Goal: Task Accomplishment & Management: Manage account settings

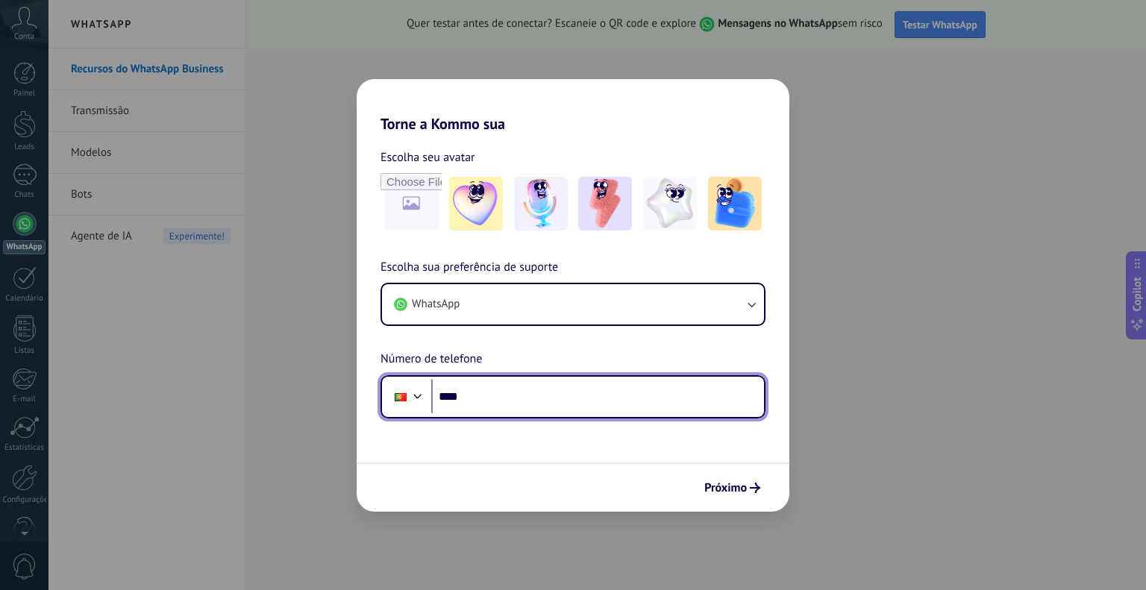
click at [416, 399] on div at bounding box center [418, 395] width 18 height 18
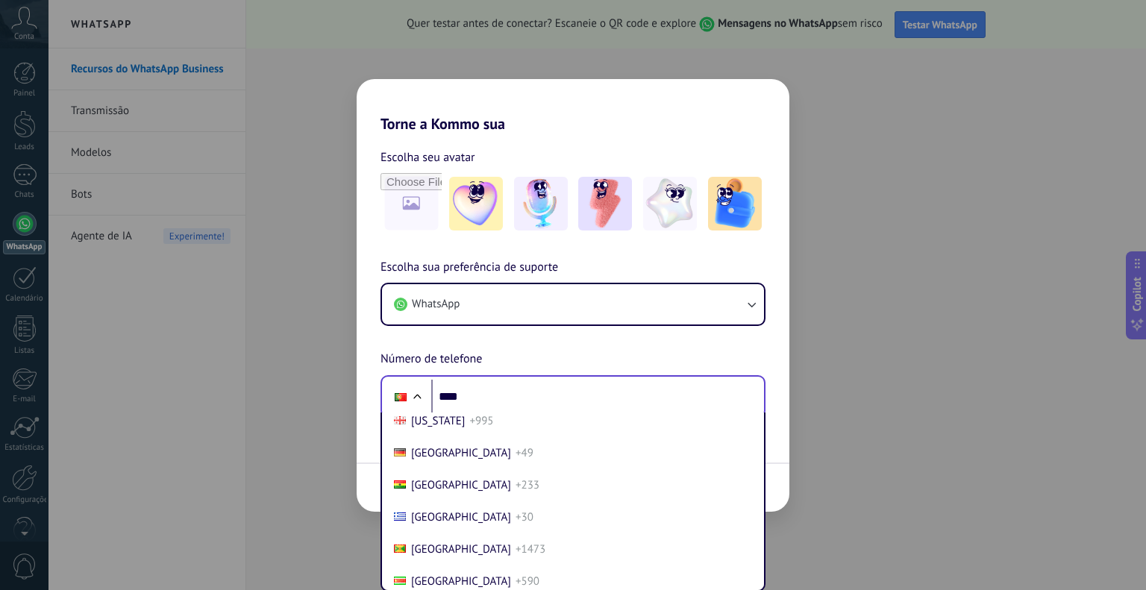
scroll to position [2183, 0]
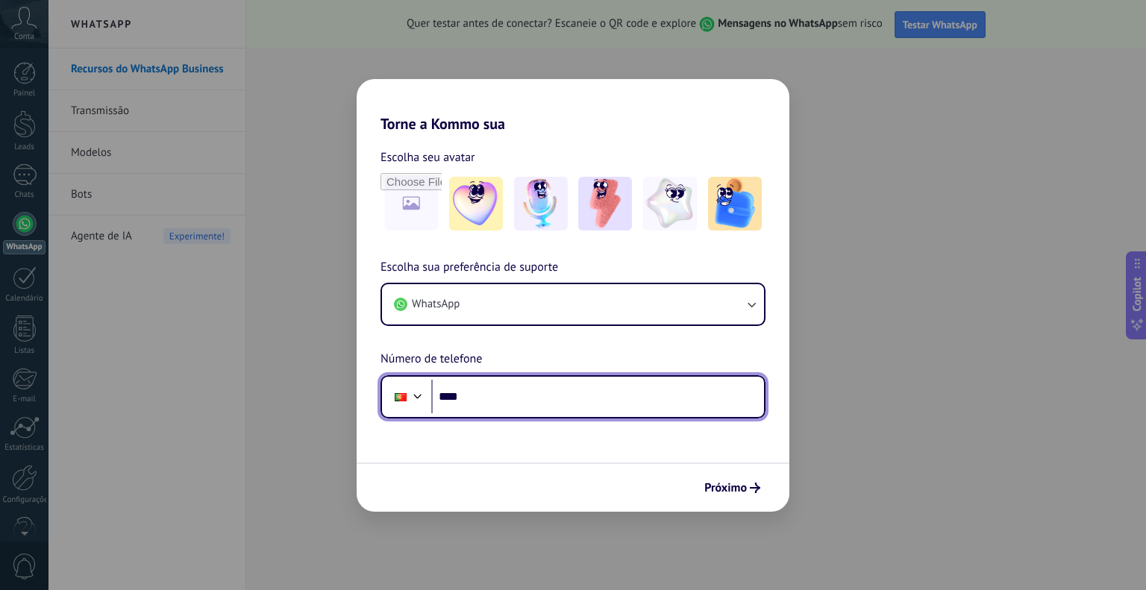
drag, startPoint x: 492, startPoint y: 389, endPoint x: 404, endPoint y: 396, distance: 88.4
click at [404, 396] on div "Phone ****" at bounding box center [573, 396] width 385 height 43
click at [466, 391] on input "***" at bounding box center [597, 397] width 333 height 34
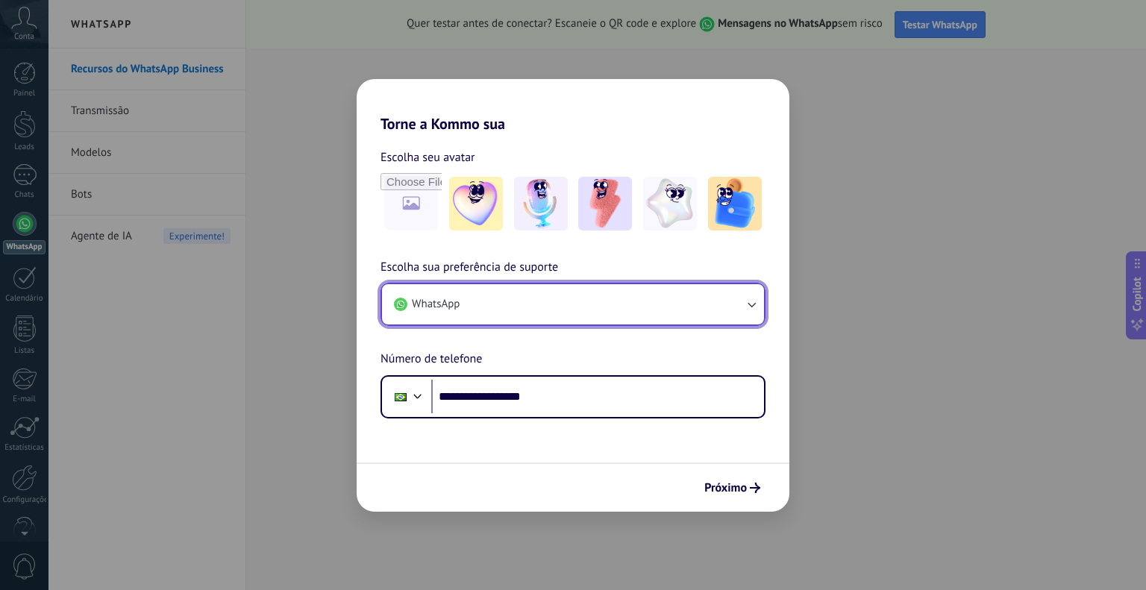
click at [530, 319] on button "WhatsApp" at bounding box center [573, 304] width 382 height 40
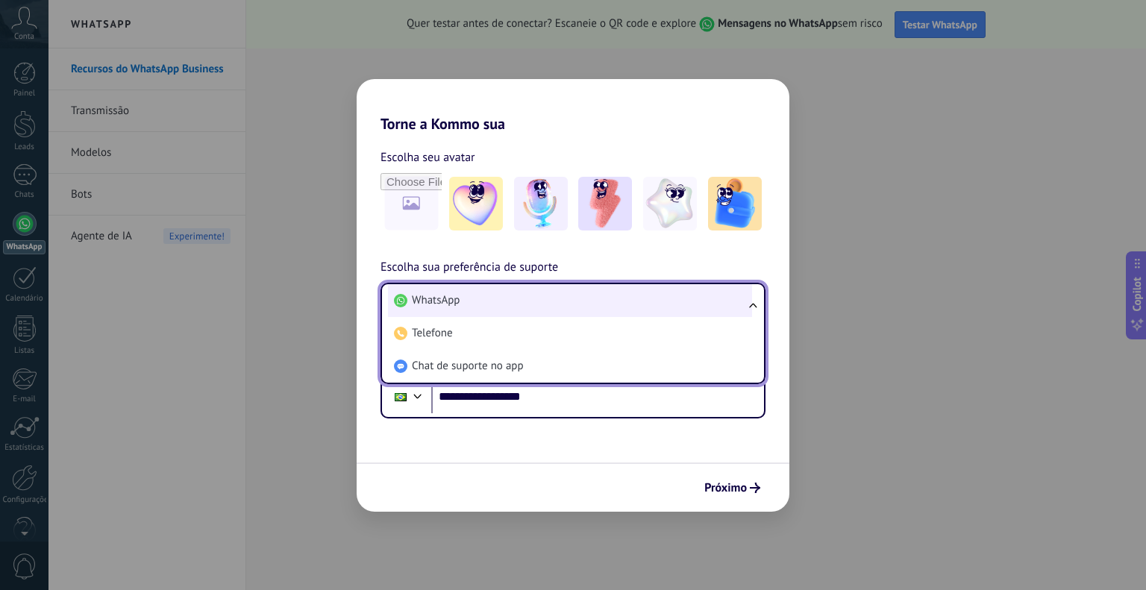
click at [530, 310] on li "WhatsApp" at bounding box center [570, 300] width 364 height 33
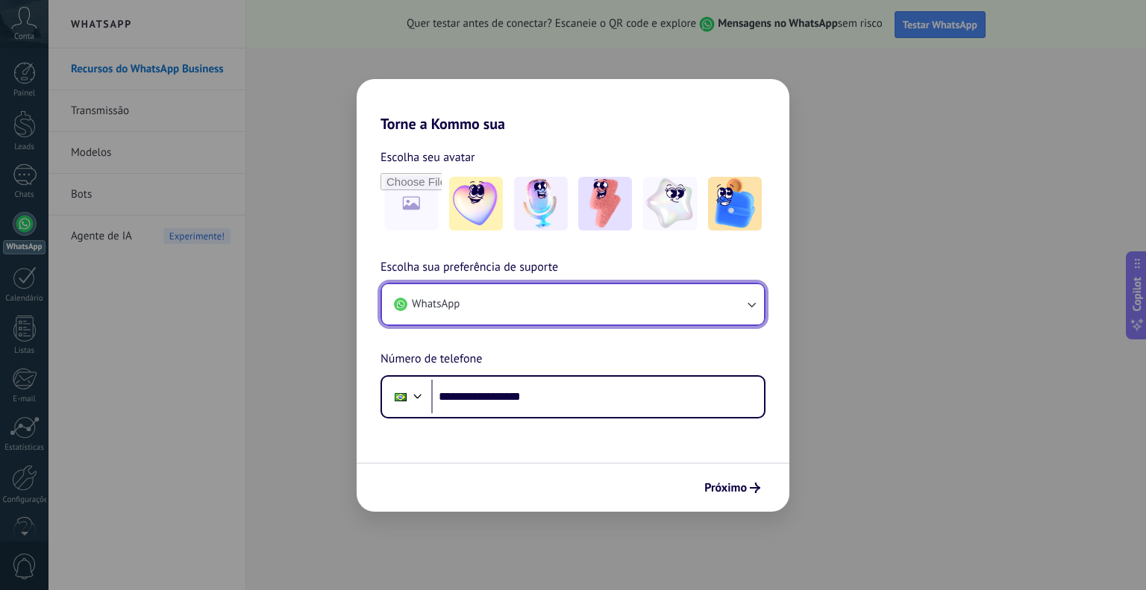
click at [530, 310] on button "WhatsApp" at bounding box center [573, 304] width 382 height 40
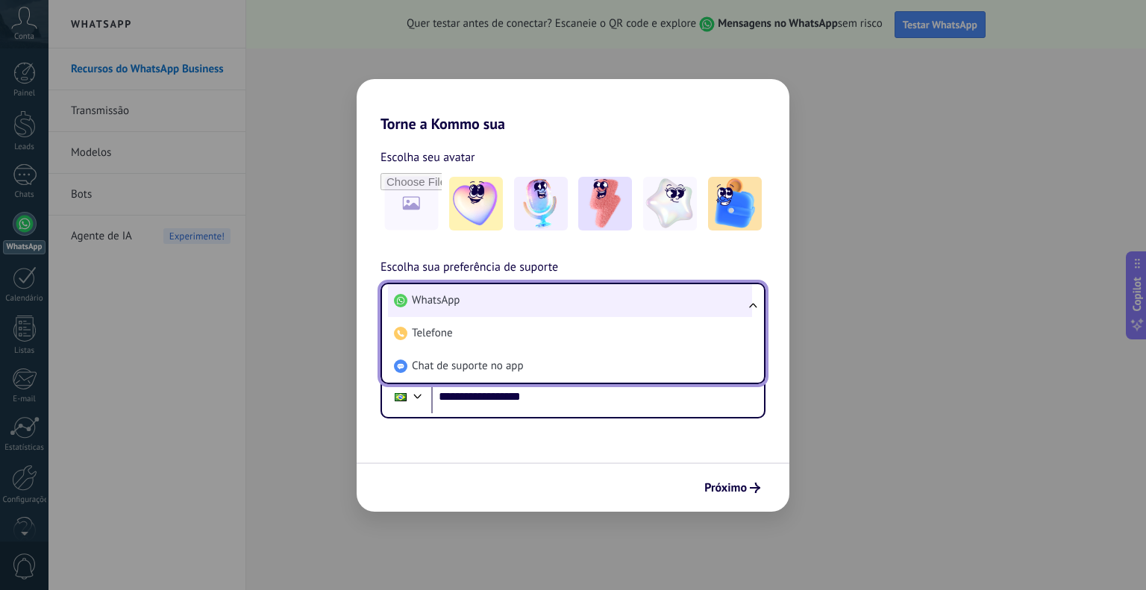
click at [486, 305] on li "WhatsApp" at bounding box center [570, 300] width 364 height 33
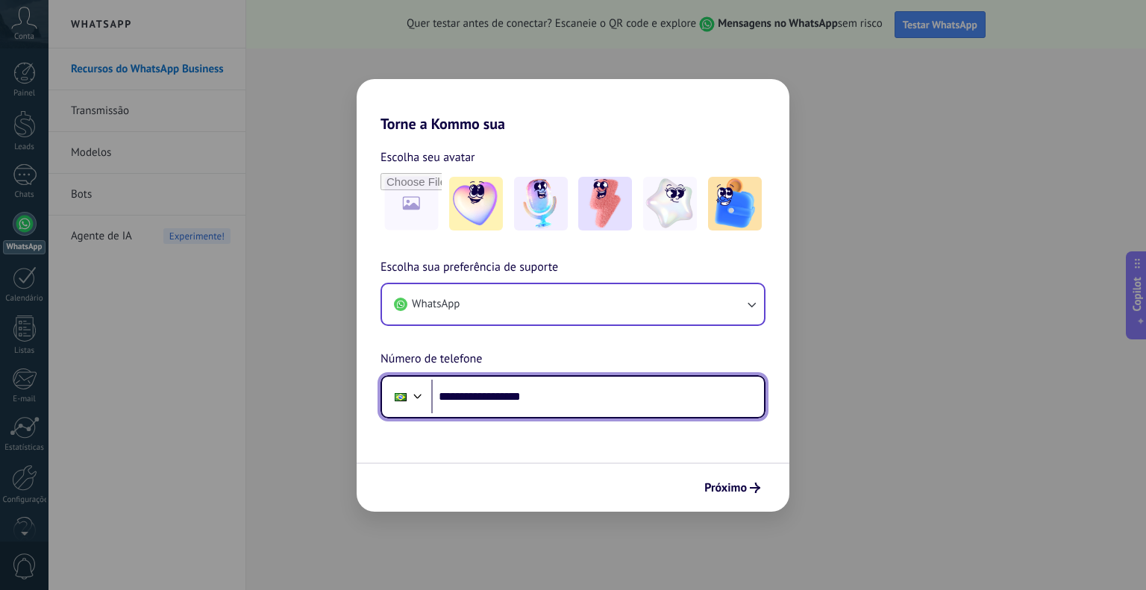
drag, startPoint x: 540, startPoint y: 393, endPoint x: 430, endPoint y: 381, distance: 110.3
click at [431, 381] on input "**********" at bounding box center [597, 397] width 333 height 34
type input "**"
type input "**********"
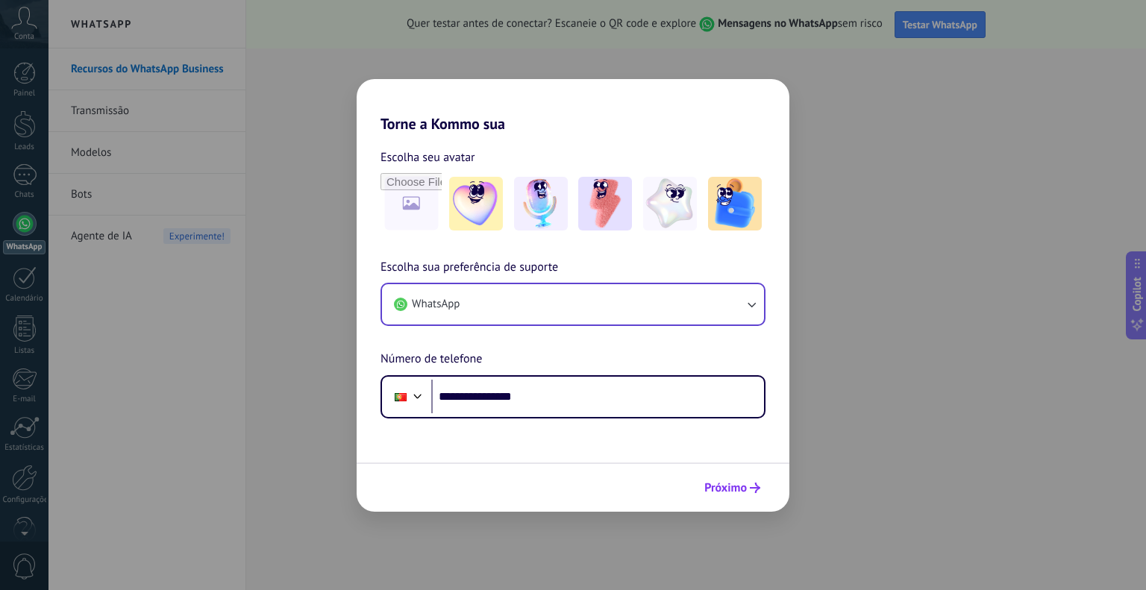
click at [738, 483] on span "Próximo" at bounding box center [725, 488] width 43 height 10
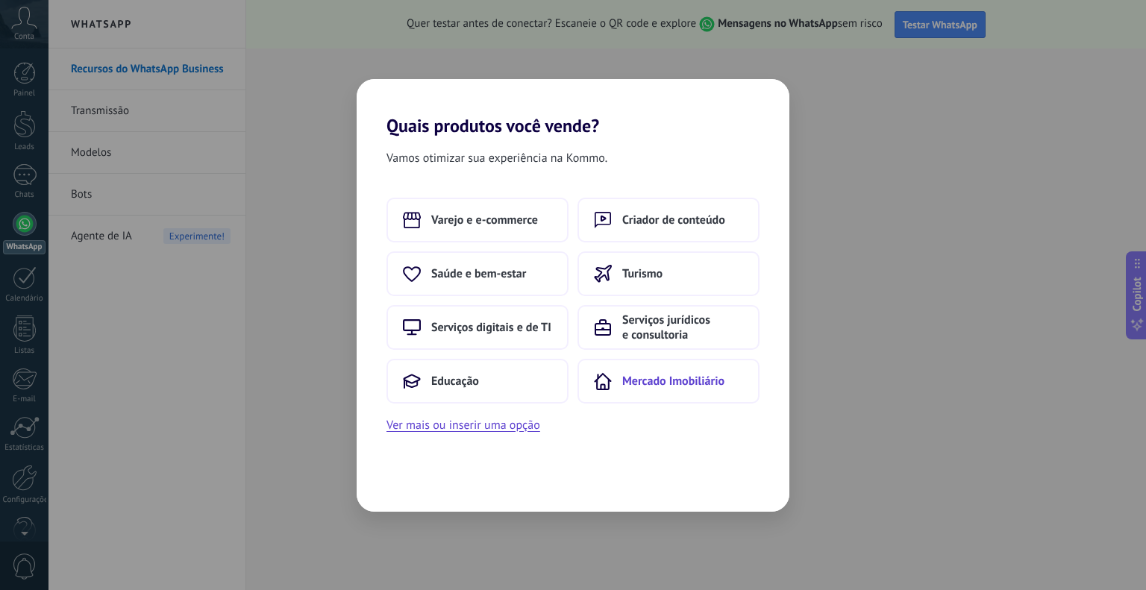
click at [639, 378] on span "Mercado Imobiliário" at bounding box center [673, 381] width 102 height 15
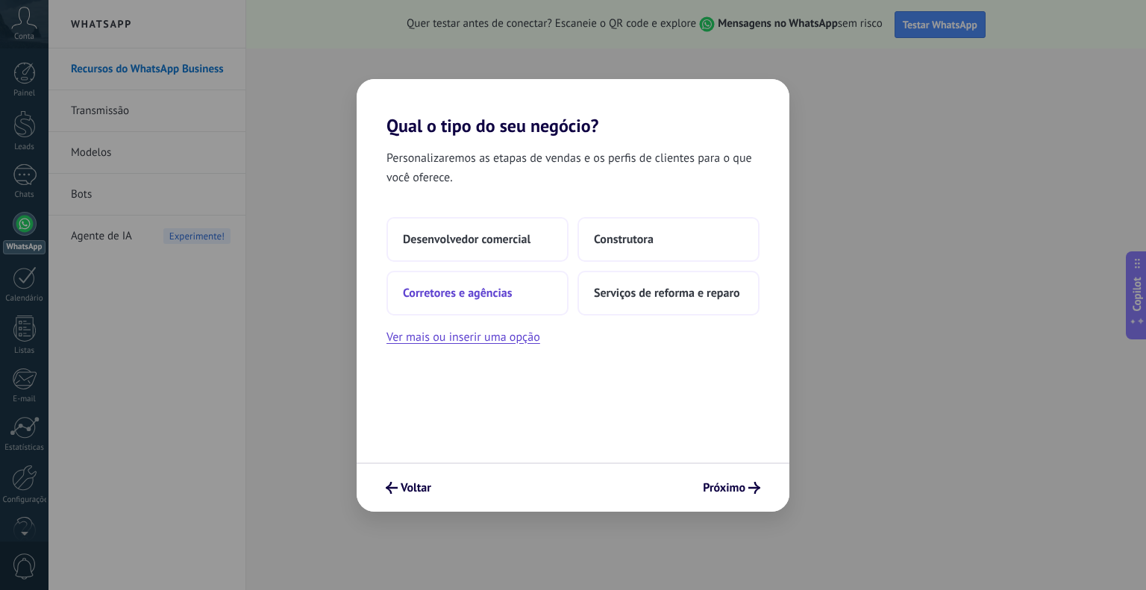
click at [545, 292] on button "Corretores e agências" at bounding box center [477, 293] width 182 height 45
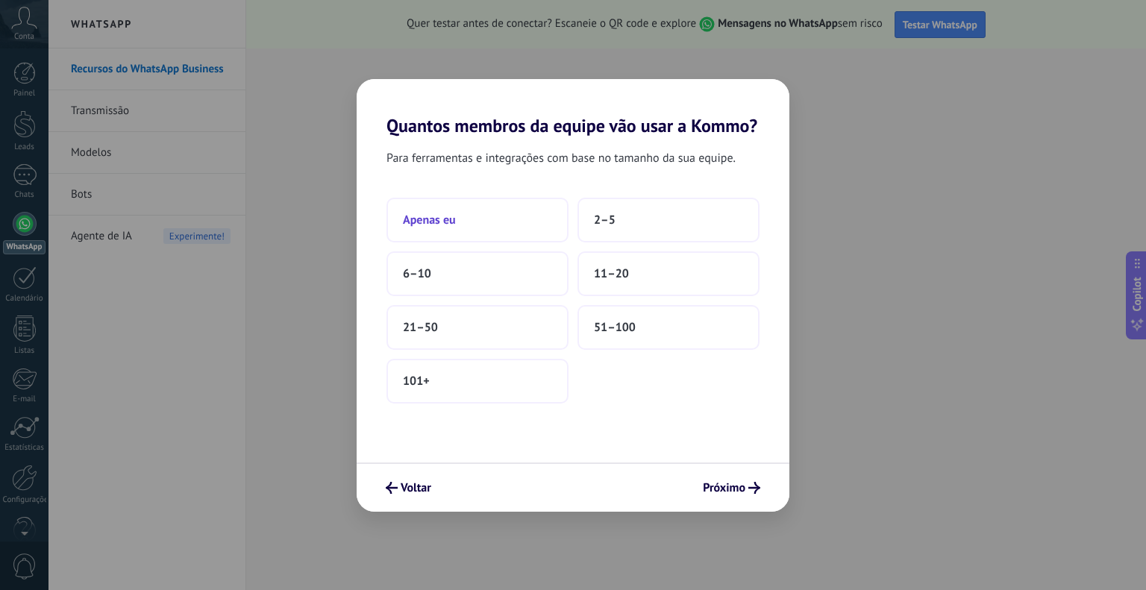
click at [548, 224] on button "Apenas eu" at bounding box center [477, 220] width 182 height 45
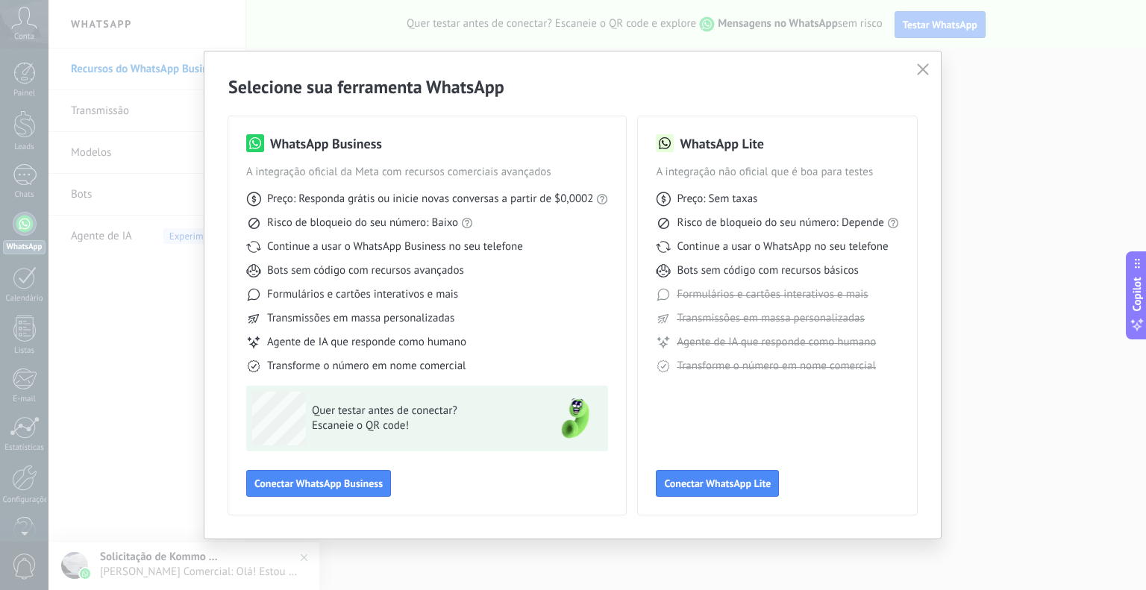
click at [316, 498] on div "WhatsApp Business A integração oficial da Meta com recursos comerciais avançado…" at bounding box center [427, 315] width 398 height 398
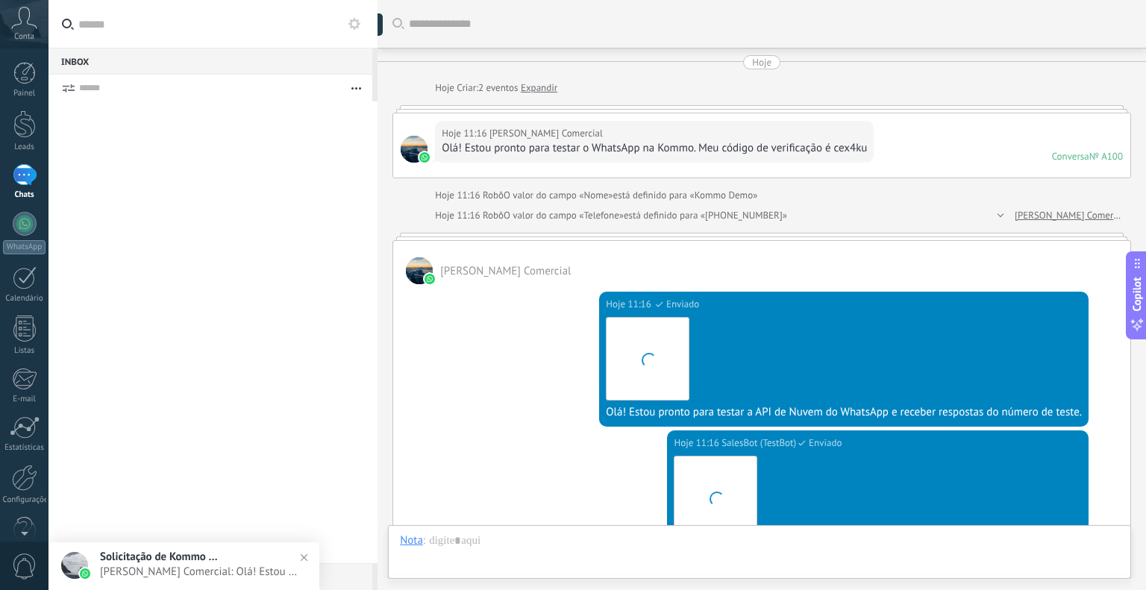
scroll to position [22, 0]
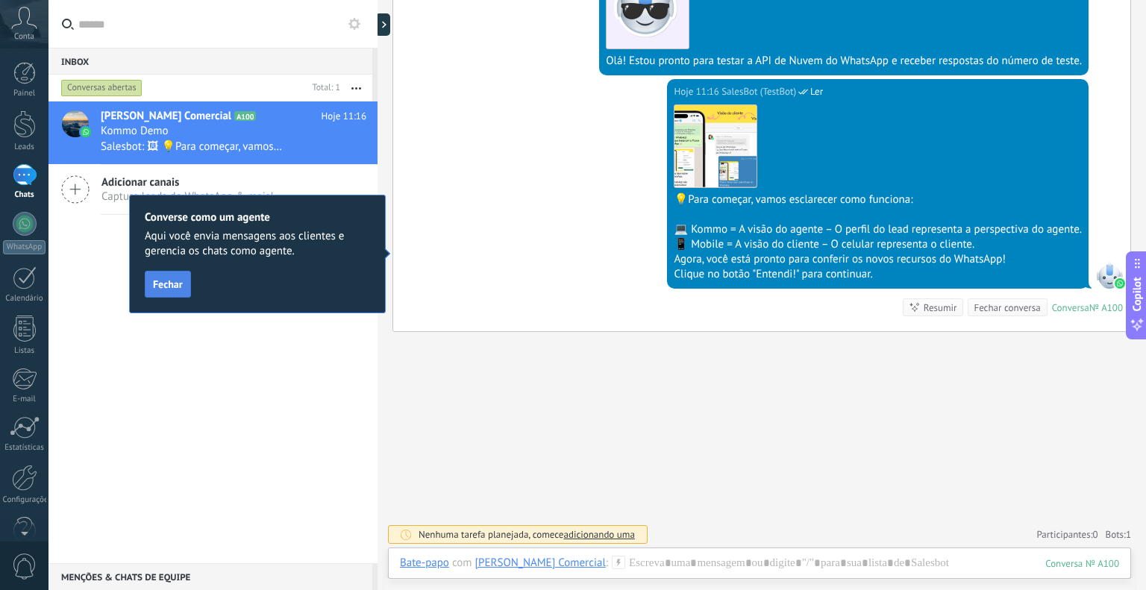
click at [176, 284] on span "Fechar" at bounding box center [168, 284] width 30 height 10
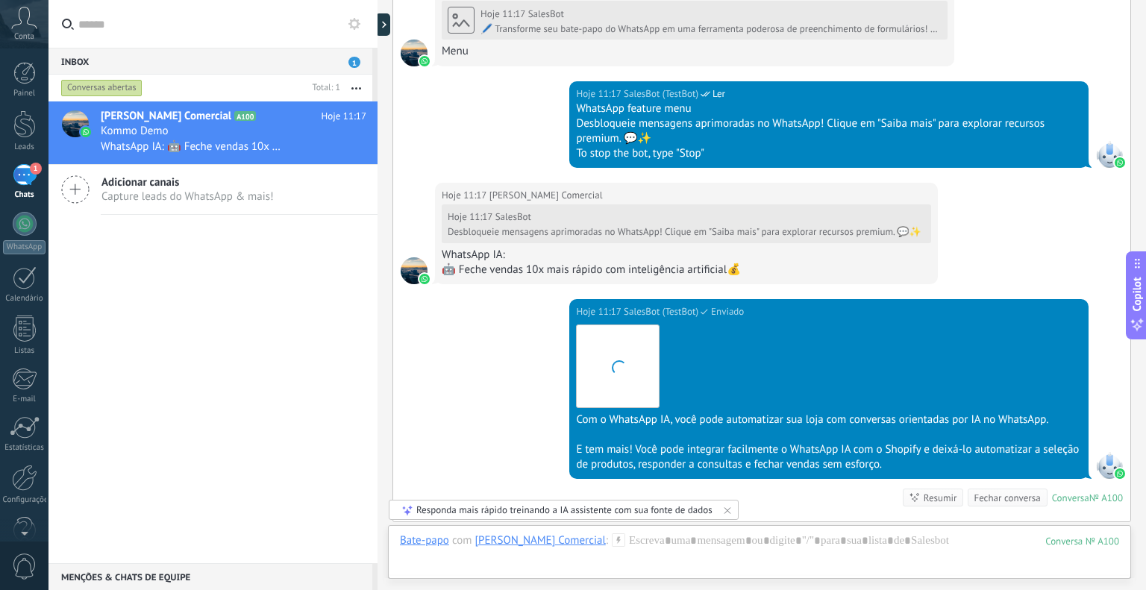
scroll to position [1395, 0]
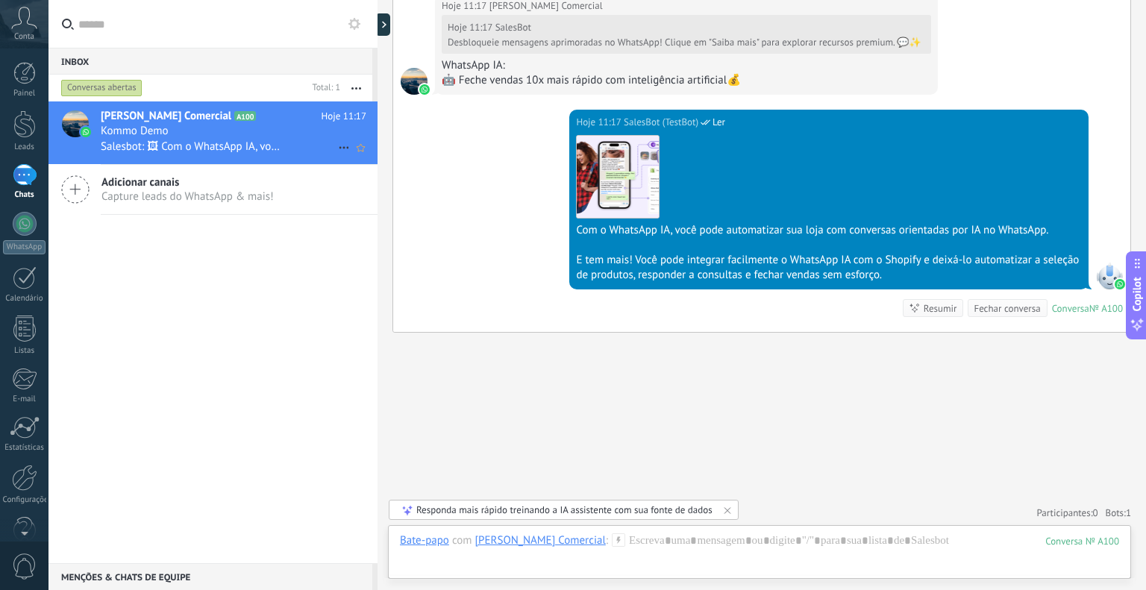
click at [143, 151] on span "Salesbot: 🖼 Com o WhatsApp IA, você pode automatizar sua loja com conversas ori…" at bounding box center [193, 147] width 184 height 14
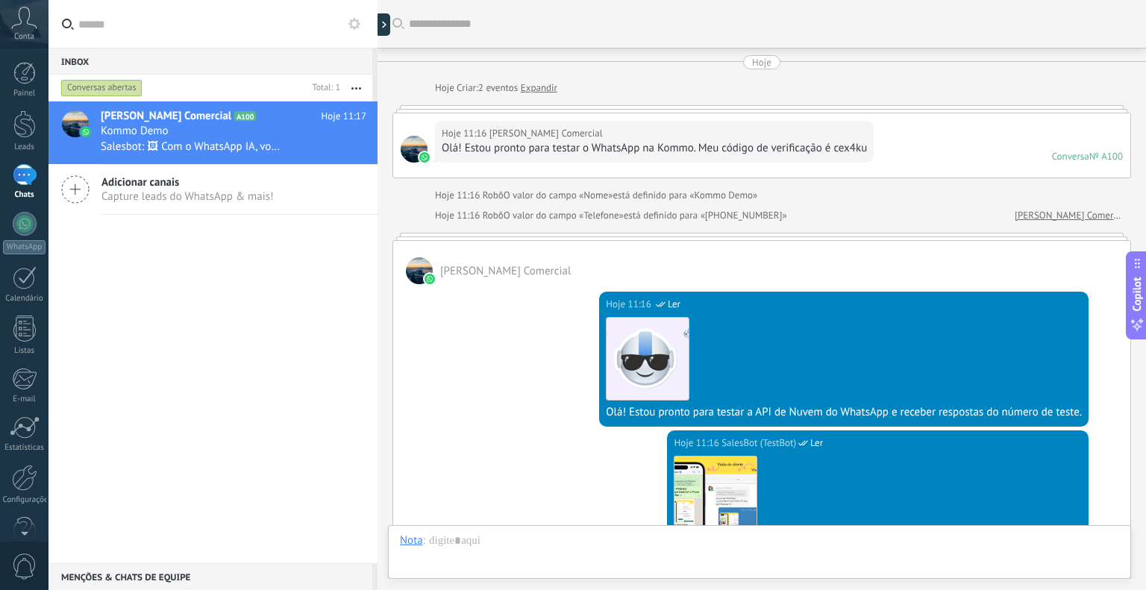
scroll to position [1319, 0]
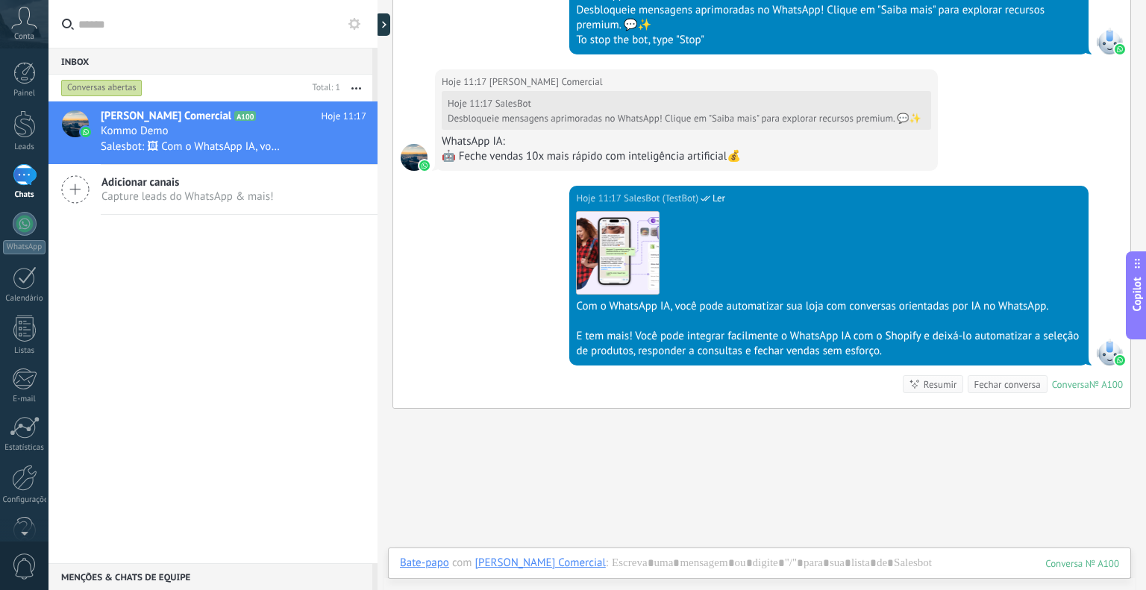
click at [560, 565] on div "[PERSON_NAME] Comercial" at bounding box center [540, 562] width 131 height 13
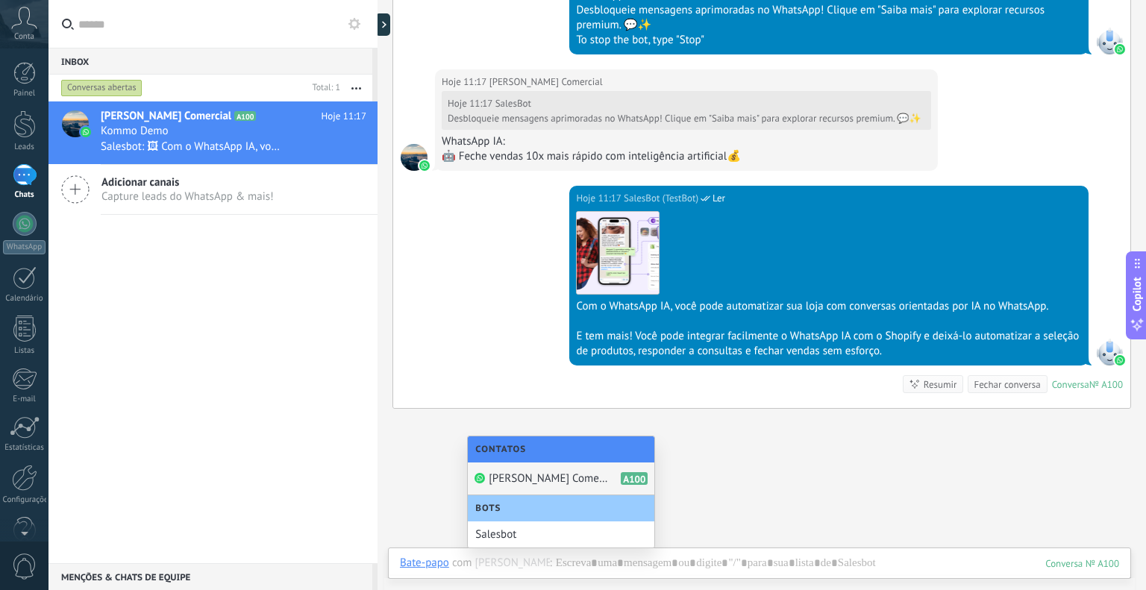
click at [104, 90] on div "Conversas abertas" at bounding box center [101, 88] width 81 height 18
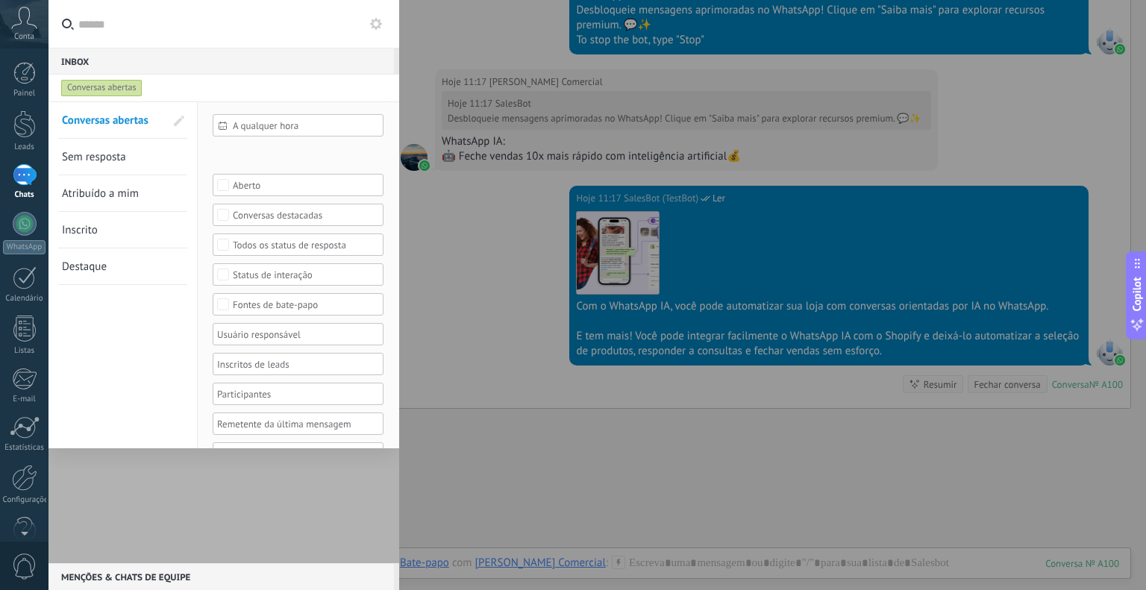
click at [104, 90] on div "Conversas abertas" at bounding box center [101, 88] width 81 height 18
click at [102, 88] on div "Conversas abertas" at bounding box center [101, 88] width 81 height 18
click at [110, 35] on input "text" at bounding box center [232, 24] width 309 height 48
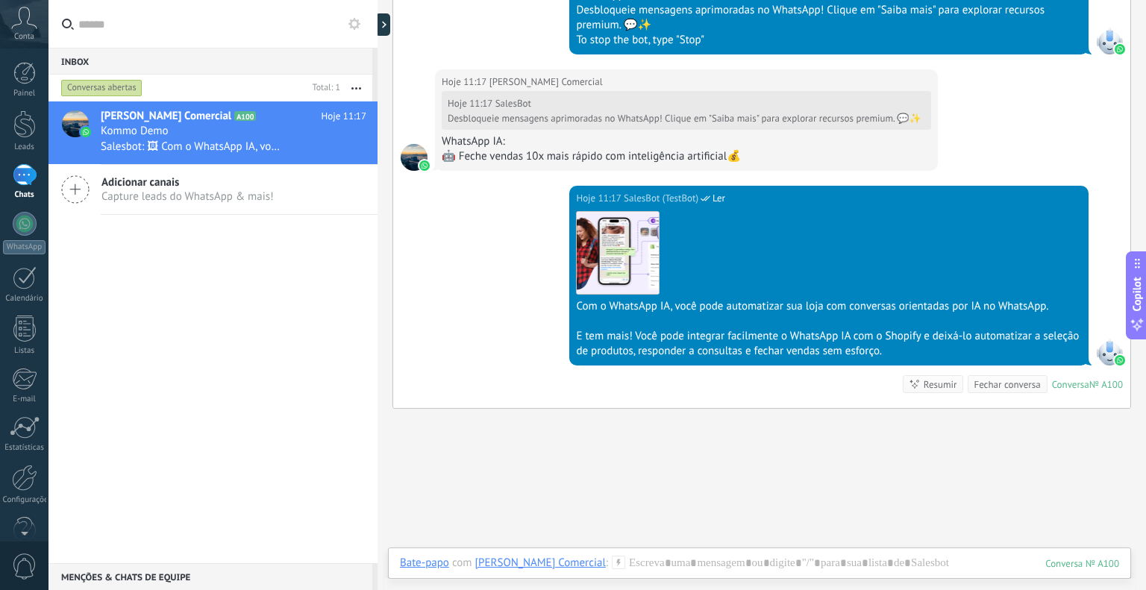
click at [30, 186] on div "1" at bounding box center [25, 175] width 24 height 22
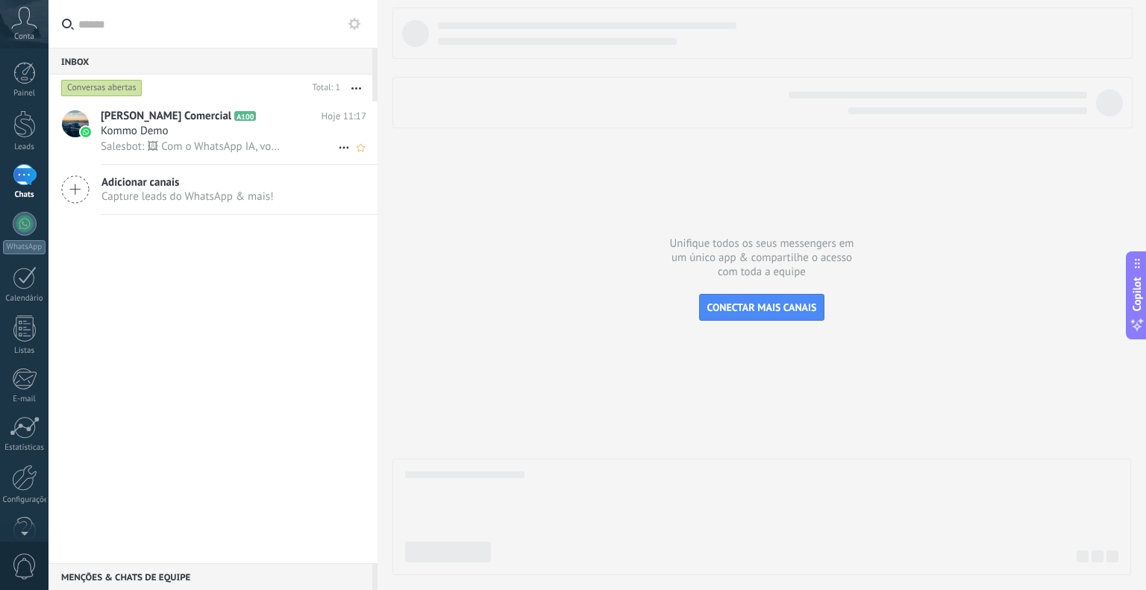
click at [188, 134] on div "Kommo Demo" at bounding box center [234, 131] width 266 height 15
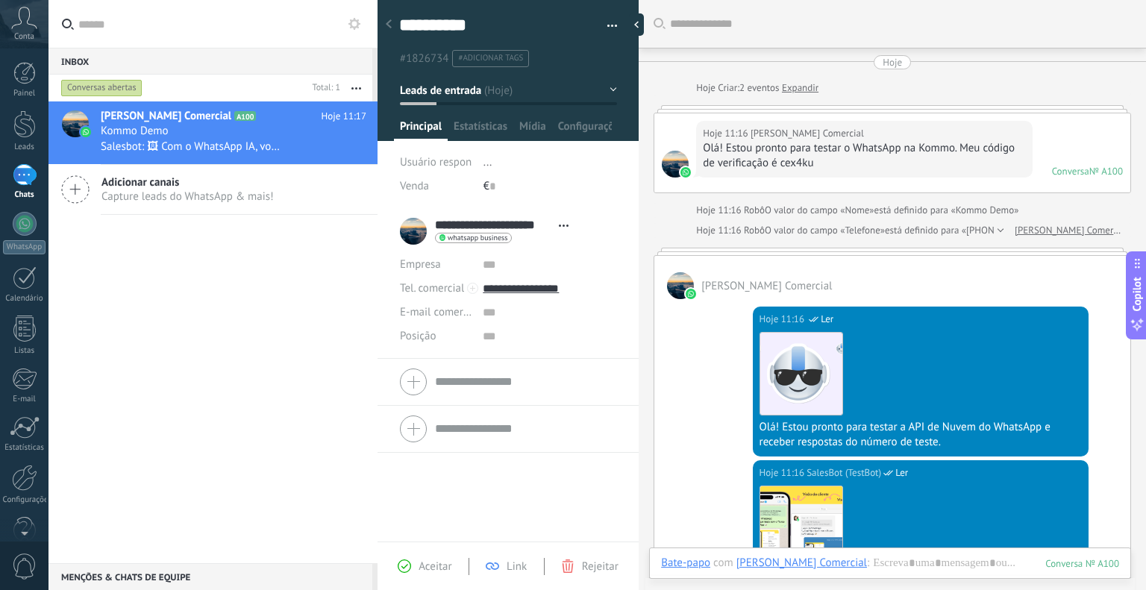
scroll to position [1424, 0]
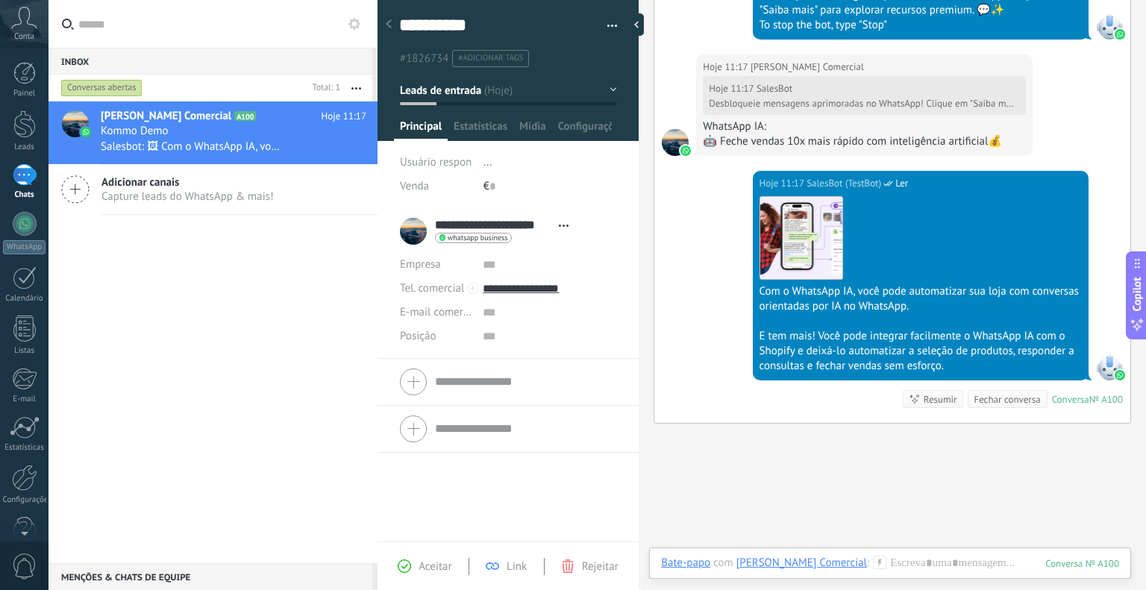
click at [607, 83] on button "Leads de entrada" at bounding box center [508, 90] width 217 height 27
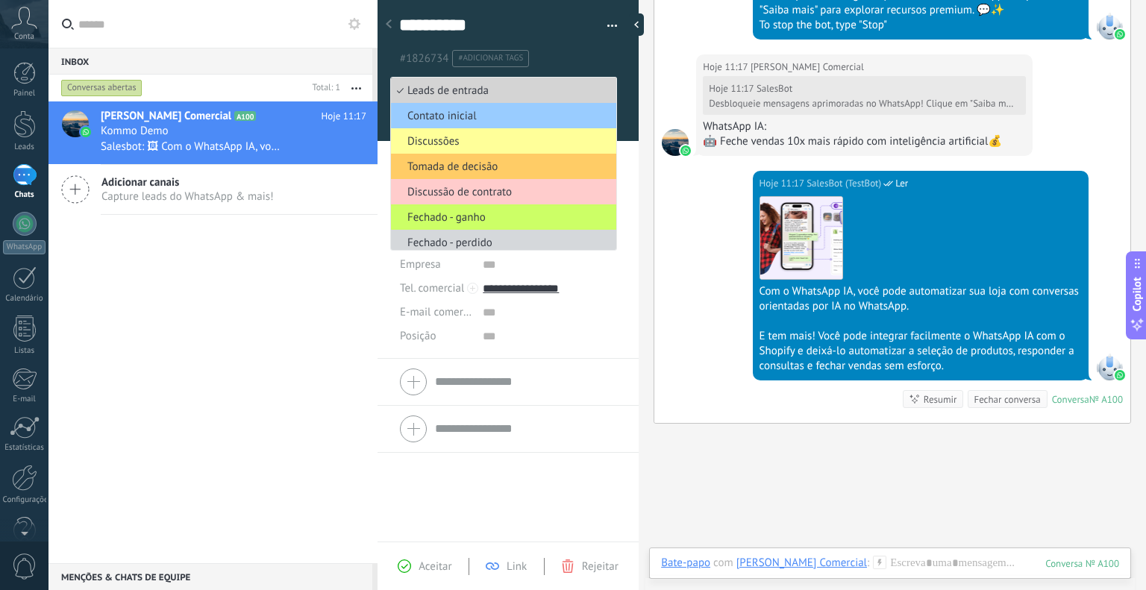
click at [584, 87] on span "Leads de entrada" at bounding box center [501, 91] width 221 height 14
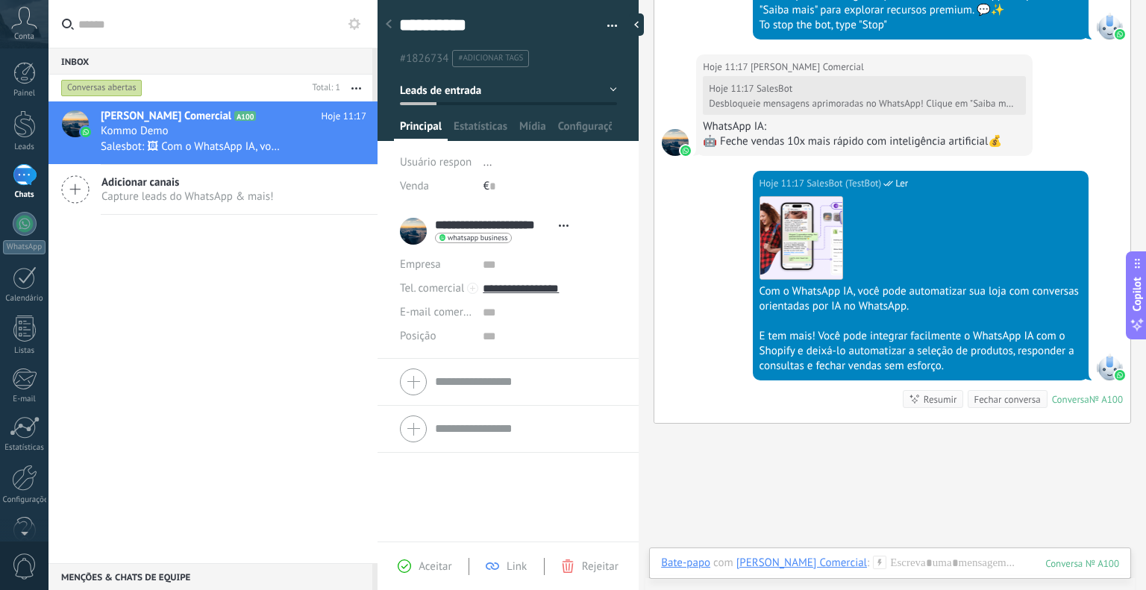
click at [71, 298] on div "Julio Simões Comercial A100 Hoje 11:17 Kommo Demo Salesbot: 🖼 Com o WhatsApp IA…" at bounding box center [212, 332] width 329 height 462
click at [125, 149] on span "Salesbot: 🖼 Com o WhatsApp IA, você pode automatizar sua loja com conversas ori…" at bounding box center [193, 147] width 184 height 14
click at [228, 252] on div "Julio Simões Comercial A100 Hoje 11:17 Kommo Demo Salesbot: 🖼 Com o WhatsApp IA…" at bounding box center [212, 332] width 329 height 462
click at [295, 232] on div "Julio Simões Comercial A100 Hoje 11:17 Kommo Demo Salesbot: 🖼 Com o WhatsApp IA…" at bounding box center [212, 332] width 329 height 462
click at [185, 346] on div "Julio Simões Comercial A100 Hoje 11:17 Kommo Demo Salesbot: 🖼 Com o WhatsApp IA…" at bounding box center [212, 332] width 329 height 462
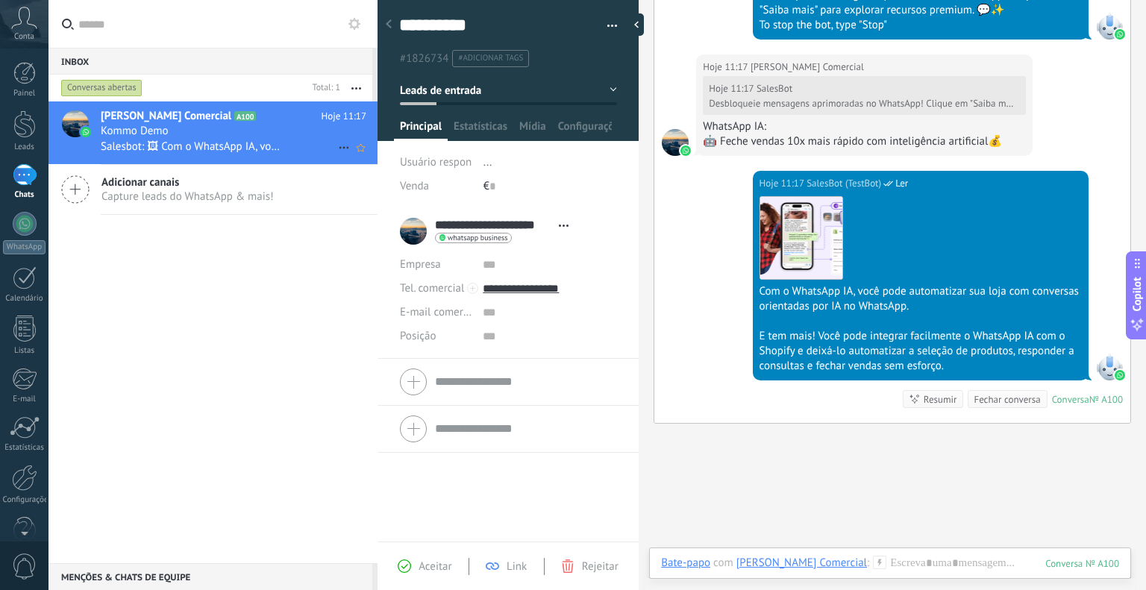
click at [187, 145] on span "Salesbot: 🖼 Com o WhatsApp IA, você pode automatizar sua loja com conversas ori…" at bounding box center [193, 147] width 184 height 14
click at [397, 23] on div at bounding box center [388, 24] width 21 height 29
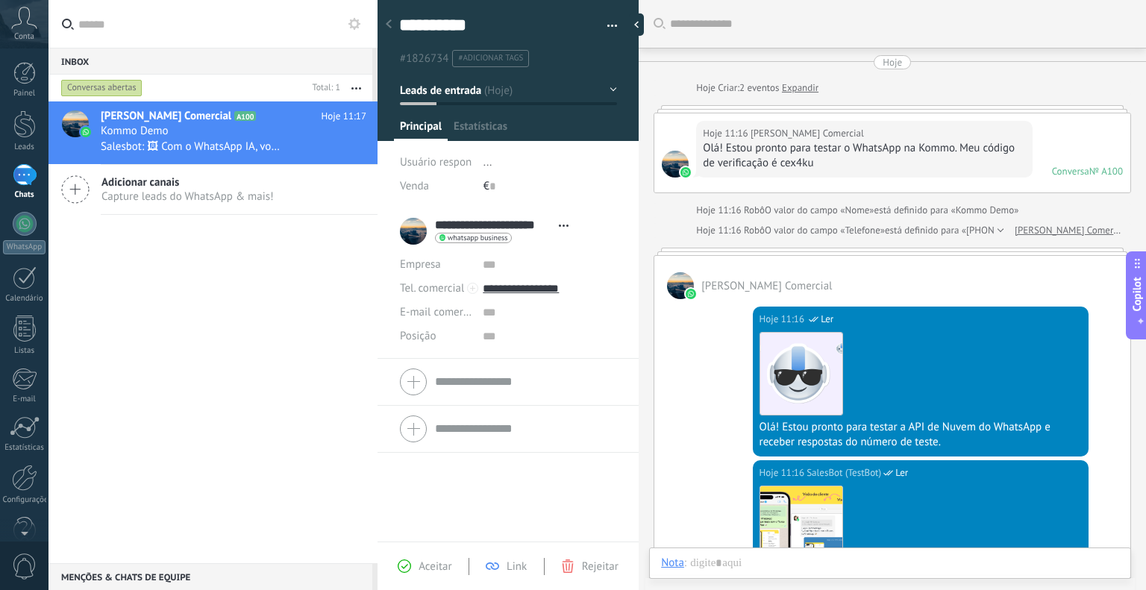
scroll to position [22, 0]
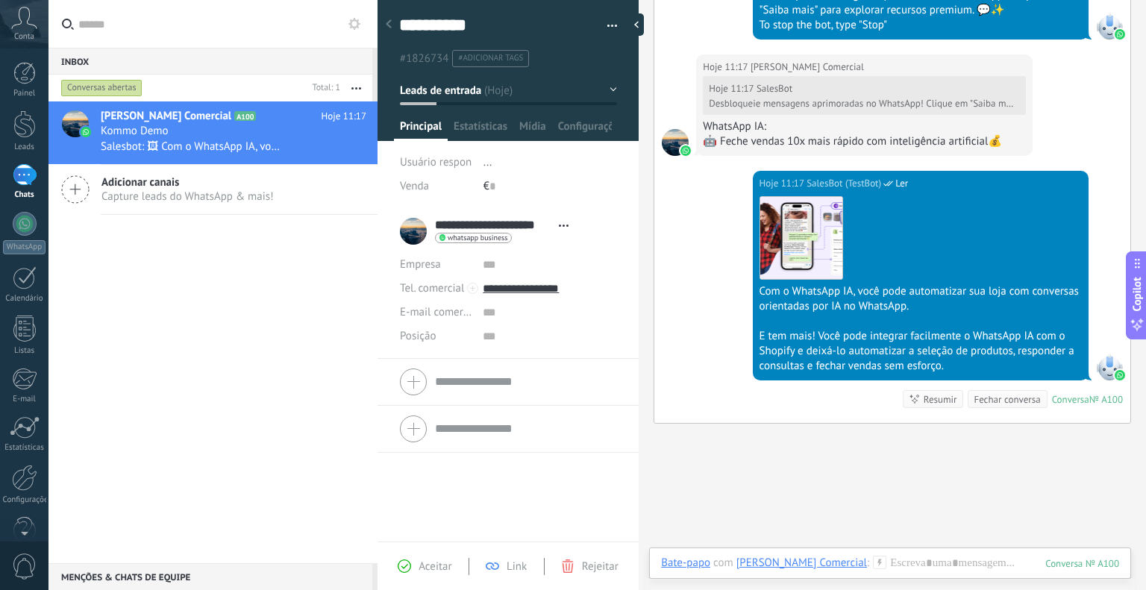
click at [116, 66] on div "Inbox 0" at bounding box center [210, 61] width 324 height 27
click at [134, 91] on div "Conversas abertas" at bounding box center [101, 88] width 81 height 18
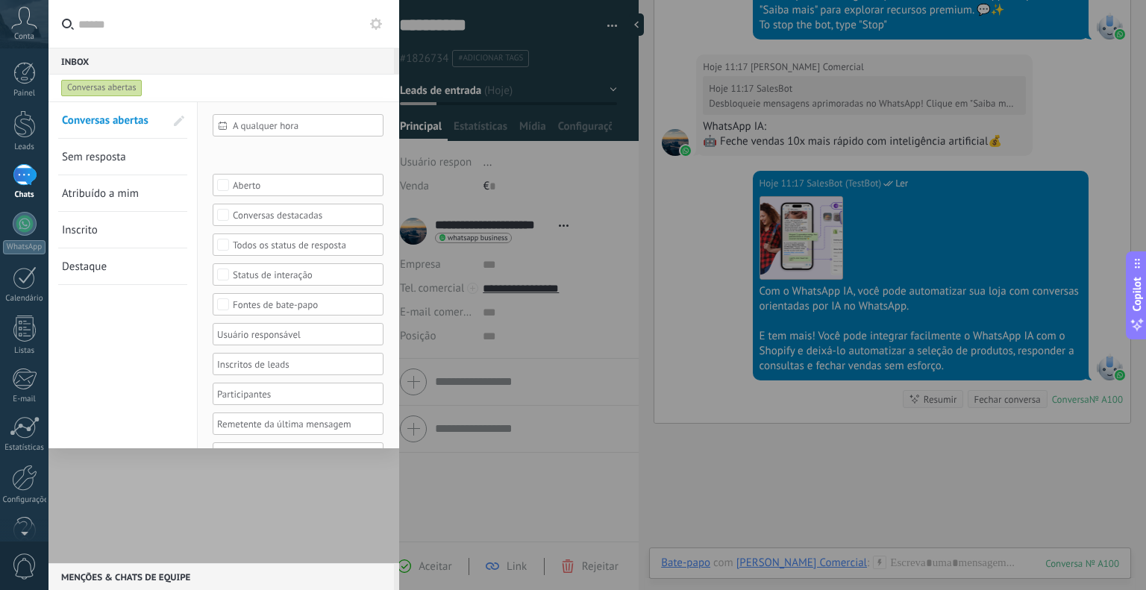
scroll to position [16, 0]
drag, startPoint x: 62, startPoint y: 539, endPoint x: 101, endPoint y: 525, distance: 42.0
click at [64, 539] on div at bounding box center [223, 332] width 351 height 462
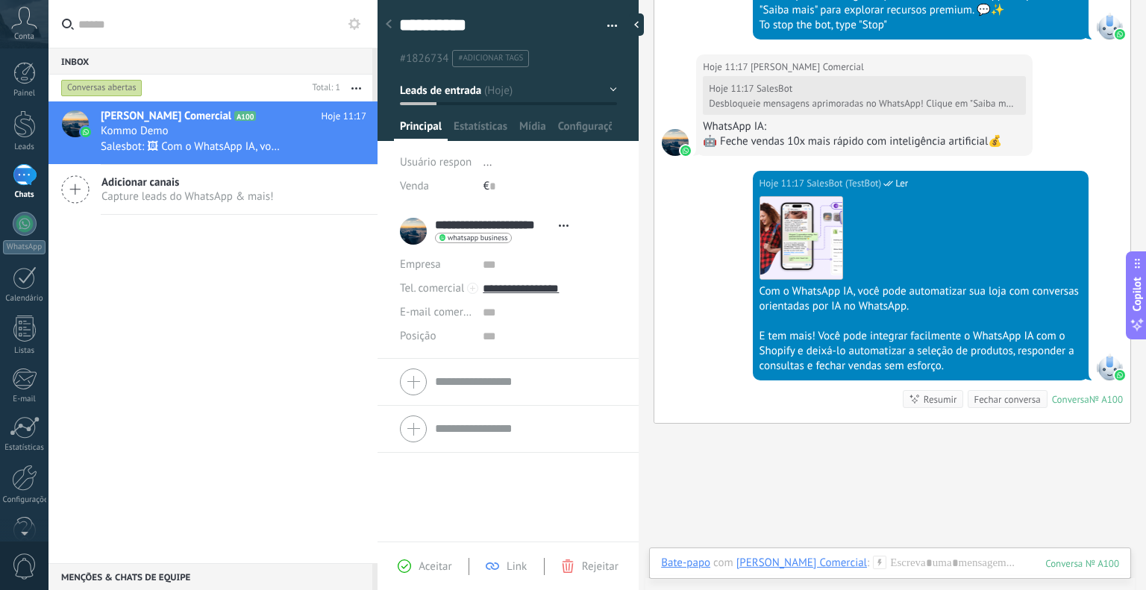
click at [109, 576] on div "Menções & Chats de equipe 0" at bounding box center [210, 576] width 324 height 27
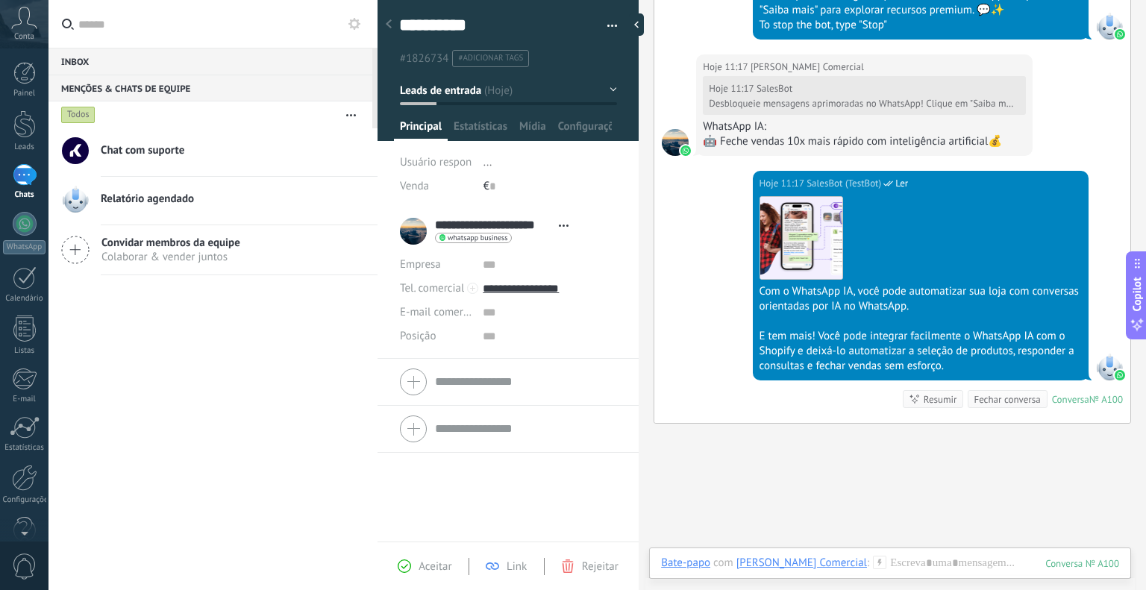
click at [159, 62] on div "Inbox 0" at bounding box center [210, 61] width 324 height 27
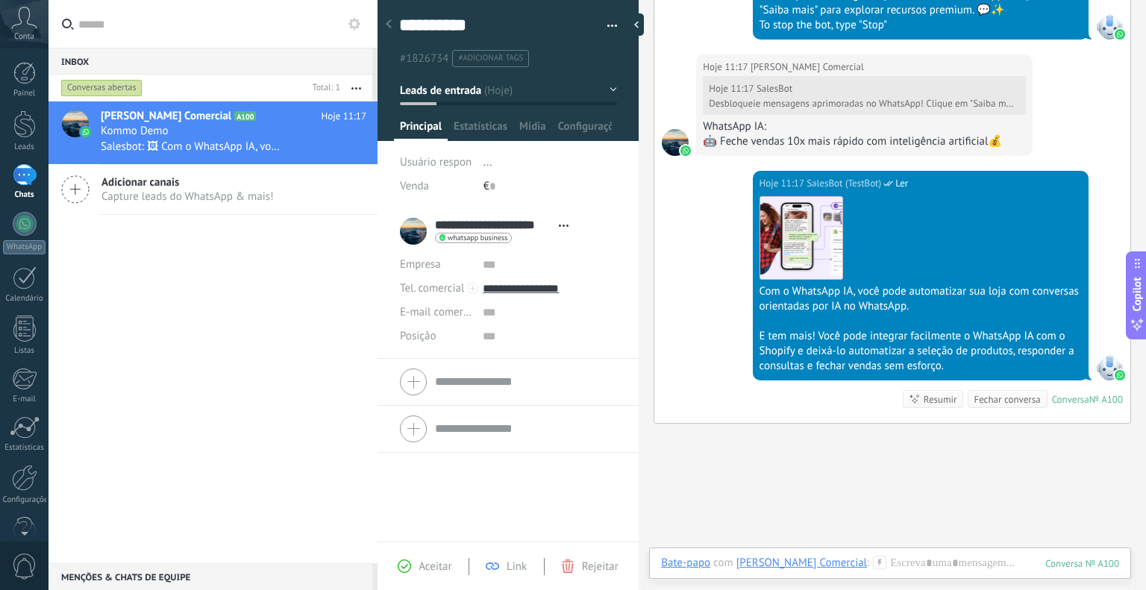
click at [360, 277] on div "Julio Simões Comercial A100 Hoje 11:17 Kommo Demo Salesbot: 🖼 Com o WhatsApp IA…" at bounding box center [212, 332] width 329 height 462
click at [148, 322] on div "Julio Simões Comercial A100 Hoje 11:17 Kommo Demo Salesbot: 🖼 Com o WhatsApp IA…" at bounding box center [212, 332] width 329 height 462
click at [31, 226] on div at bounding box center [25, 224] width 24 height 24
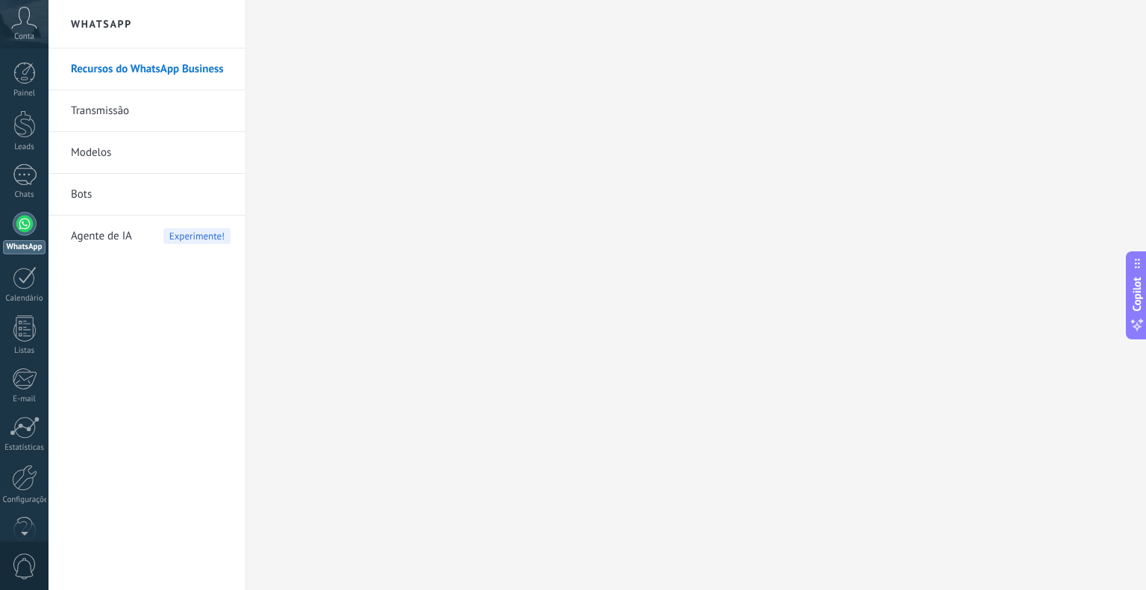
click at [28, 232] on div at bounding box center [25, 224] width 24 height 24
click at [175, 75] on link "Recursos do WhatsApp Business" at bounding box center [151, 69] width 160 height 42
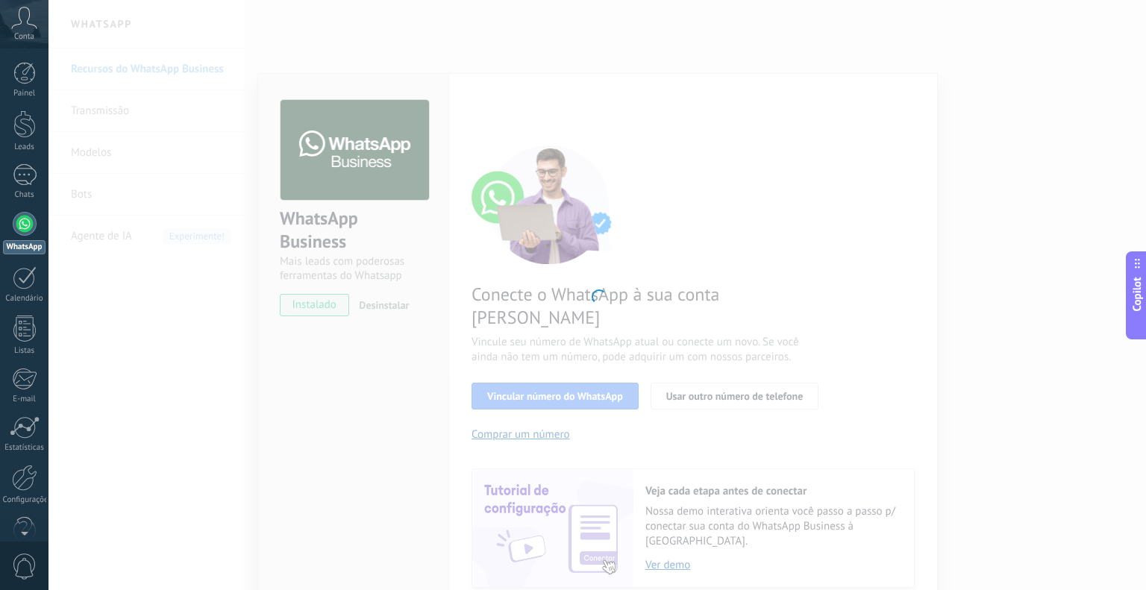
click at [615, 360] on div at bounding box center [597, 295] width 1098 height 590
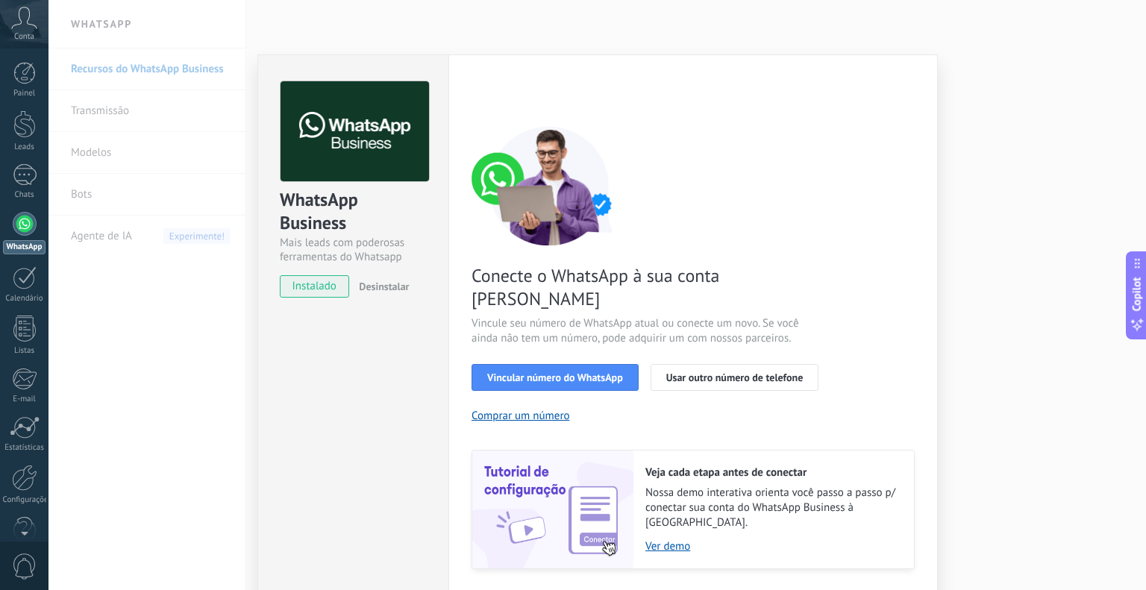
scroll to position [30, 0]
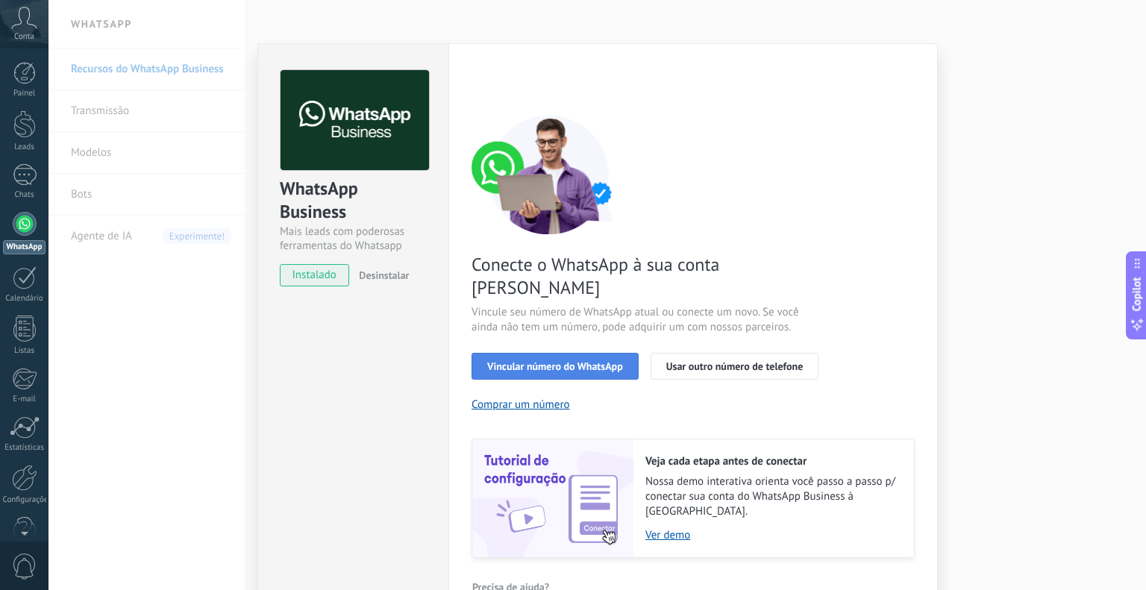
click at [554, 353] on button "Vincular número do WhatsApp" at bounding box center [555, 366] width 167 height 27
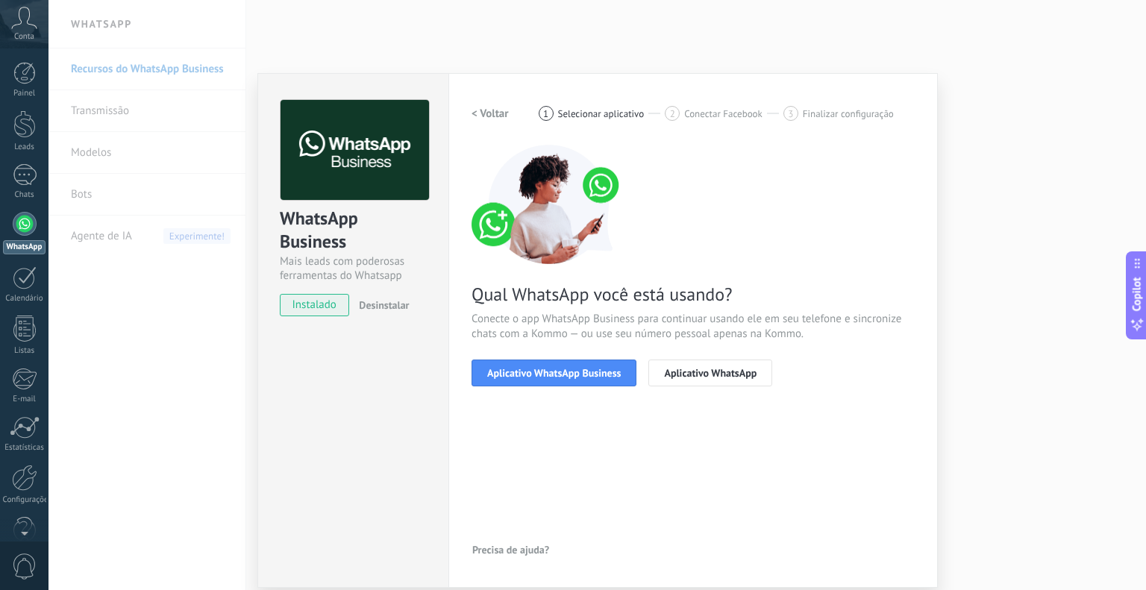
scroll to position [0, 0]
click at [570, 382] on button "Aplicativo WhatsApp Business" at bounding box center [554, 373] width 165 height 27
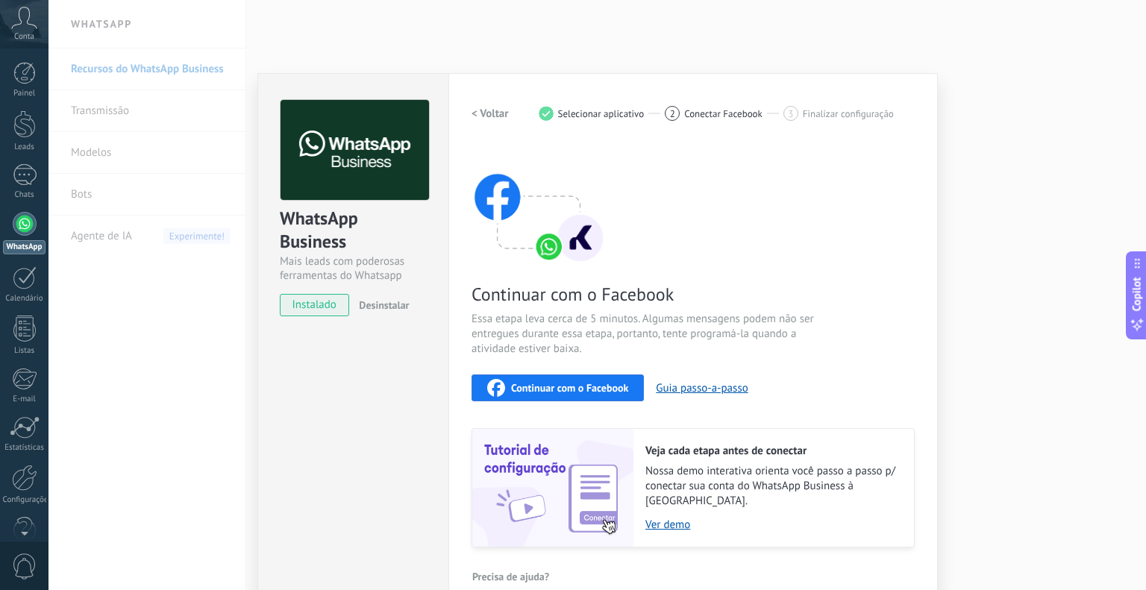
scroll to position [12, 0]
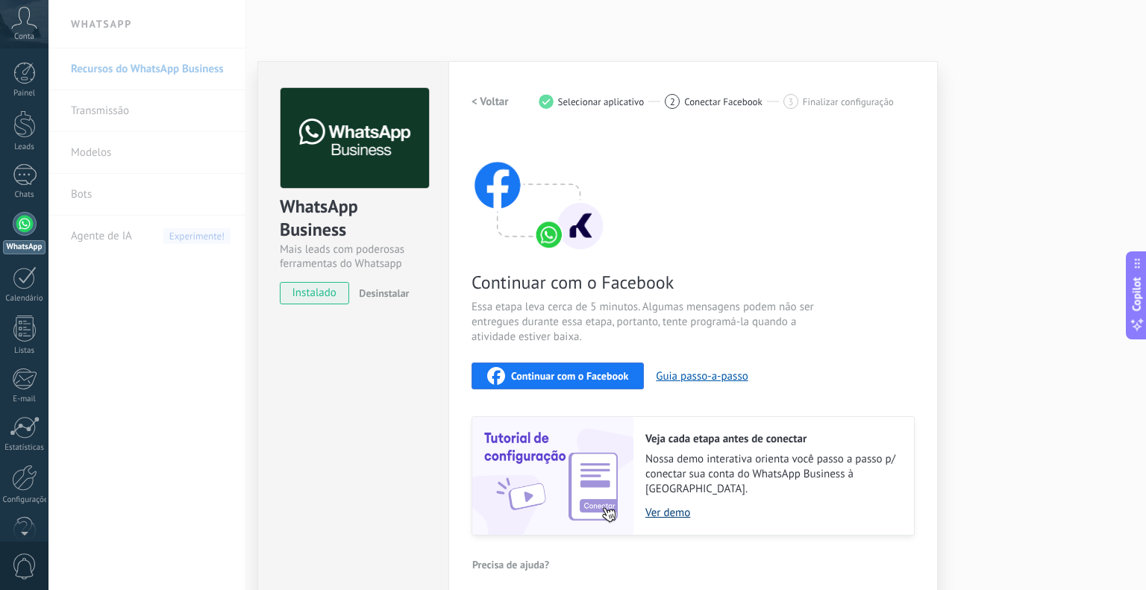
click at [656, 506] on link "Ver demo" at bounding box center [772, 513] width 254 height 14
click at [490, 110] on button "< Voltar" at bounding box center [490, 101] width 37 height 27
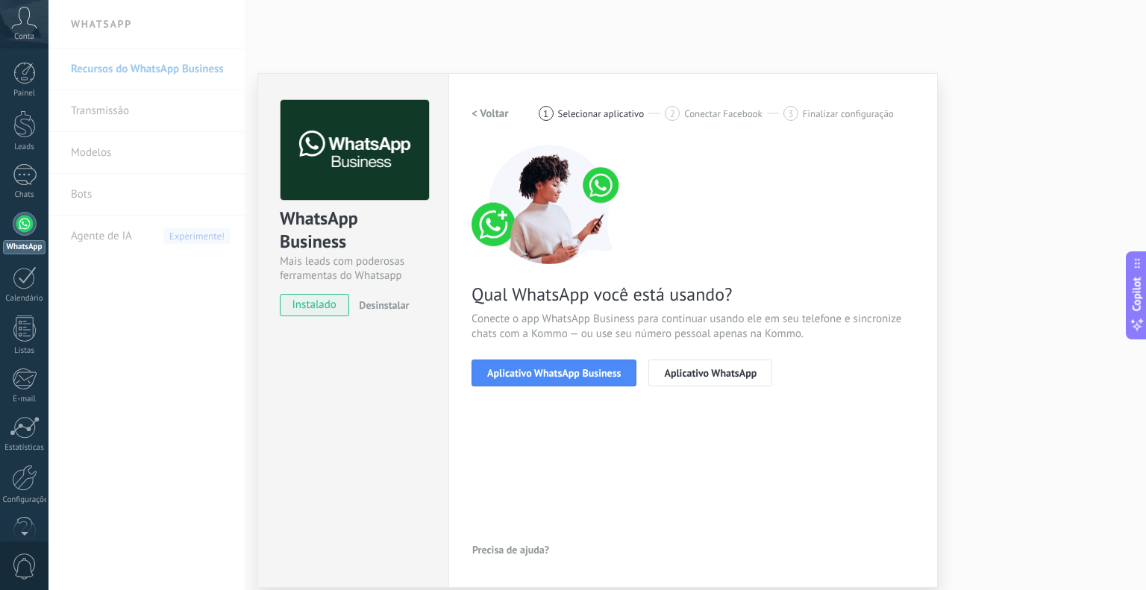
click at [490, 110] on h2 "< Voltar" at bounding box center [490, 114] width 37 height 14
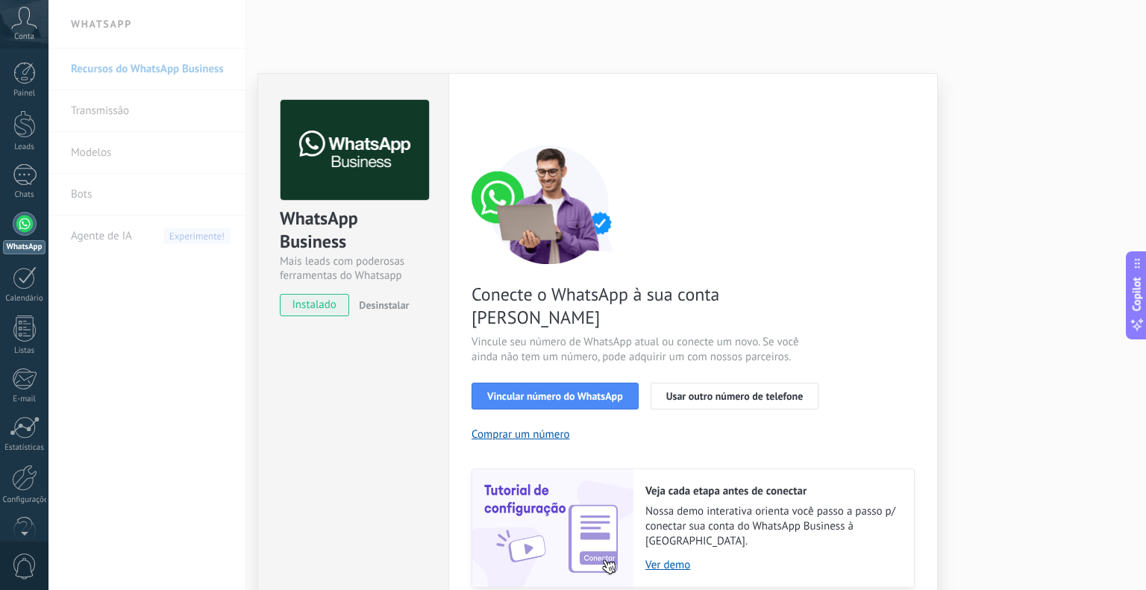
click at [390, 301] on span "Desinstalar" at bounding box center [384, 304] width 50 height 13
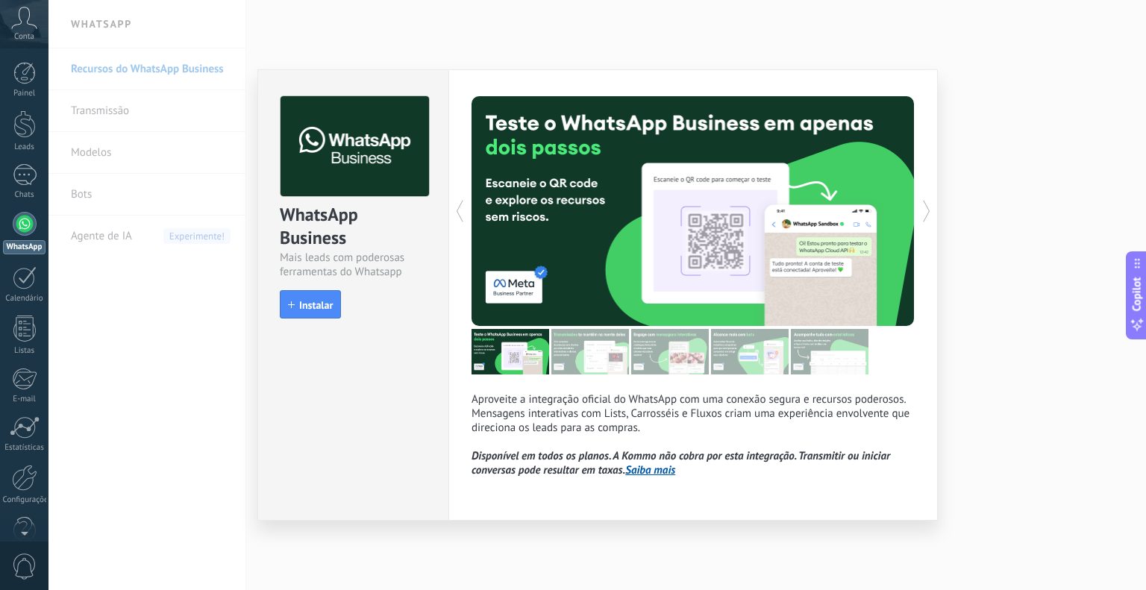
drag, startPoint x: 382, startPoint y: 342, endPoint x: 277, endPoint y: 347, distance: 105.3
click at [382, 342] on div "WhatsApp Business Mais leads com poderosas ferramentas do Whatsapp install Inst…" at bounding box center [352, 294] width 191 height 451
click at [198, 364] on div "WhatsApp Business Mais leads com poderosas ferramentas do Whatsapp install Inst…" at bounding box center [597, 295] width 1098 height 590
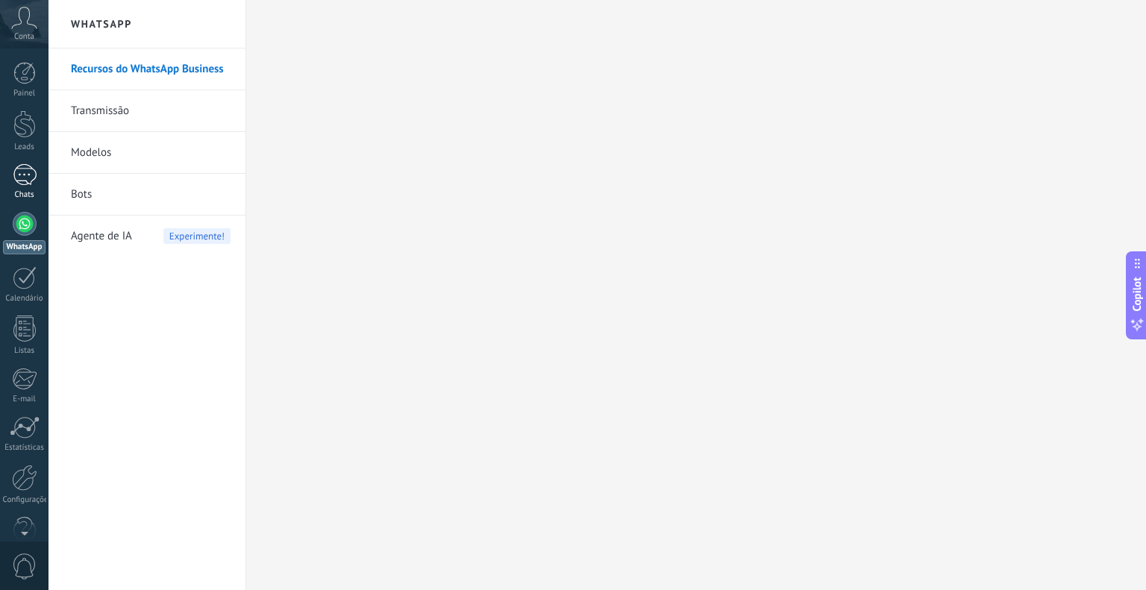
click at [16, 186] on link "1 Chats" at bounding box center [24, 182] width 48 height 36
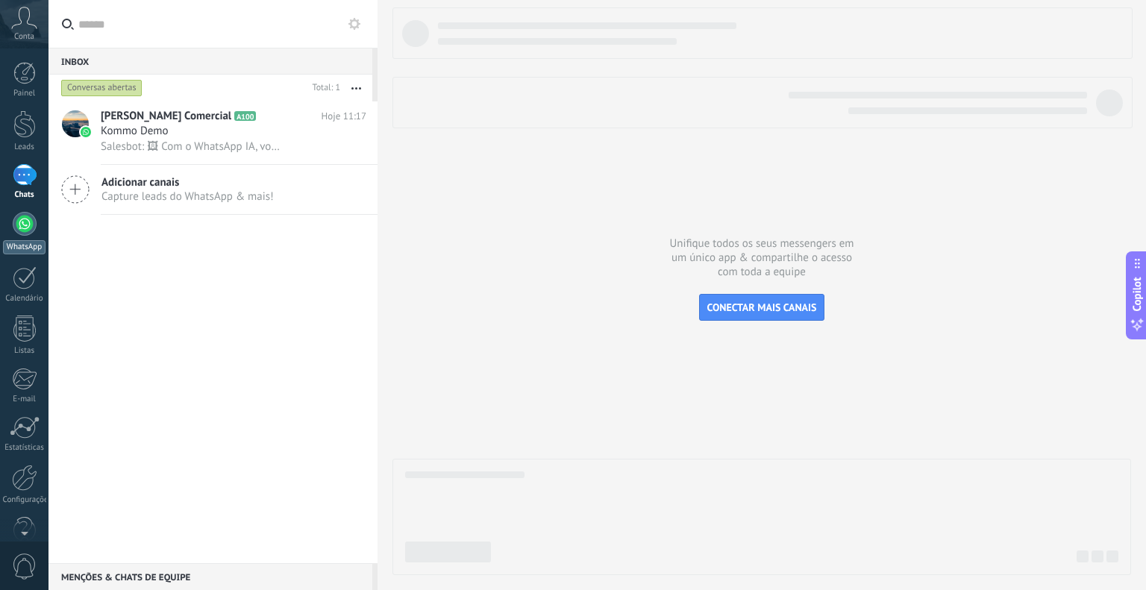
click at [17, 220] on div at bounding box center [25, 224] width 24 height 24
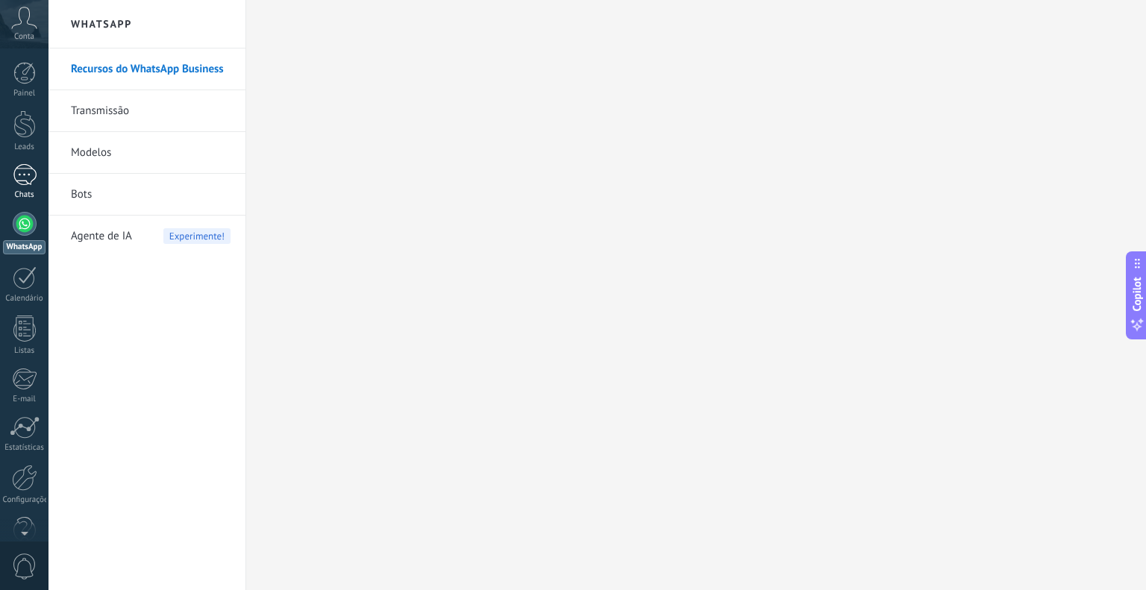
click at [31, 184] on div "1" at bounding box center [25, 175] width 24 height 22
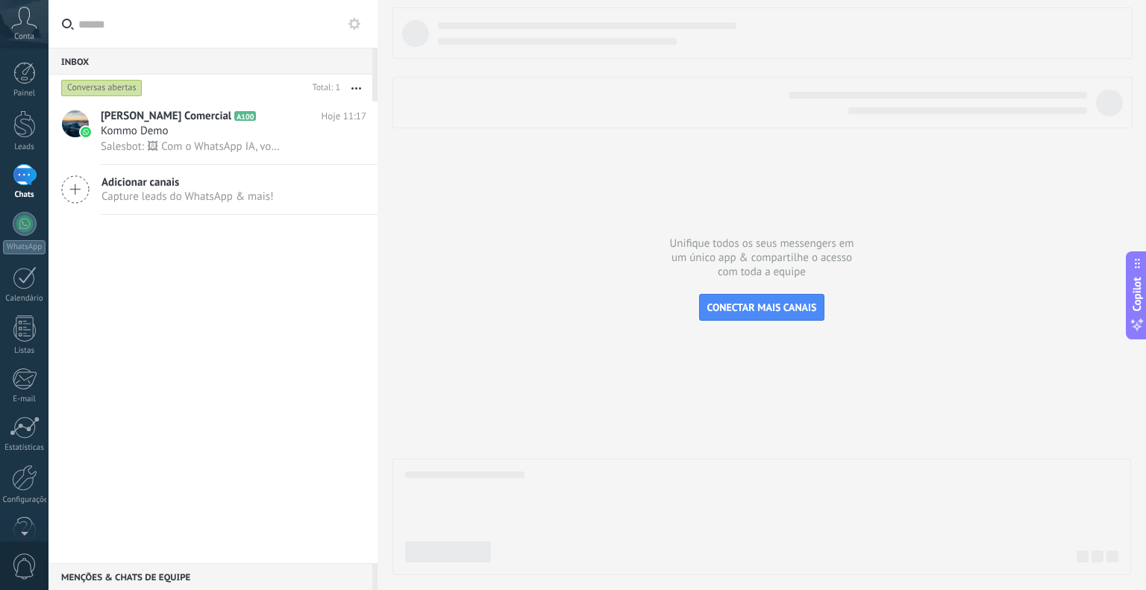
click at [71, 192] on icon at bounding box center [75, 189] width 28 height 28
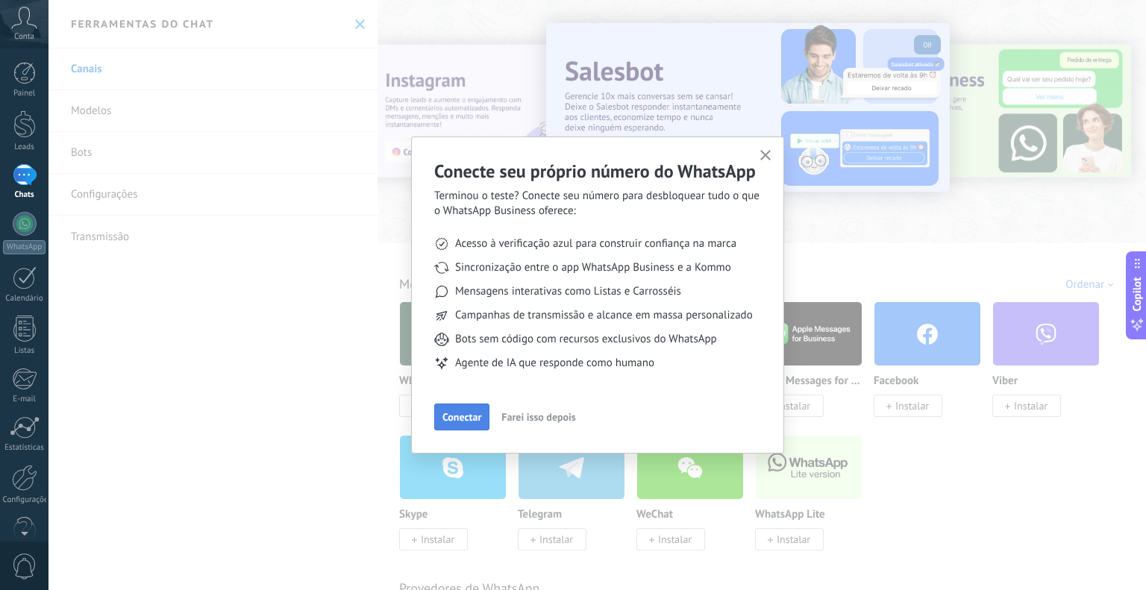
click at [474, 420] on span "Conectar" at bounding box center [461, 417] width 39 height 10
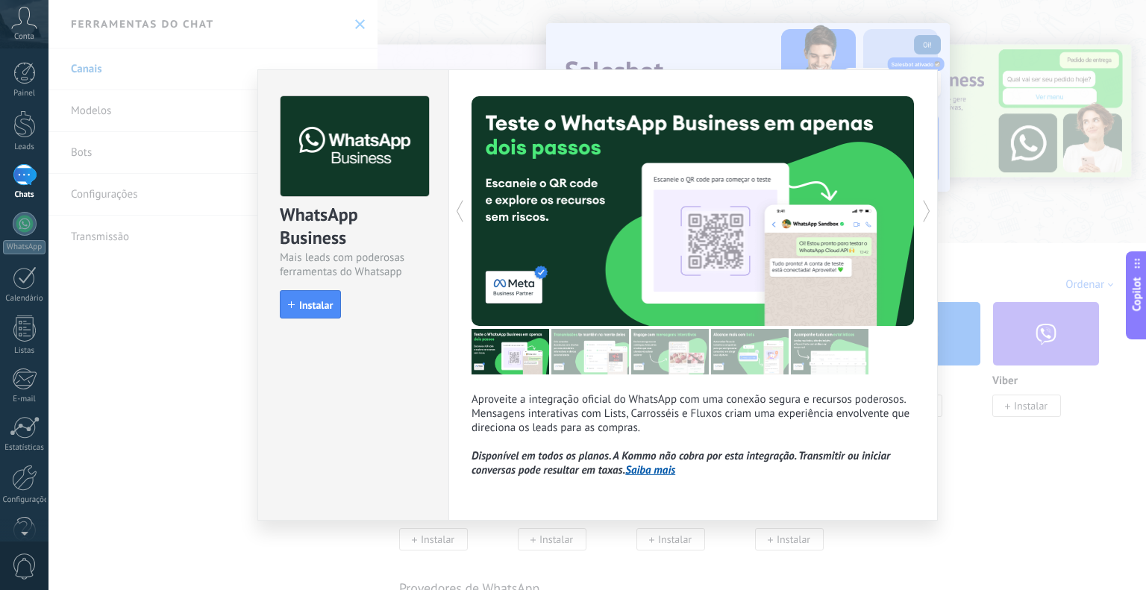
click at [170, 386] on div "WhatsApp Business Mais leads com poderosas ferramentas do Whatsapp install Inst…" at bounding box center [597, 295] width 1098 height 590
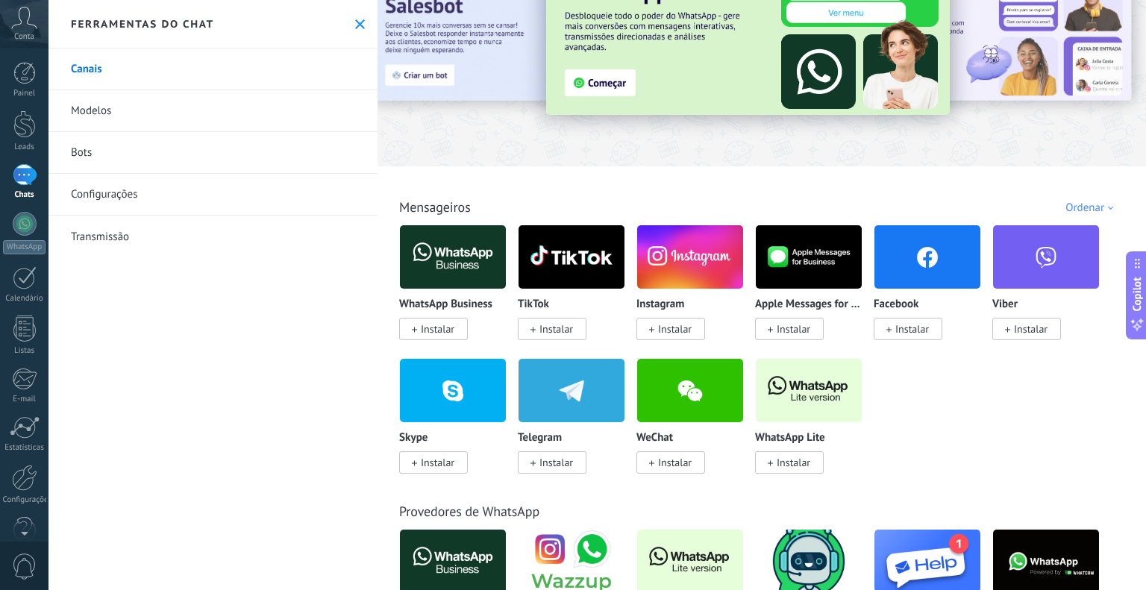
scroll to position [75, 0]
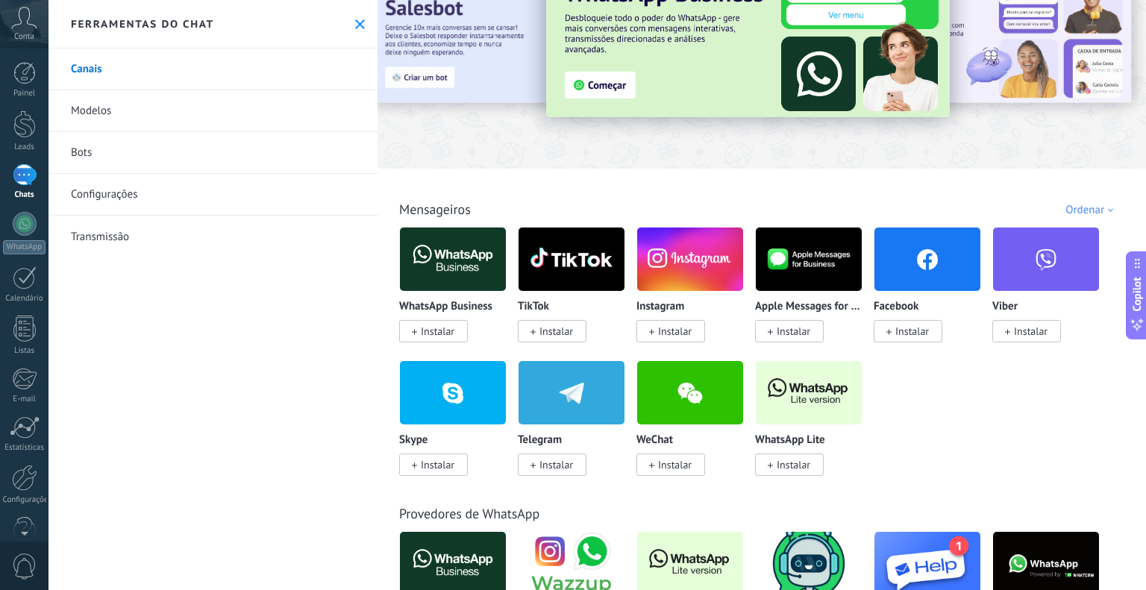
click at [434, 328] on span "Instalar" at bounding box center [438, 331] width 34 height 13
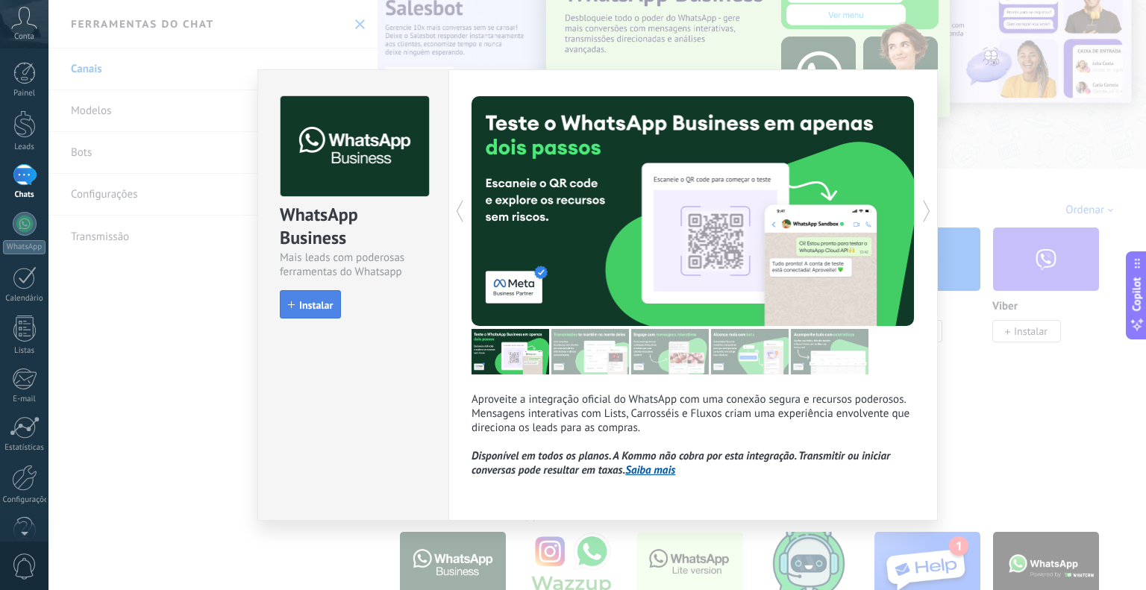
click at [316, 310] on span "Instalar" at bounding box center [316, 305] width 34 height 10
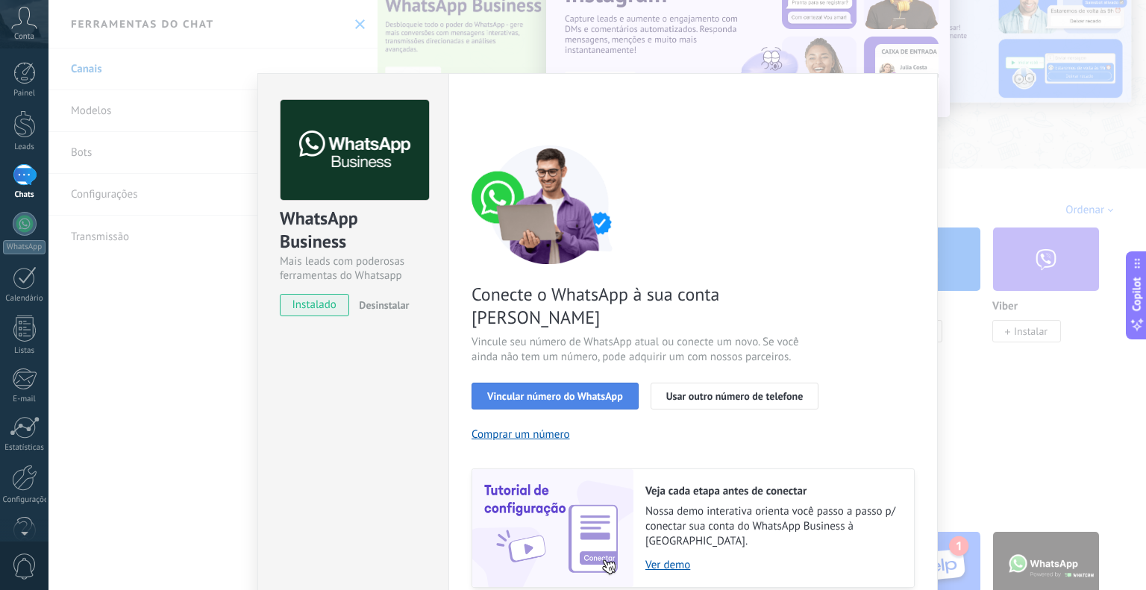
scroll to position [30, 0]
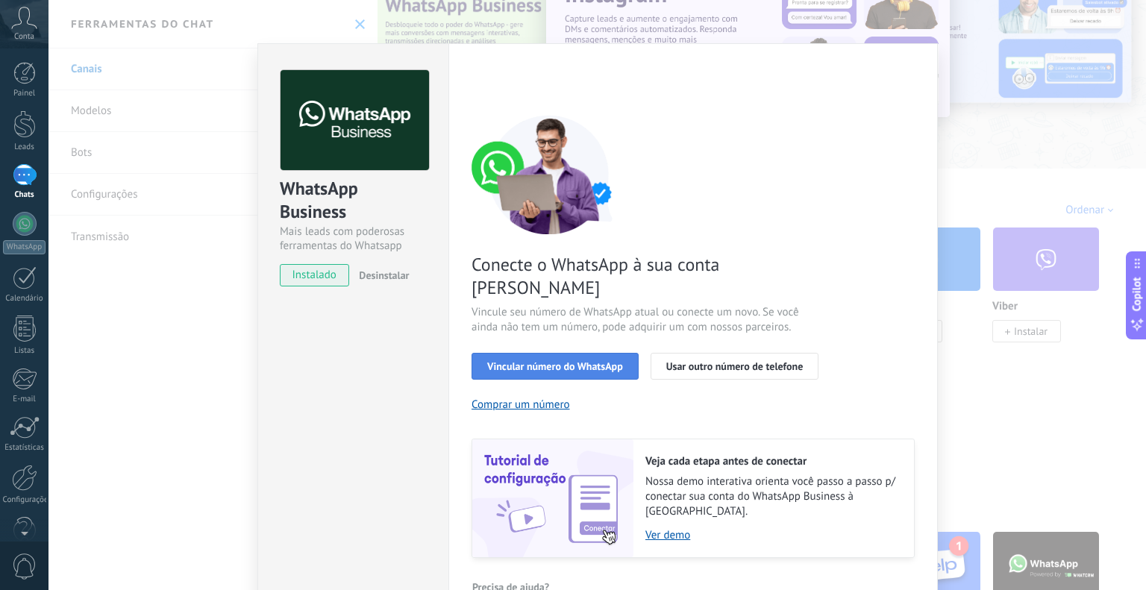
click at [612, 361] on span "Vincular número do WhatsApp" at bounding box center [555, 366] width 136 height 10
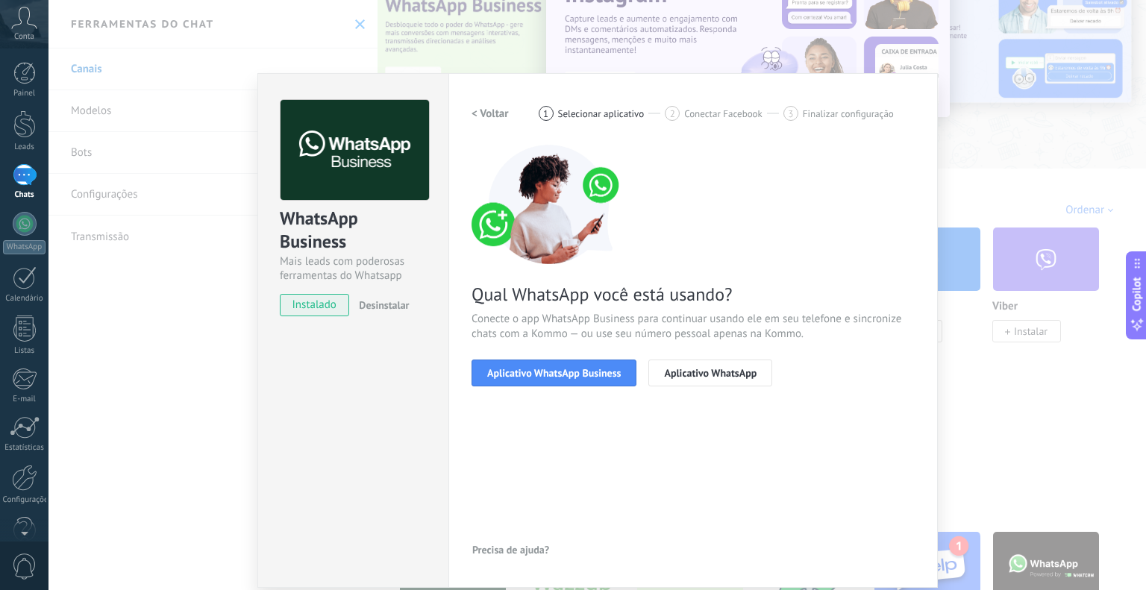
scroll to position [0, 0]
click at [695, 364] on button "Aplicativo WhatsApp" at bounding box center [710, 373] width 124 height 27
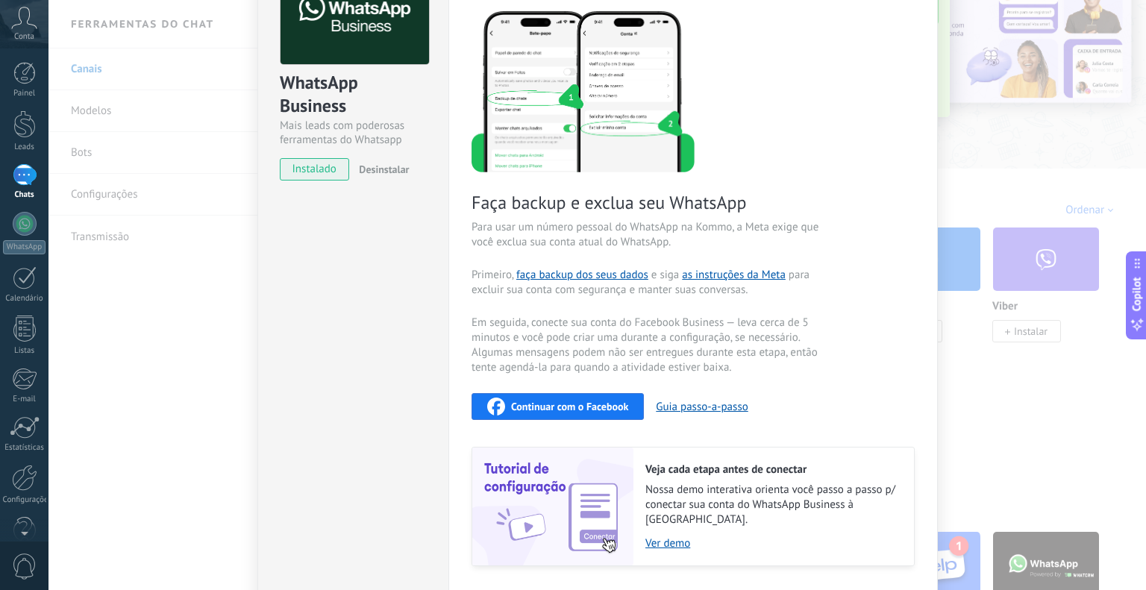
scroll to position [166, 0]
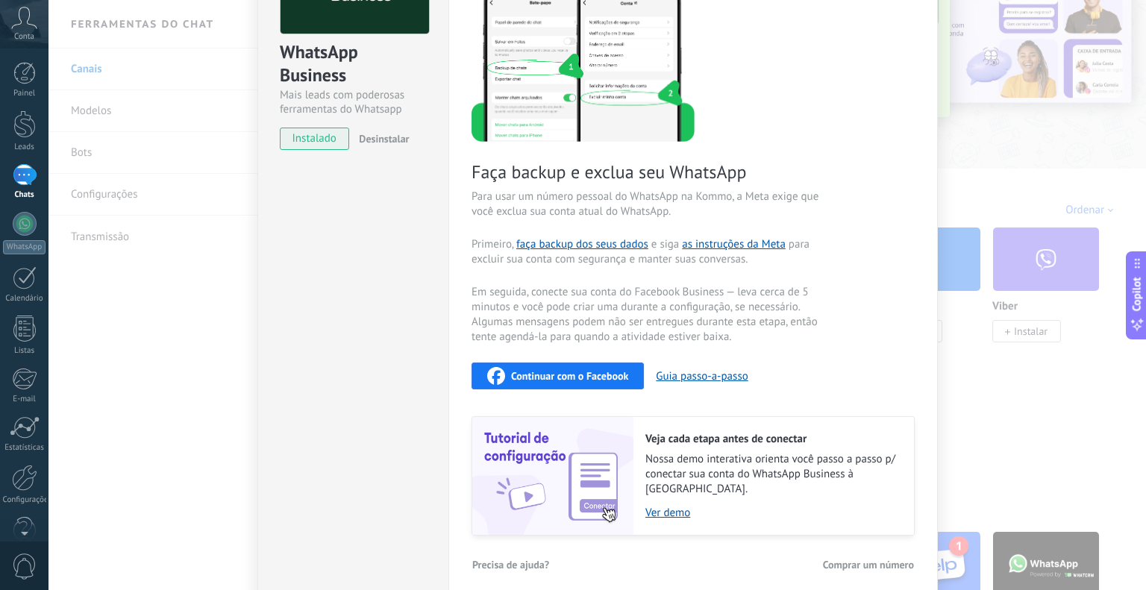
click at [382, 149] on button "Desinstalar" at bounding box center [381, 139] width 56 height 22
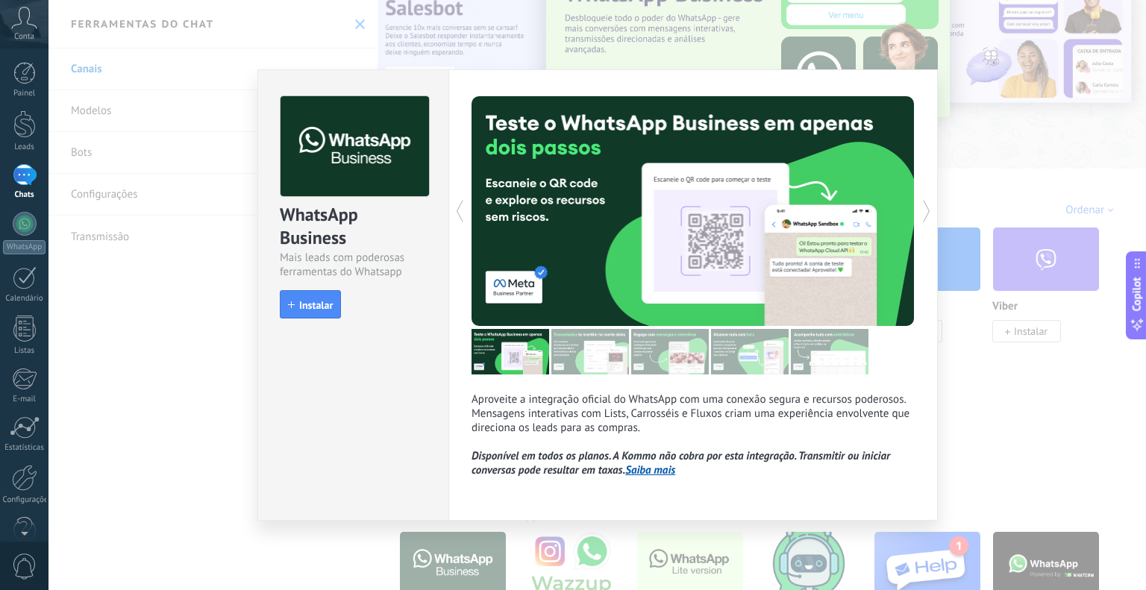
click at [195, 332] on div "WhatsApp Business Mais leads com poderosas ferramentas do Whatsapp install Inst…" at bounding box center [597, 295] width 1098 height 590
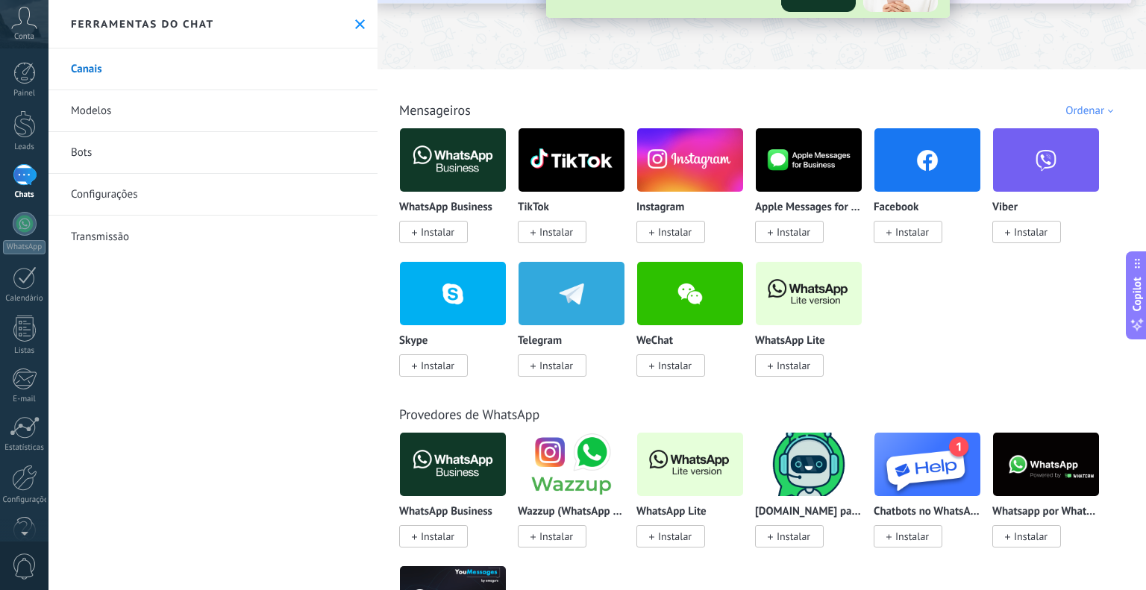
scroll to position [373, 0]
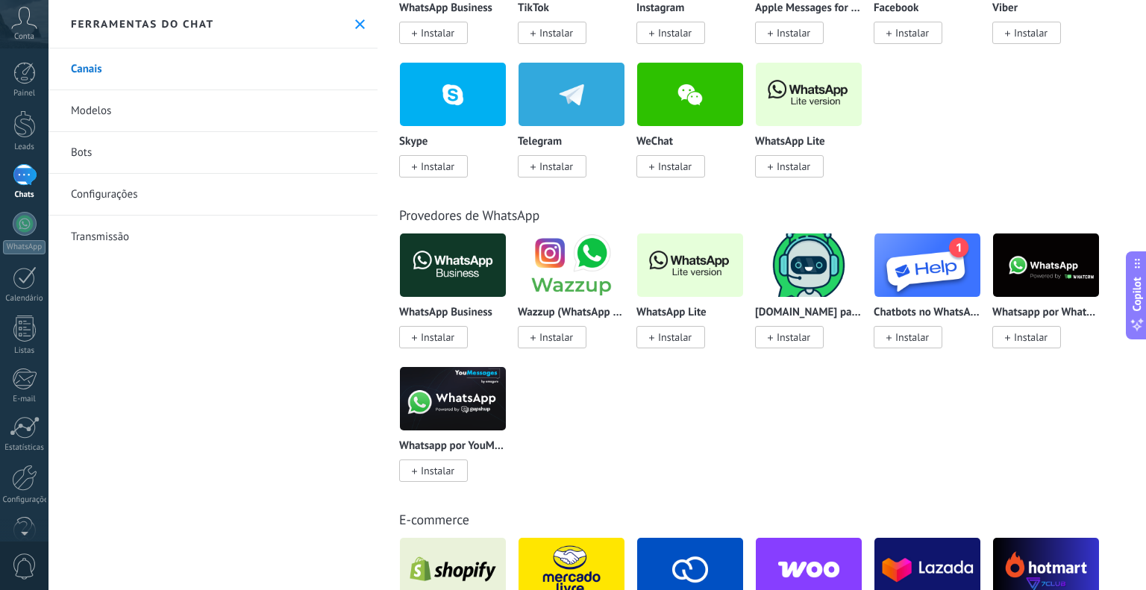
click at [681, 344] on span "Instalar" at bounding box center [675, 337] width 34 height 13
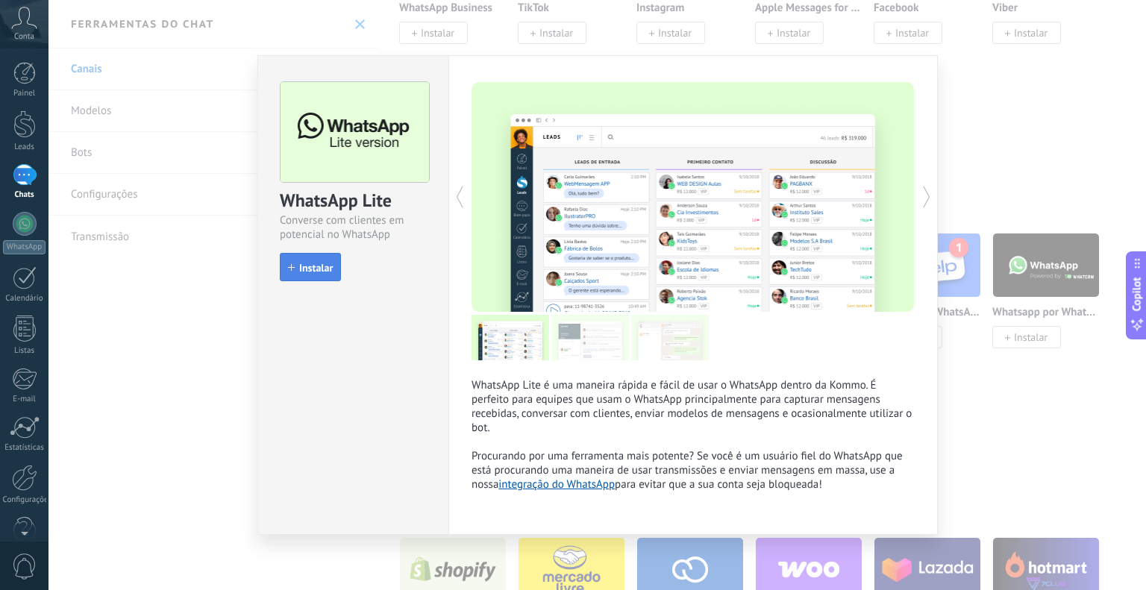
click at [287, 256] on button "Instalar" at bounding box center [310, 267] width 61 height 28
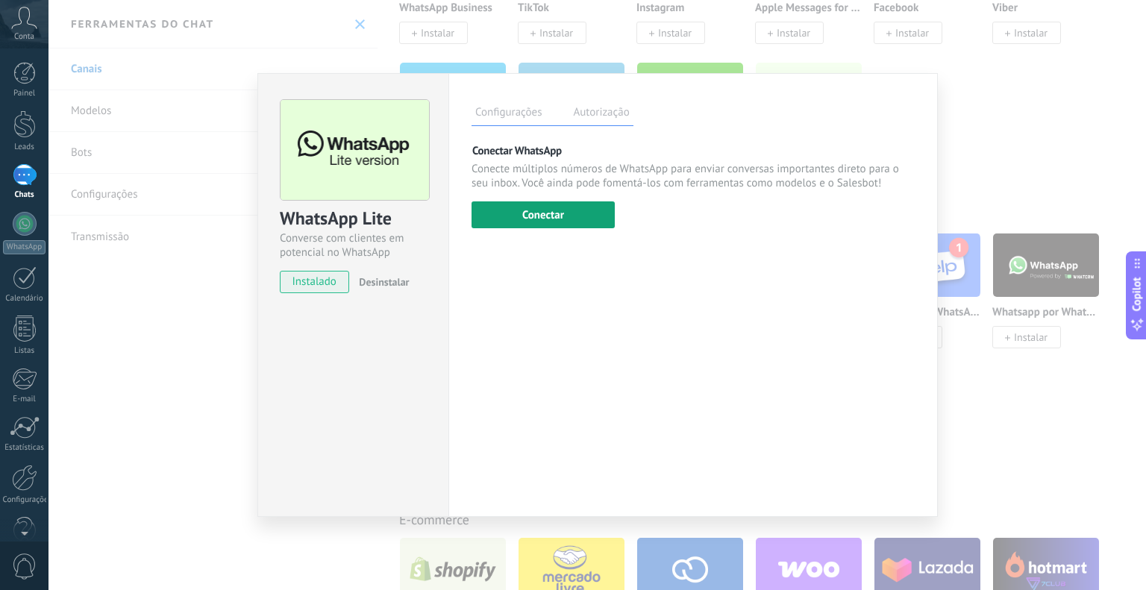
click at [569, 223] on button "Conectar" at bounding box center [543, 214] width 143 height 27
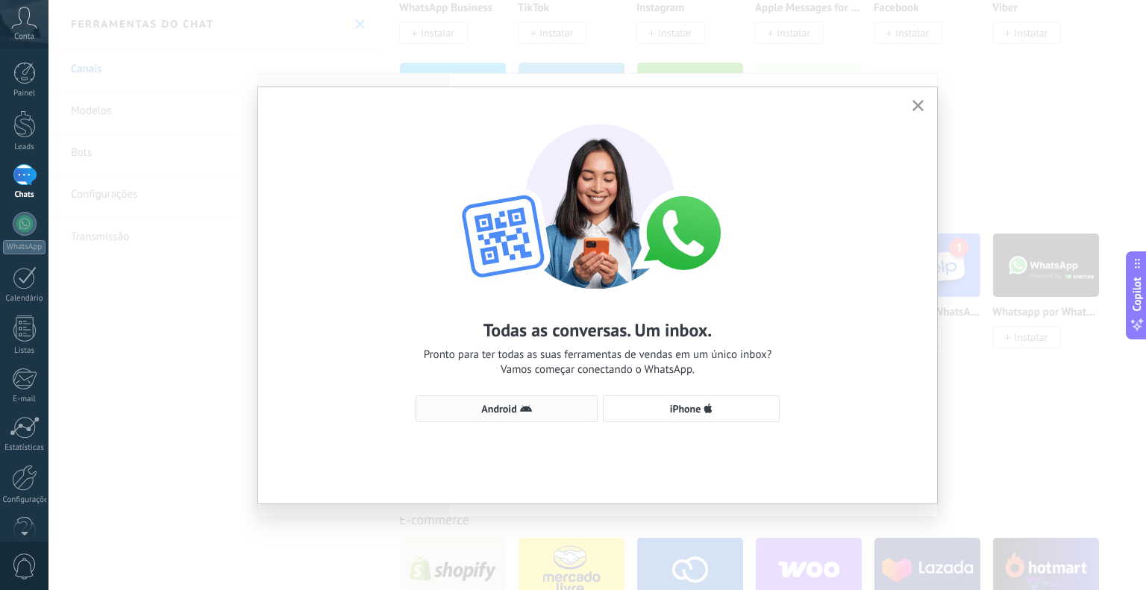
click at [549, 422] on button "Android" at bounding box center [507, 408] width 182 height 27
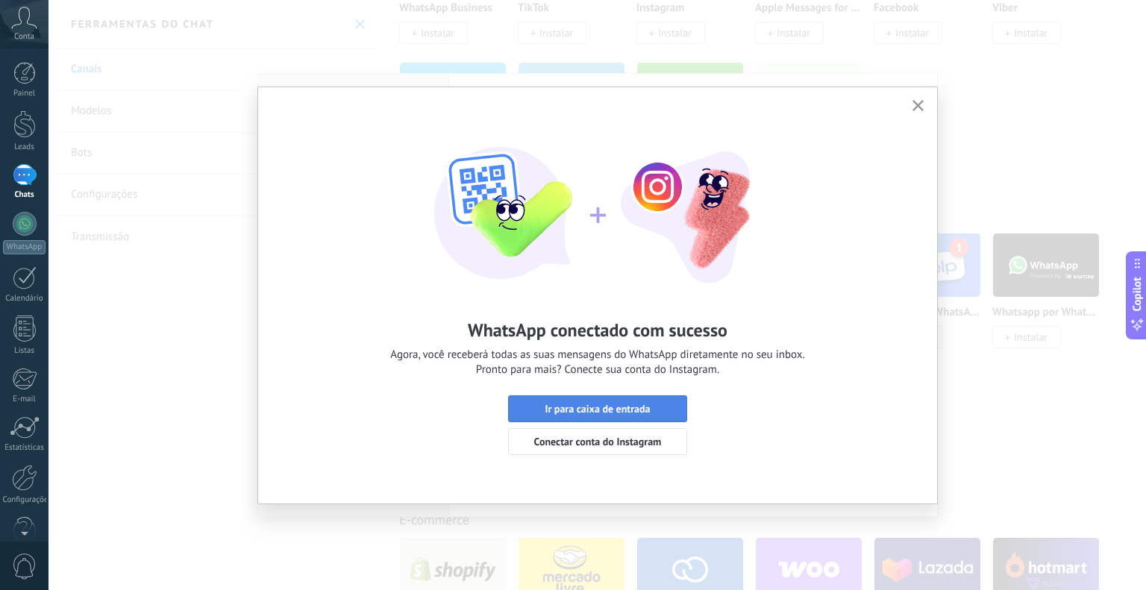
click at [586, 416] on button "Ir para caixa de entrada" at bounding box center [597, 408] width 179 height 27
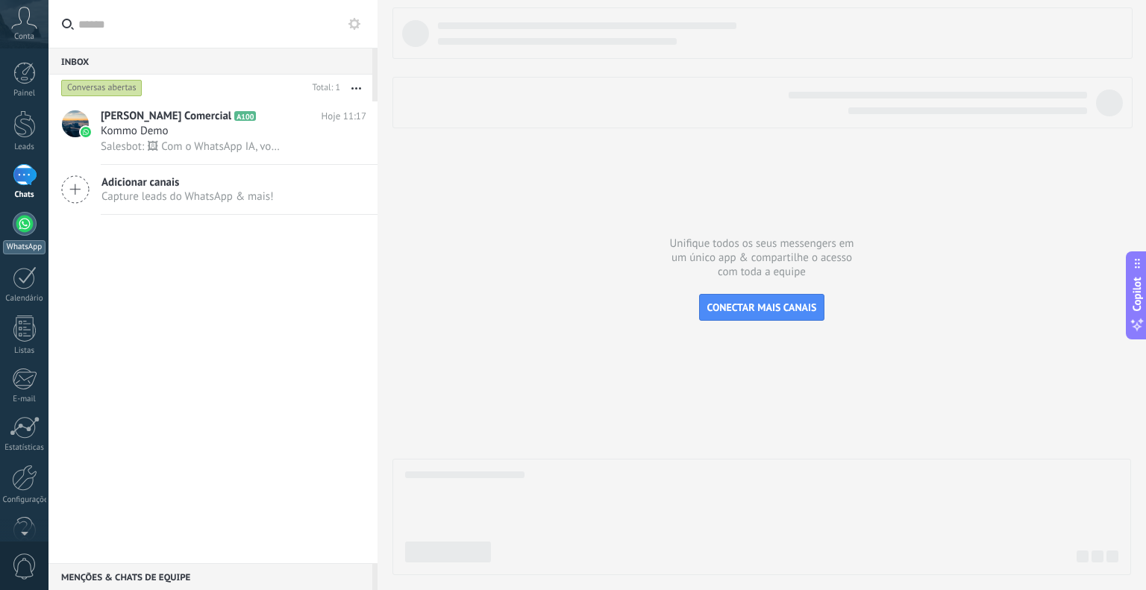
click at [23, 241] on div "WhatsApp" at bounding box center [24, 247] width 43 height 14
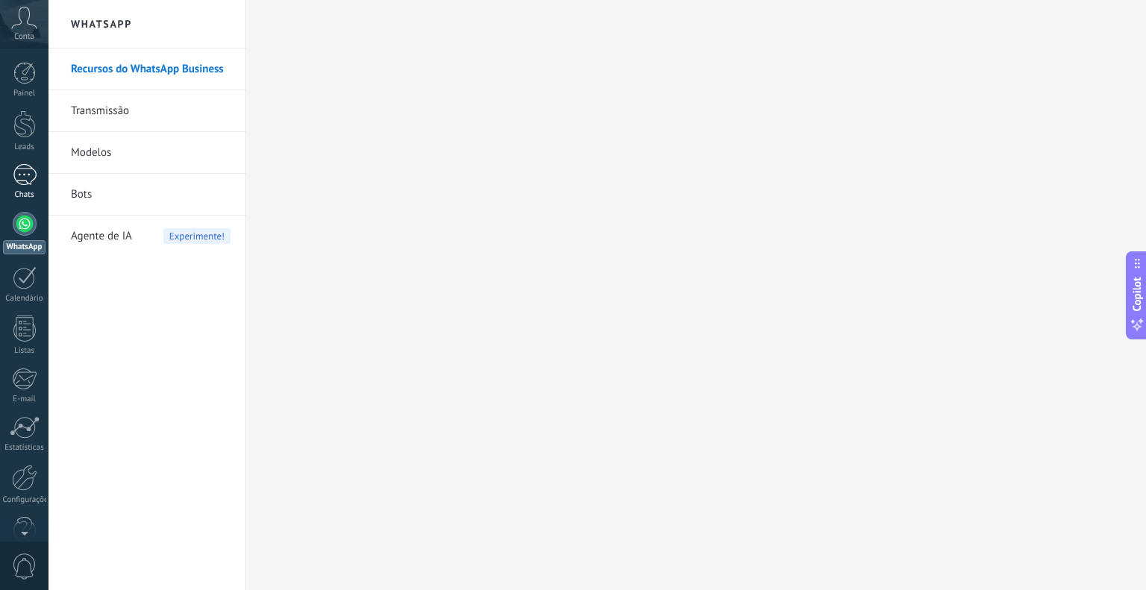
click at [25, 184] on div "1" at bounding box center [25, 175] width 24 height 22
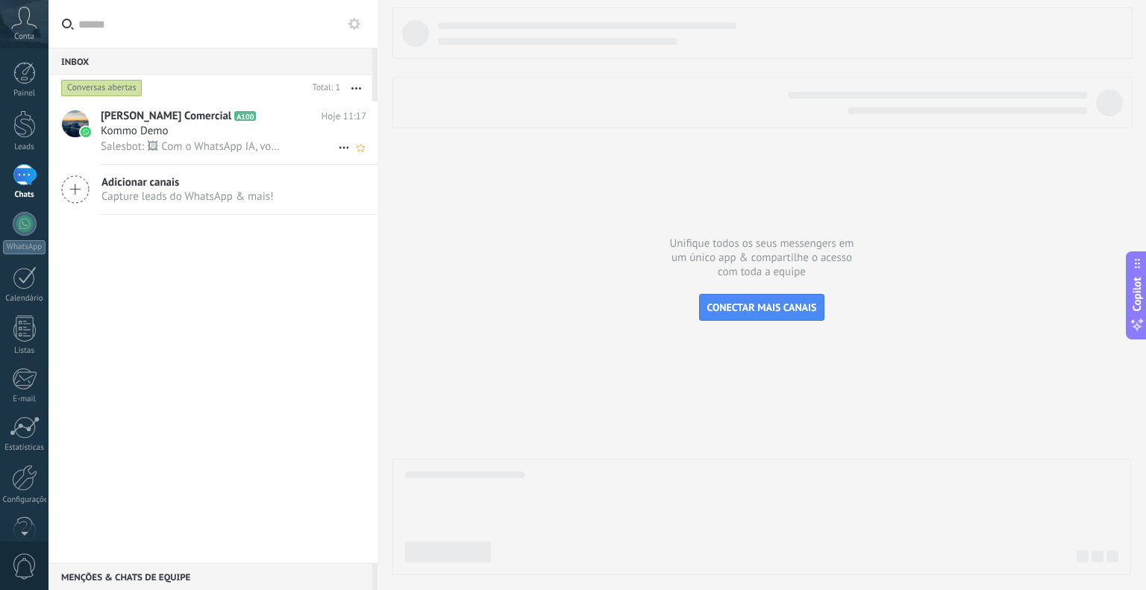
click at [176, 123] on span "[PERSON_NAME] Comercial" at bounding box center [166, 116] width 131 height 15
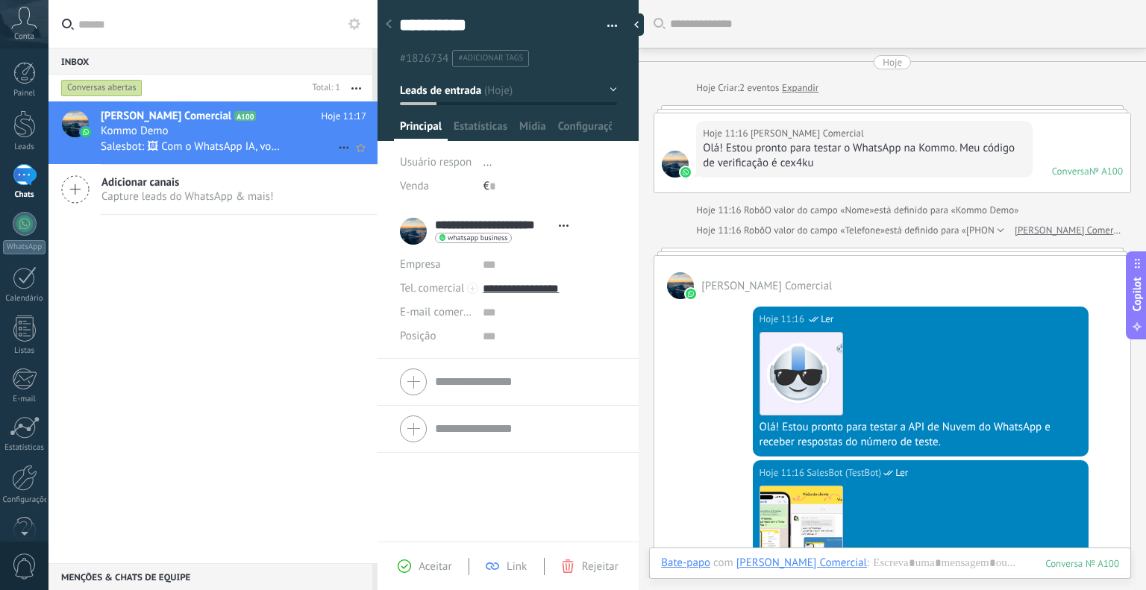
scroll to position [1424, 0]
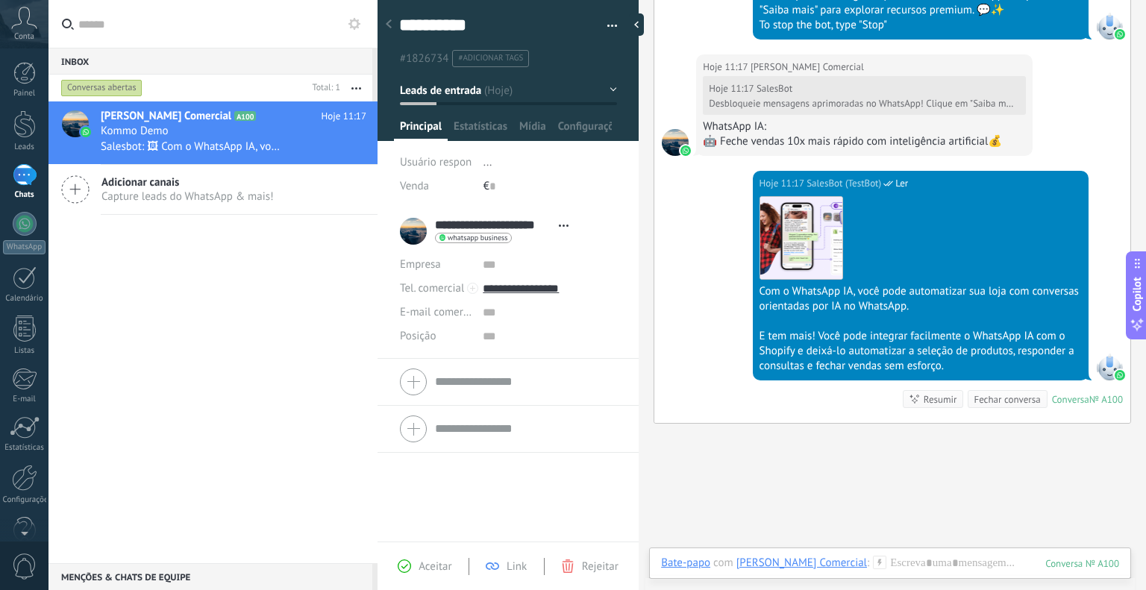
click at [196, 250] on div "Julio Simões Comercial A100 Hoje 11:17 Kommo Demo Salesbot: 🖼 Com o WhatsApp IA…" at bounding box center [212, 332] width 329 height 462
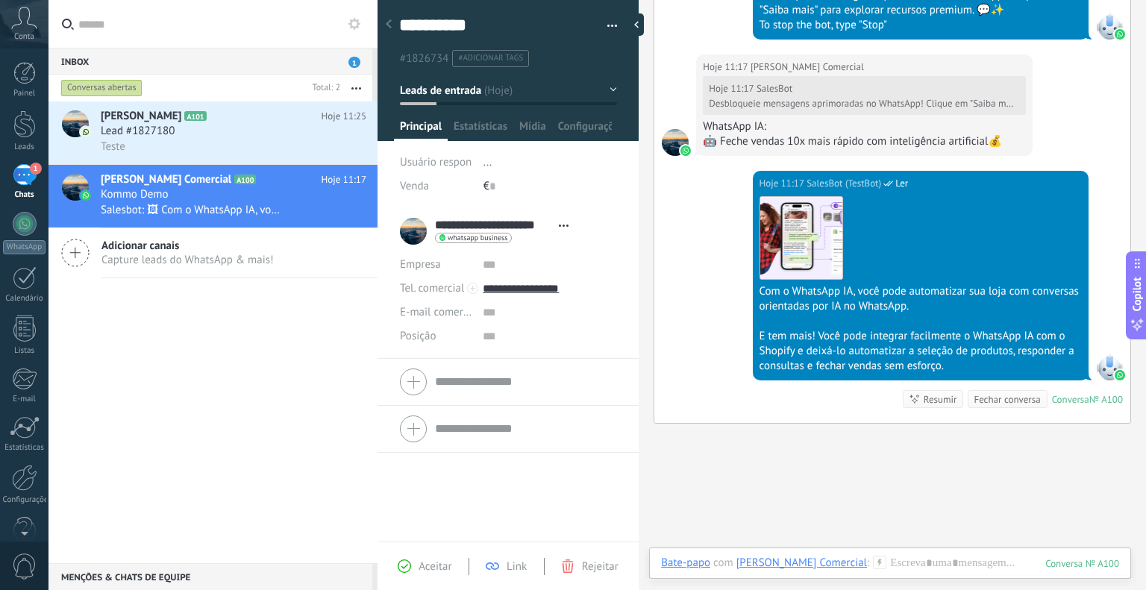
click at [384, 20] on div at bounding box center [388, 24] width 21 height 29
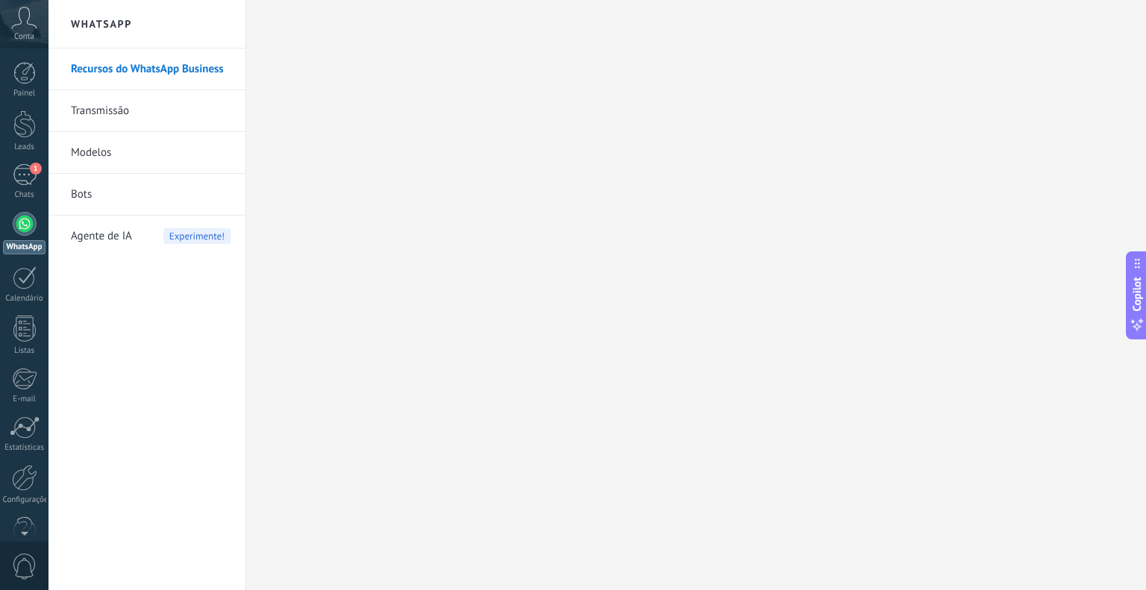
click at [37, 224] on link "WhatsApp" at bounding box center [24, 233] width 48 height 43
click at [37, 171] on span "1" at bounding box center [36, 169] width 12 height 12
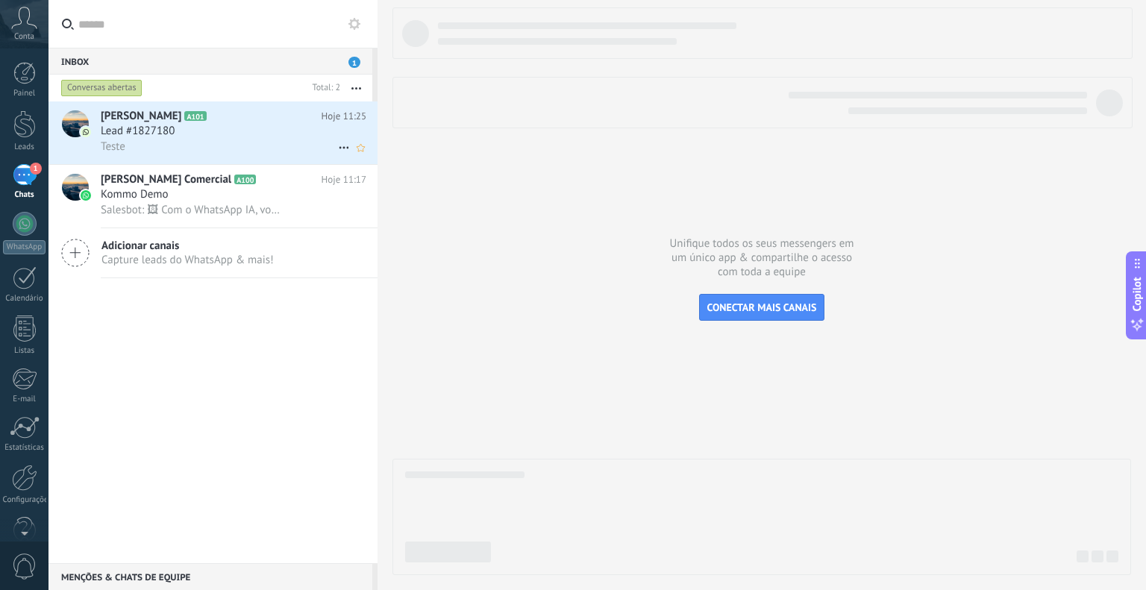
click at [242, 124] on h2 "Júlio Simões A101" at bounding box center [211, 116] width 221 height 15
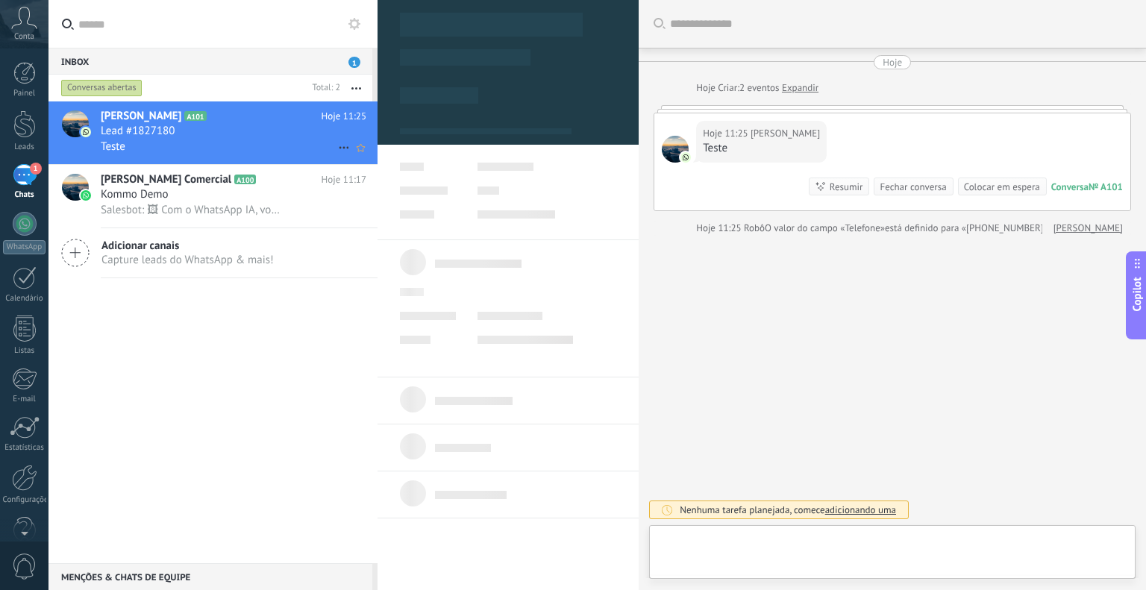
type textarea "**********"
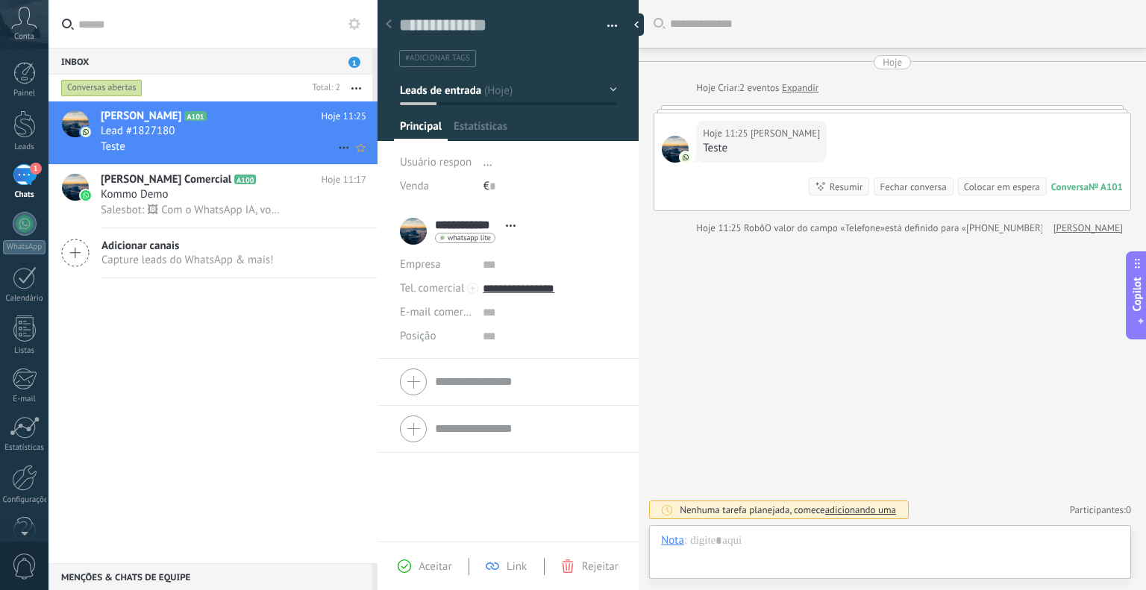
scroll to position [22, 0]
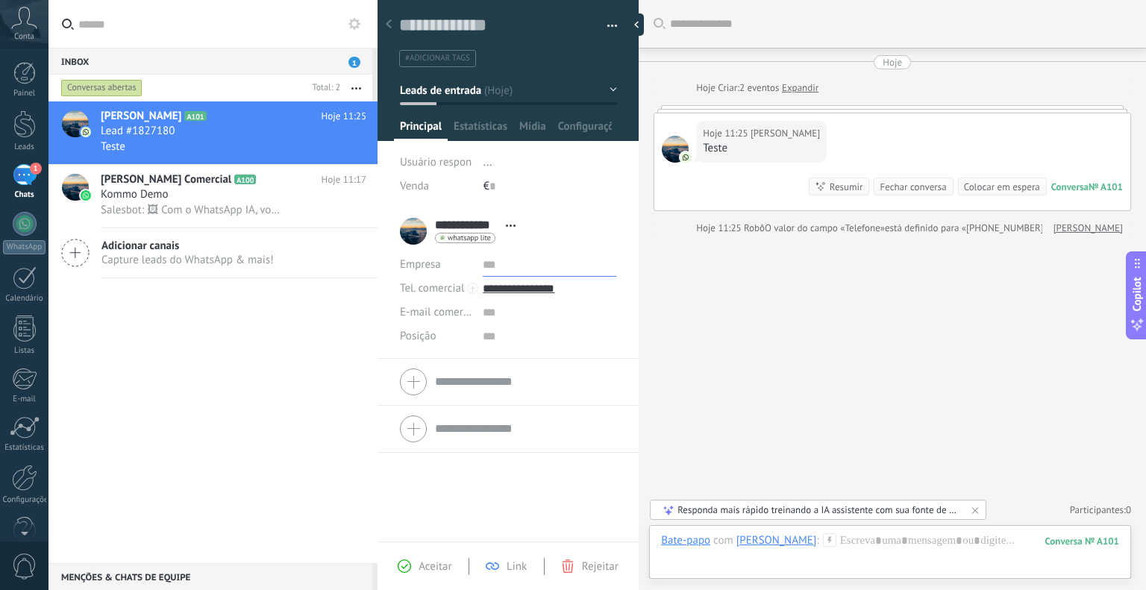
click at [498, 266] on input "text" at bounding box center [550, 265] width 134 height 24
click at [521, 359] on div "Empresa Tel. comercial Comercial direto Celular Faz Casa Outros Tel. comercial …" at bounding box center [508, 382] width 261 height 47
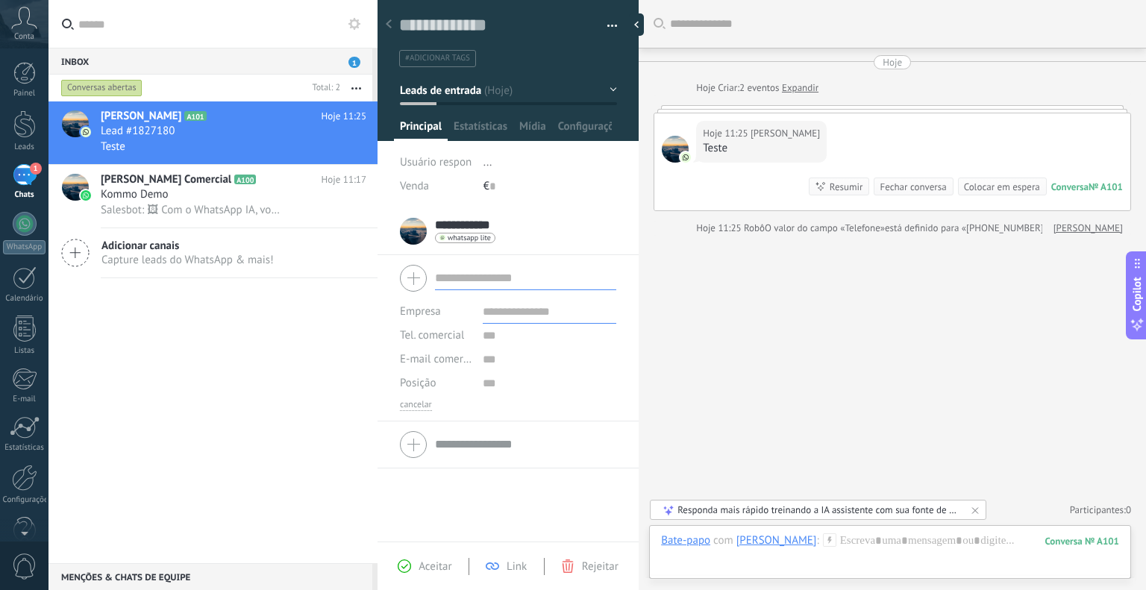
click at [334, 360] on div "Júlio Simões A101 Hoje 11:25 Lead #1827180 Teste Julio Simões Comercial A100 Ho…" at bounding box center [212, 332] width 329 height 462
click at [372, 390] on div "Júlio Simões A101 Hoje 11:25 Lead #1827180 Teste Julio Simões Comercial A100 Ho…" at bounding box center [212, 332] width 329 height 462
click at [507, 229] on div "**********" at bounding box center [508, 231] width 216 height 37
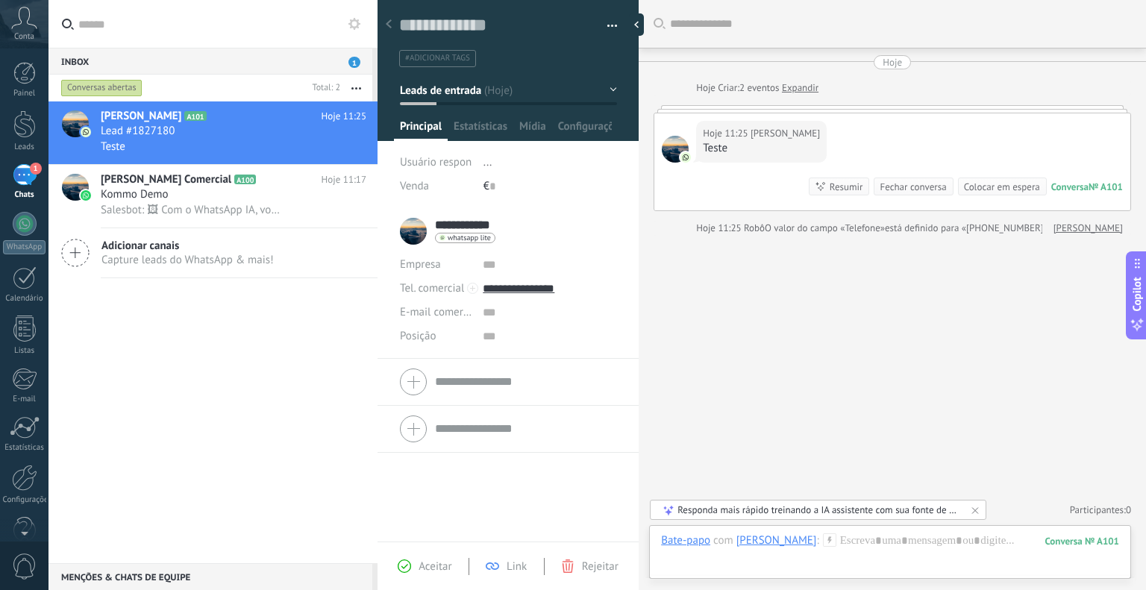
click at [471, 218] on input "**********" at bounding box center [466, 225] width 63 height 15
click at [501, 235] on input "text" at bounding box center [525, 238] width 181 height 15
click at [492, 224] on input "**********" at bounding box center [525, 223] width 181 height 15
click at [498, 222] on input "**********" at bounding box center [525, 223] width 181 height 15
type input "**********"
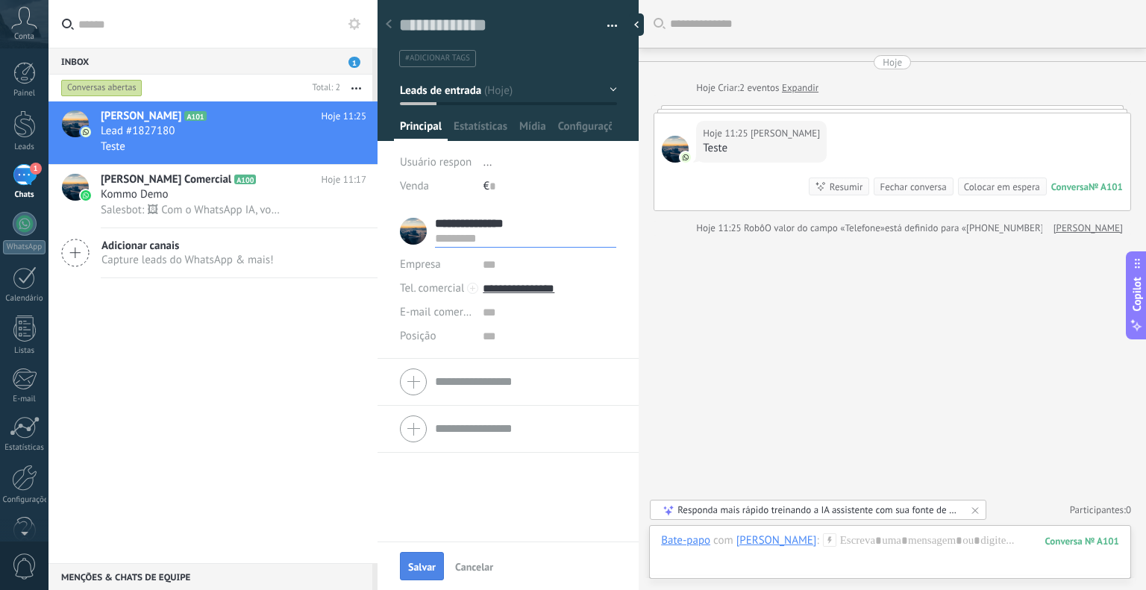
click at [431, 563] on span "Salvar" at bounding box center [422, 567] width 28 height 10
type input "**********"
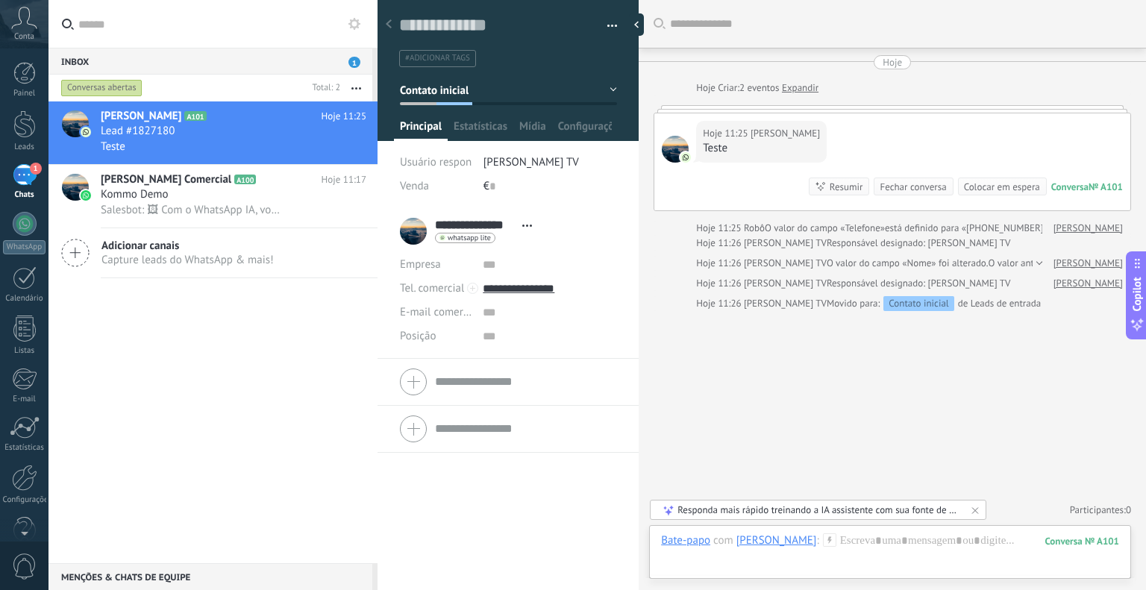
drag, startPoint x: 268, startPoint y: 444, endPoint x: 268, endPoint y: 403, distance: 41.0
click at [268, 443] on div "Júlio Simões A101 Hoje 11:25 Lead #1827180 Teste Julio Simões Comercial A100 Ho…" at bounding box center [212, 332] width 329 height 462
click at [271, 221] on div "Julio Simões Comercial A100 Hoje 11:17 Kommo Demo Salesbot: 🖼 Com o WhatsApp IA…" at bounding box center [239, 196] width 277 height 63
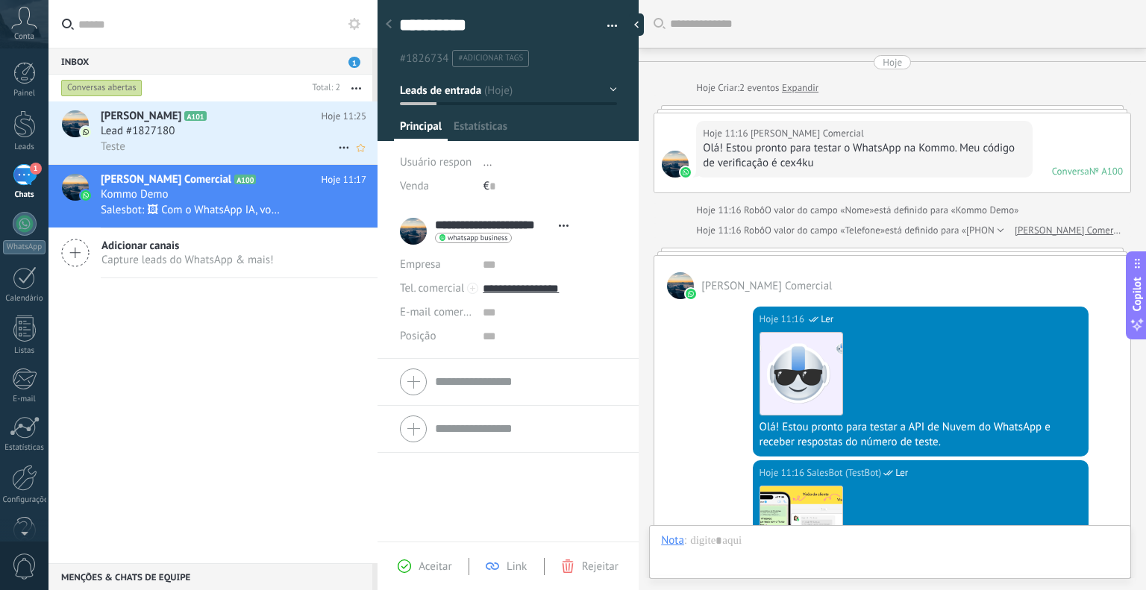
scroll to position [22, 0]
click at [256, 149] on div "Teste" at bounding box center [234, 147] width 266 height 16
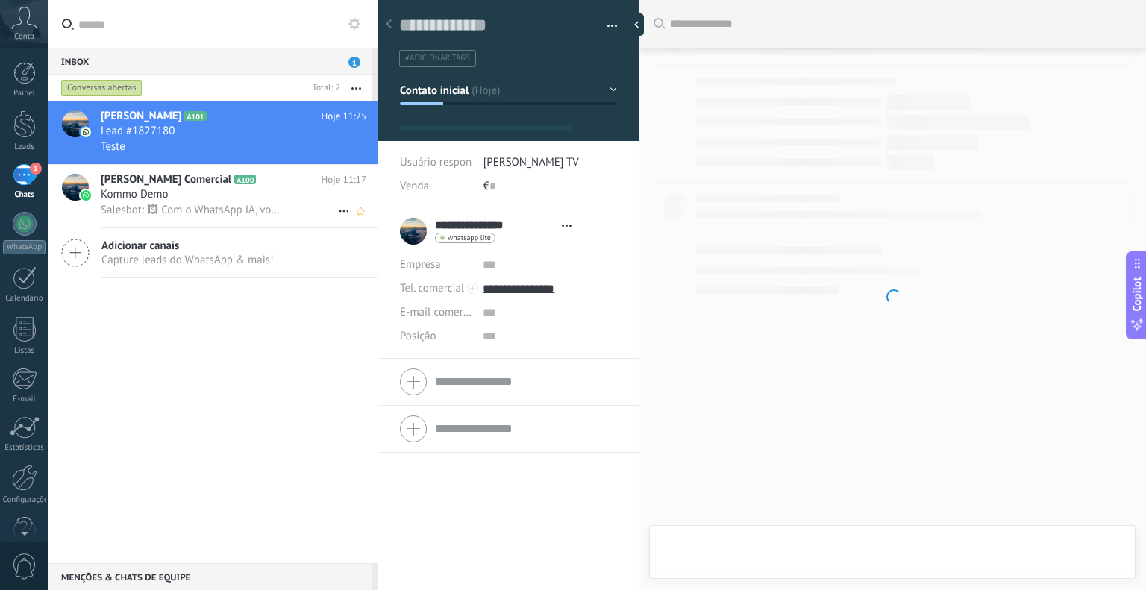
click at [271, 199] on div "Kommo Demo" at bounding box center [234, 194] width 266 height 15
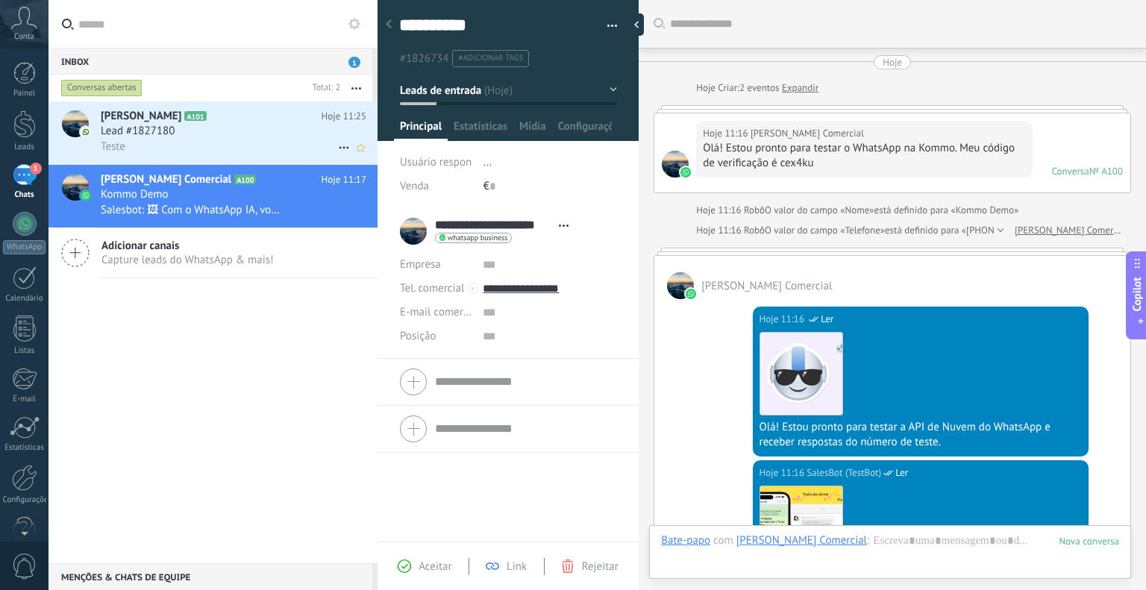
scroll to position [1515, 0]
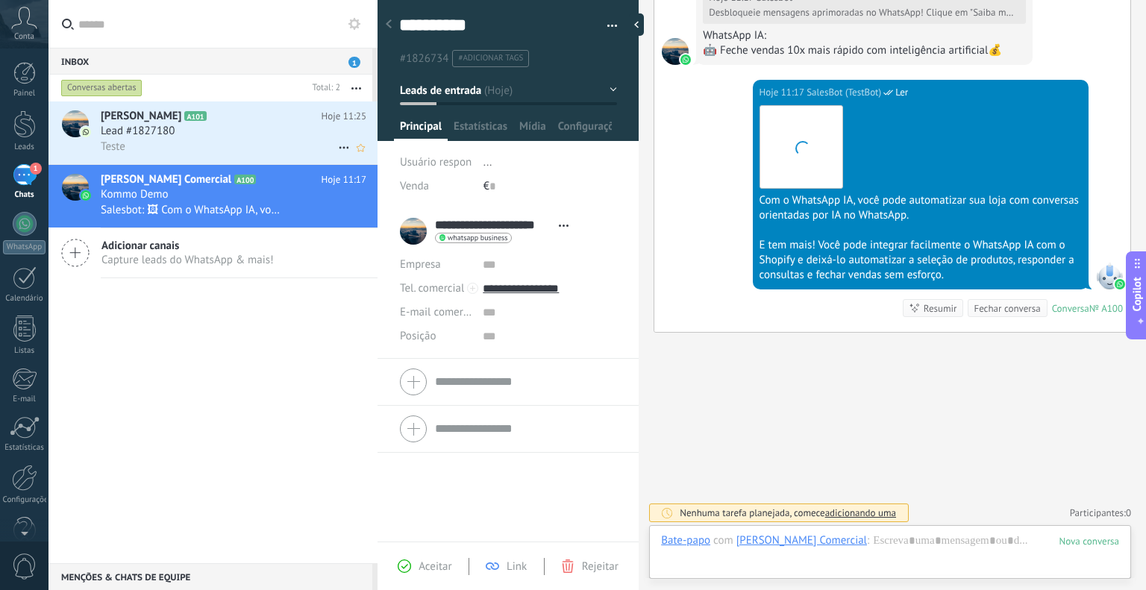
click at [271, 137] on div "Lead #1827180" at bounding box center [234, 131] width 266 height 15
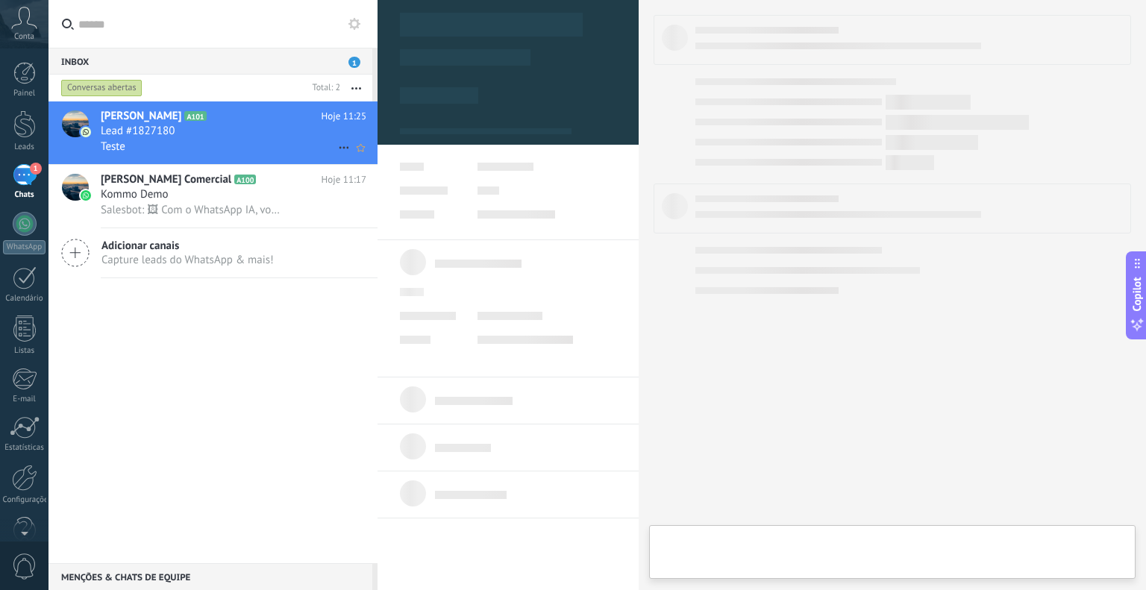
scroll to position [22, 0]
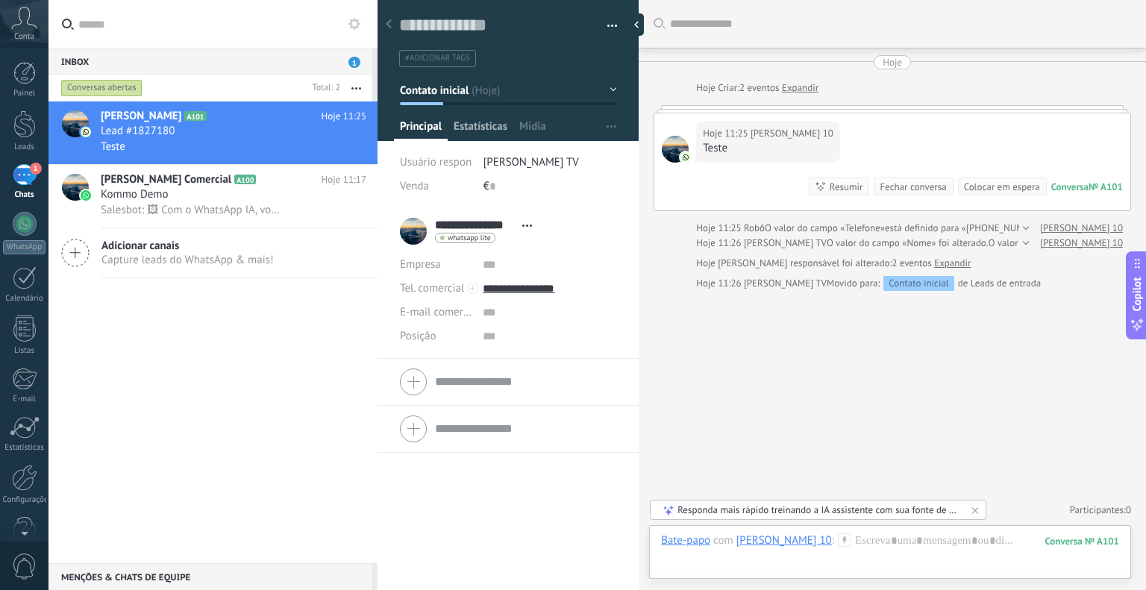
click at [480, 131] on span "Estatísticas" at bounding box center [481, 130] width 54 height 22
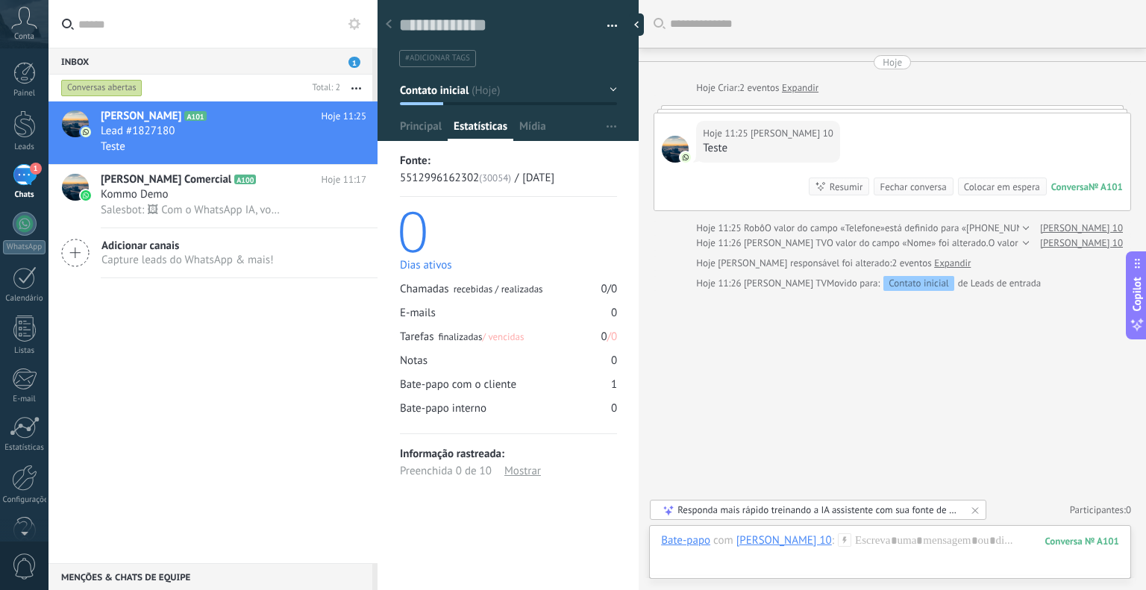
click at [611, 362] on div "0" at bounding box center [614, 361] width 6 height 14
click at [544, 122] on span "Mídia" at bounding box center [532, 130] width 27 height 22
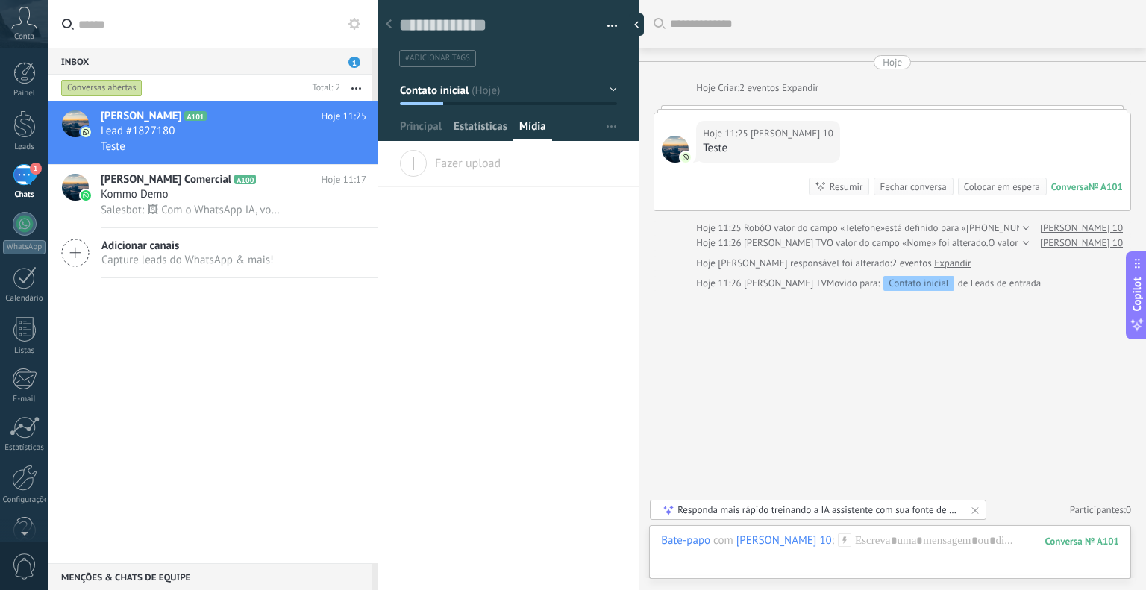
click at [489, 128] on span "Estatísticas" at bounding box center [481, 130] width 54 height 22
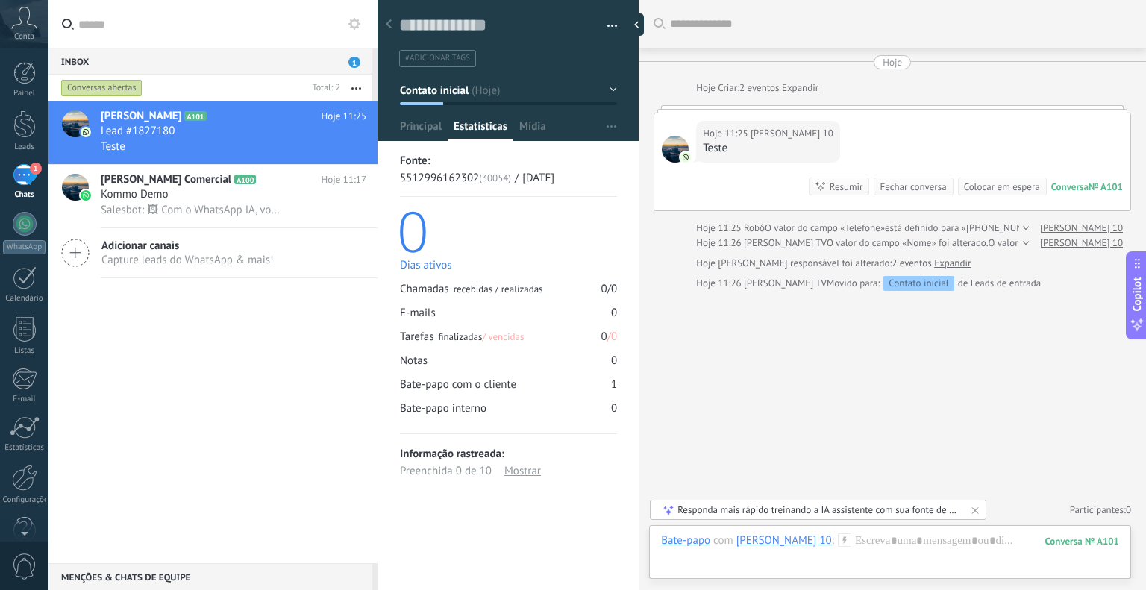
click at [745, 194] on div "Hoje 11:25 Júlio Simões 10 Teste Conversa № A101 Conversa № A101 Resumir Resumi…" at bounding box center [892, 161] width 476 height 97
click at [1048, 557] on div at bounding box center [890, 555] width 458 height 45
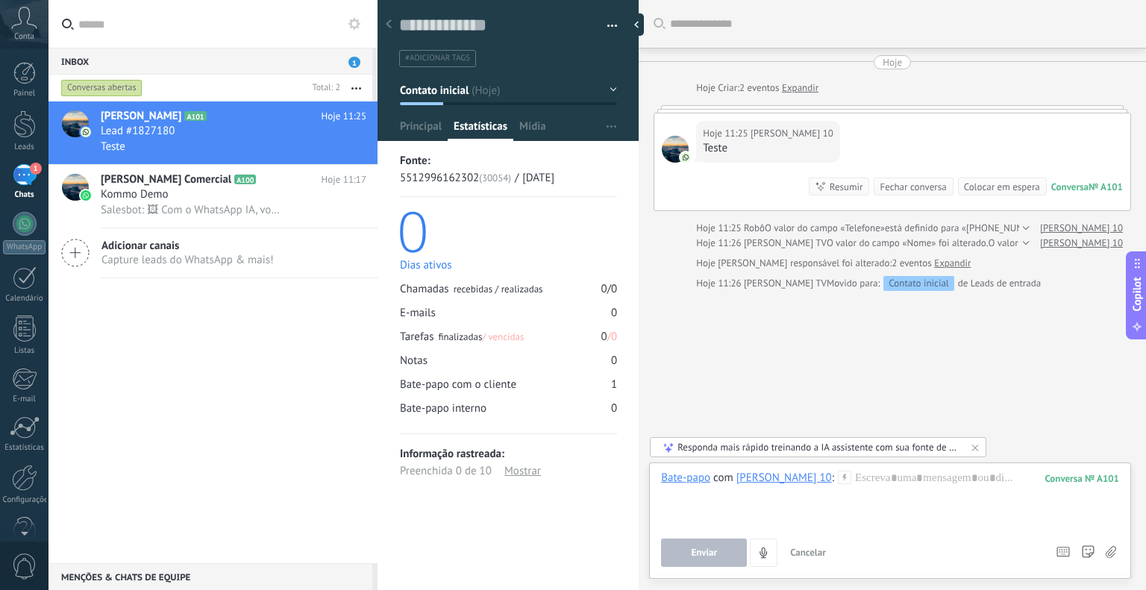
click at [839, 477] on use at bounding box center [845, 477] width 13 height 13
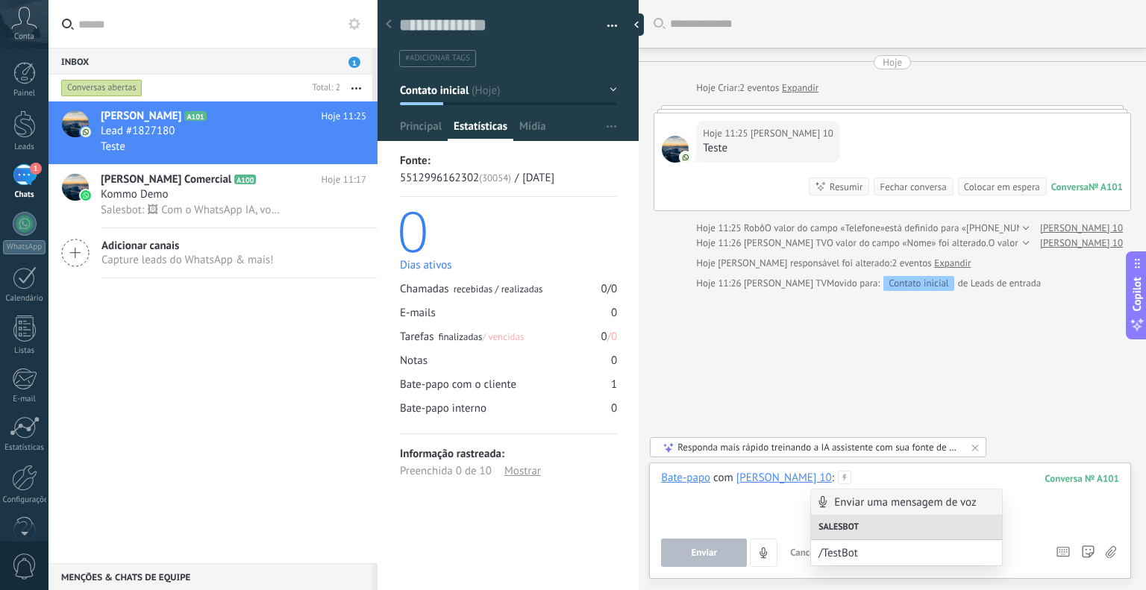
click at [854, 473] on div at bounding box center [890, 499] width 458 height 57
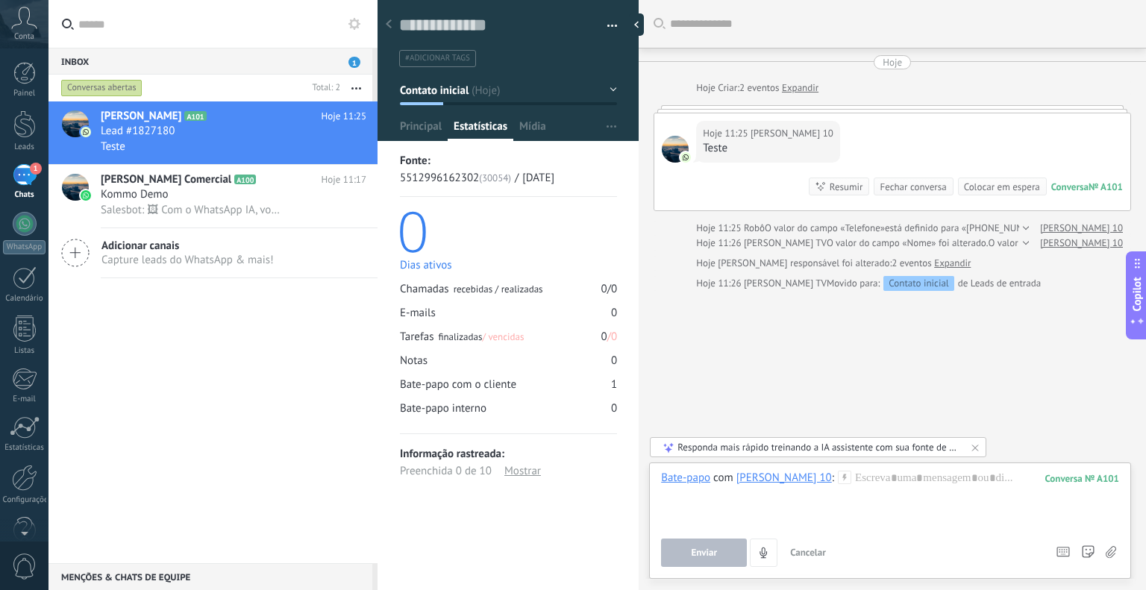
click at [313, 369] on div "Júlio Simões A101 Hoje 11:25 Lead #1827180 Teste Julio Simões Comercial A100 Ho…" at bounding box center [212, 332] width 329 height 462
click at [393, 21] on div at bounding box center [388, 24] width 21 height 29
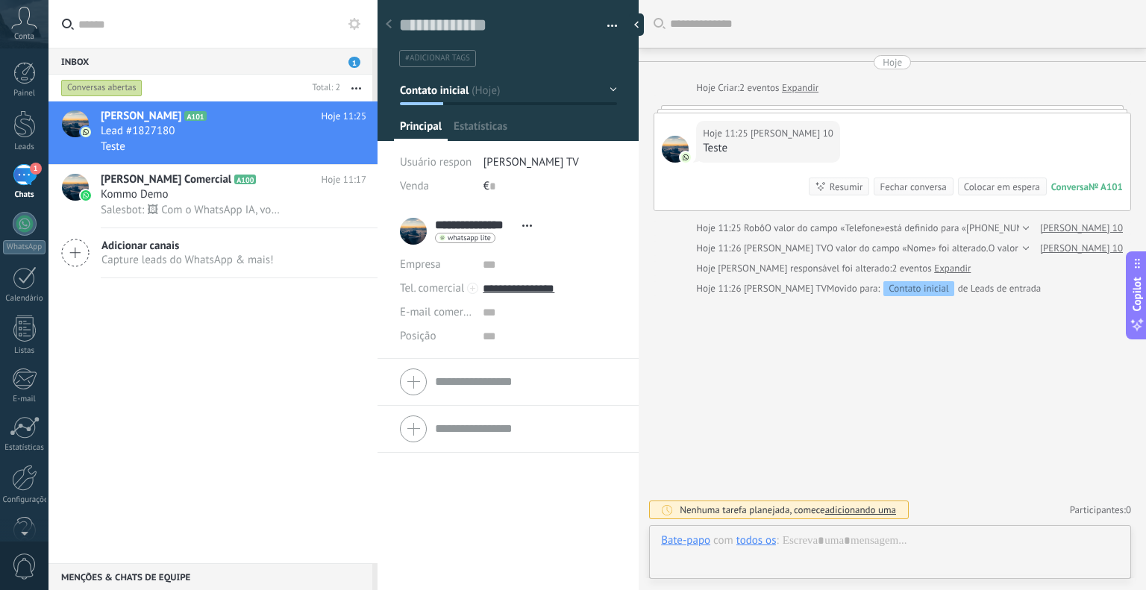
scroll to position [22, 0]
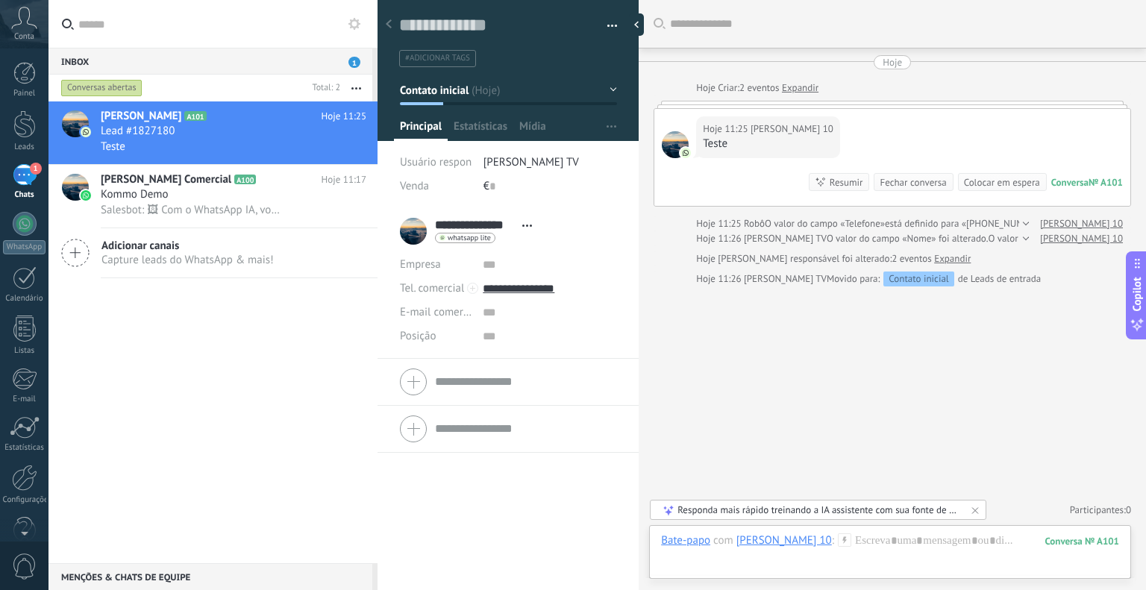
click at [392, 21] on div at bounding box center [388, 24] width 21 height 29
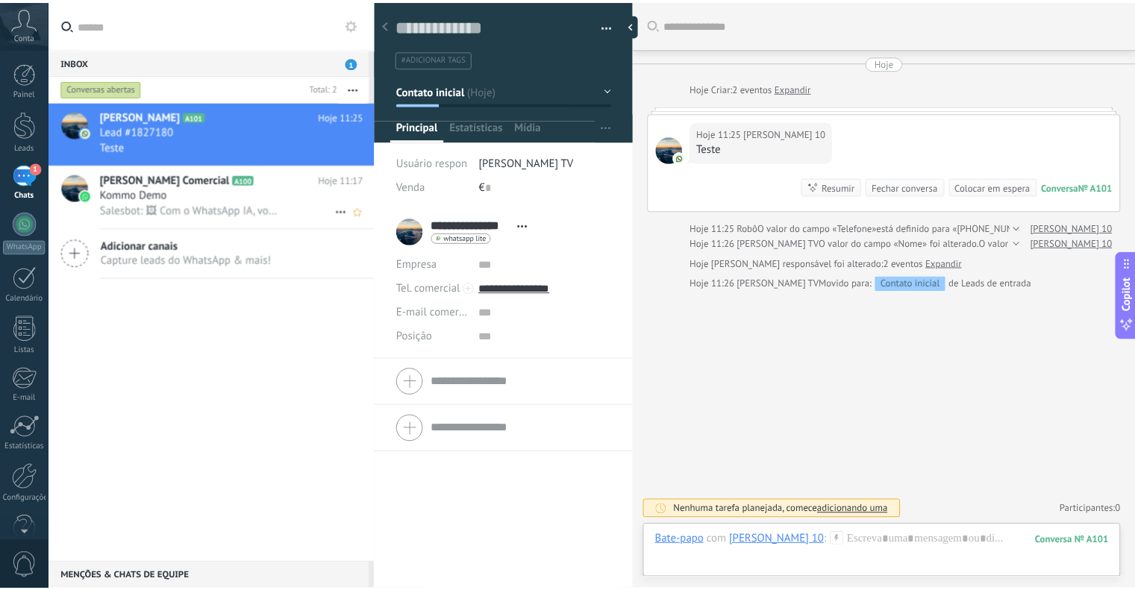
scroll to position [22, 0]
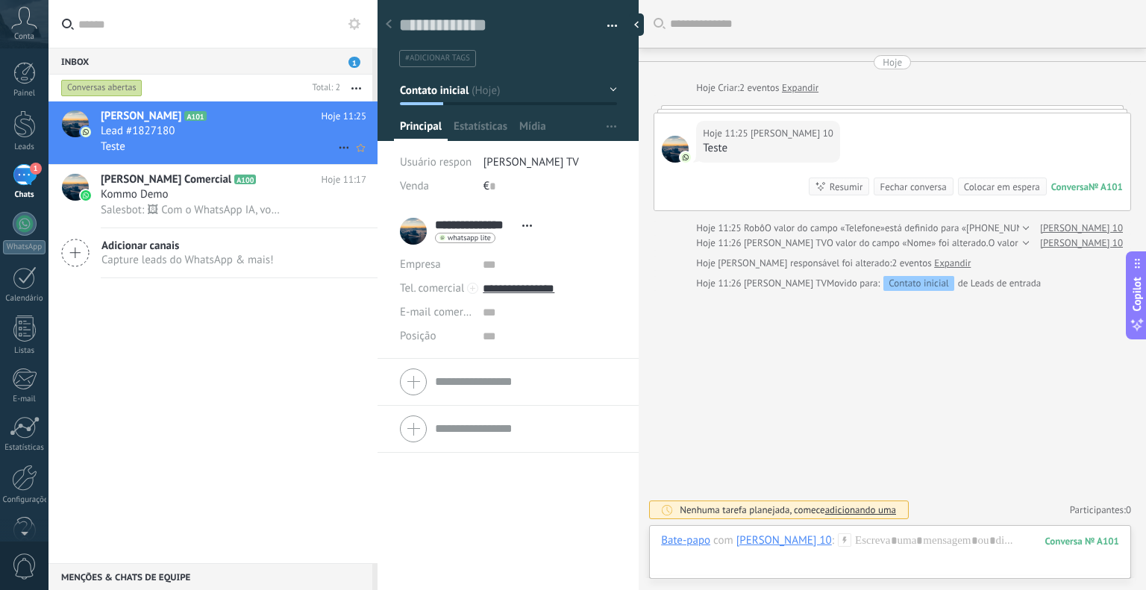
click at [268, 158] on div "Júlio Simões A101 Hoje 11:25 Lead #1827180 Teste" at bounding box center [239, 132] width 277 height 63
click at [8, 125] on link "Leads" at bounding box center [24, 131] width 48 height 42
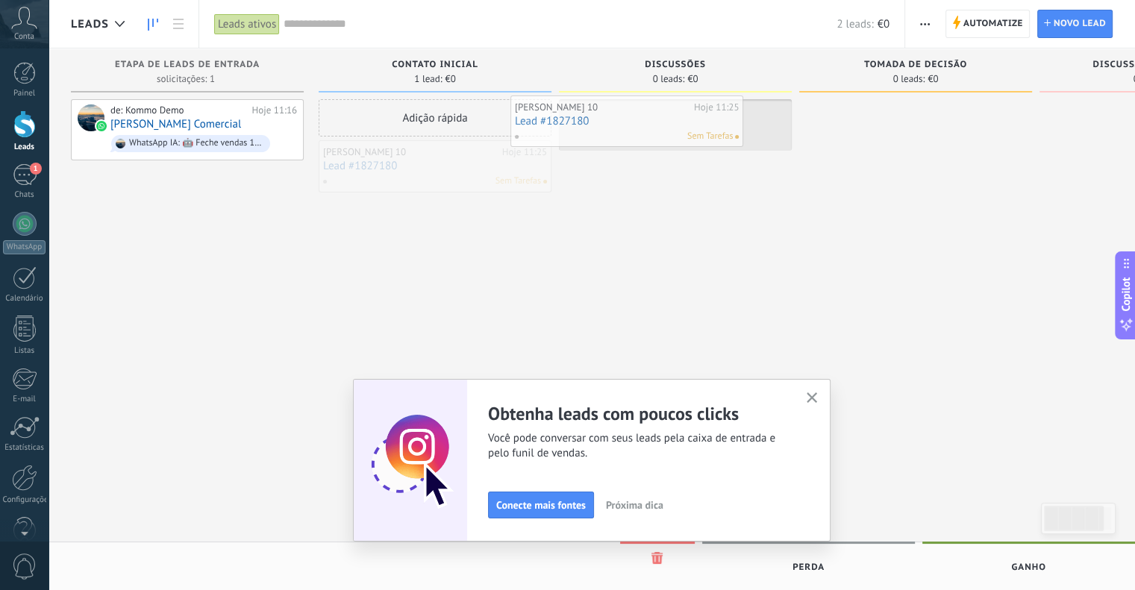
drag, startPoint x: 489, startPoint y: 169, endPoint x: 681, endPoint y: 125, distance: 196.9
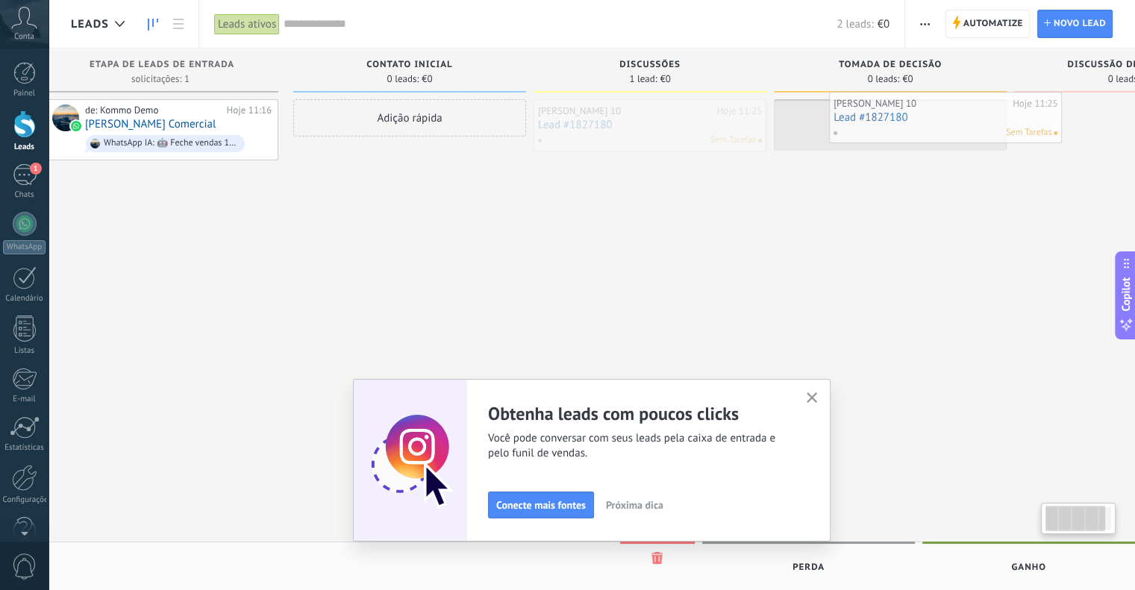
drag, startPoint x: 674, startPoint y: 126, endPoint x: 939, endPoint y: 118, distance: 264.2
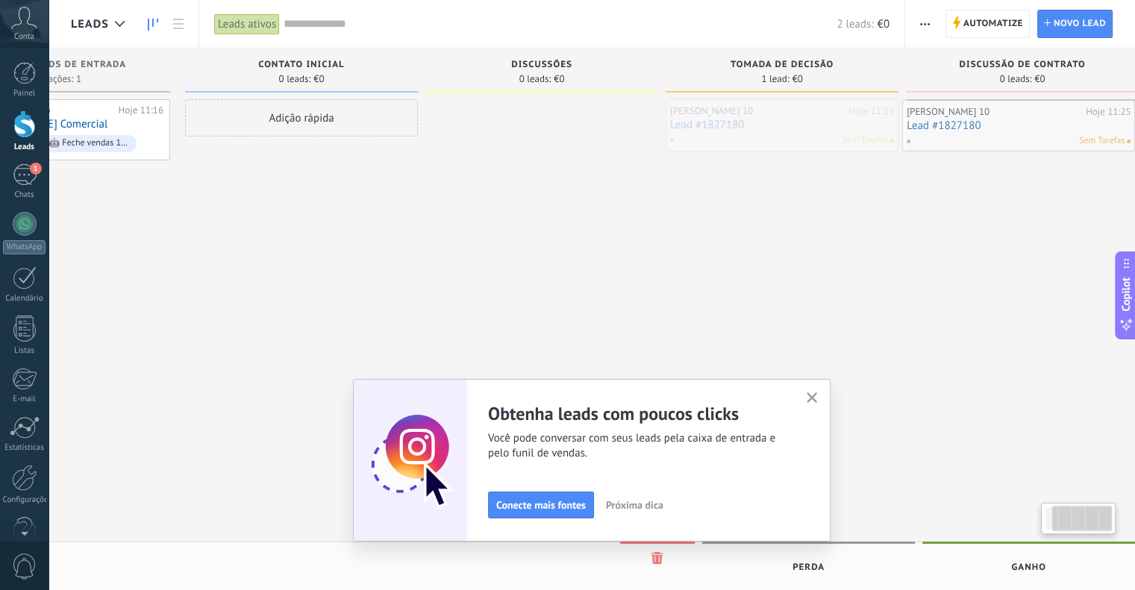
scroll to position [0, 160]
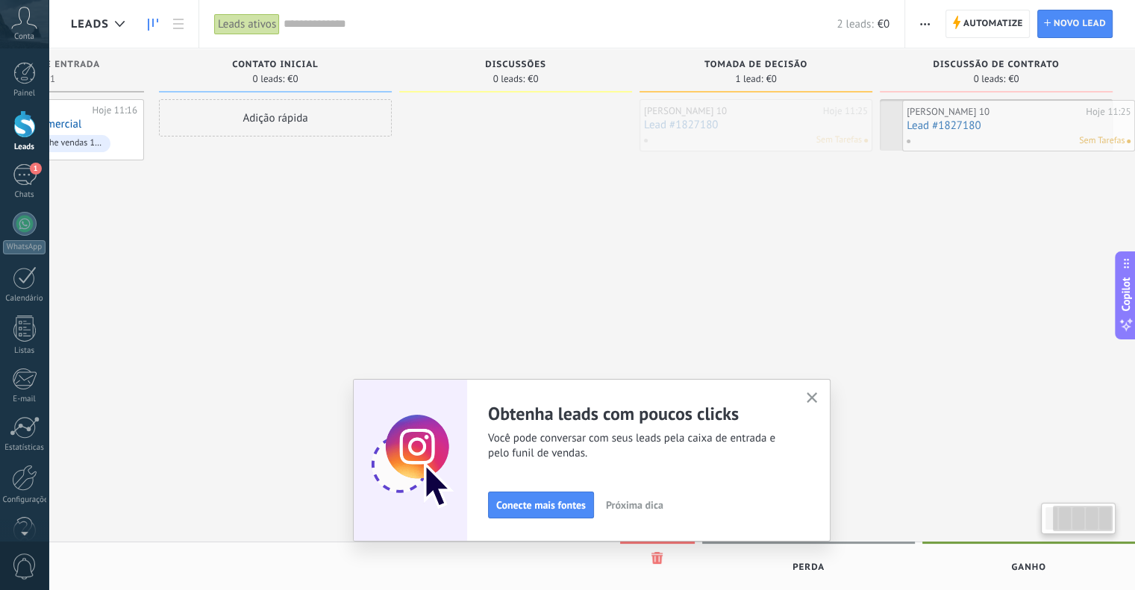
drag, startPoint x: 912, startPoint y: 128, endPoint x: 1045, endPoint y: 128, distance: 132.1
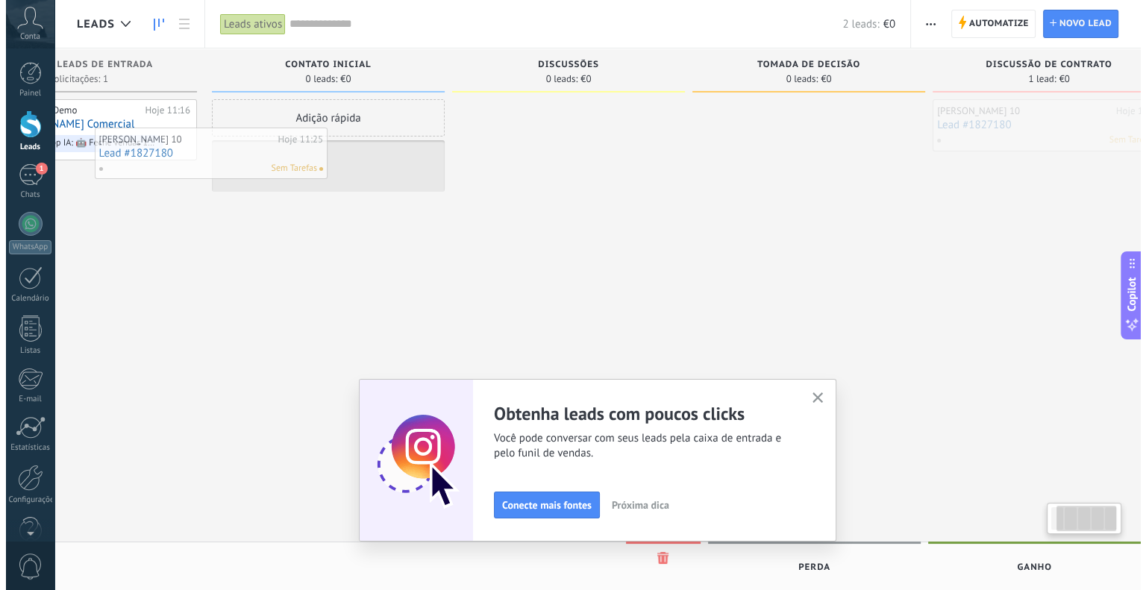
scroll to position [0, 93]
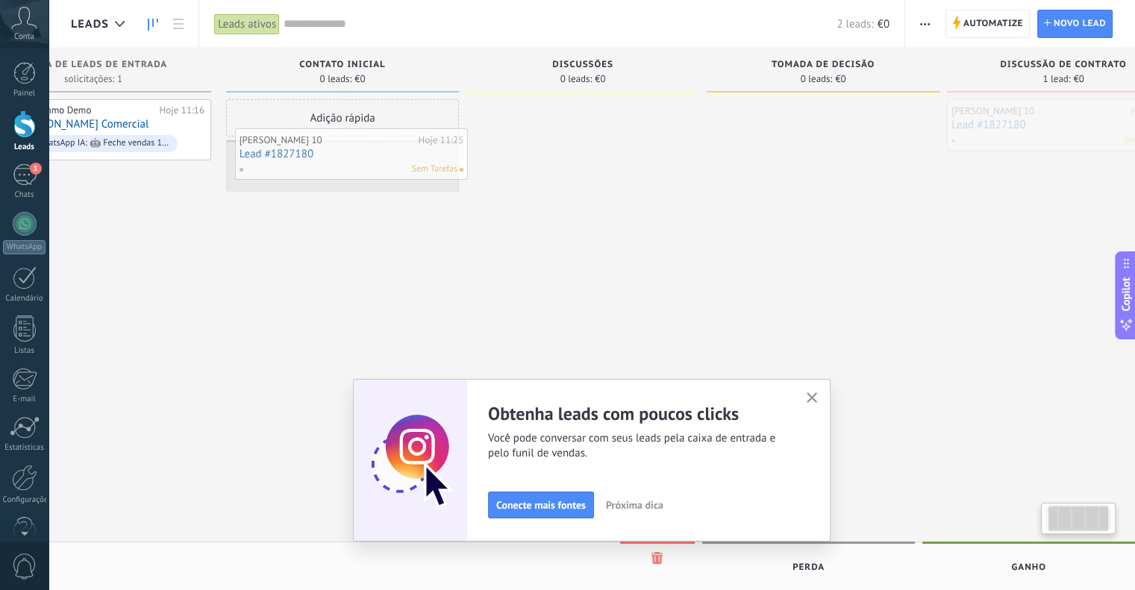
drag, startPoint x: 1006, startPoint y: 134, endPoint x: 364, endPoint y: 163, distance: 642.3
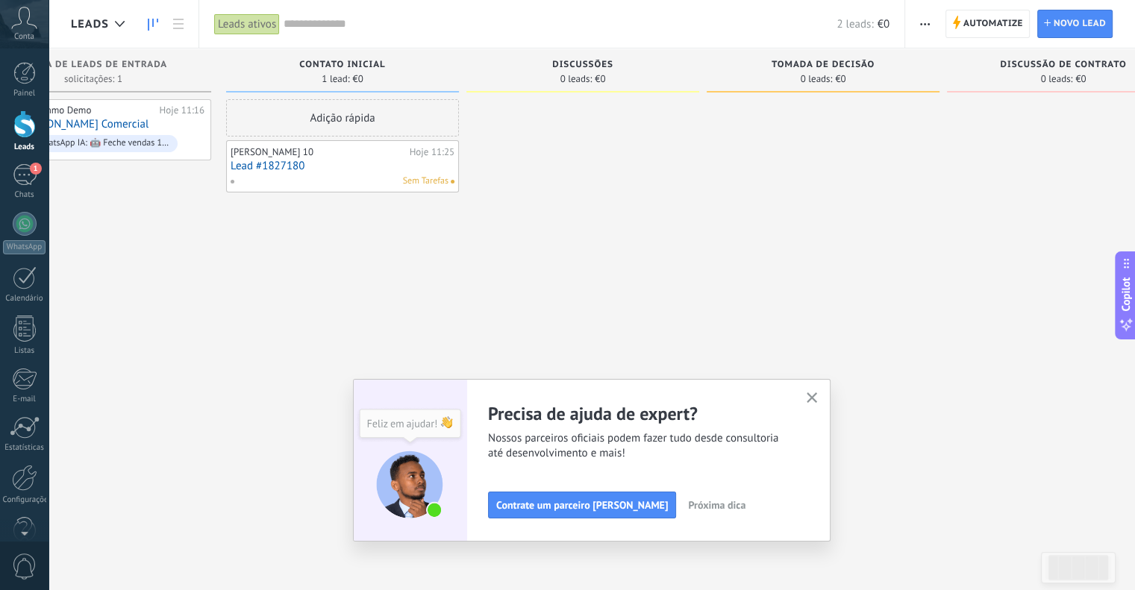
click at [818, 399] on use "button" at bounding box center [812, 397] width 11 height 11
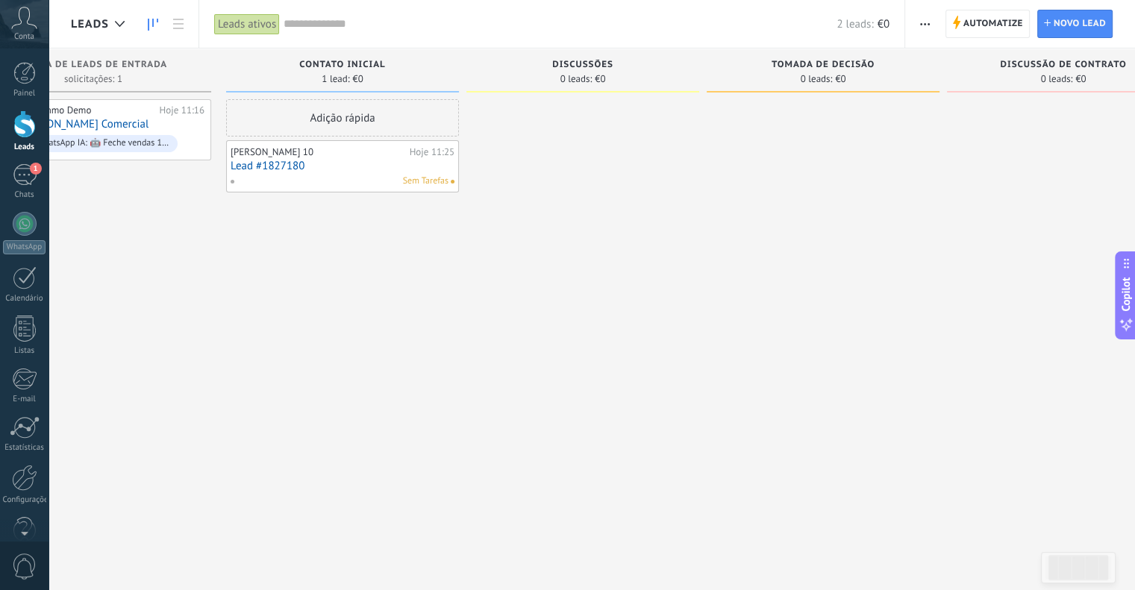
click at [385, 172] on div "Júlio Simões 10 Hoje 11:25 Lead #1827180 Sem Tarefas" at bounding box center [343, 166] width 224 height 43
click at [423, 175] on span "Sem Tarefas" at bounding box center [426, 181] width 46 height 13
click at [269, 161] on link "Lead #1827180" at bounding box center [343, 166] width 224 height 13
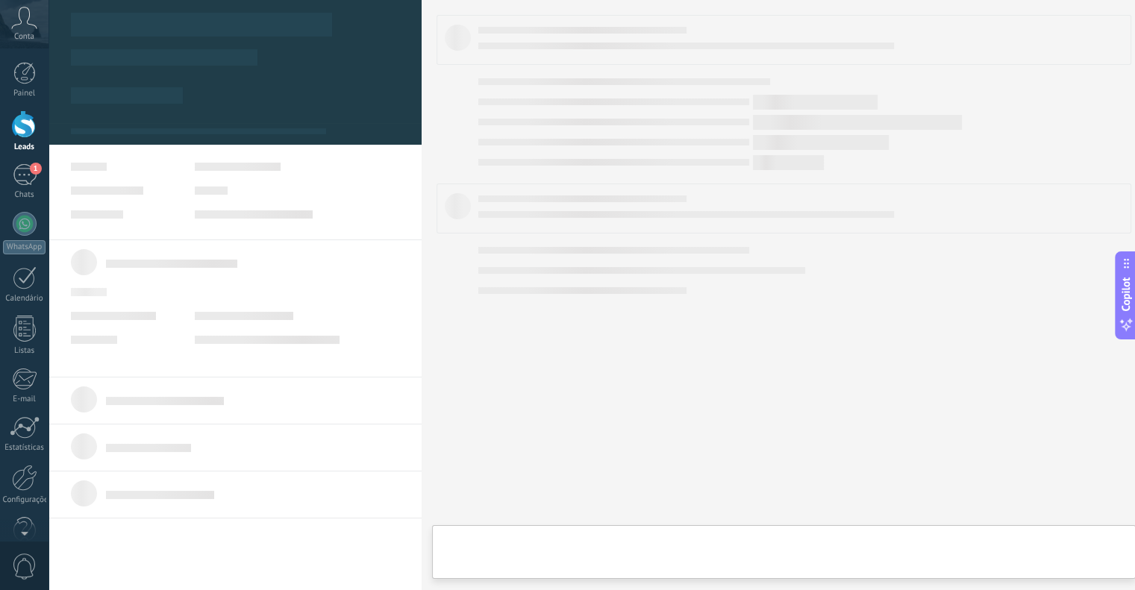
click at [269, 161] on body ".abccls-1,.abccls-2{fill-rule:evenodd}.abccls-2{fill:#fff} .abfcls-1{fill:none}…" at bounding box center [567, 295] width 1135 height 590
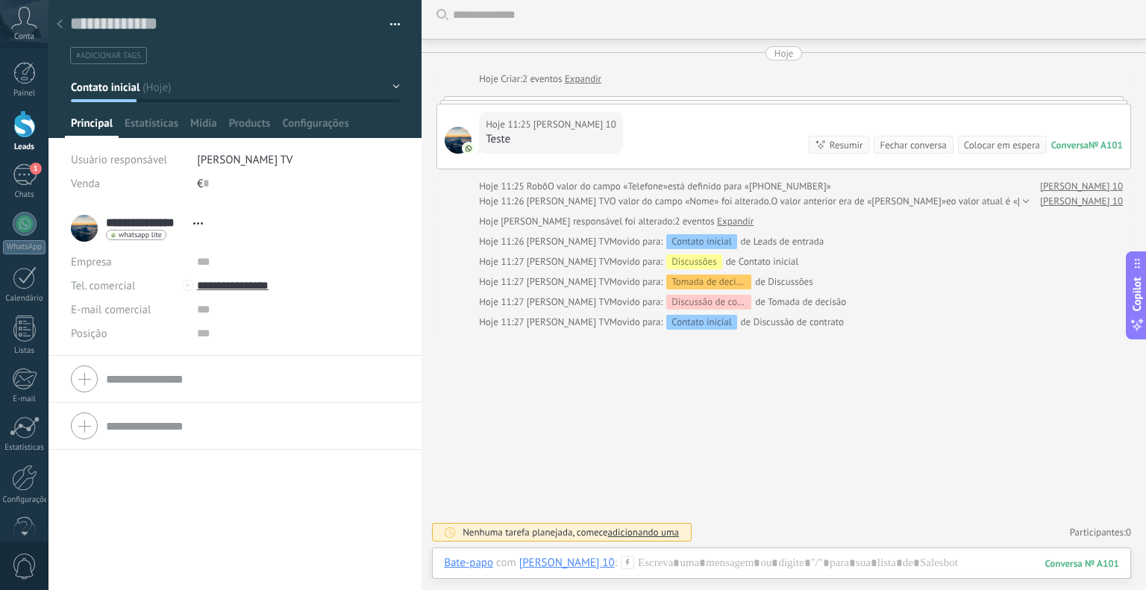
scroll to position [8, 0]
click at [243, 122] on span "Products" at bounding box center [250, 127] width 42 height 22
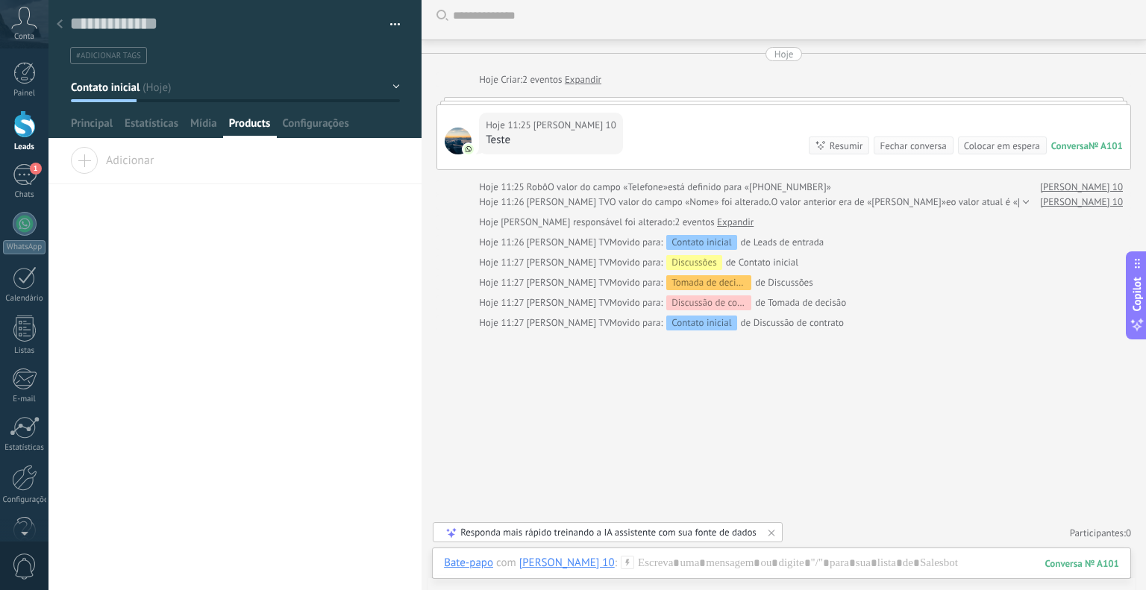
click at [98, 165] on span "Adicionar" at bounding box center [112, 157] width 84 height 21
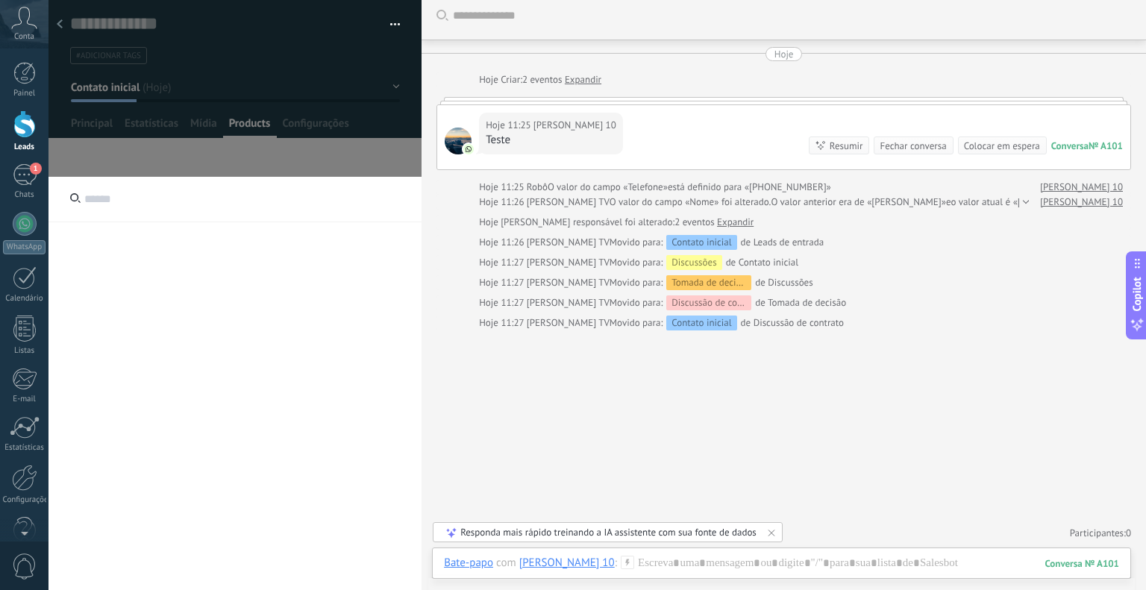
click at [104, 196] on input "text" at bounding box center [234, 200] width 373 height 46
click at [27, 80] on div at bounding box center [24, 73] width 22 height 22
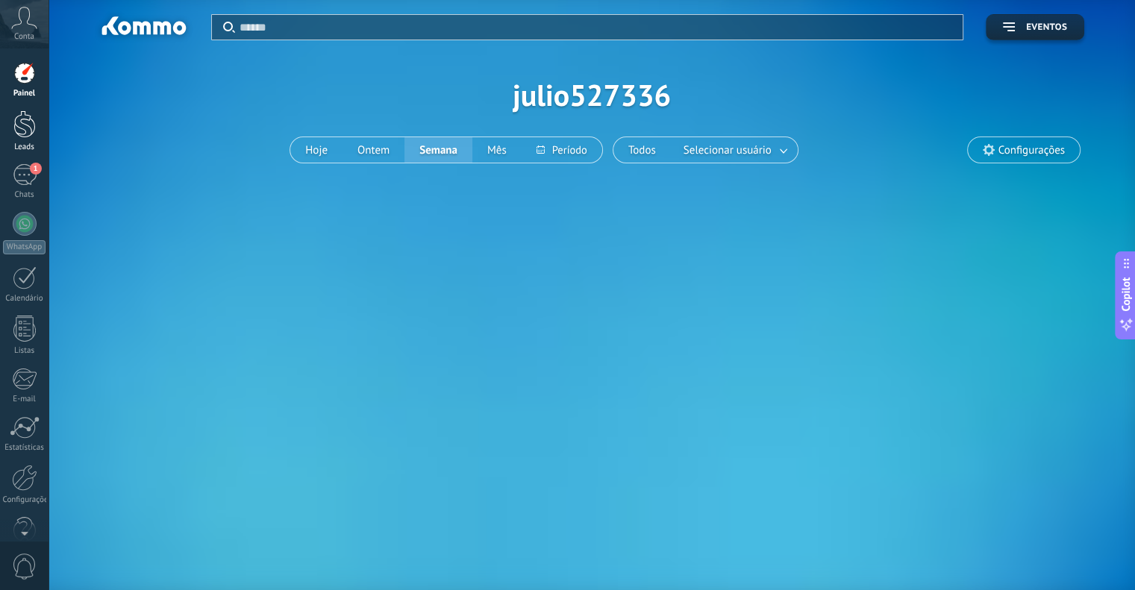
click at [22, 120] on div at bounding box center [24, 124] width 22 height 28
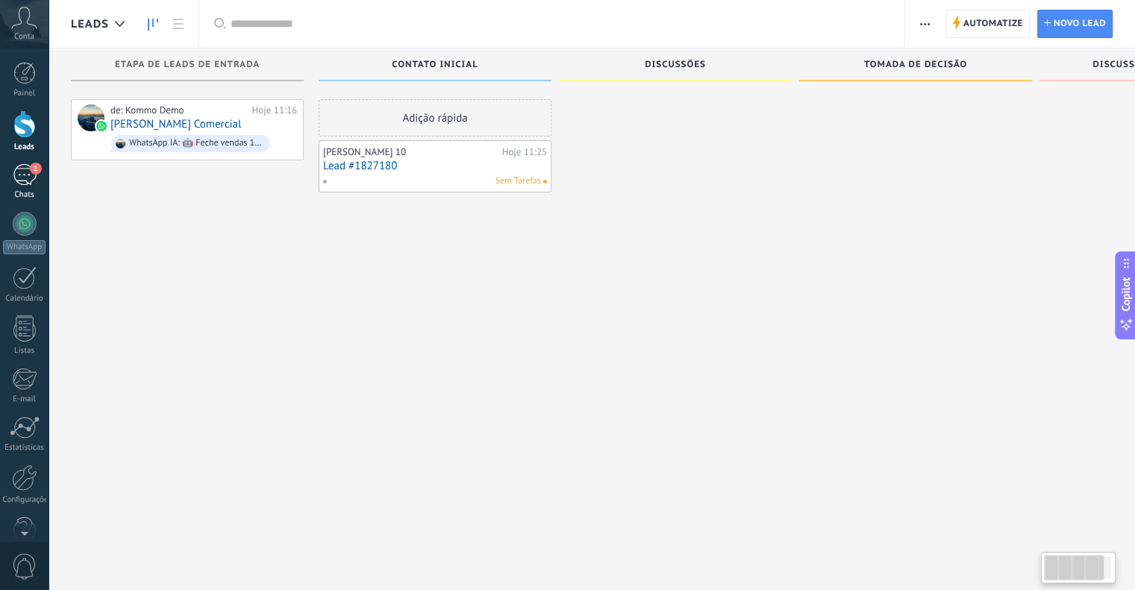
click at [23, 183] on div "1" at bounding box center [25, 175] width 24 height 22
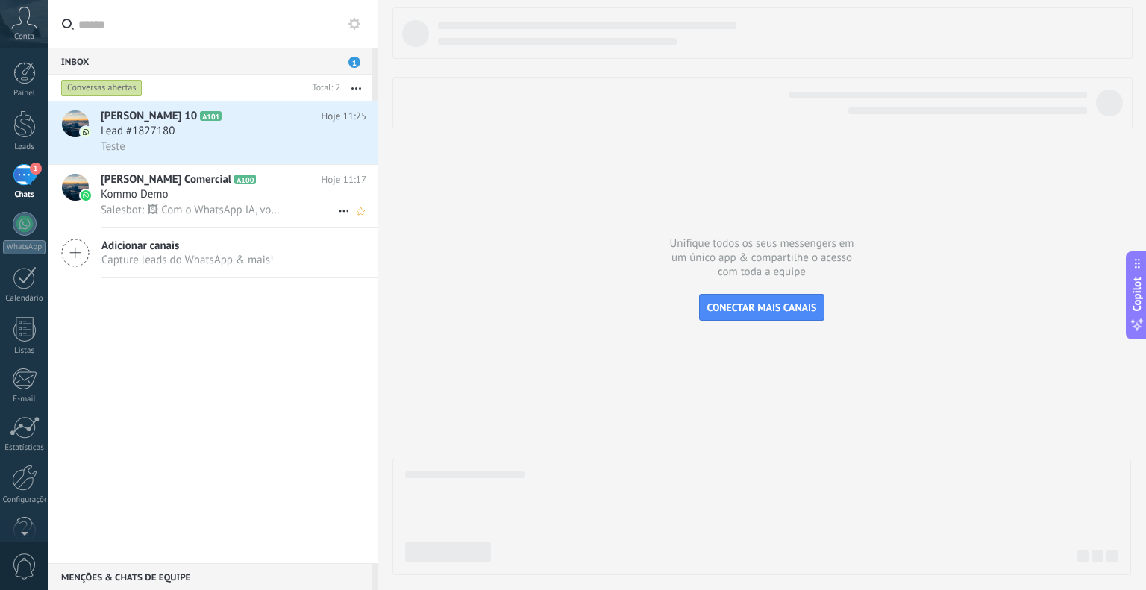
click at [272, 206] on span "Salesbot: 🖼 Com o WhatsApp IA, você pode automatizar sua loja com conversas ori…" at bounding box center [193, 210] width 184 height 14
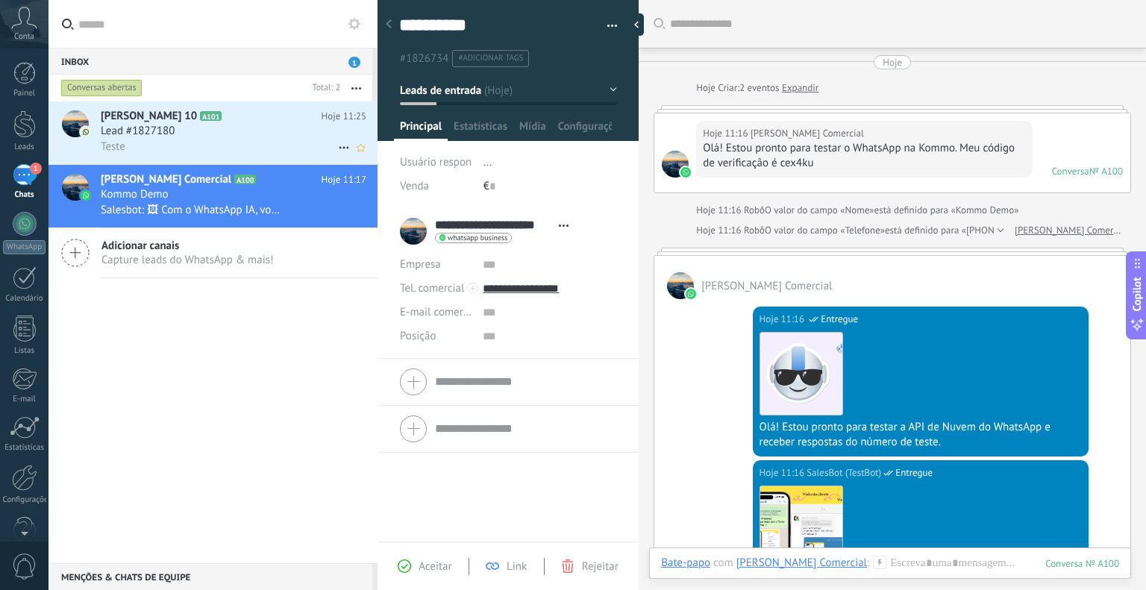
scroll to position [1424, 0]
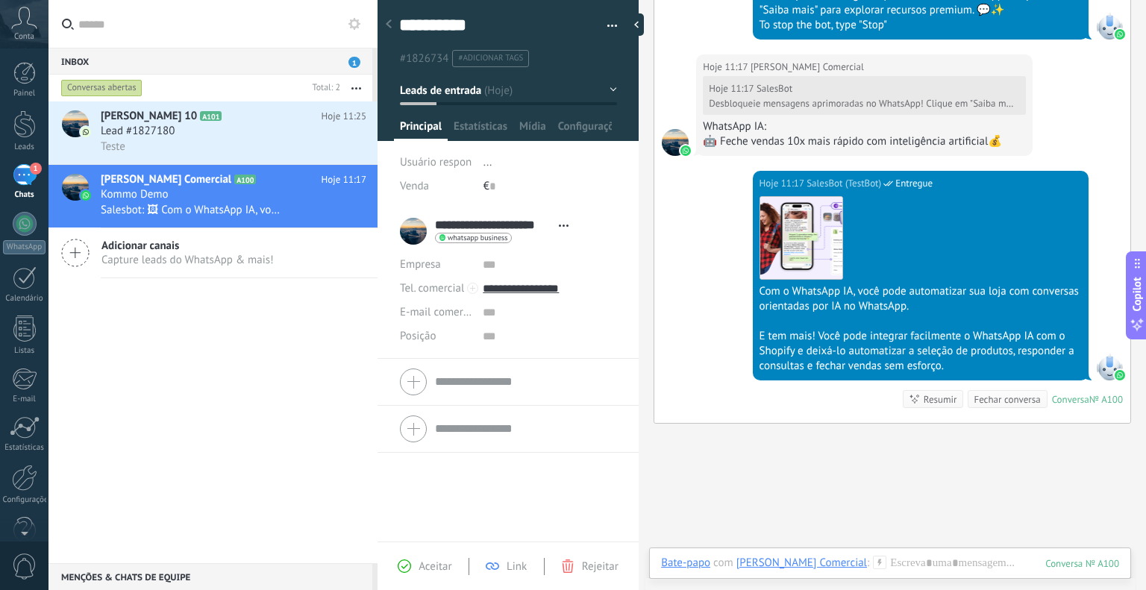
click at [358, 56] on div "Inbox 1" at bounding box center [210, 61] width 324 height 27
click at [247, 142] on div "Teste" at bounding box center [234, 147] width 266 height 16
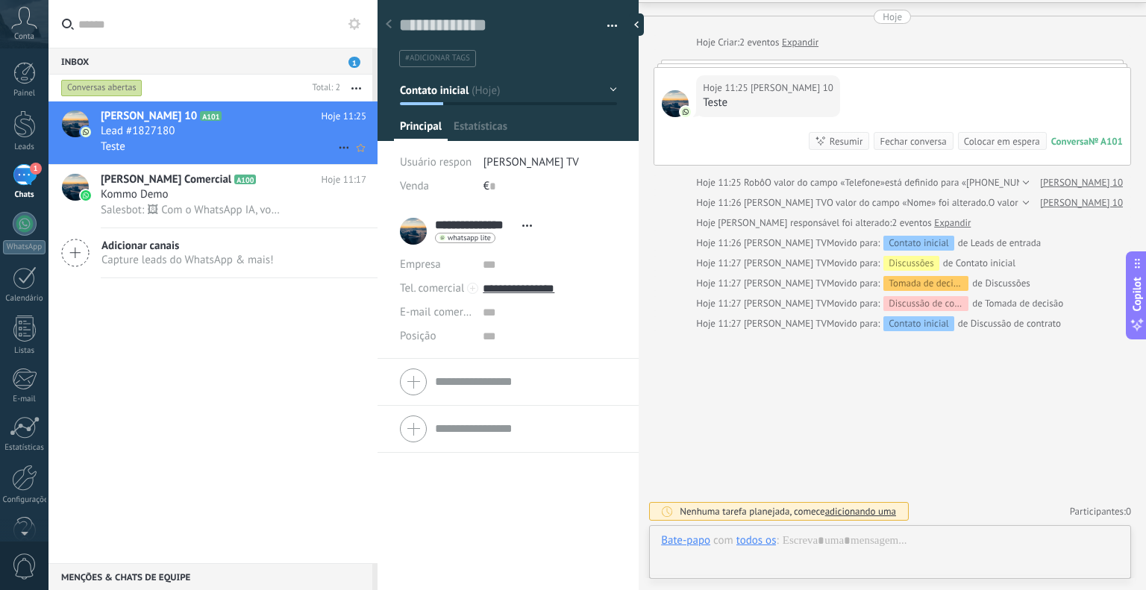
scroll to position [41, 0]
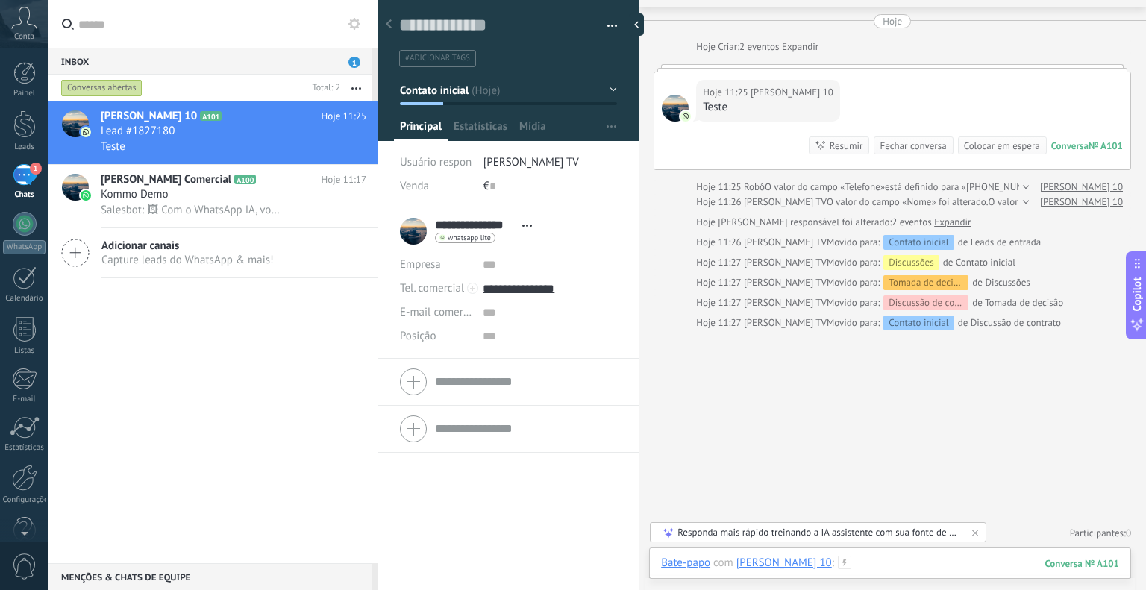
click at [904, 561] on div at bounding box center [890, 578] width 458 height 45
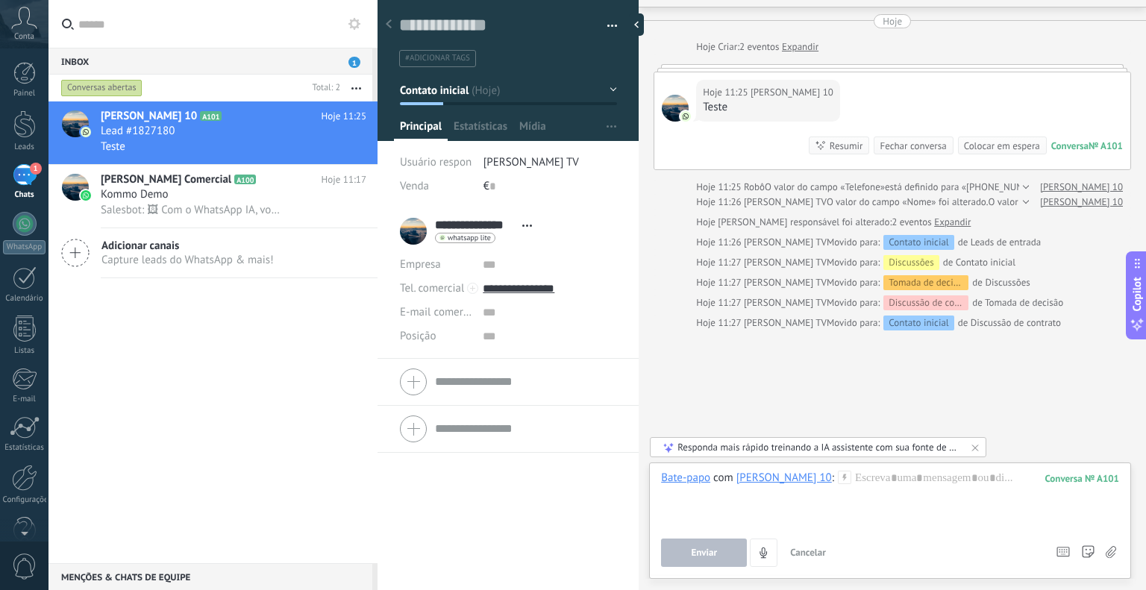
click at [901, 530] on div "Bate-papo com Júlio Simões 10 : 101 Enviar Cancelar Rastrear cliques em links ?…" at bounding box center [890, 519] width 458 height 96
click at [833, 92] on div "Hoje 11:25 Júlio Simões 10 Teste Conversa № A101 Conversa № A101 Resumir Resumi…" at bounding box center [892, 120] width 476 height 97
click at [765, 104] on div "Teste" at bounding box center [768, 107] width 131 height 15
drag, startPoint x: 715, startPoint y: 109, endPoint x: 713, endPoint y: 129, distance: 20.3
click at [715, 110] on div "Teste" at bounding box center [768, 107] width 131 height 15
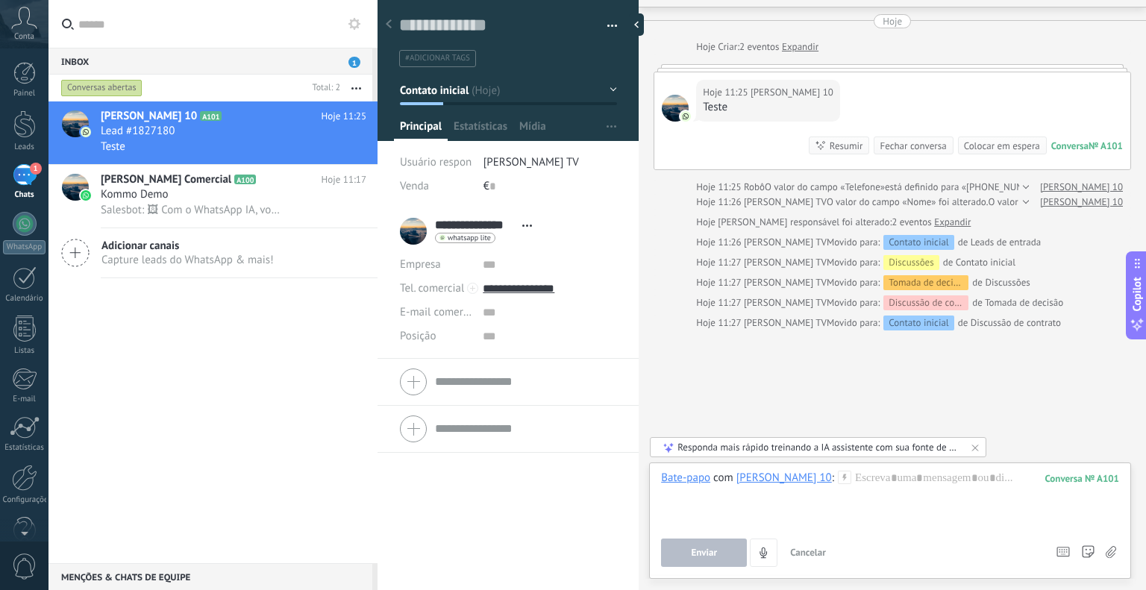
click at [713, 129] on div "Hoje 11:25 Júlio Simões 10 Teste Conversa № A101 Conversa № A101 Resumir Resumi…" at bounding box center [892, 120] width 476 height 97
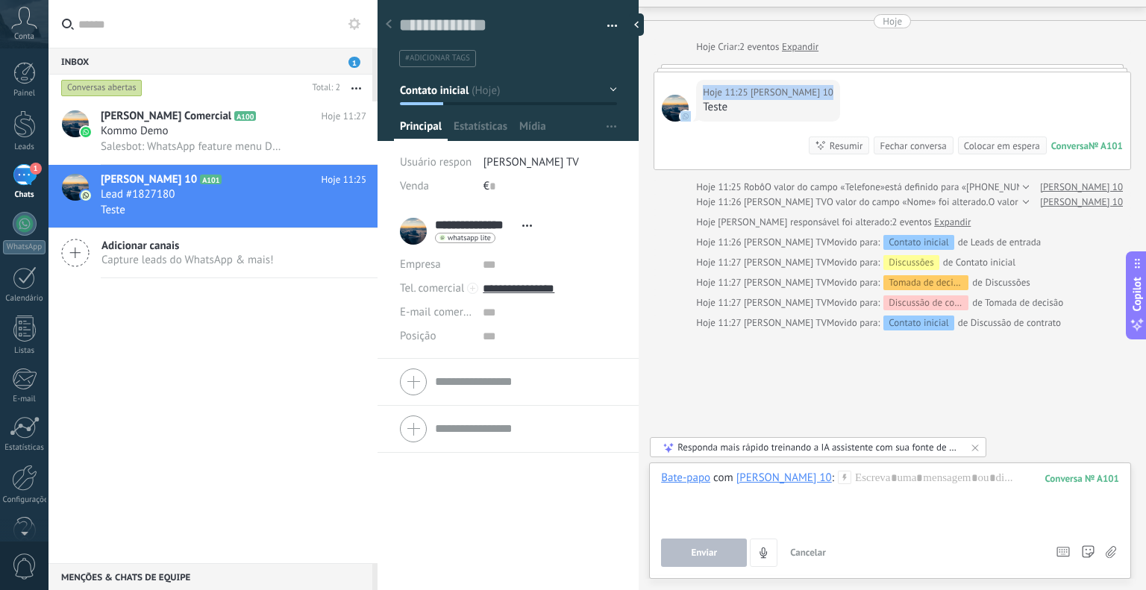
drag, startPoint x: 821, startPoint y: 83, endPoint x: 825, endPoint y: 60, distance: 22.7
click at [825, 60] on div "Hoje Hoje Criar: 2 eventos Expandir Hoje 11:25 Júlio Simões 10 Teste Conversa №…" at bounding box center [892, 172] width 477 height 316
click at [186, 199] on div "Lead #1827180" at bounding box center [234, 194] width 266 height 15
click at [207, 154] on span "Salesbot: WhatsApp feature menu Desbloqueie mensagens aprimoradas no WhatsApp! …" at bounding box center [193, 147] width 184 height 14
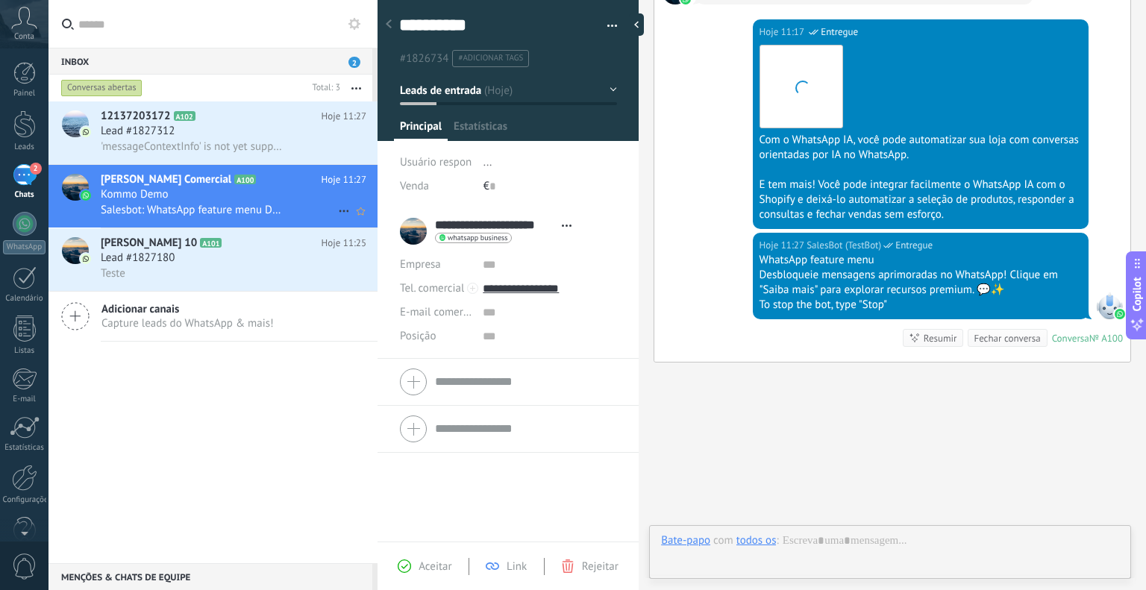
scroll to position [22, 0]
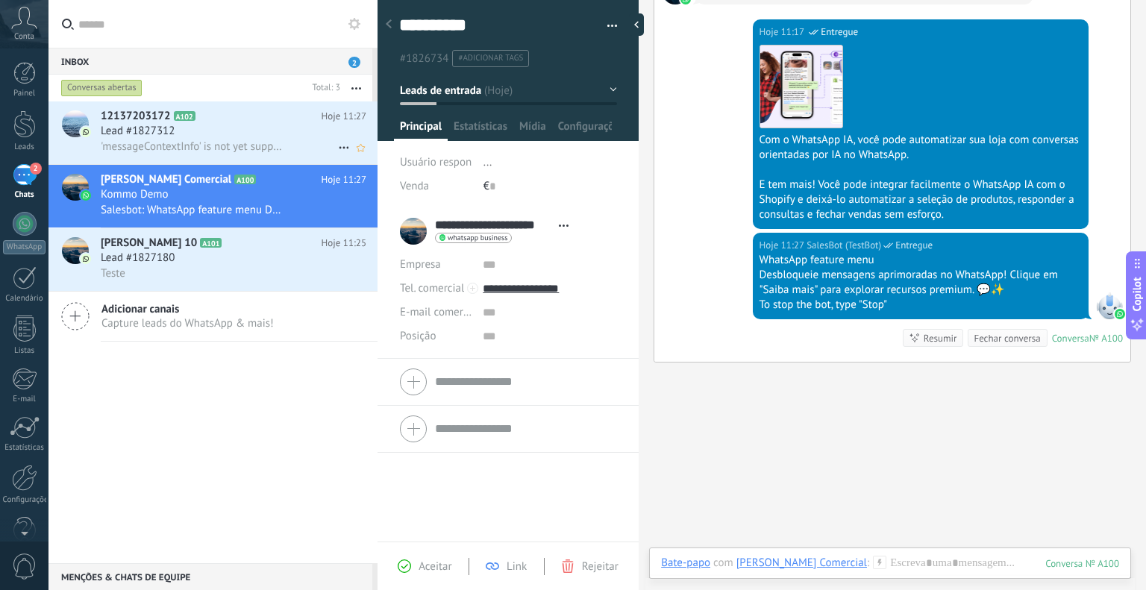
click at [218, 156] on div "12137203172 A102 Hoje 11:27 Lead #1827312 'messageContextInfo' is not yet suppo…" at bounding box center [239, 132] width 277 height 63
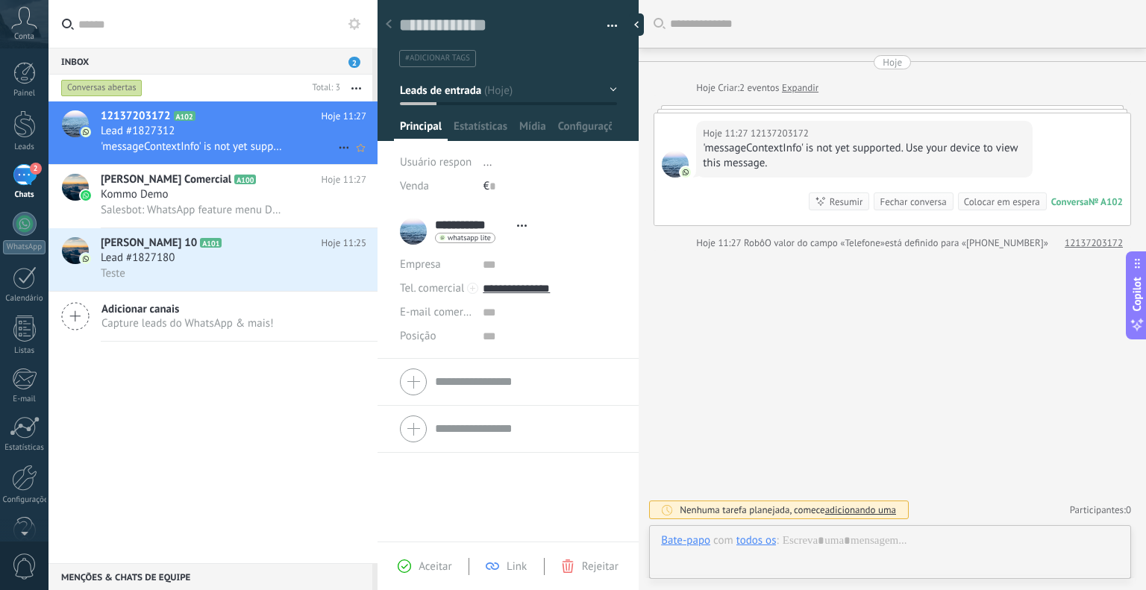
scroll to position [22, 0]
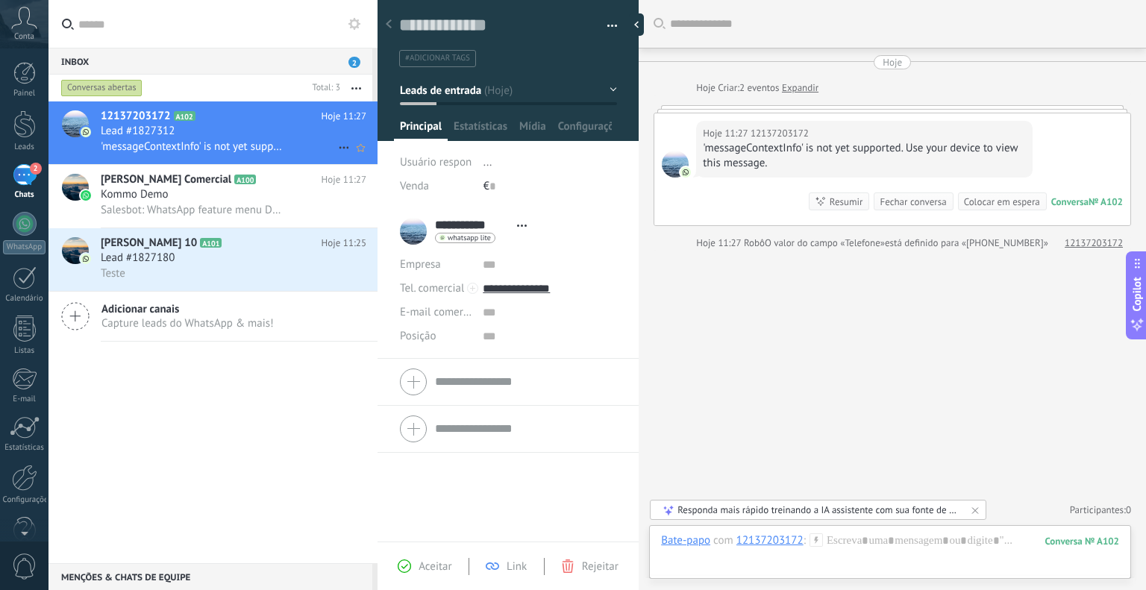
click at [227, 154] on h3 "'messageContextInfo' is not yet supported. Use your device to view this message." at bounding box center [196, 147] width 191 height 15
click at [862, 563] on div at bounding box center [890, 555] width 458 height 45
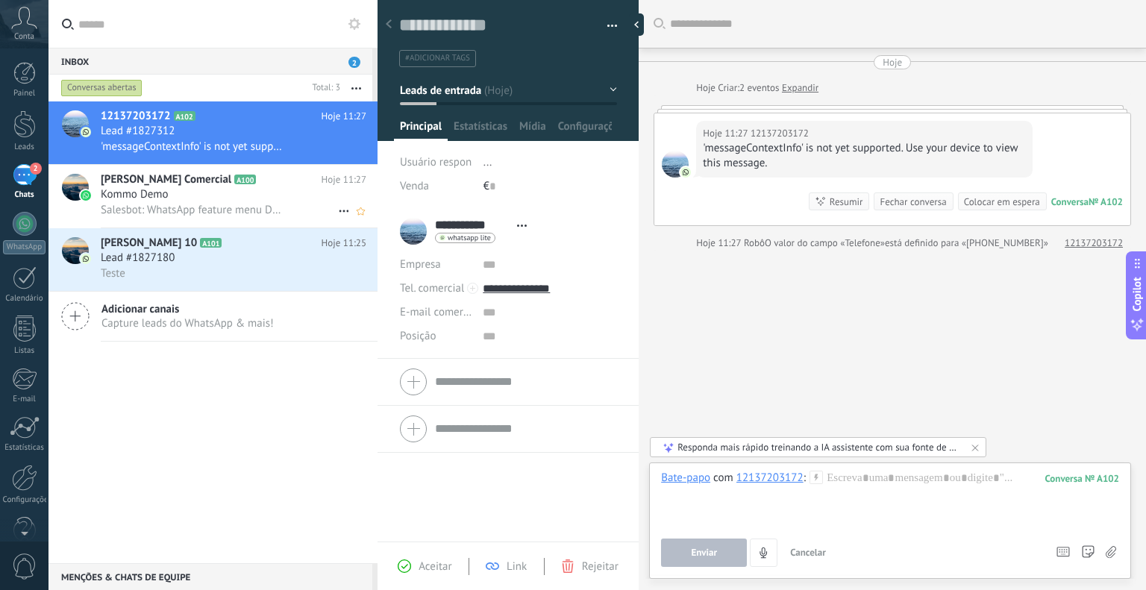
click at [208, 221] on div "Julio Simões Comercial A100 Hoje 11:27 Kommo Demo Salesbot: WhatsApp feature me…" at bounding box center [239, 196] width 277 height 63
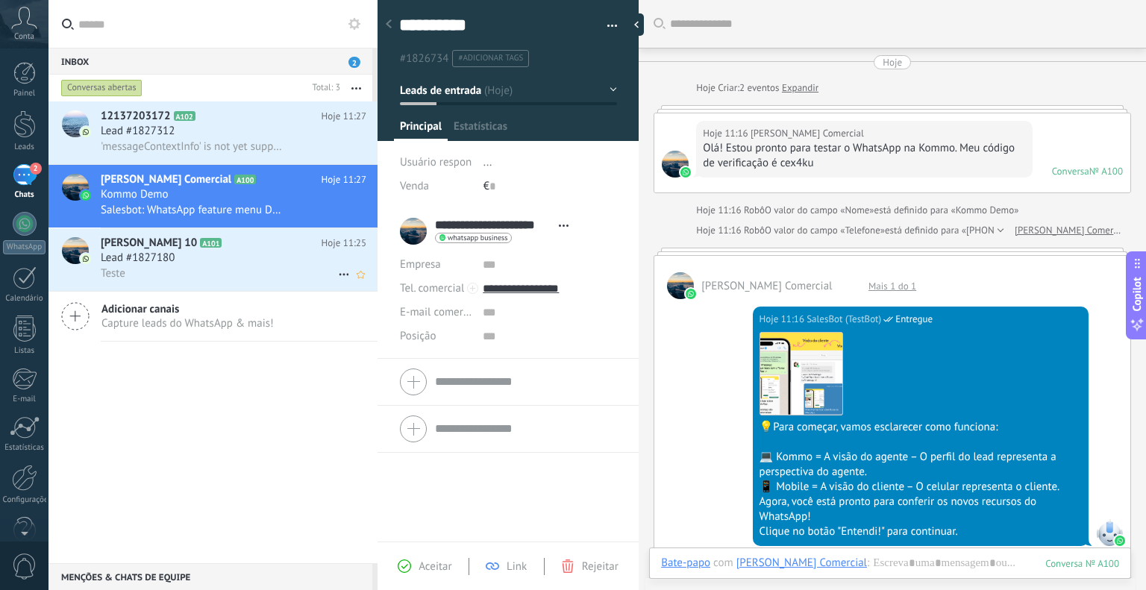
scroll to position [1421, 0]
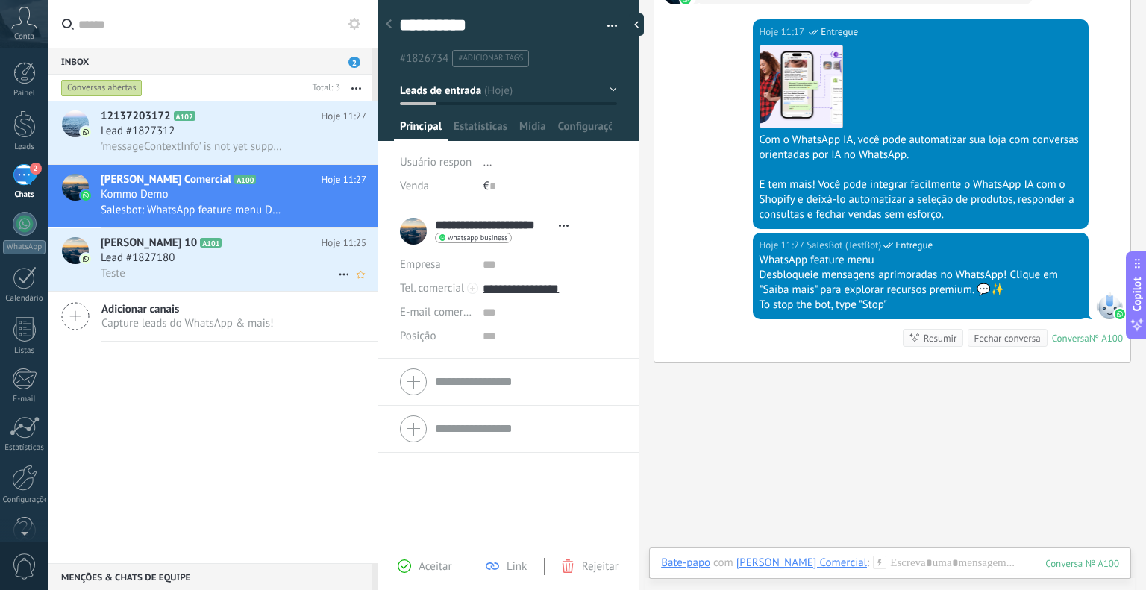
click at [214, 255] on div "Lead #1827180" at bounding box center [234, 258] width 266 height 15
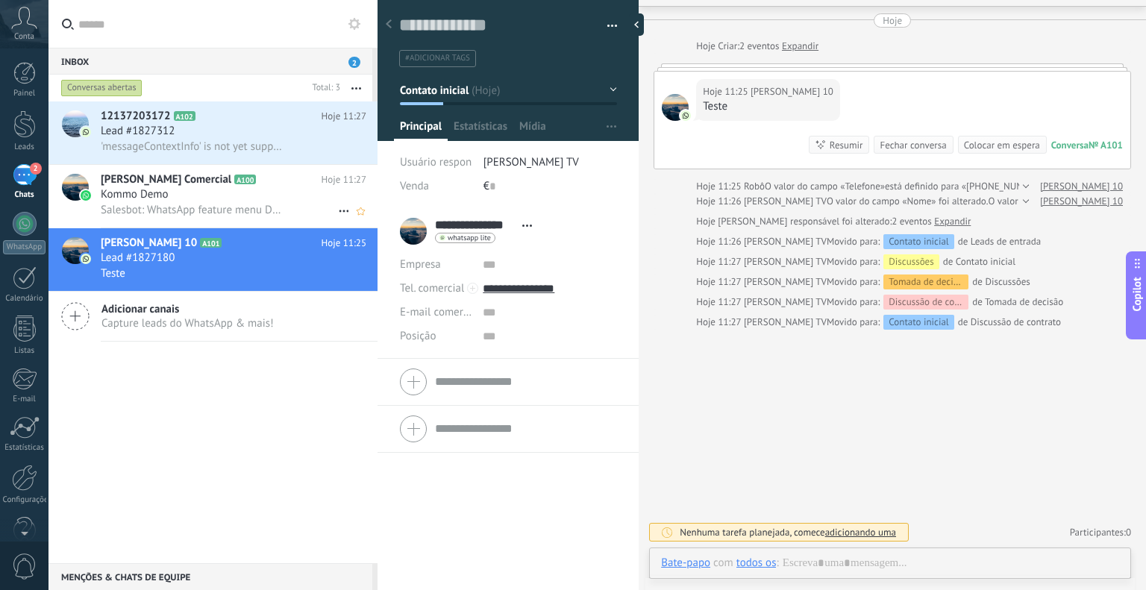
scroll to position [41, 0]
click at [225, 223] on div "Julio Simões Comercial A100 Hoje 11:27 Kommo Demo Salesbot: WhatsApp feature me…" at bounding box center [239, 196] width 277 height 63
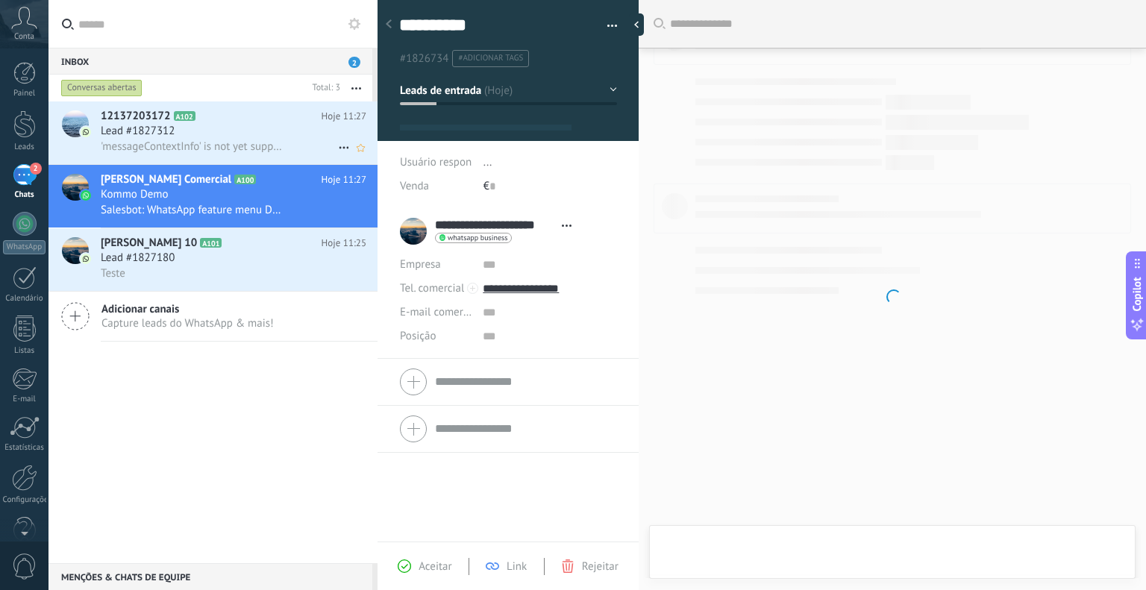
click at [230, 134] on div "Lead #1827312" at bounding box center [234, 131] width 266 height 15
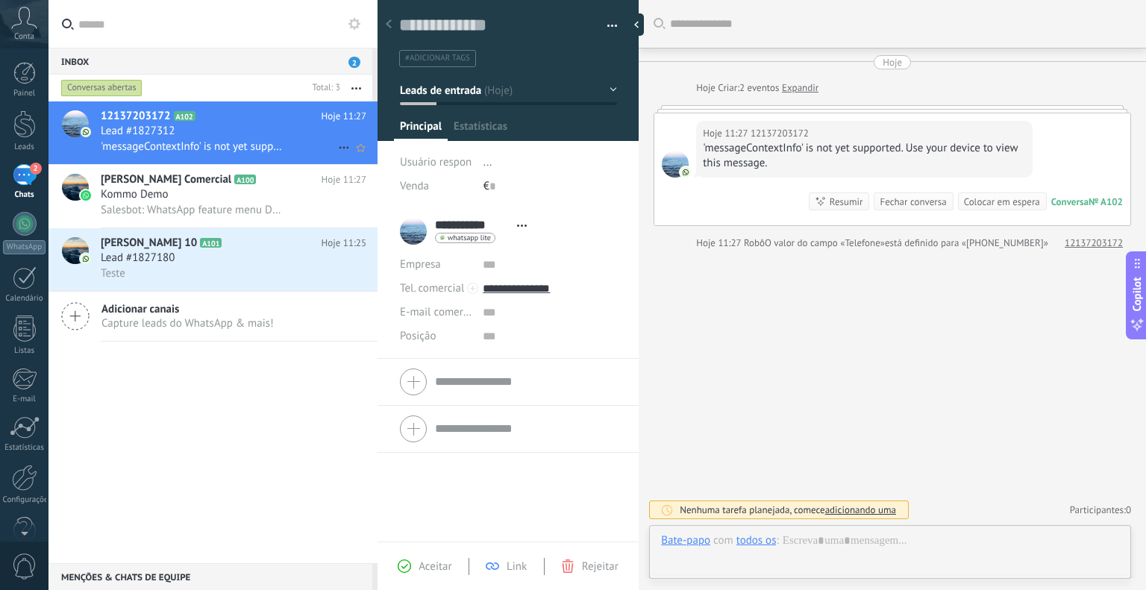
scroll to position [22, 0]
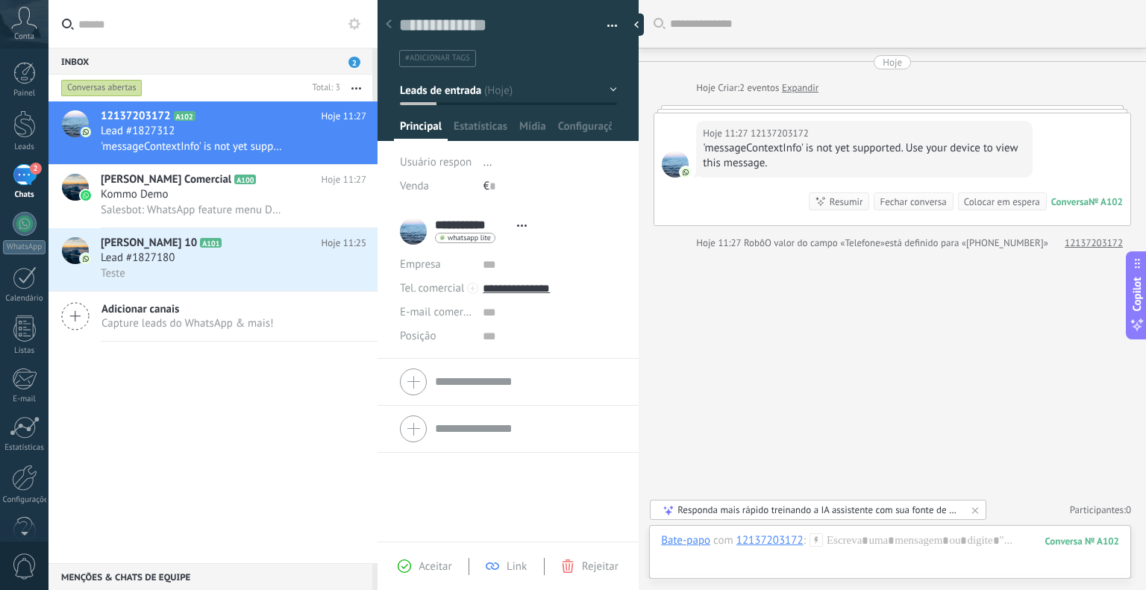
click at [466, 241] on span "whatsapp lite" at bounding box center [469, 237] width 43 height 7
click at [466, 241] on div at bounding box center [573, 295] width 1146 height 590
click at [241, 195] on div "Kommo Demo" at bounding box center [234, 194] width 266 height 15
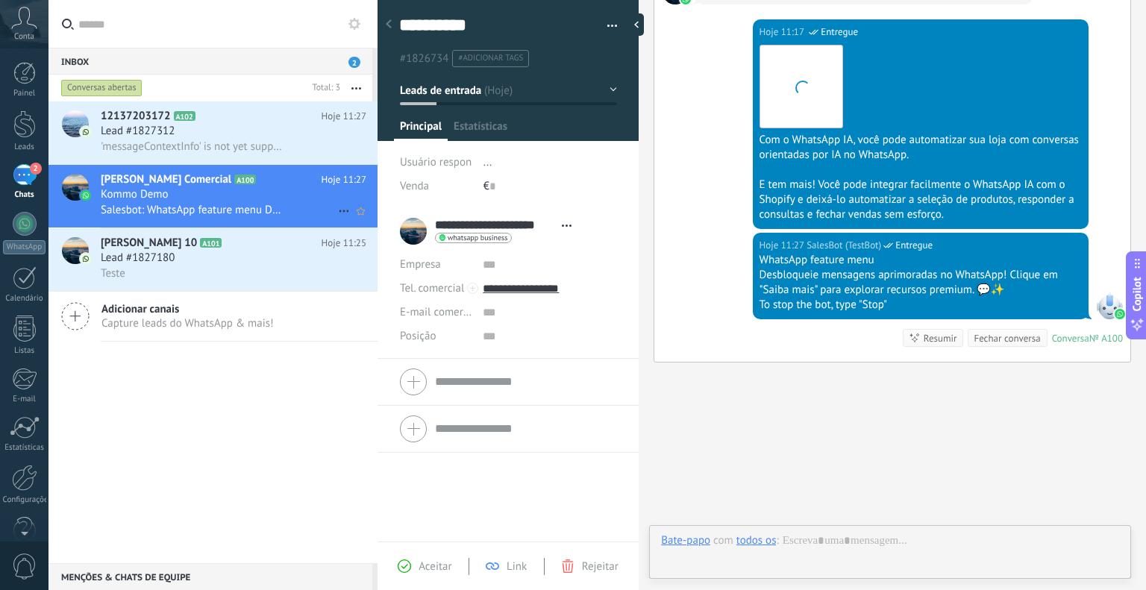
scroll to position [22, 0]
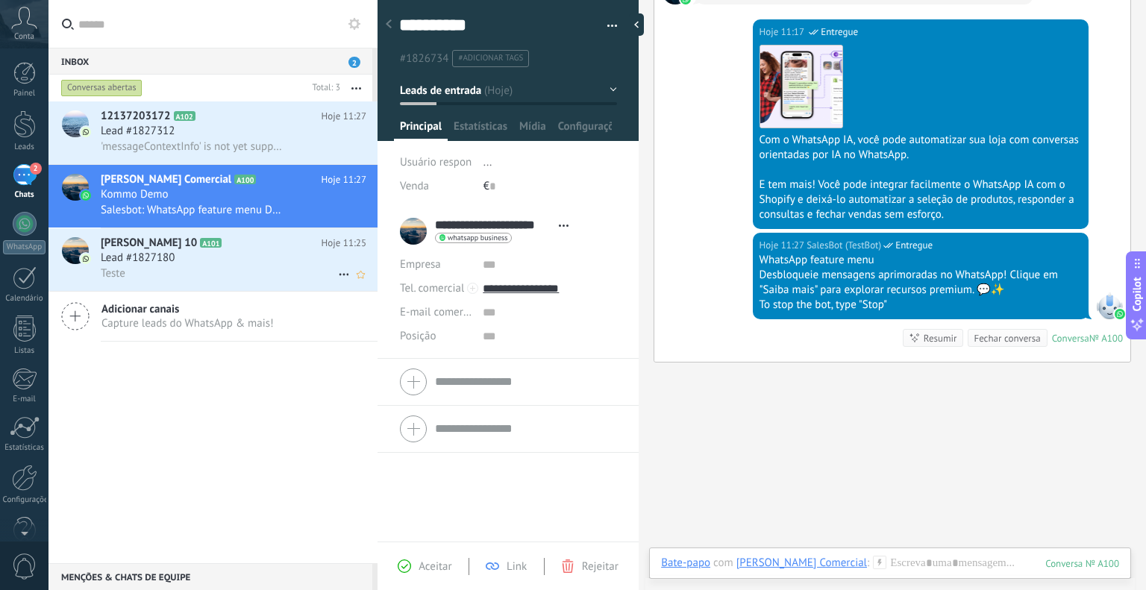
click at [226, 246] on icon at bounding box center [233, 243] width 15 height 15
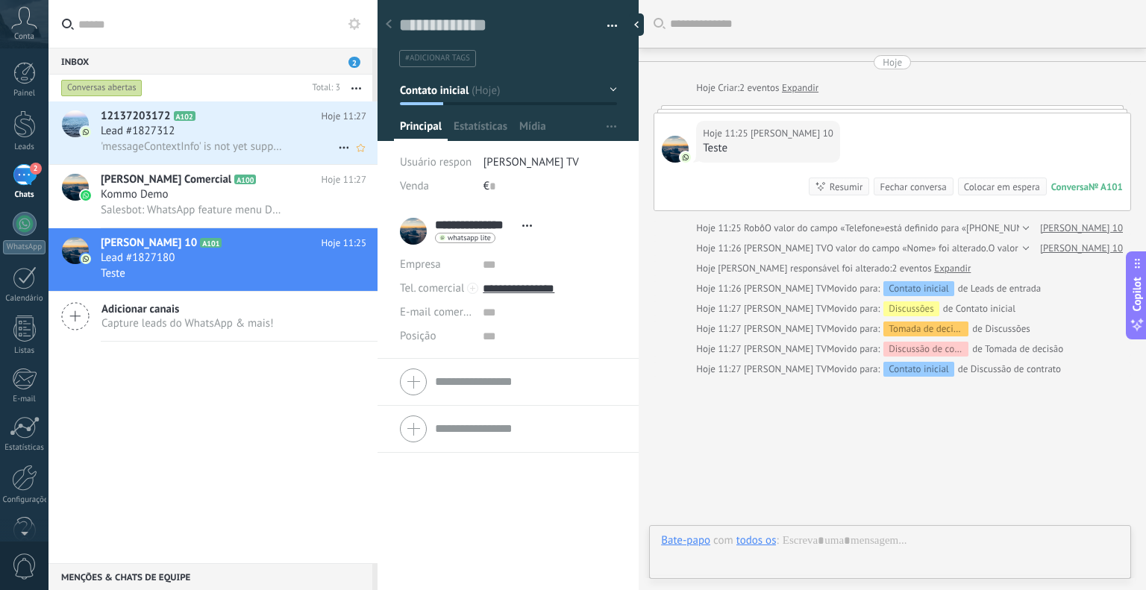
scroll to position [41, 0]
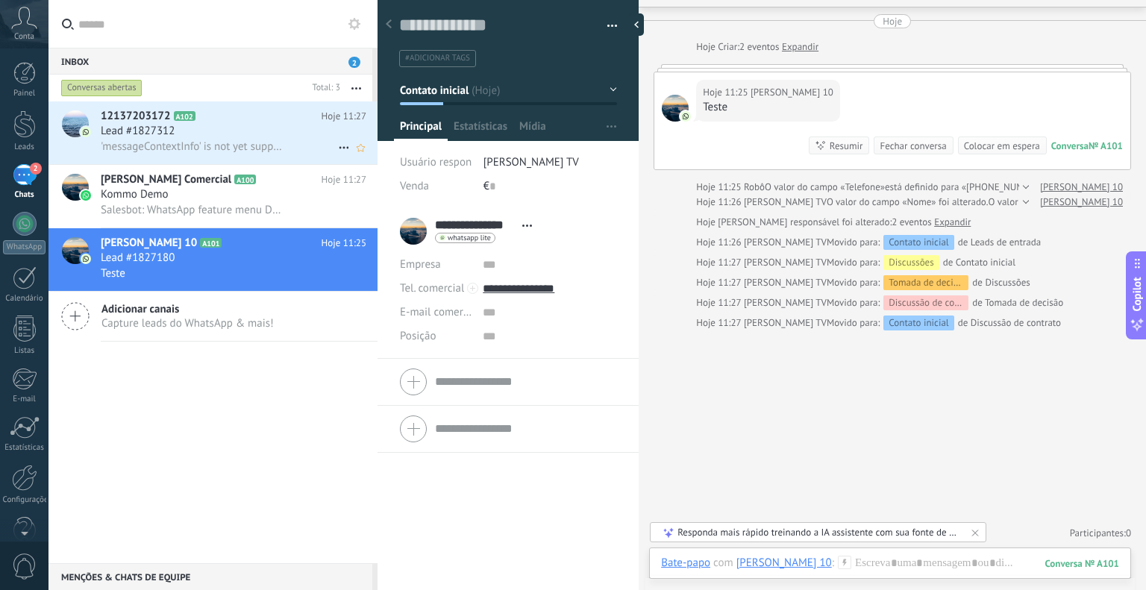
click at [187, 117] on span "A102" at bounding box center [185, 116] width 22 height 10
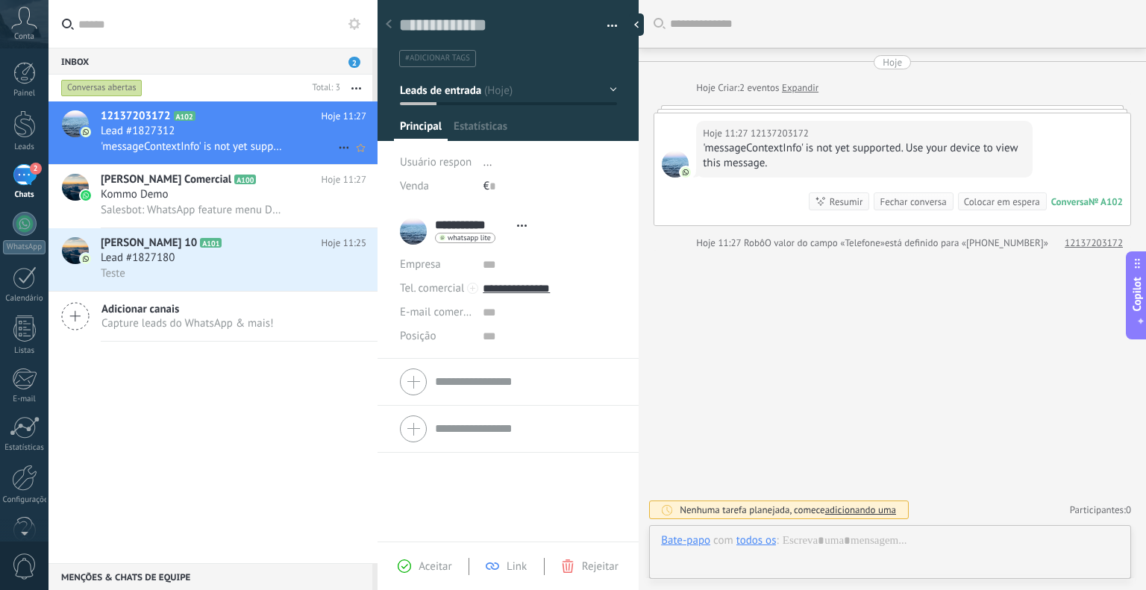
scroll to position [22, 0]
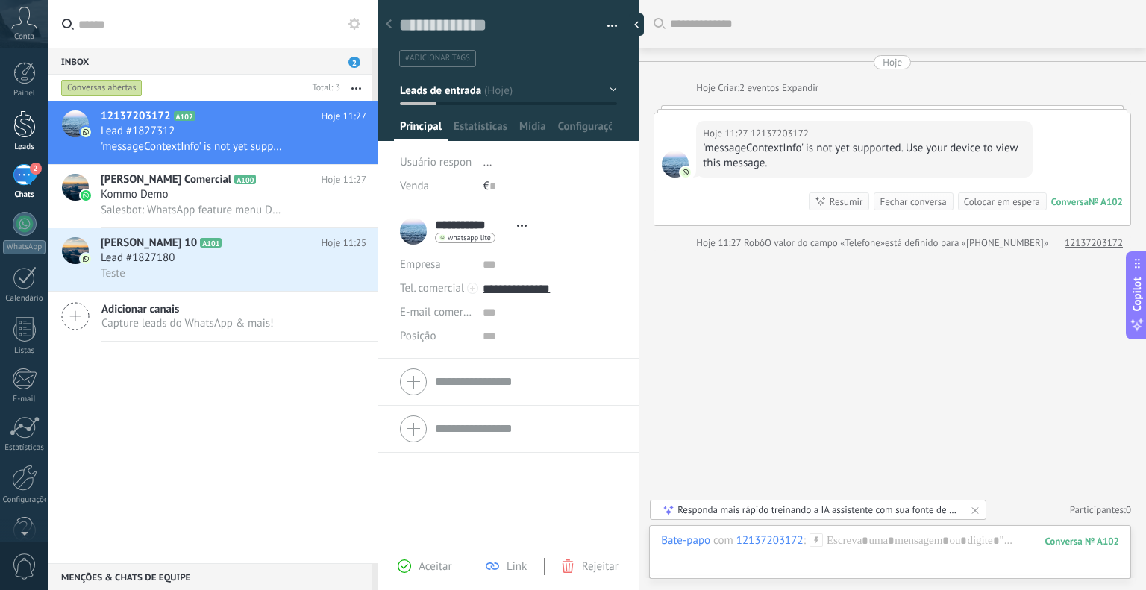
click at [22, 122] on div at bounding box center [24, 124] width 22 height 28
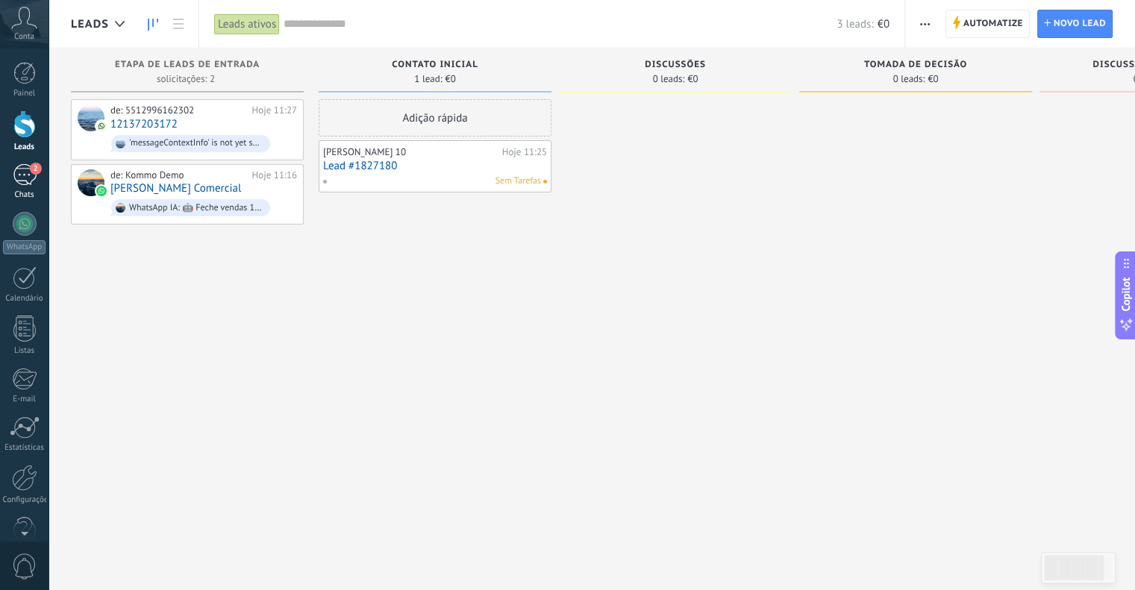
click at [30, 164] on div "2" at bounding box center [25, 175] width 24 height 22
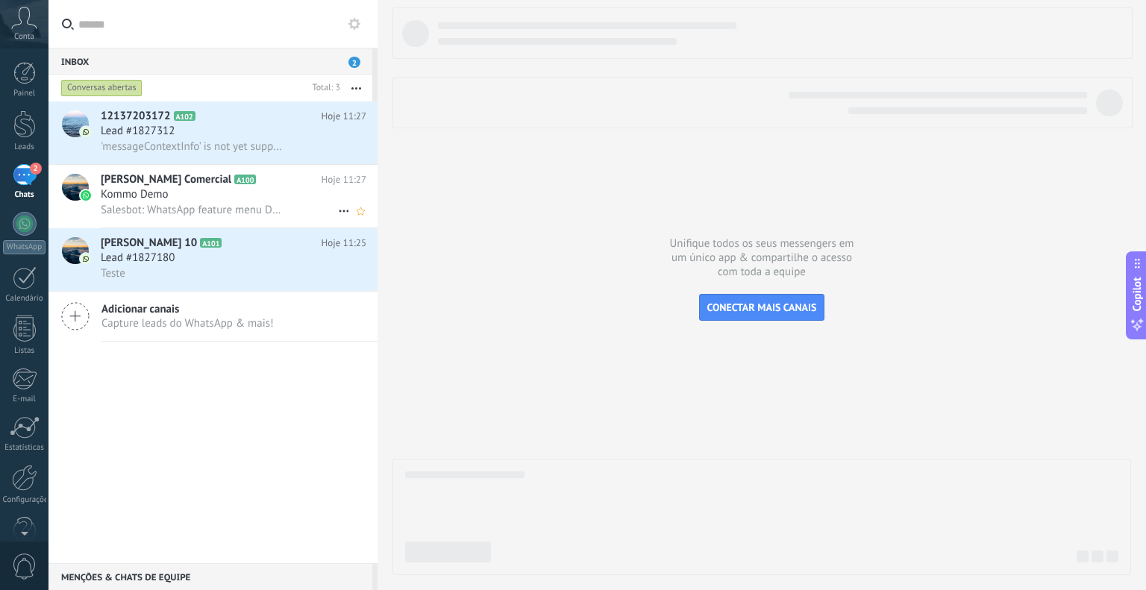
click at [272, 181] on h2 "Julio Simões Comercial A100" at bounding box center [211, 179] width 221 height 15
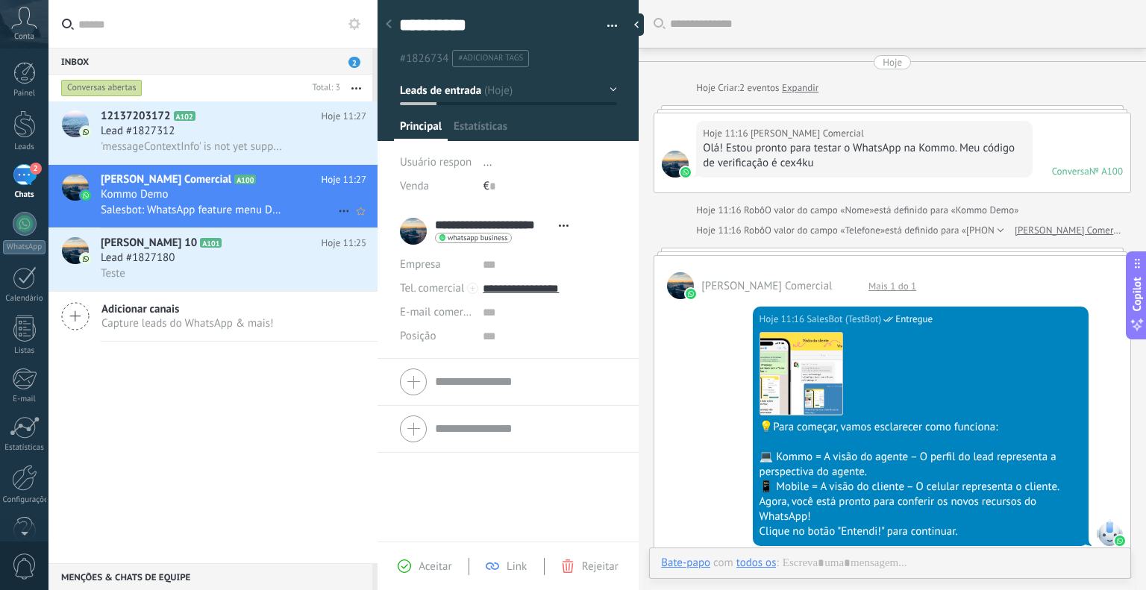
scroll to position [22, 0]
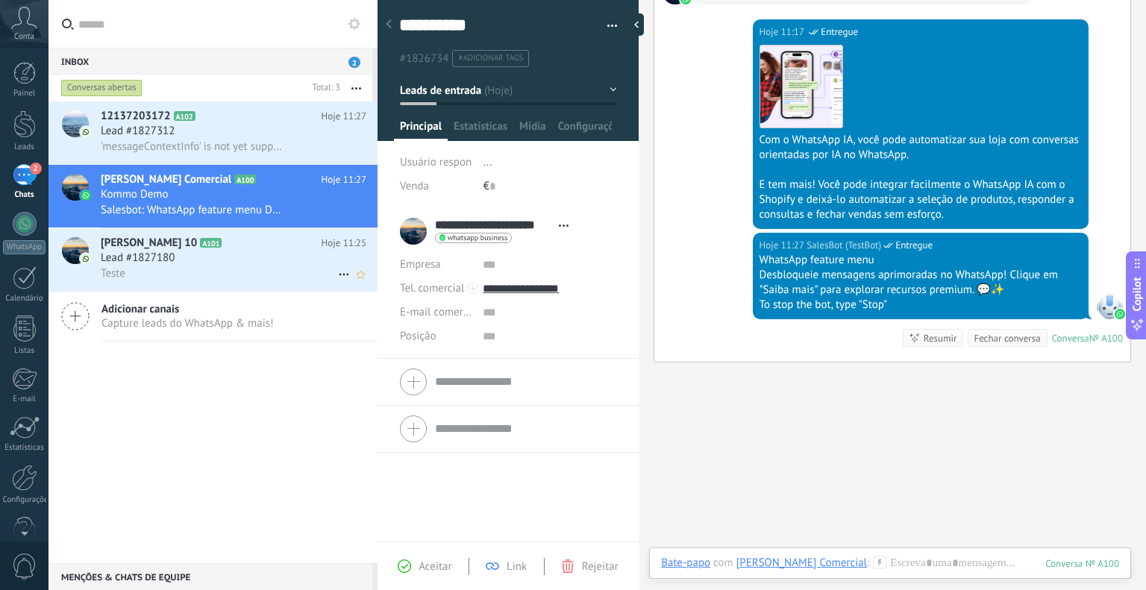
click at [269, 257] on div "Lead #1827180" at bounding box center [234, 258] width 266 height 15
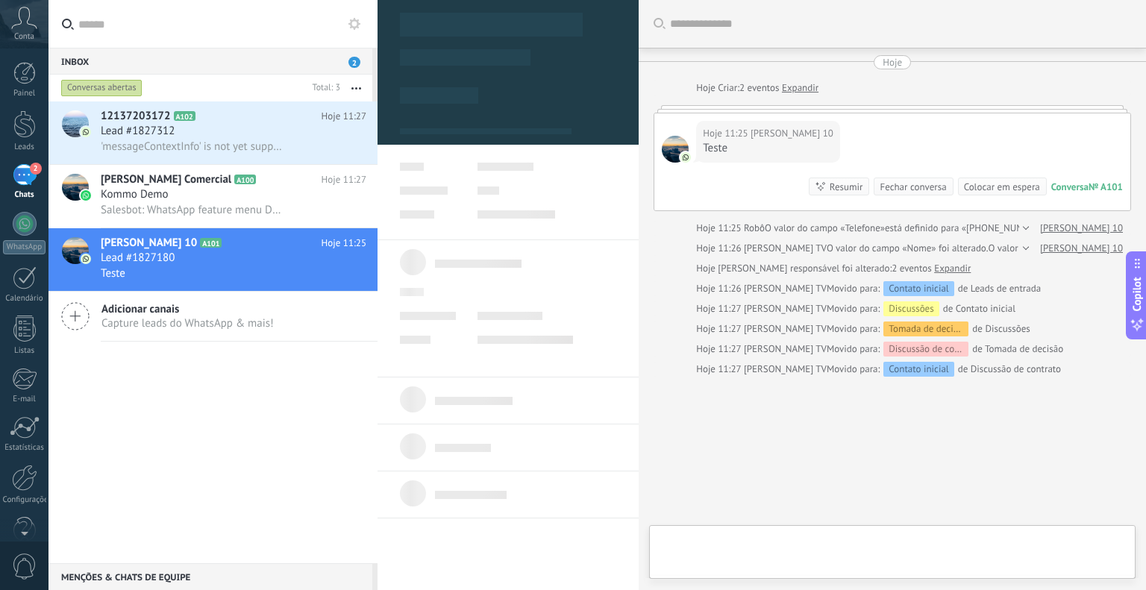
type textarea "**********"
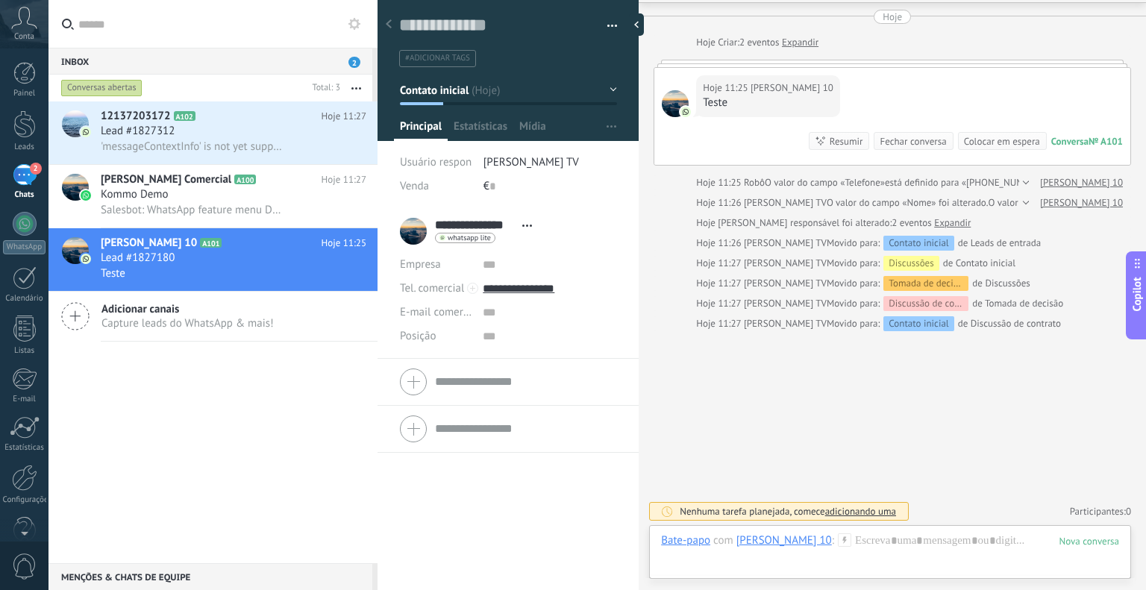
scroll to position [41, 0]
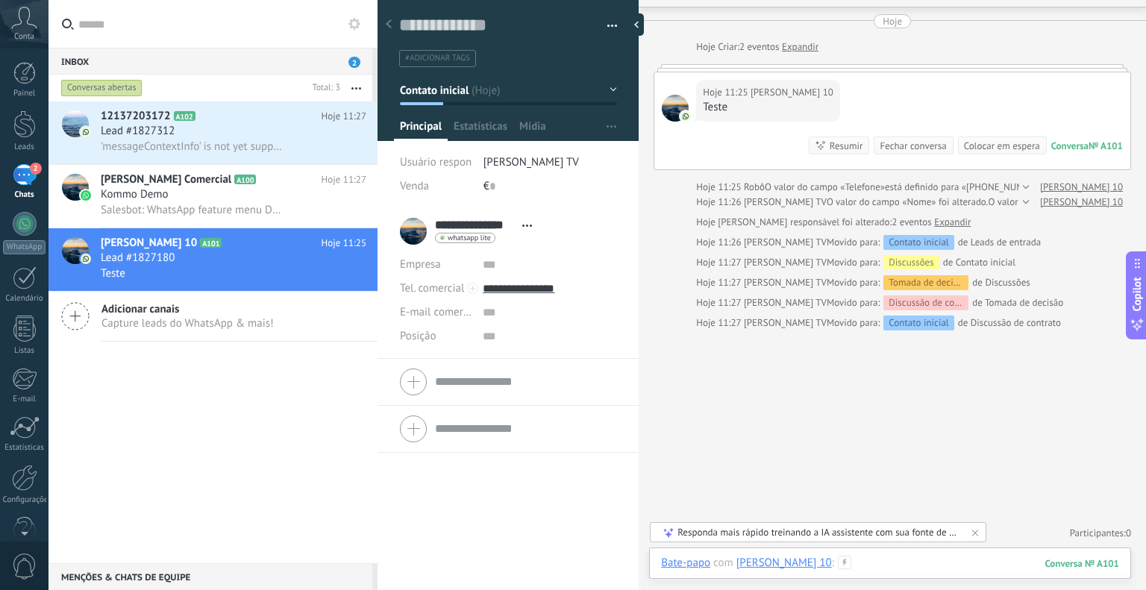
click at [882, 563] on div at bounding box center [890, 578] width 458 height 45
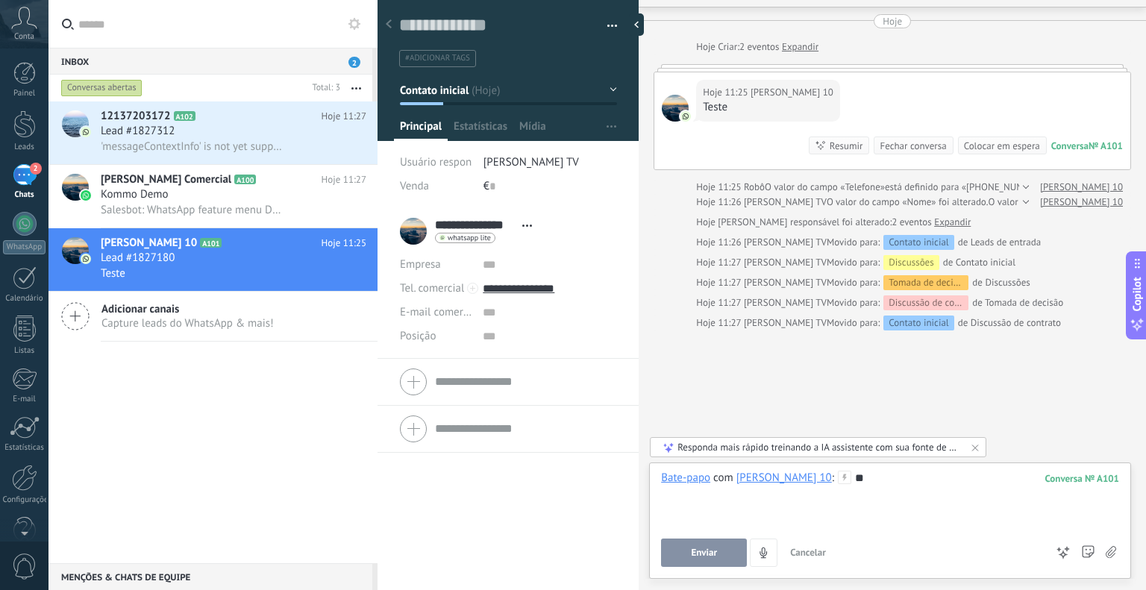
click at [706, 558] on span "Enviar" at bounding box center [704, 553] width 26 height 10
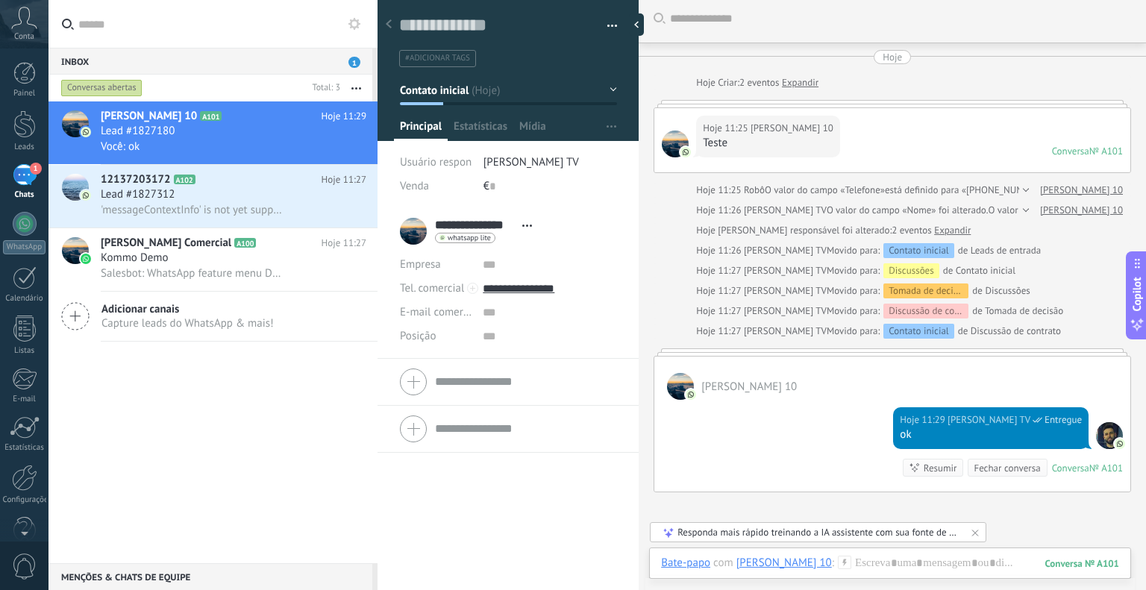
scroll to position [0, 0]
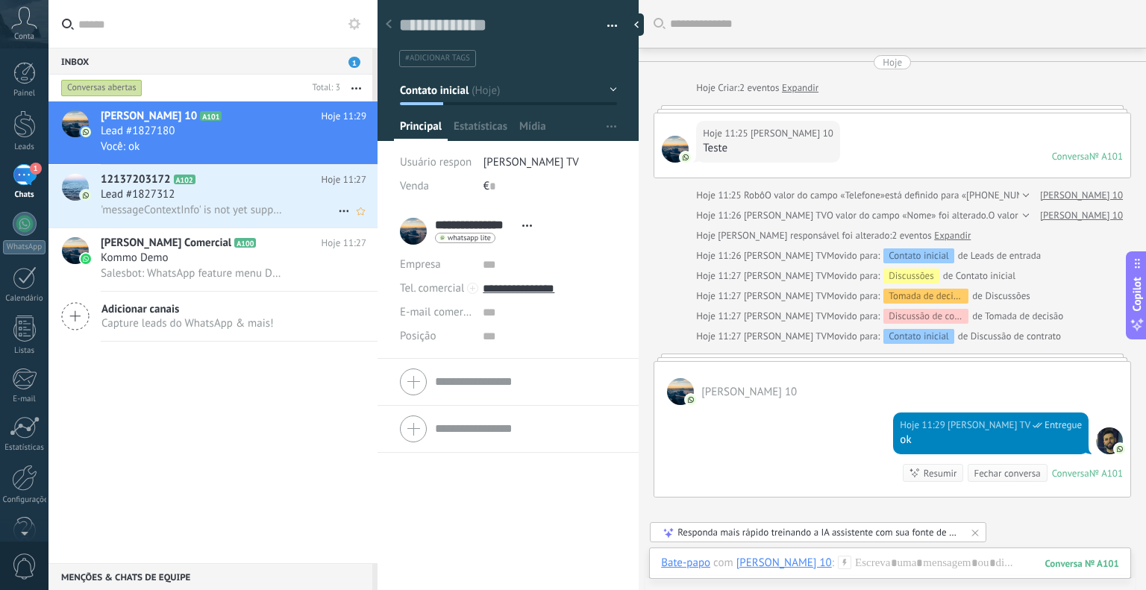
click at [275, 214] on span "'messageContextInfo' is not yet supported. Use your device to view this message." at bounding box center [193, 210] width 184 height 14
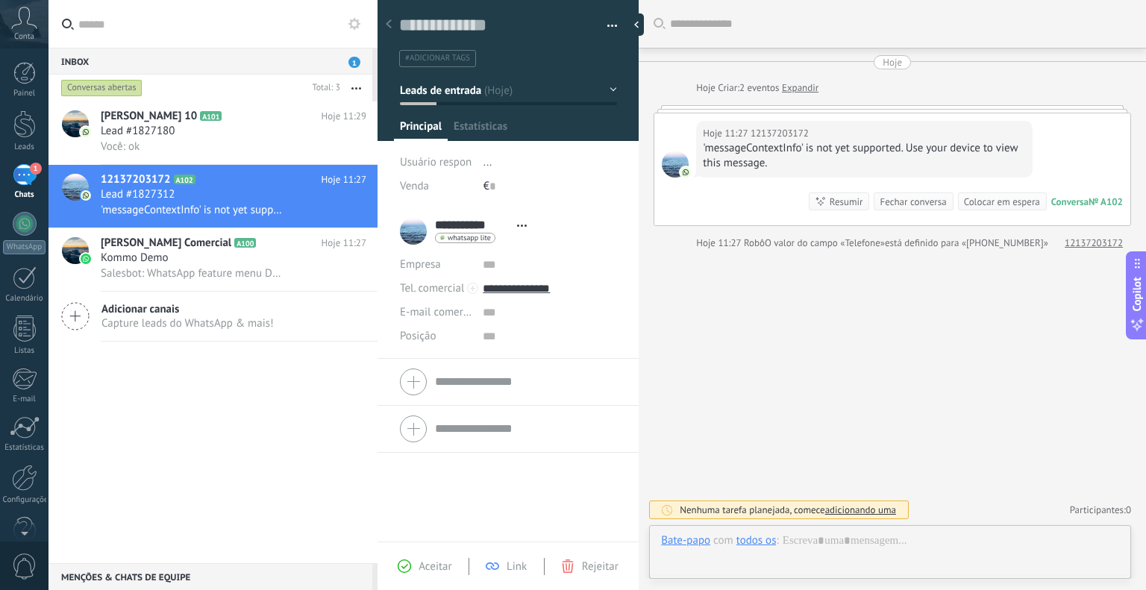
scroll to position [22, 0]
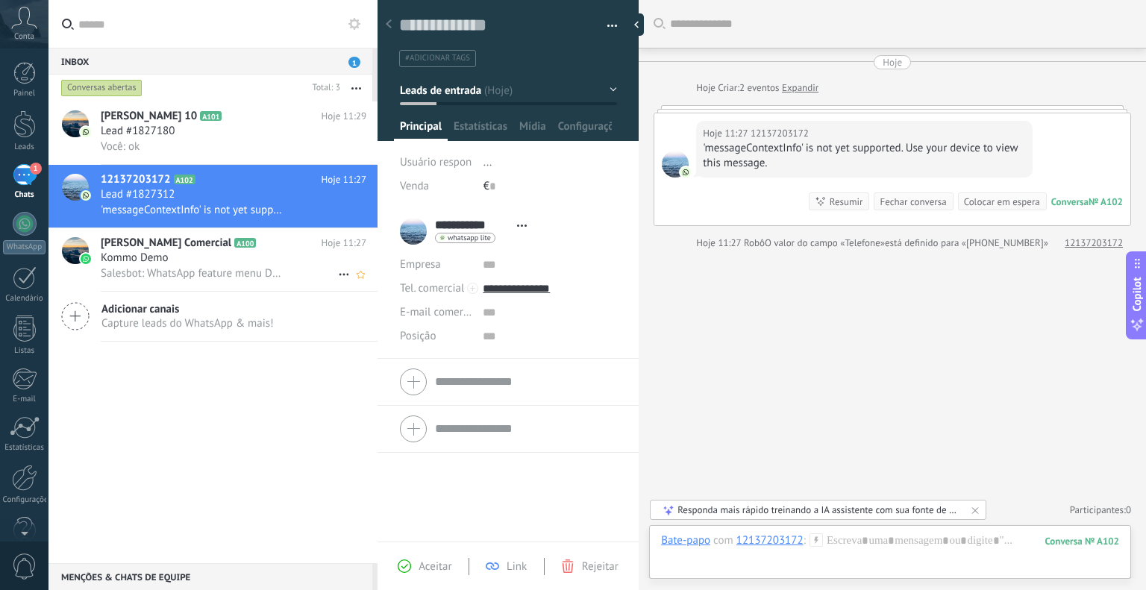
click at [211, 262] on div "Kommo Demo" at bounding box center [234, 258] width 266 height 15
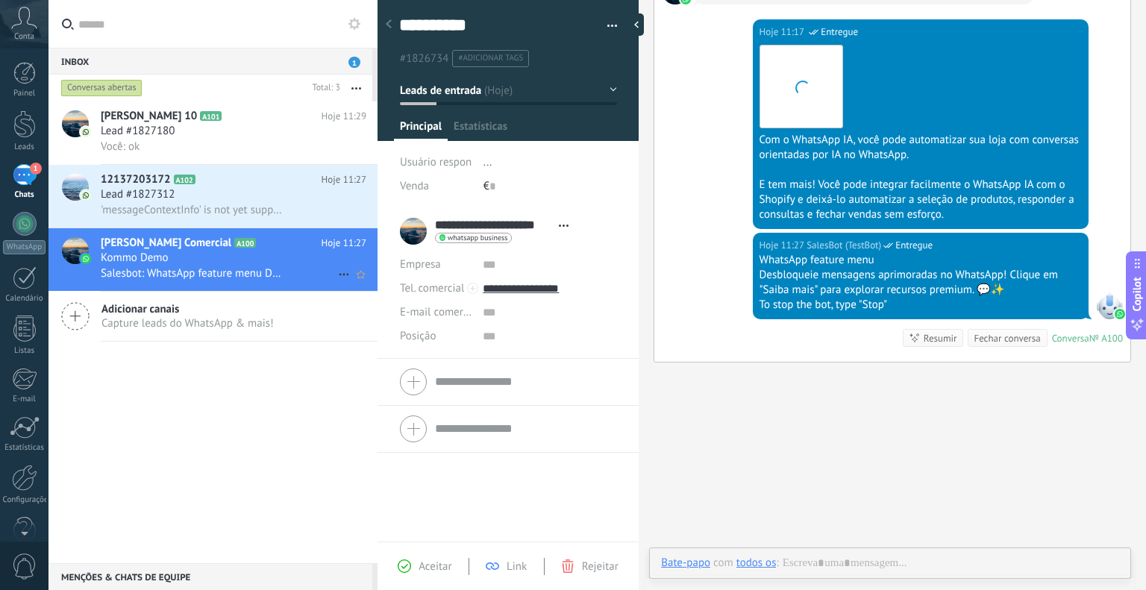
scroll to position [22, 0]
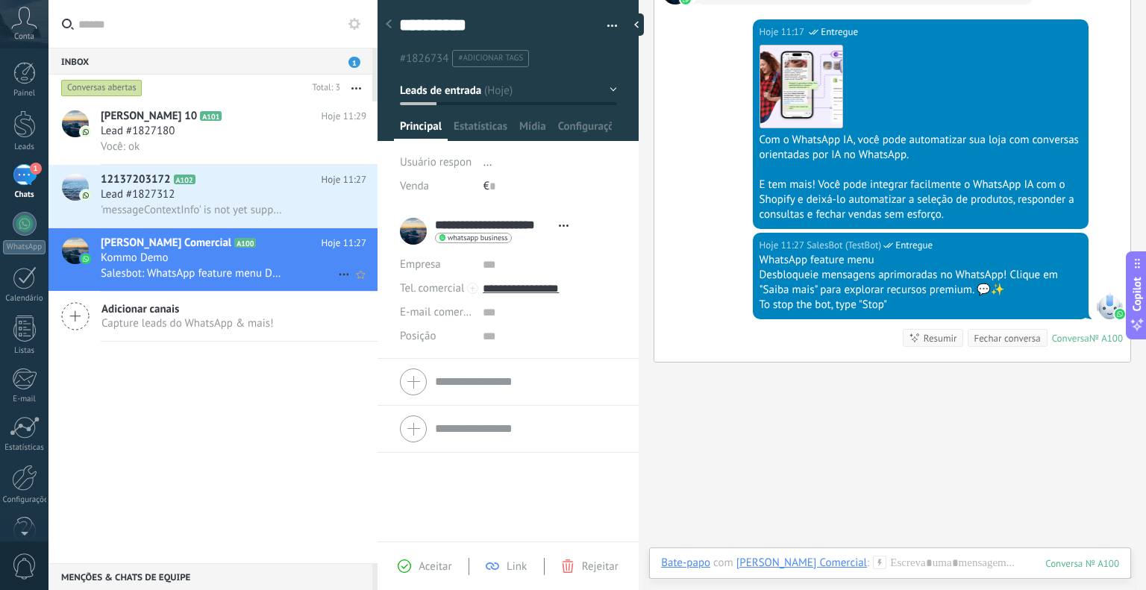
click at [335, 276] on icon at bounding box center [344, 275] width 18 height 18
click at [301, 268] on div at bounding box center [573, 295] width 1146 height 590
click at [225, 154] on div "Você: ok" at bounding box center [234, 147] width 266 height 16
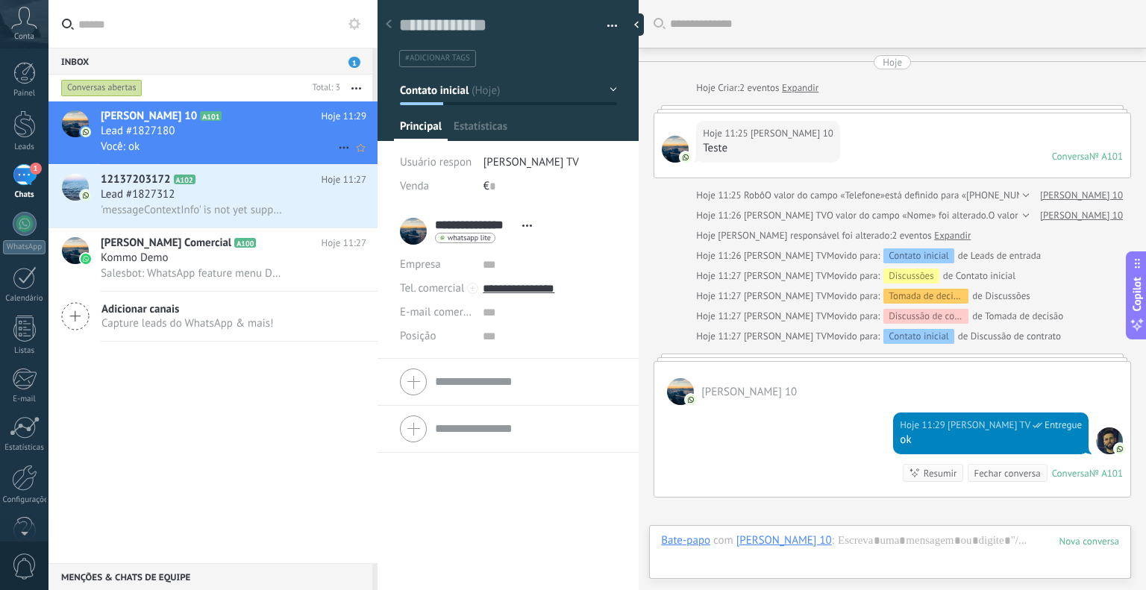
scroll to position [166, 0]
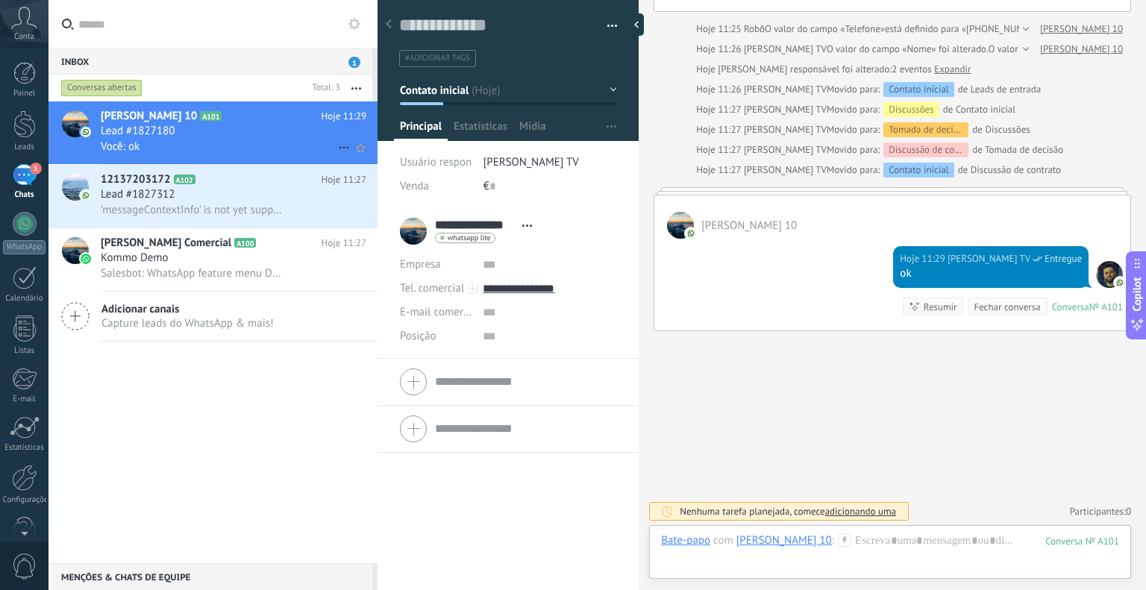
click at [340, 145] on icon at bounding box center [344, 148] width 18 height 18
click at [307, 140] on div at bounding box center [573, 295] width 1146 height 590
click at [33, 141] on link "Leads" at bounding box center [24, 131] width 48 height 42
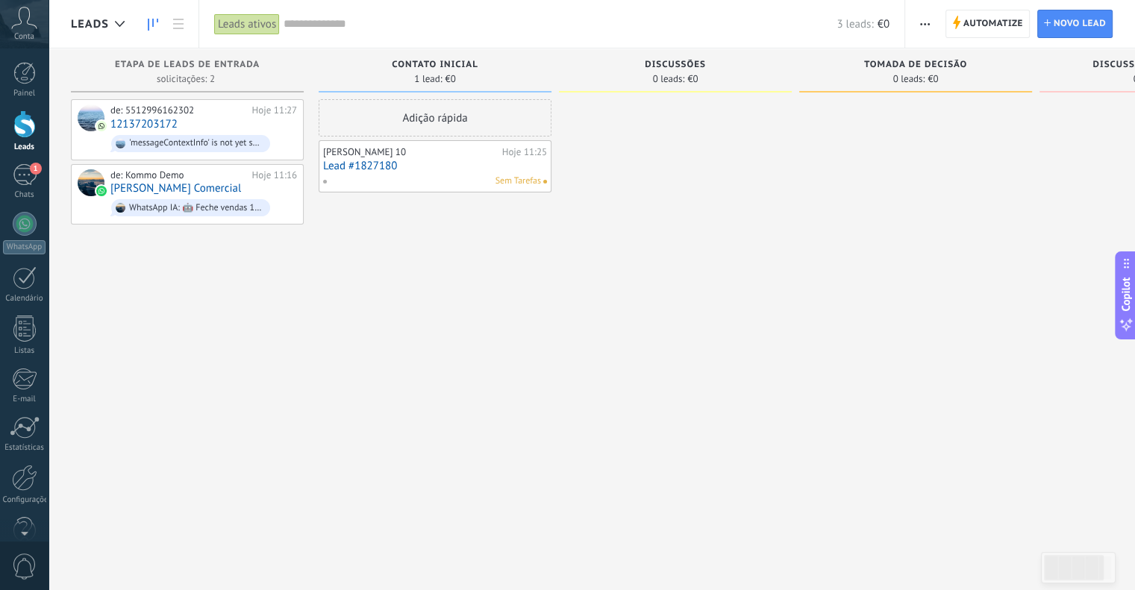
click at [445, 166] on link "Lead #1827180" at bounding box center [435, 166] width 224 height 13
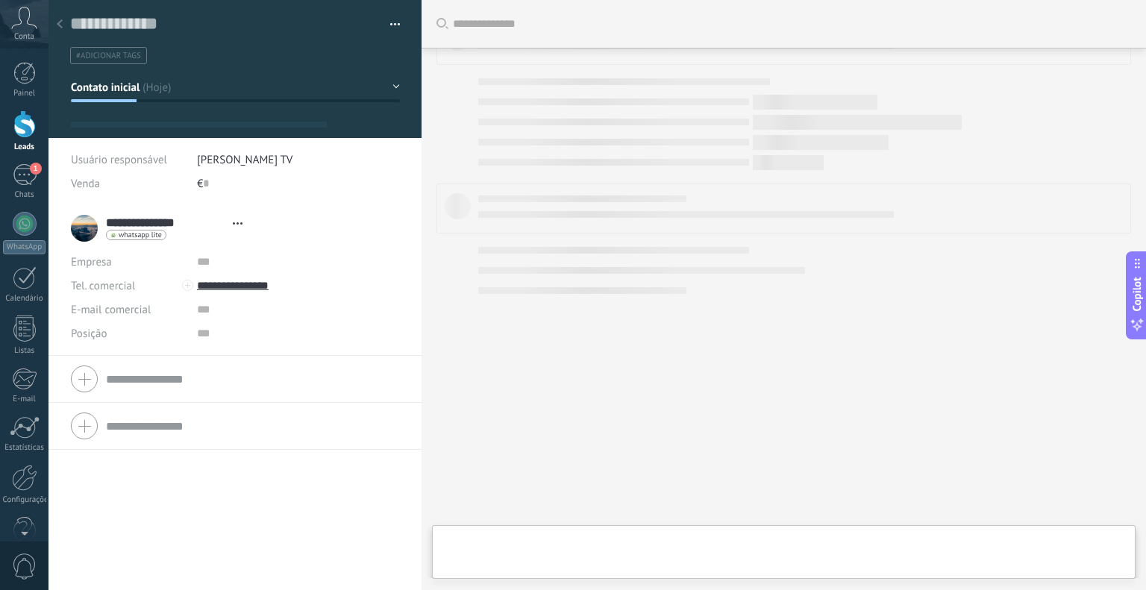
type textarea "**********"
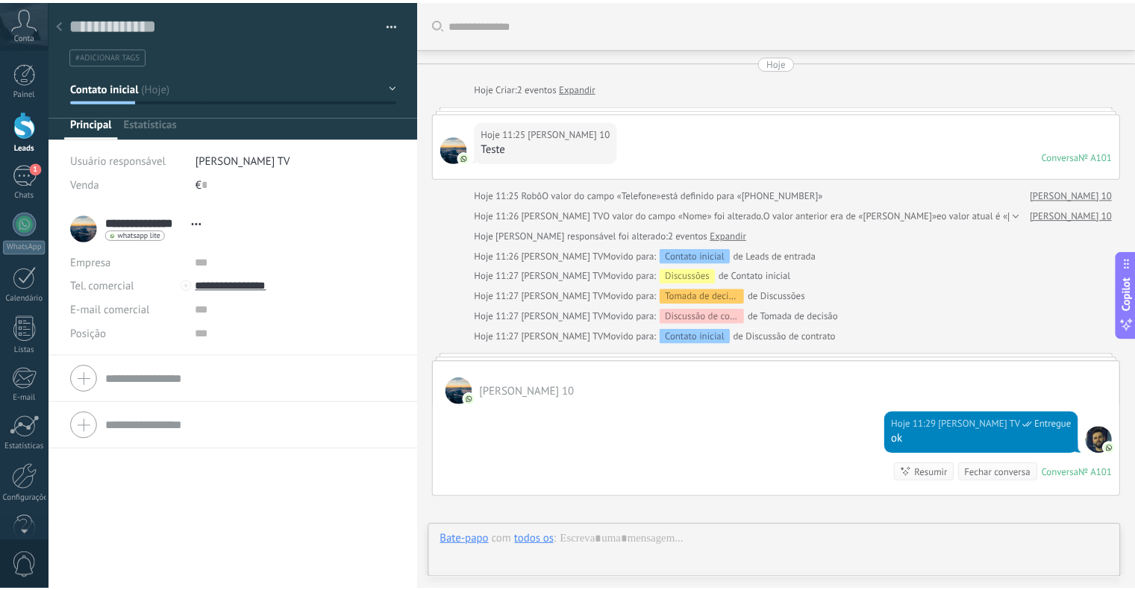
scroll to position [22, 0]
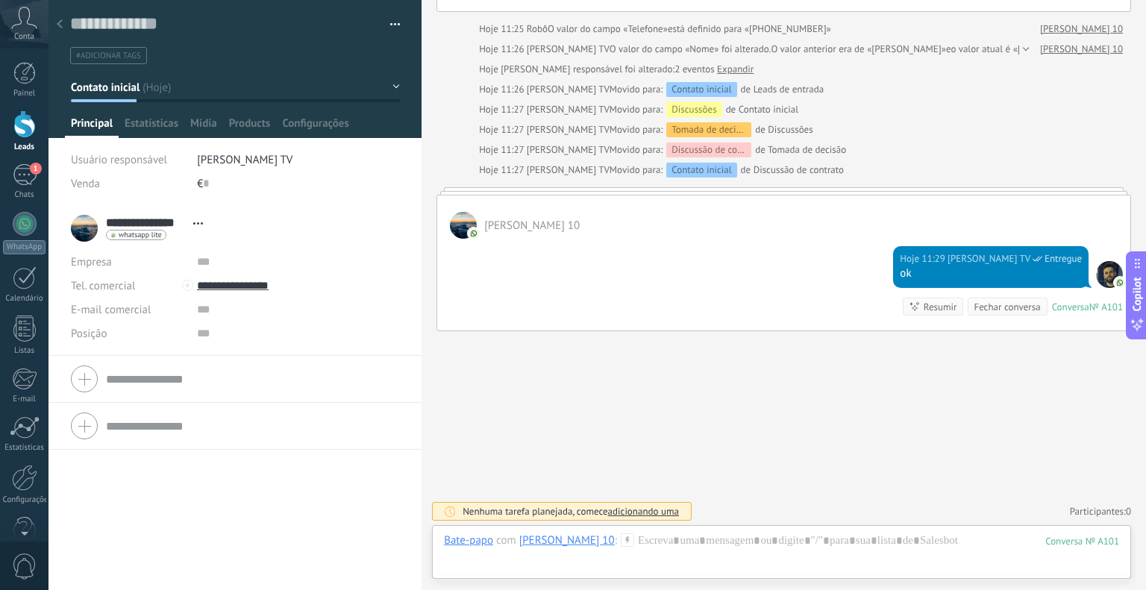
click at [463, 222] on div at bounding box center [463, 225] width 27 height 27
click at [87, 228] on div "**********" at bounding box center [141, 228] width 140 height 37
click at [90, 228] on div "**********" at bounding box center [141, 228] width 140 height 37
click at [164, 125] on span "Estatísticas" at bounding box center [152, 127] width 54 height 22
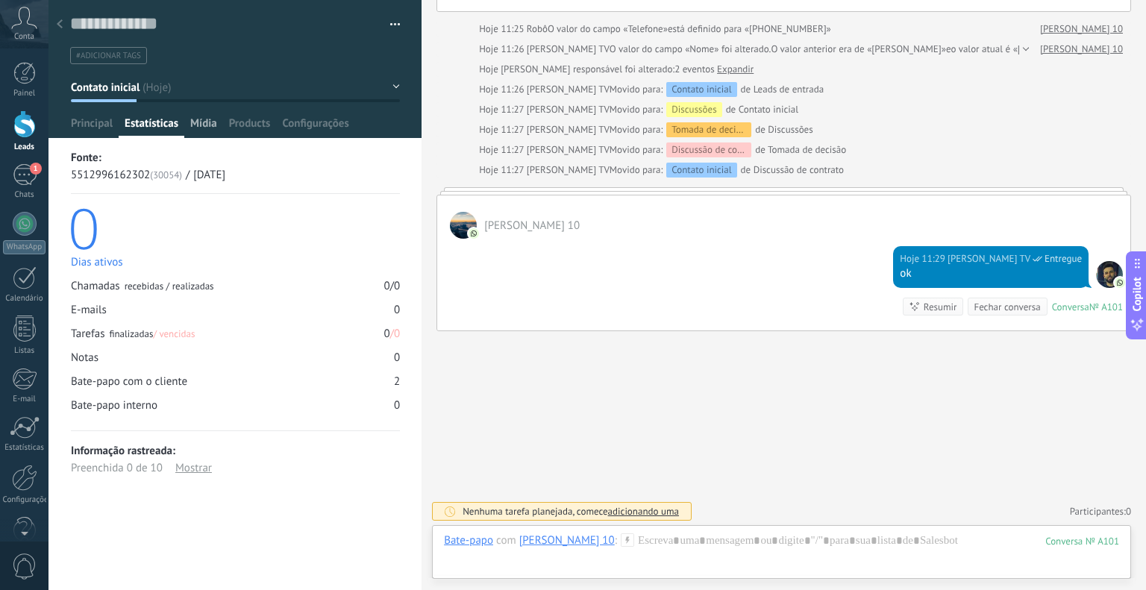
click at [206, 122] on span "Mídia" at bounding box center [203, 127] width 27 height 22
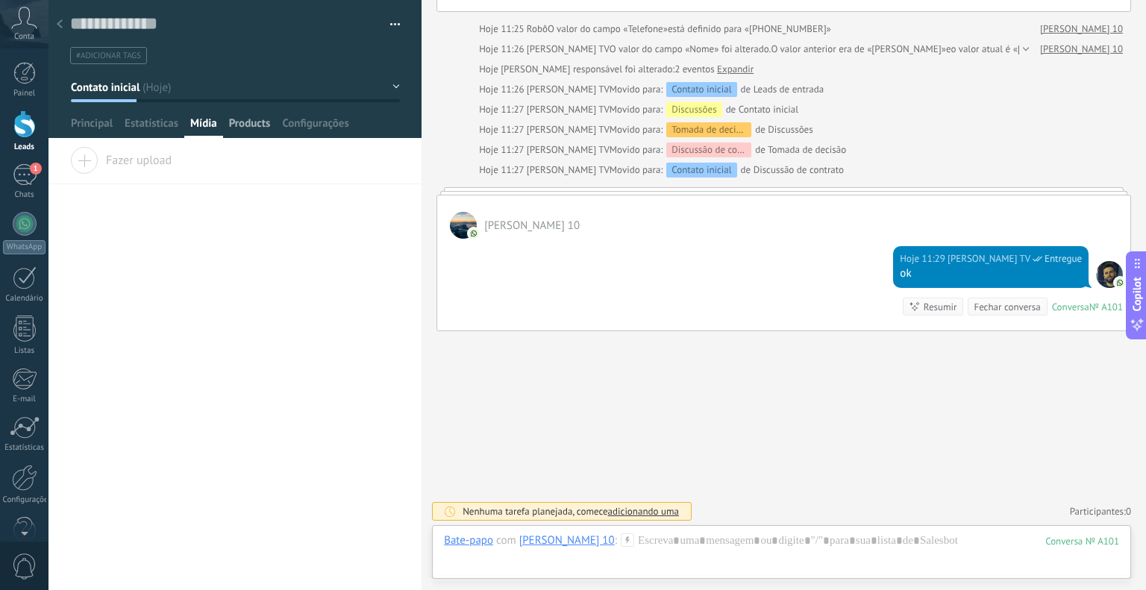
click at [238, 125] on span "Products" at bounding box center [250, 127] width 42 height 22
click at [95, 166] on span "Adicionar" at bounding box center [112, 157] width 84 height 21
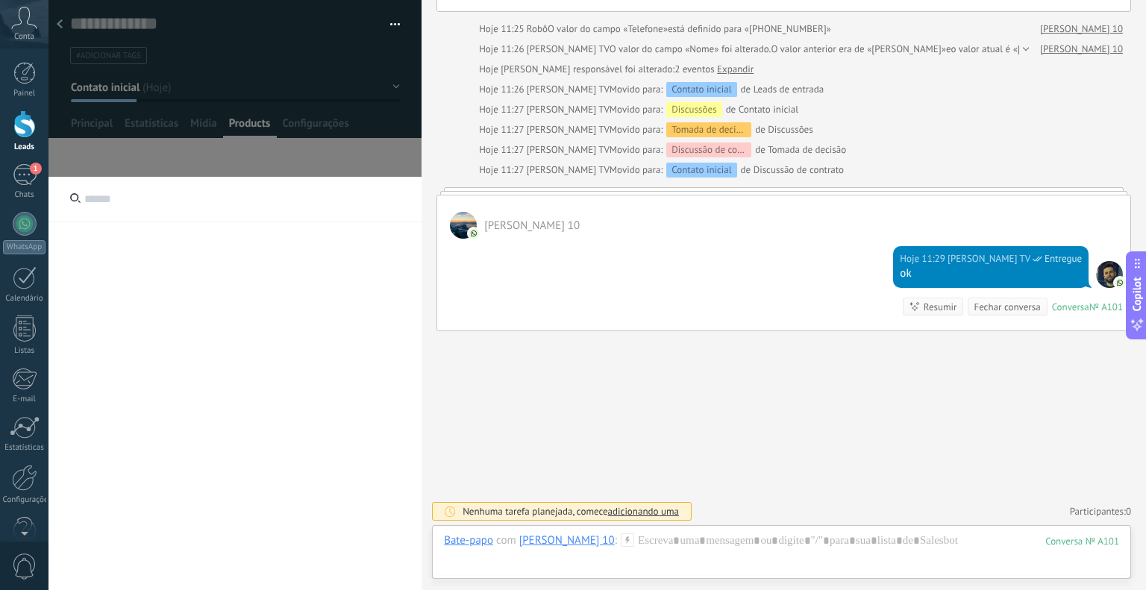
click at [136, 208] on input "text" at bounding box center [234, 200] width 373 height 46
type input "*"
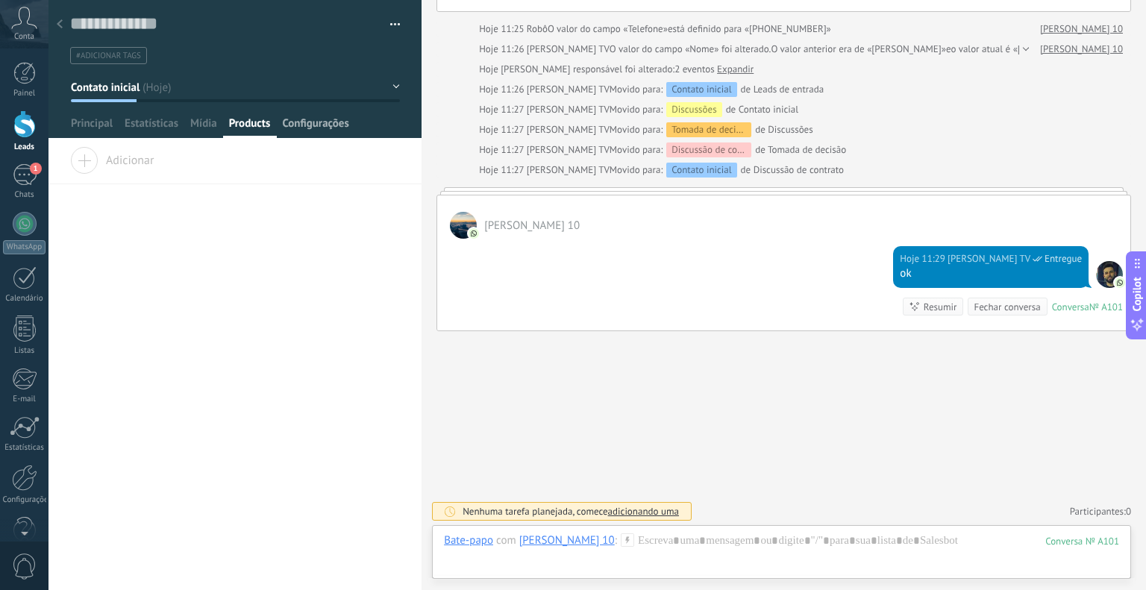
click at [296, 125] on span "Configurações" at bounding box center [315, 127] width 66 height 22
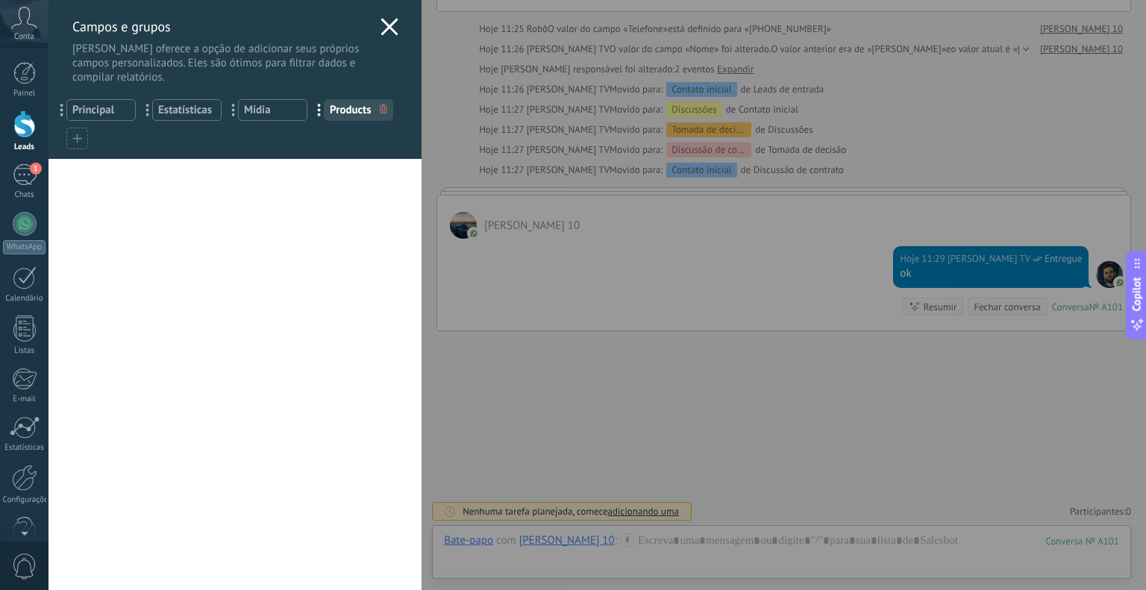
click at [348, 110] on span "Products" at bounding box center [358, 110] width 57 height 14
click at [383, 29] on use at bounding box center [389, 26] width 17 height 17
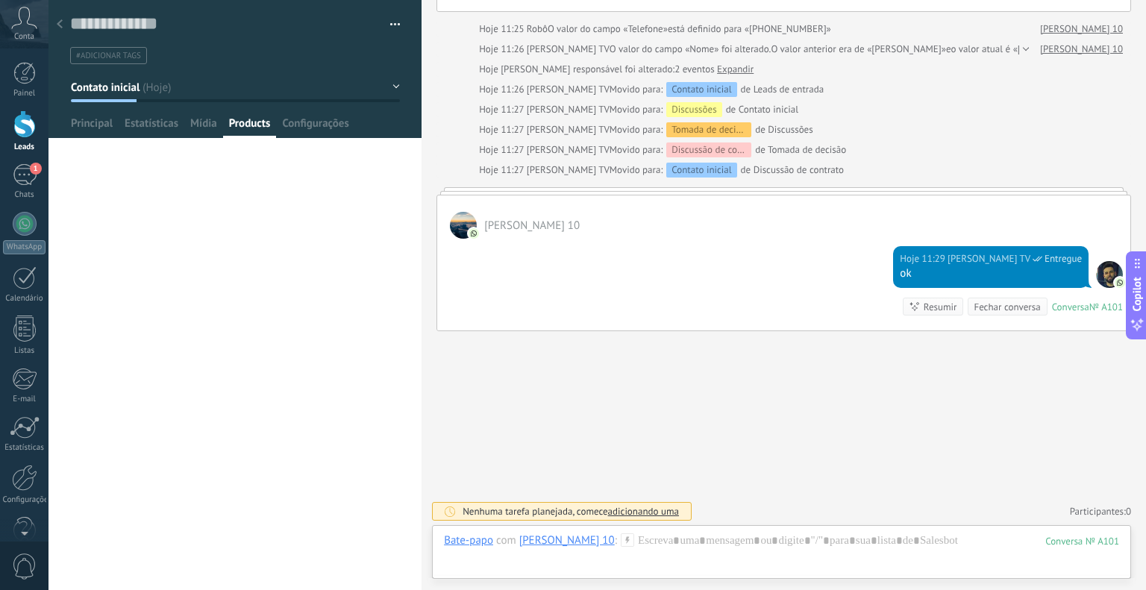
click at [33, 35] on span "Conta" at bounding box center [24, 37] width 20 height 10
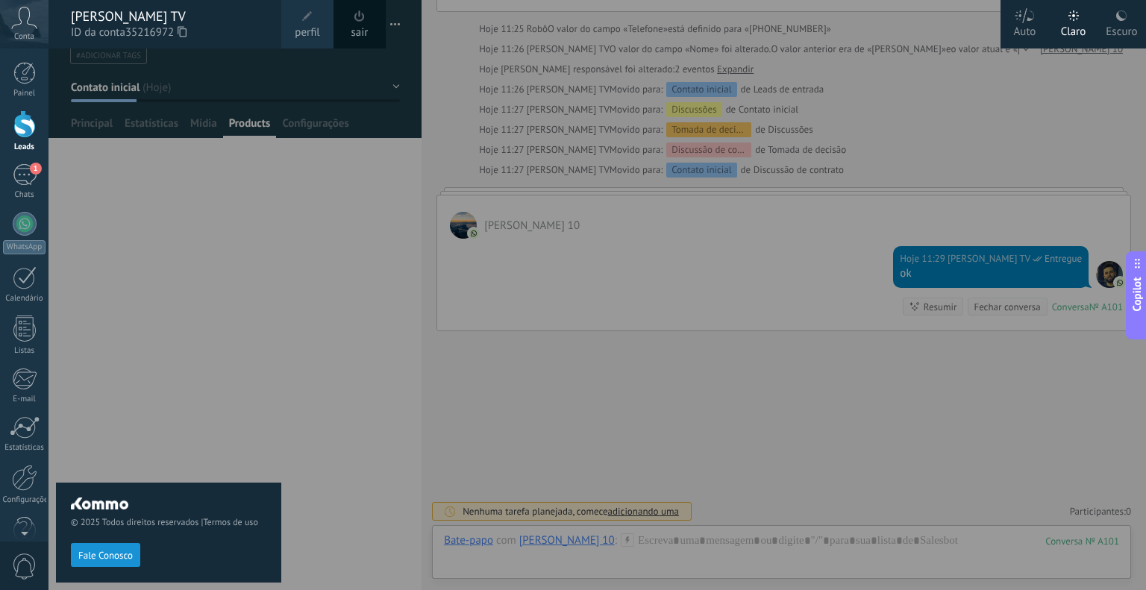
click at [27, 57] on div "Painel Leads 1 Chats WhatsApp Clientes" at bounding box center [48, 294] width 97 height 493
click at [25, 68] on div at bounding box center [24, 73] width 22 height 22
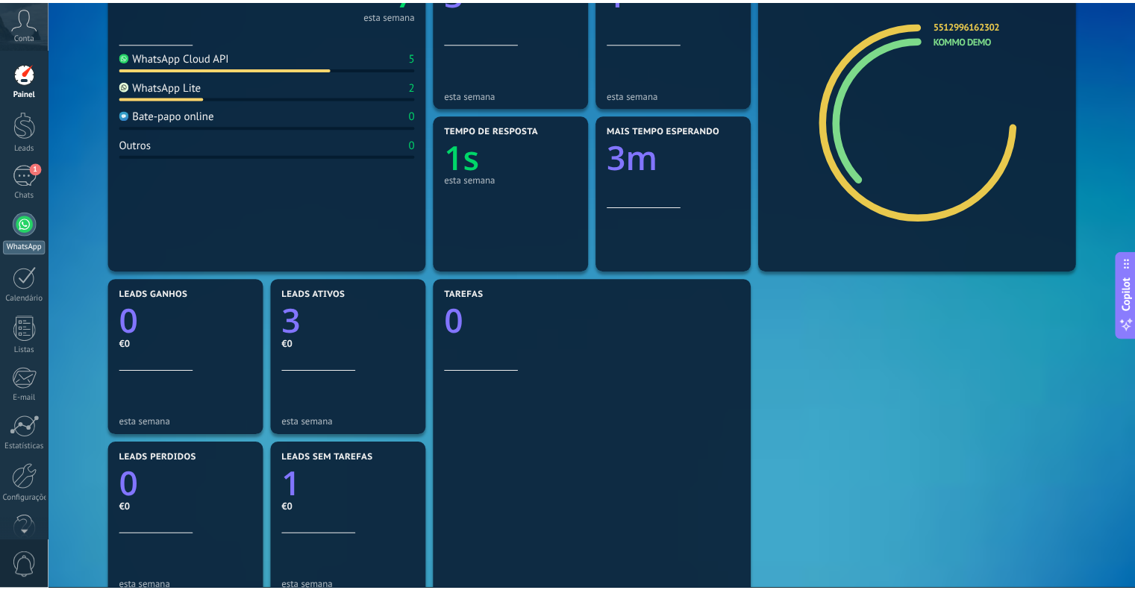
scroll to position [242, 0]
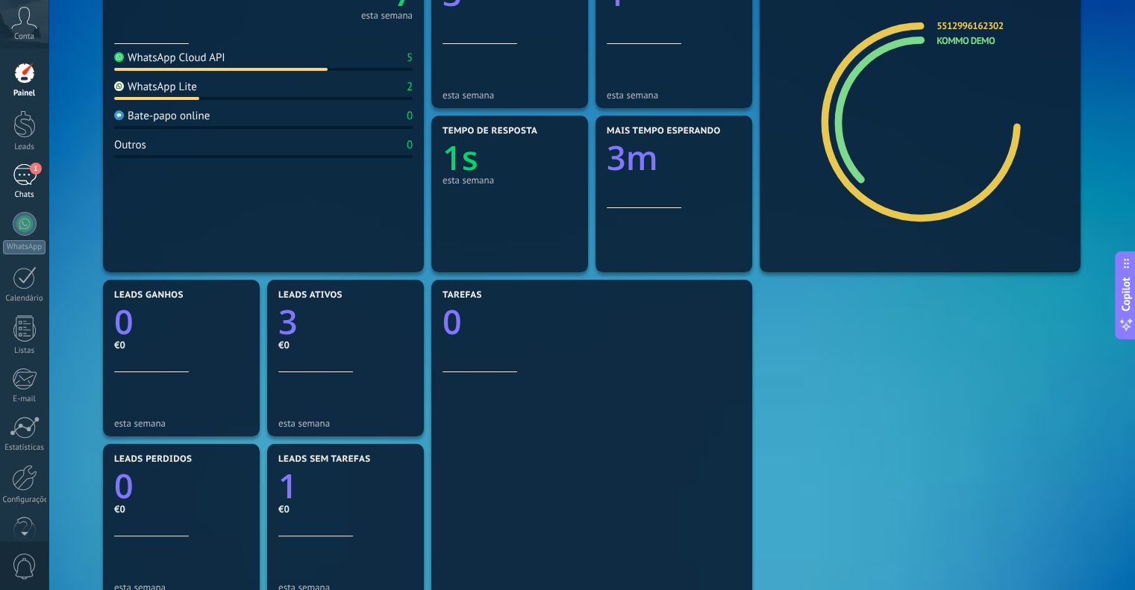
click at [26, 199] on div "Chats" at bounding box center [24, 195] width 43 height 10
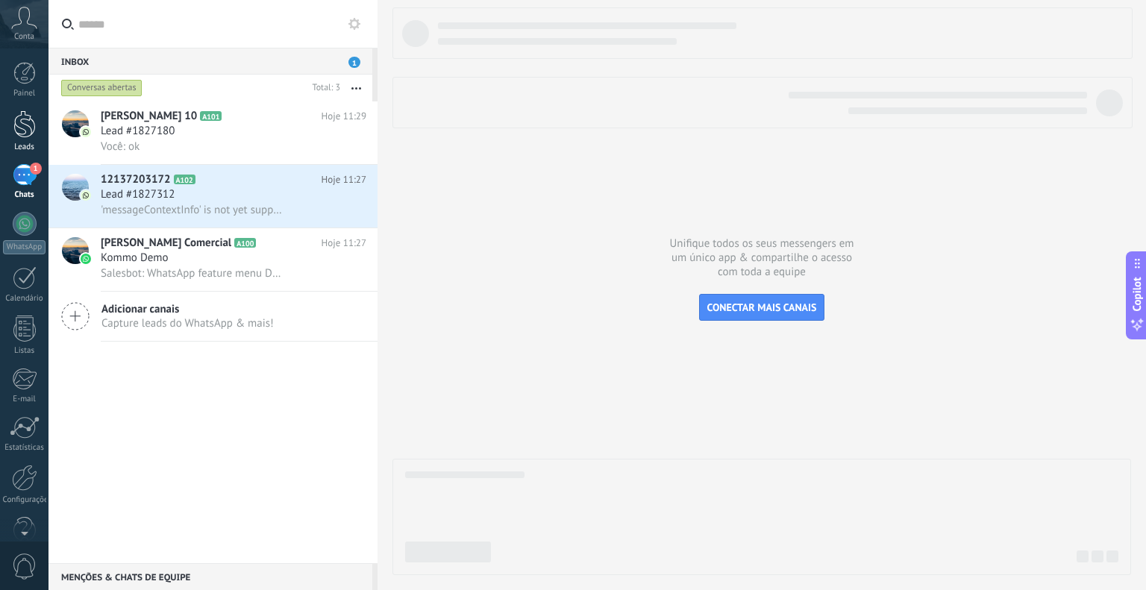
click at [31, 143] on div "Leads" at bounding box center [24, 148] width 43 height 10
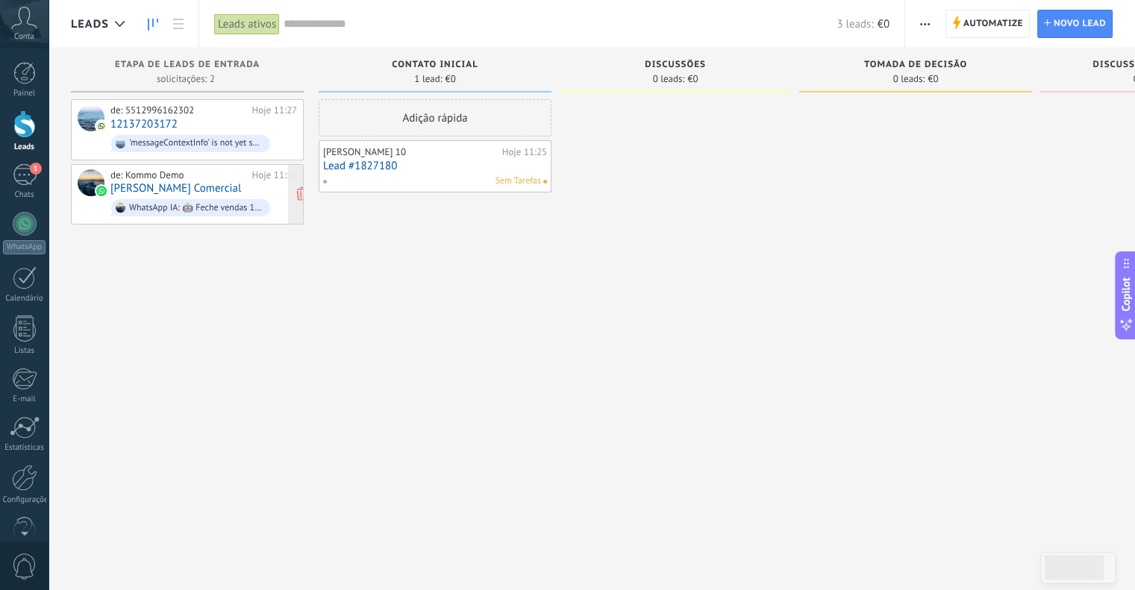
click at [225, 174] on div "de: Kommo Demo" at bounding box center [178, 175] width 137 height 12
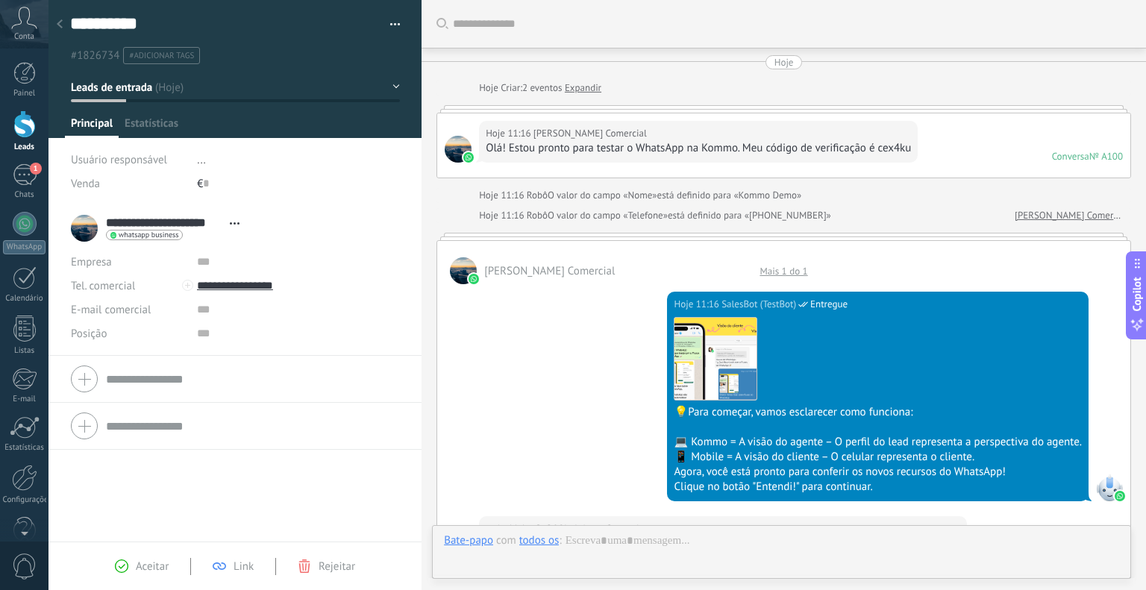
scroll to position [1362, 0]
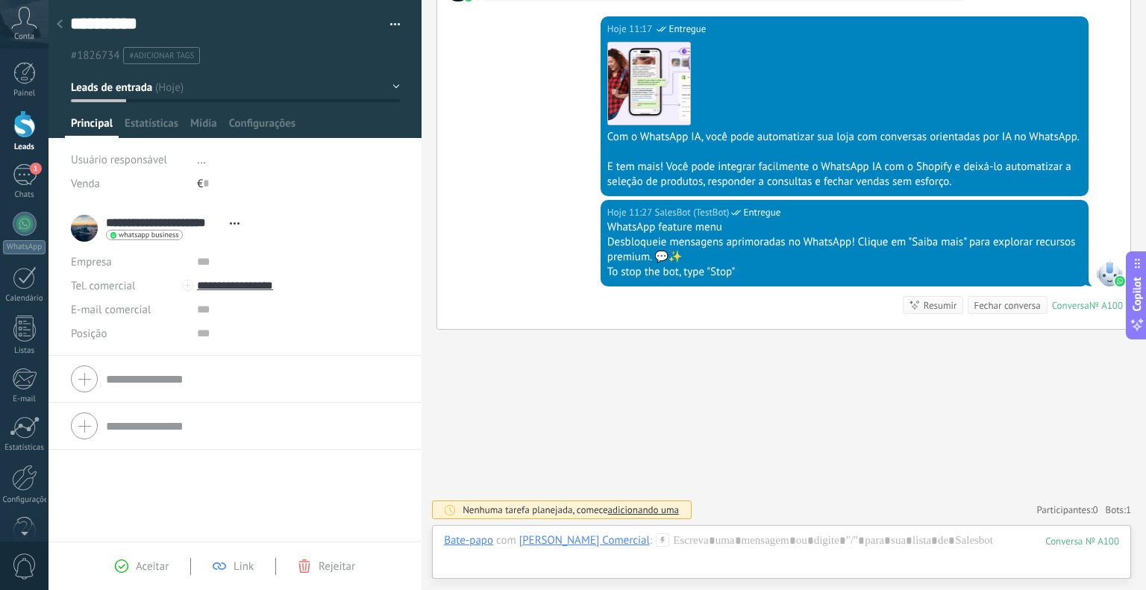
click at [985, 307] on div "Fechar conversa" at bounding box center [1007, 305] width 66 height 14
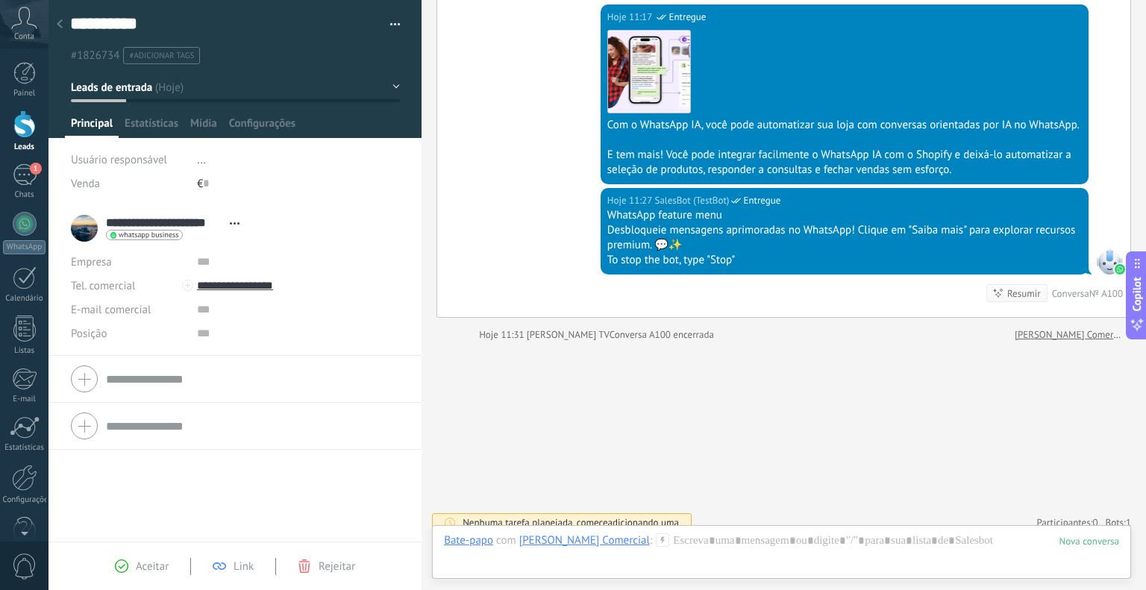
scroll to position [1387, 0]
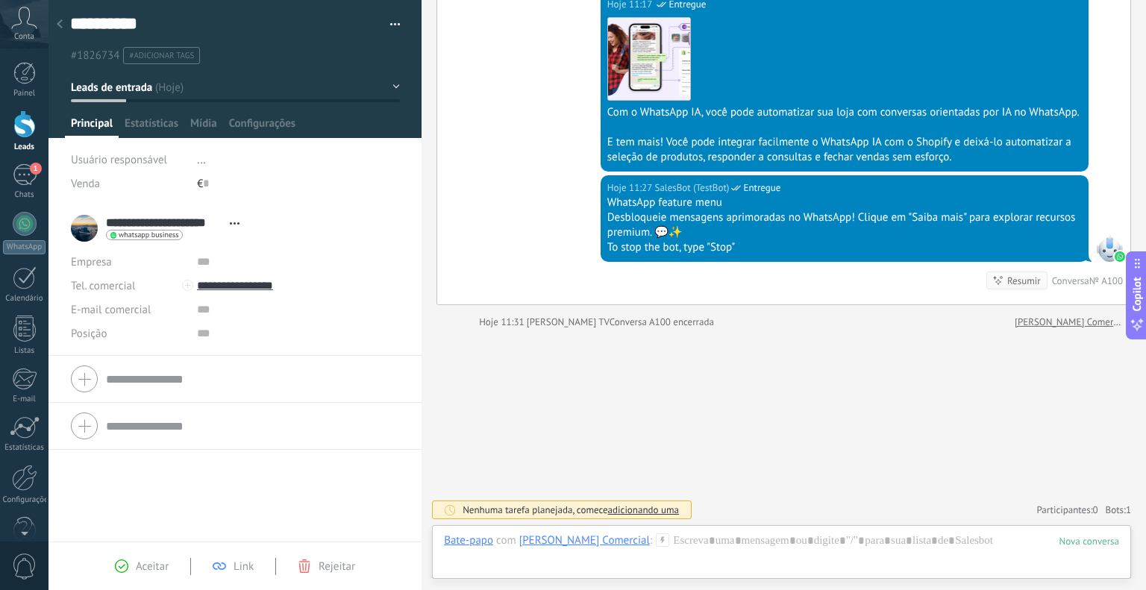
click at [22, 137] on div at bounding box center [24, 124] width 22 height 28
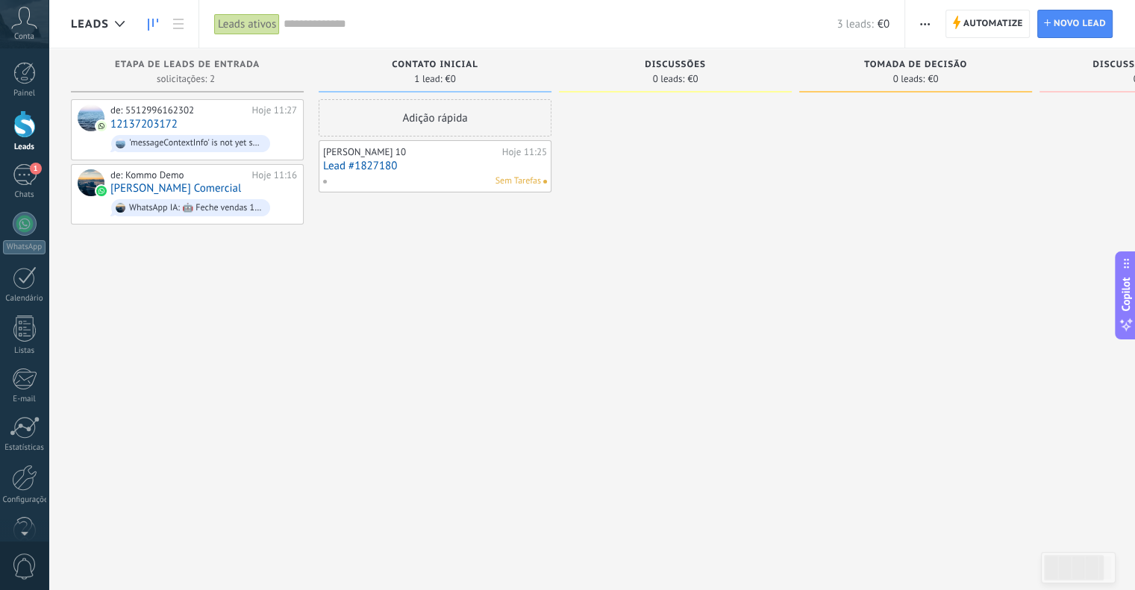
click at [445, 166] on link "Lead #1827180" at bounding box center [435, 166] width 224 height 13
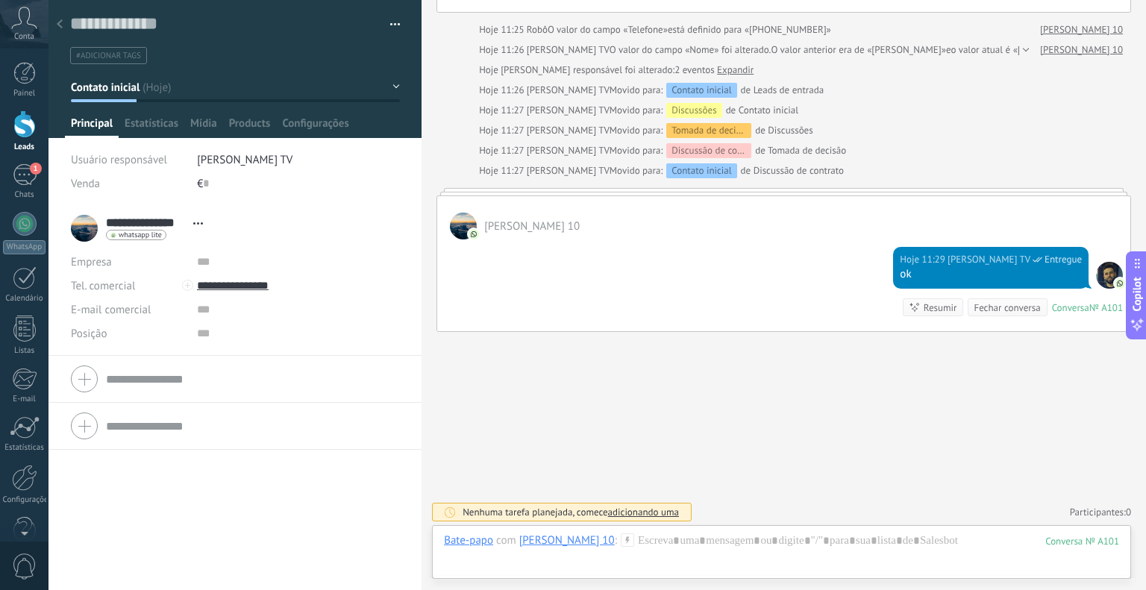
scroll to position [166, 0]
click at [30, 136] on div at bounding box center [24, 124] width 22 height 28
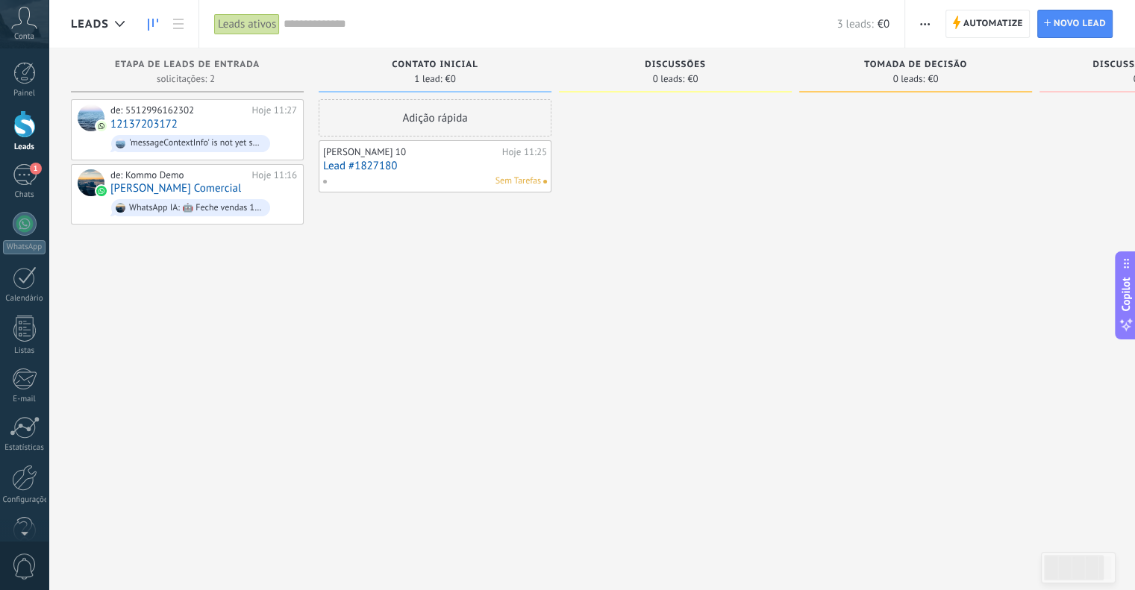
click at [416, 169] on link "Lead #1827180" at bounding box center [435, 166] width 224 height 13
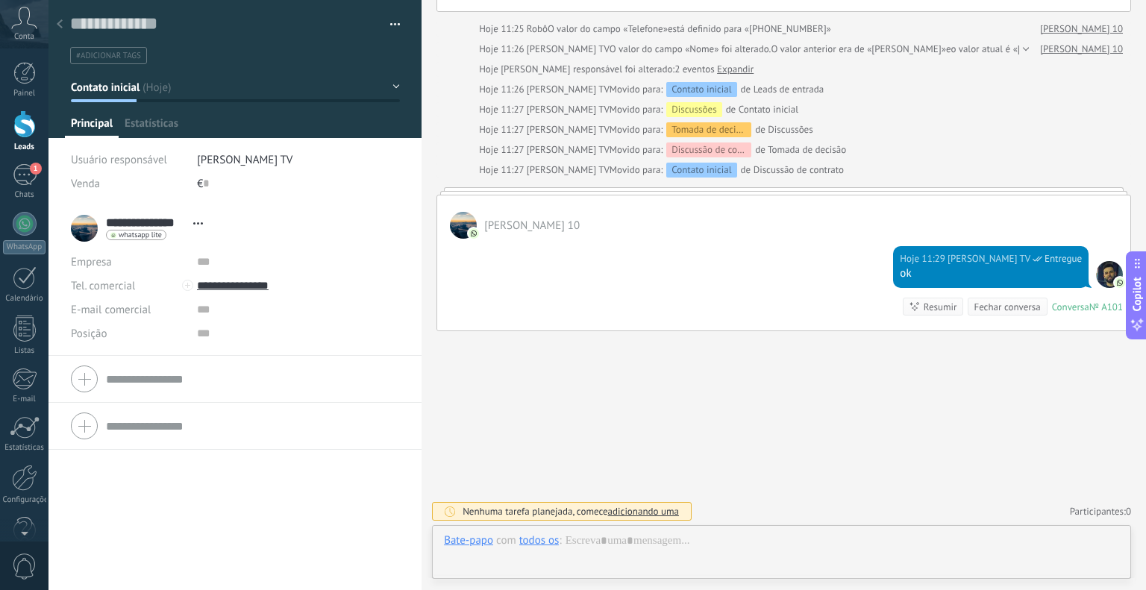
scroll to position [22, 0]
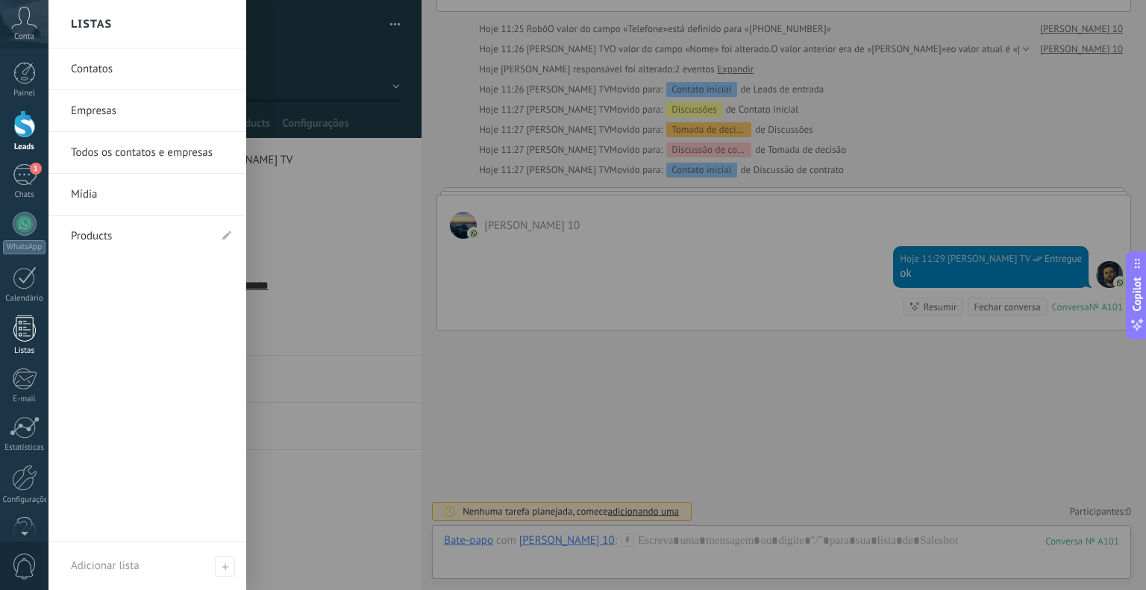
click at [18, 338] on div at bounding box center [24, 329] width 22 height 26
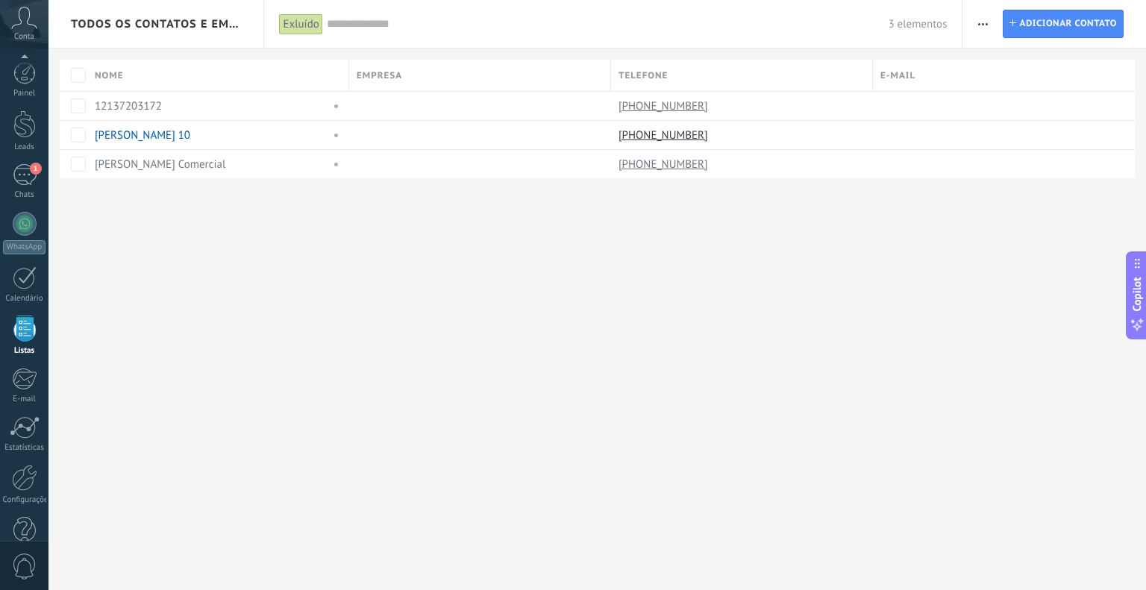
scroll to position [30, 0]
click at [648, 106] on link "+1 213-720-3172" at bounding box center [665, 105] width 93 height 13
click at [142, 134] on link "[PERSON_NAME] 10" at bounding box center [142, 135] width 95 height 14
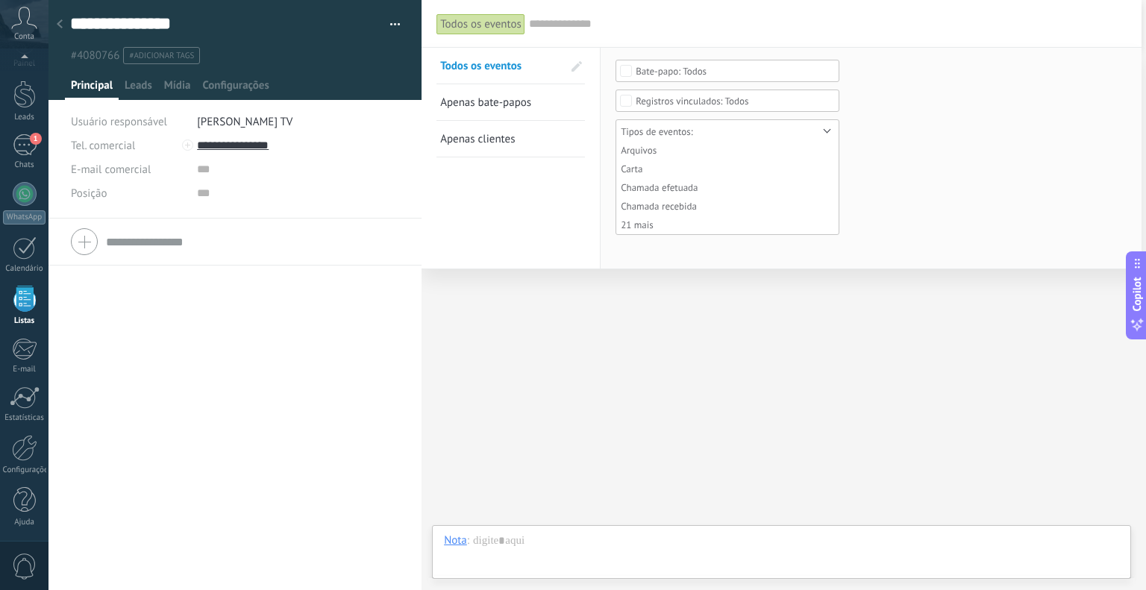
click at [489, 22] on div "Todos os eventos Buscar Todos os eventos Apenas bate-papos Apenas clientes Salv…" at bounding box center [782, 24] width 720 height 48
click at [24, 147] on div "1" at bounding box center [25, 145] width 24 height 22
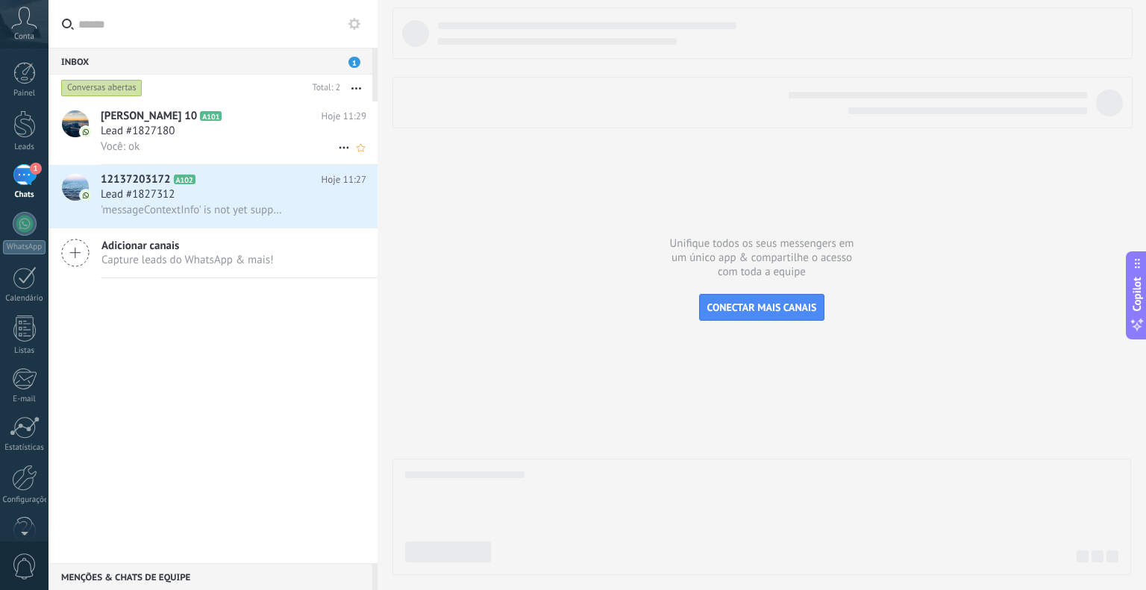
click at [170, 122] on span "[PERSON_NAME] 10" at bounding box center [149, 116] width 96 height 15
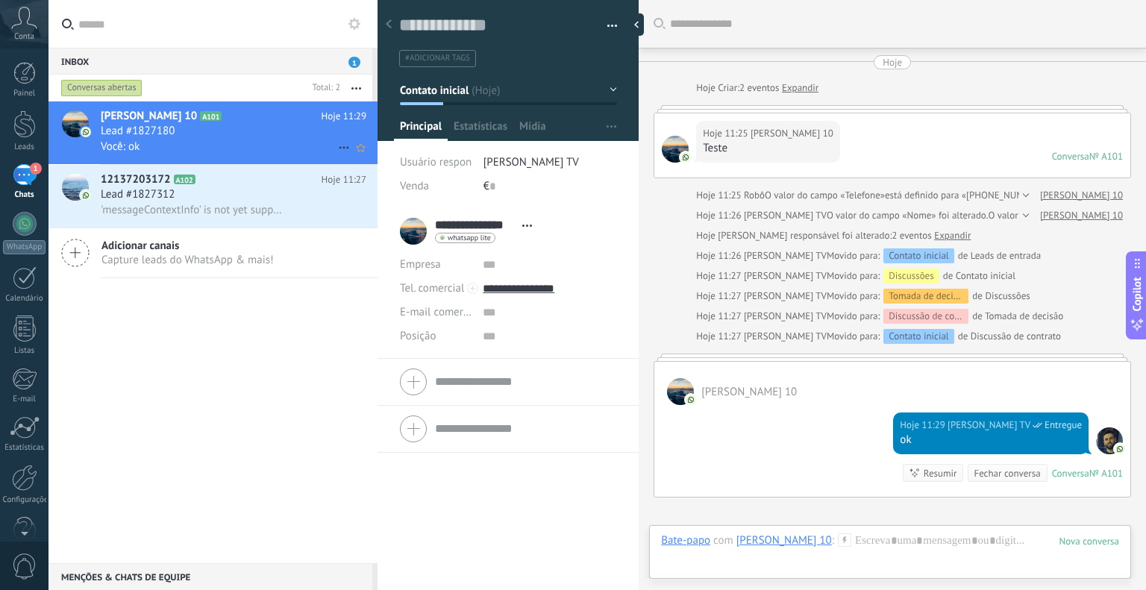
scroll to position [166, 0]
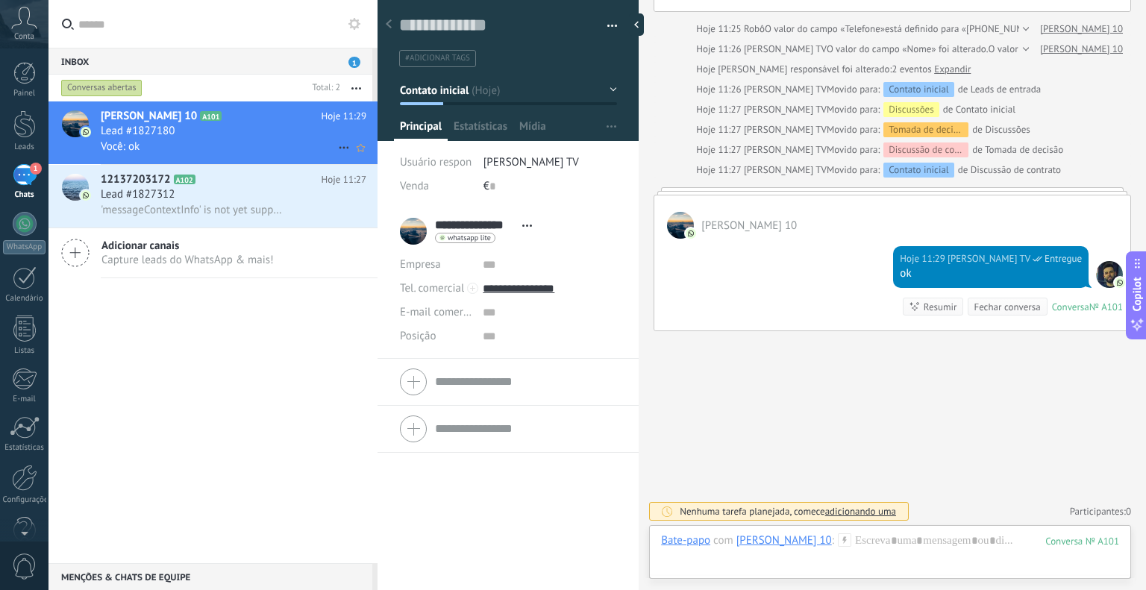
click at [184, 154] on div "Você: ok" at bounding box center [234, 147] width 266 height 16
click at [202, 217] on span "'messageContextInfo' is not yet supported. Use your device to view this message." at bounding box center [193, 210] width 184 height 14
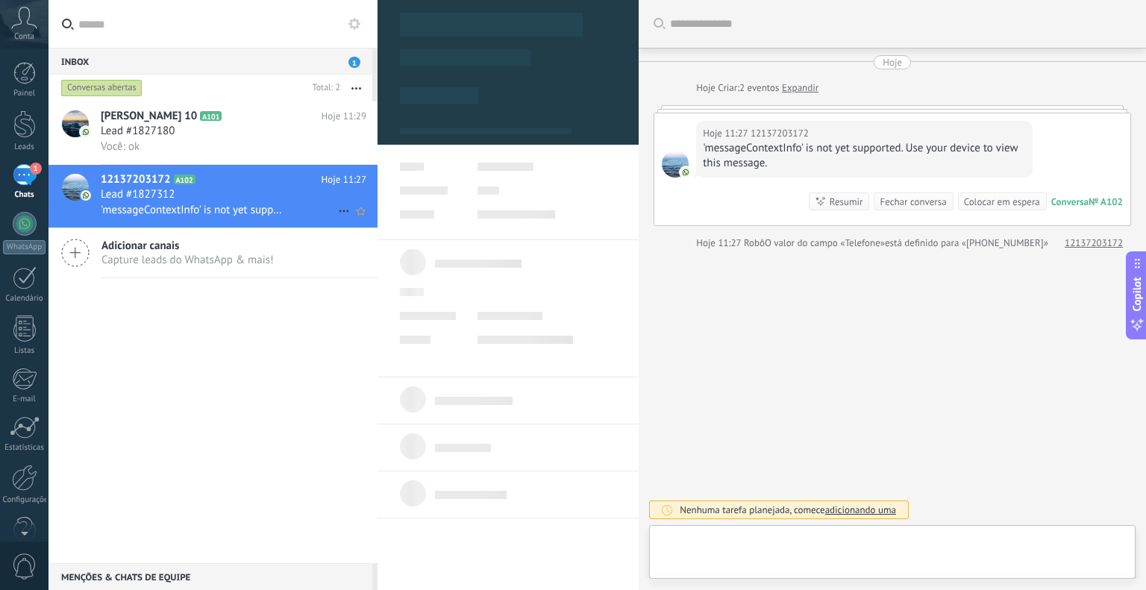
type textarea "**********"
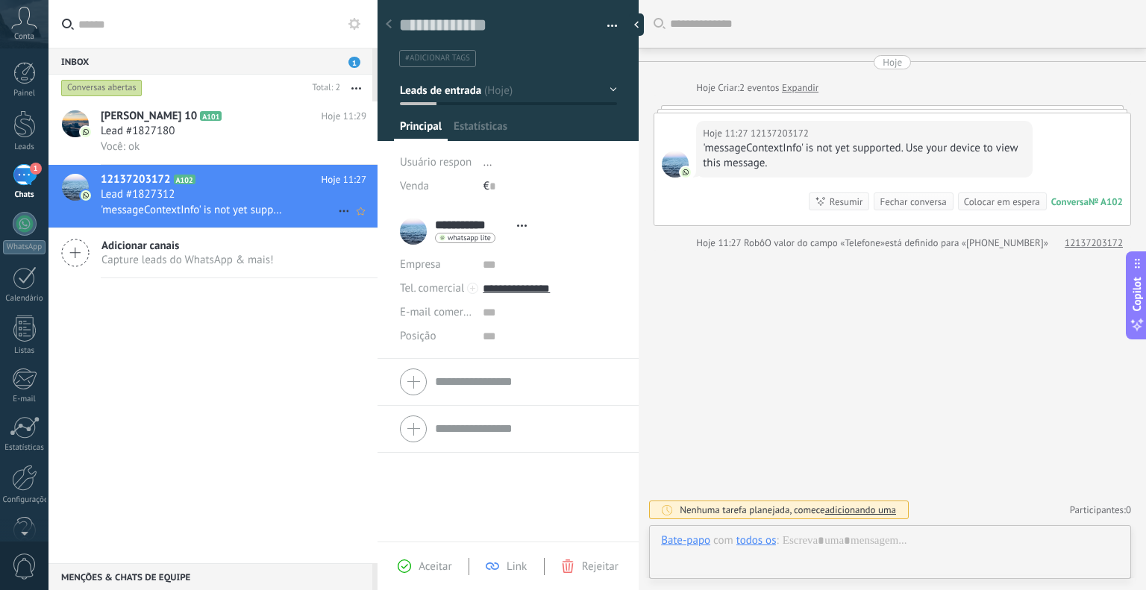
scroll to position [22, 0]
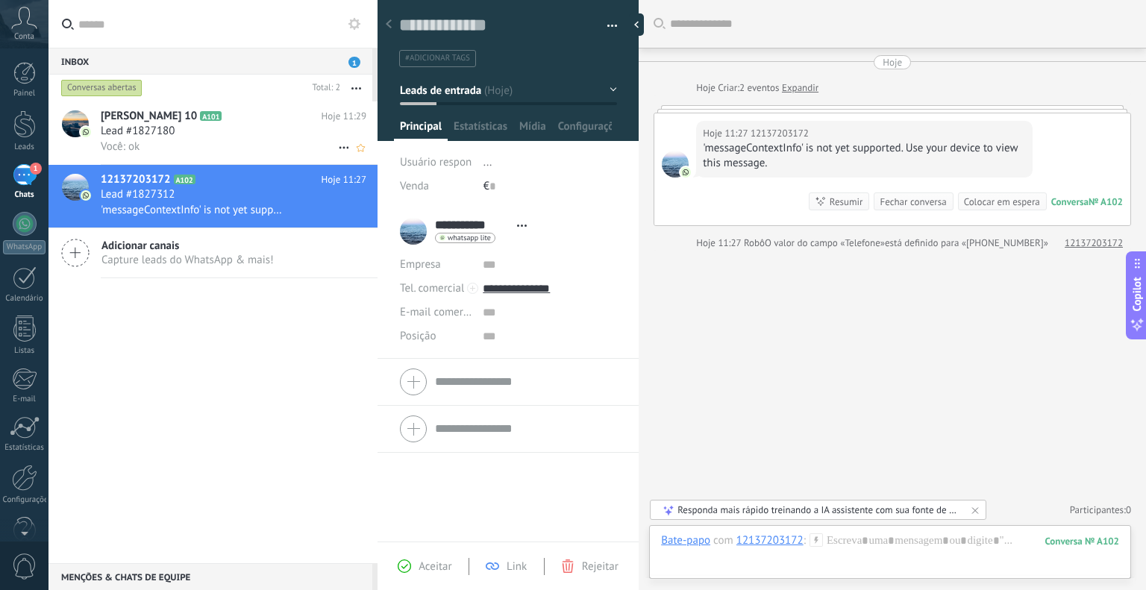
click at [195, 137] on div "Lead #1827180" at bounding box center [234, 131] width 266 height 15
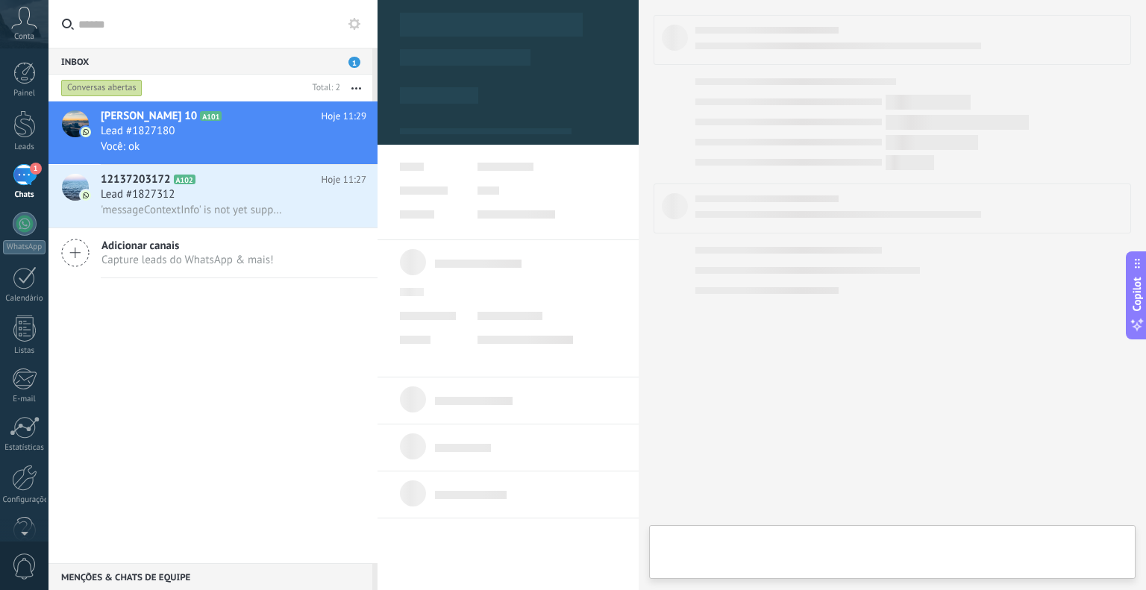
scroll to position [22, 0]
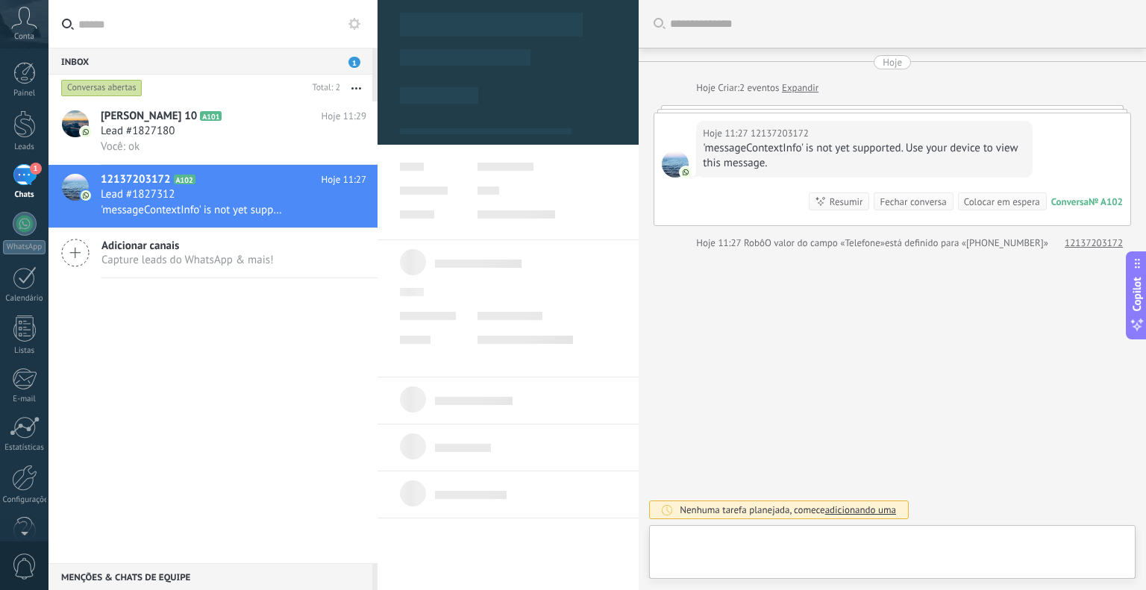
type textarea "**********"
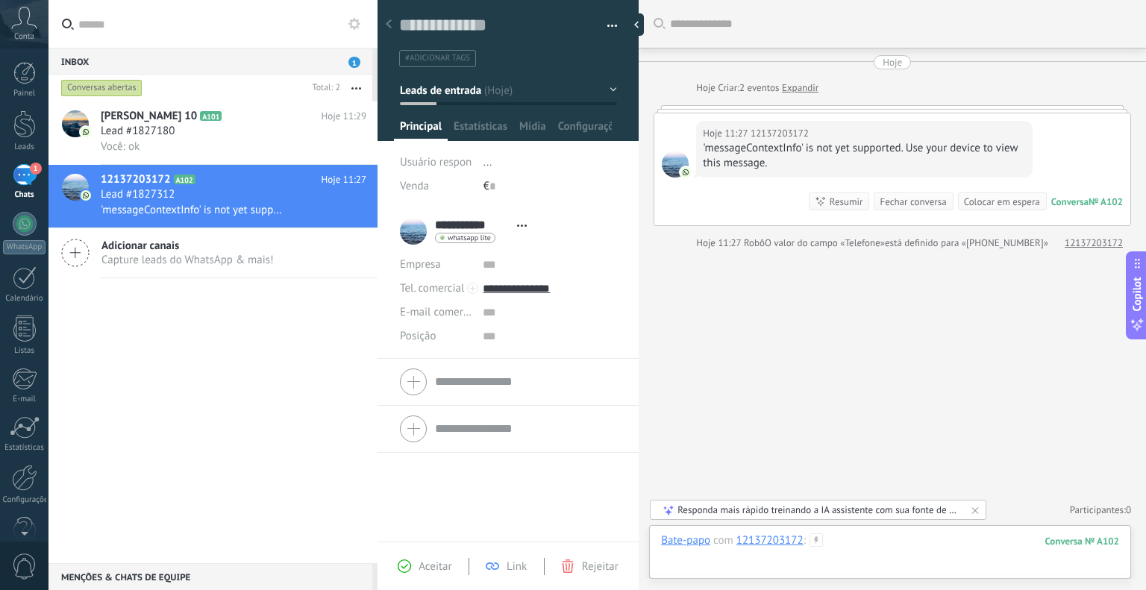
click at [864, 563] on div at bounding box center [890, 555] width 458 height 45
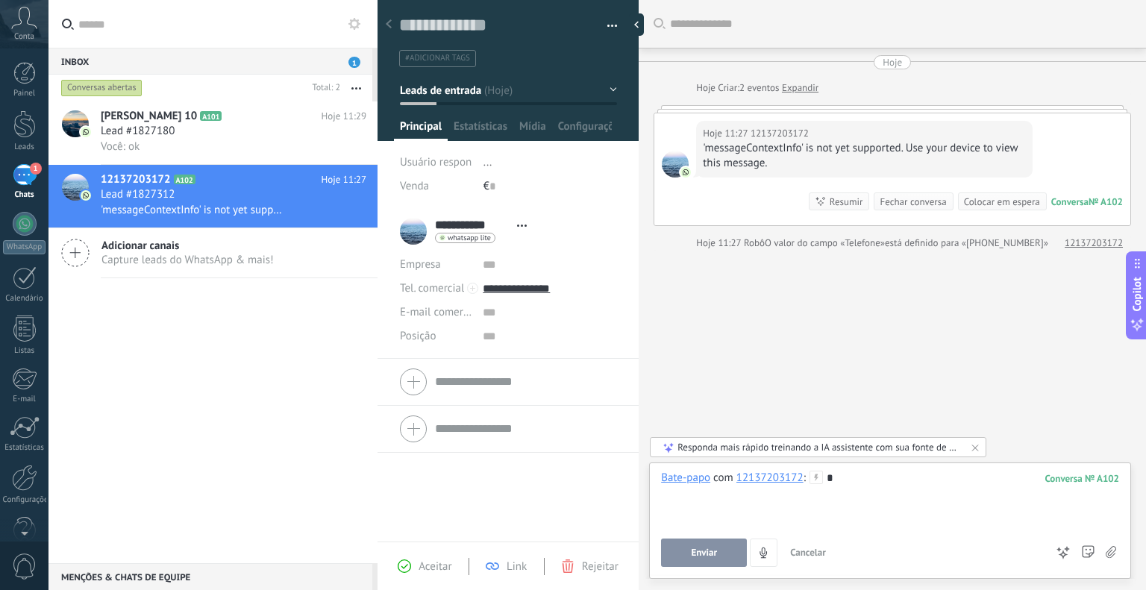
click at [727, 558] on button "Enviar" at bounding box center [704, 553] width 86 height 28
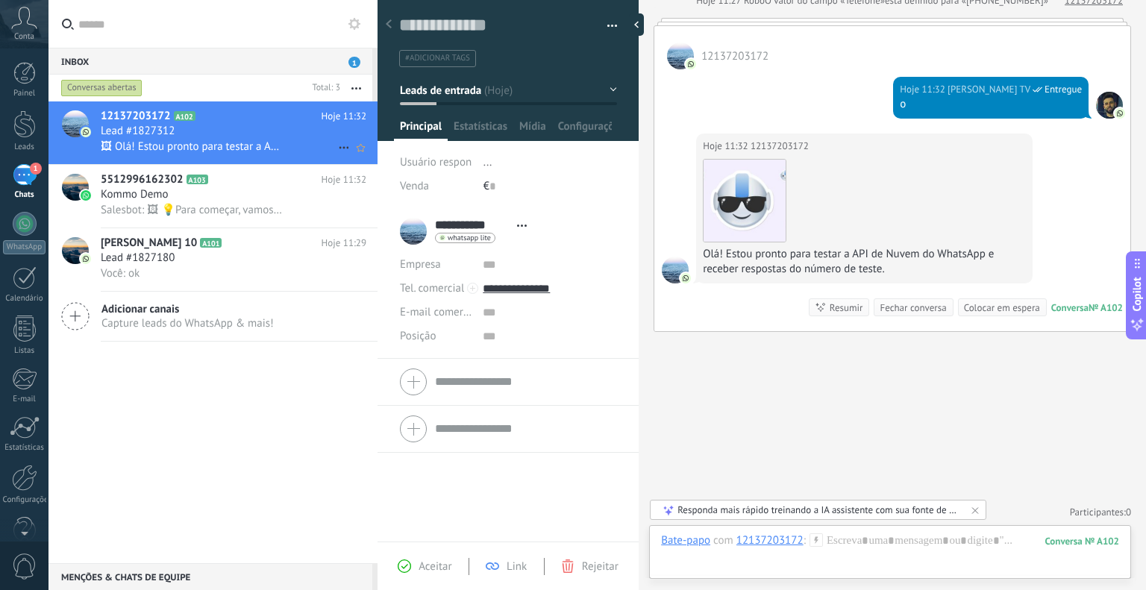
scroll to position [285, 0]
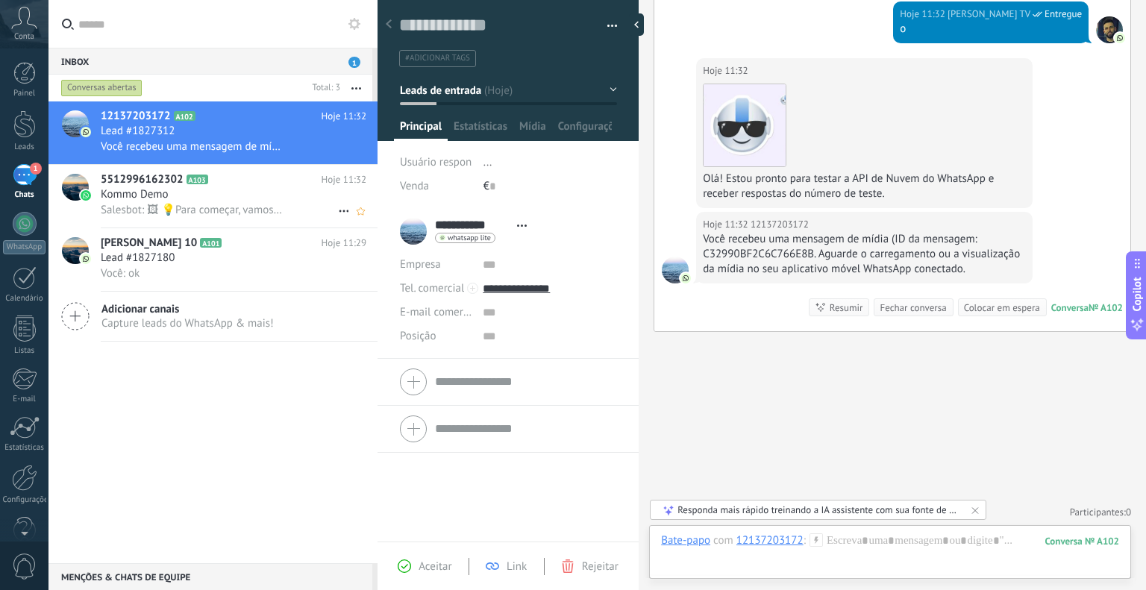
click at [233, 190] on div "Kommo Demo" at bounding box center [234, 194] width 266 height 15
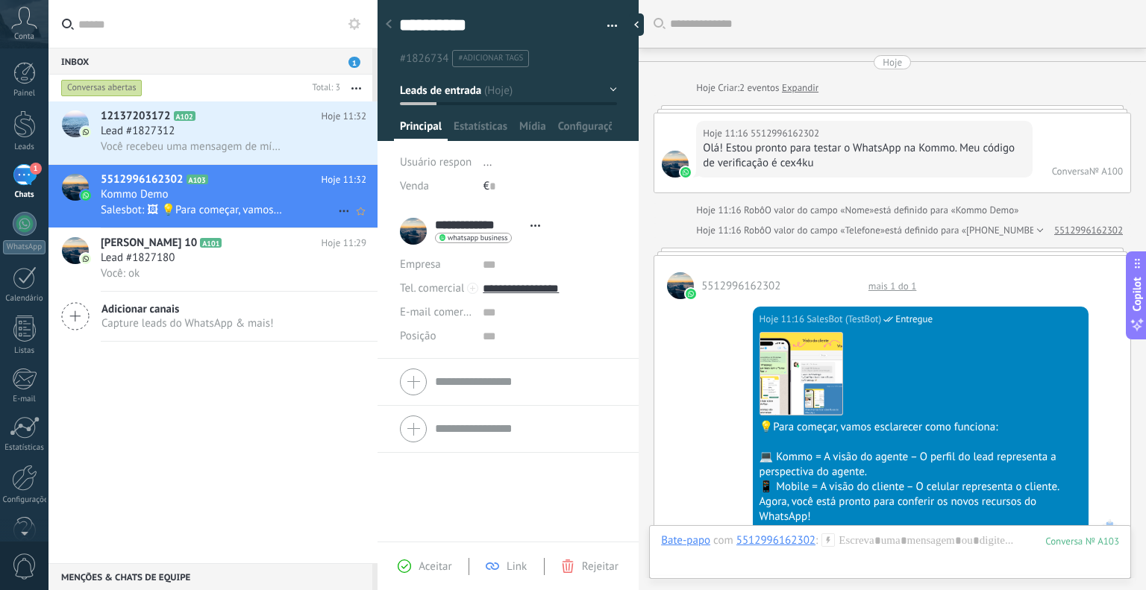
scroll to position [2087, 0]
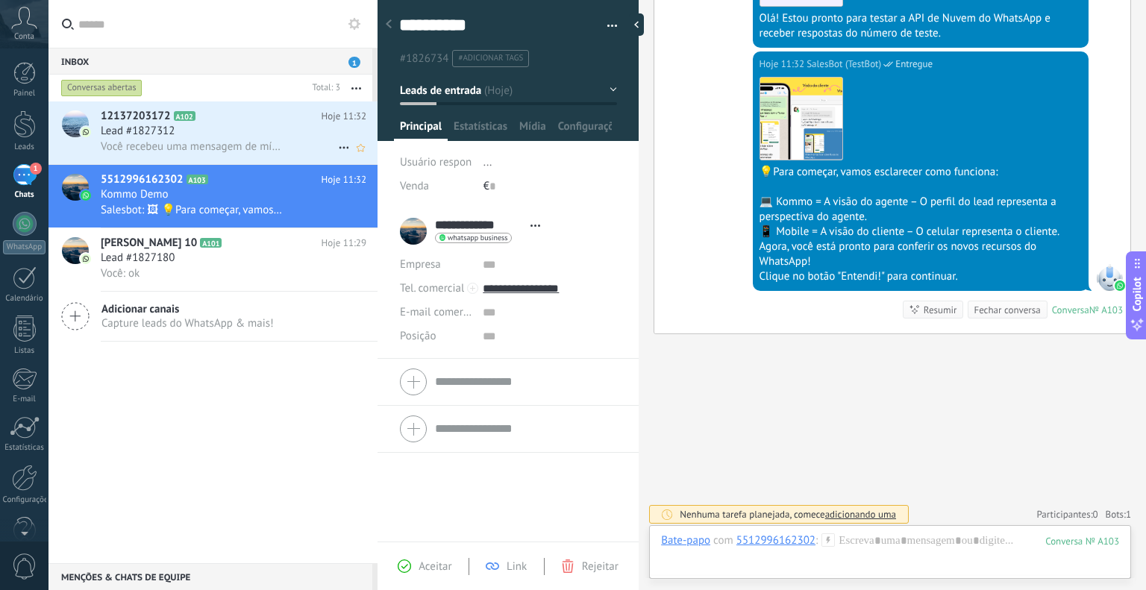
click at [238, 153] on span "Você recebeu uma mensagem de mídia (ID da mensagem: C32990BF2C6C766E8B. Aguarde…" at bounding box center [193, 147] width 184 height 14
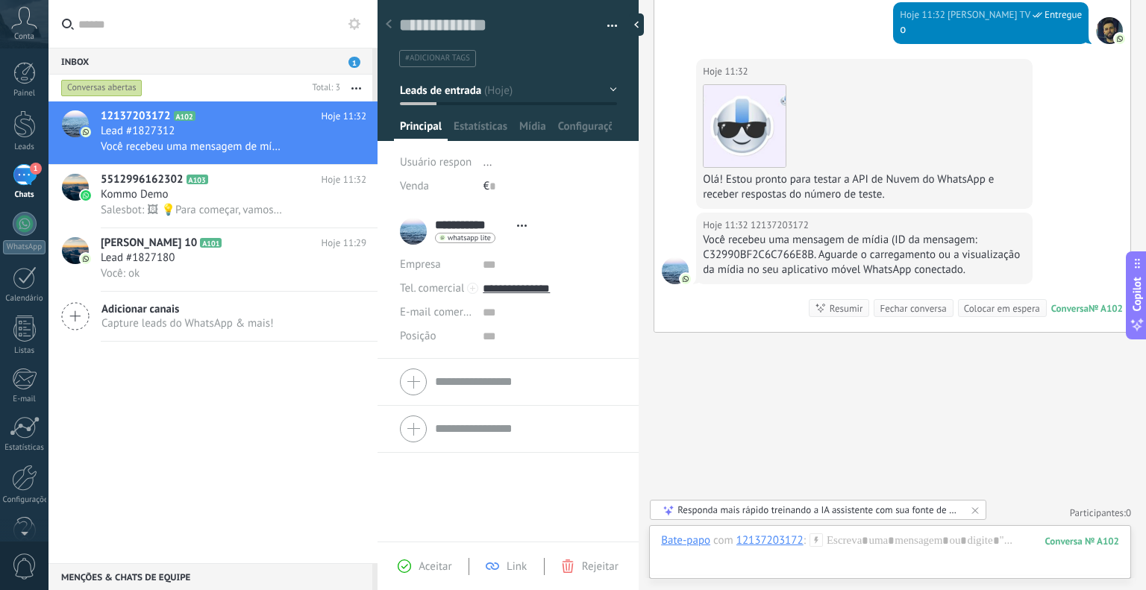
scroll to position [285, 0]
click at [234, 214] on span "Salesbot: 🖼 💡Para começar, vamos esclarecer como funciona: 💻 Kommo = A visão do…" at bounding box center [193, 210] width 184 height 14
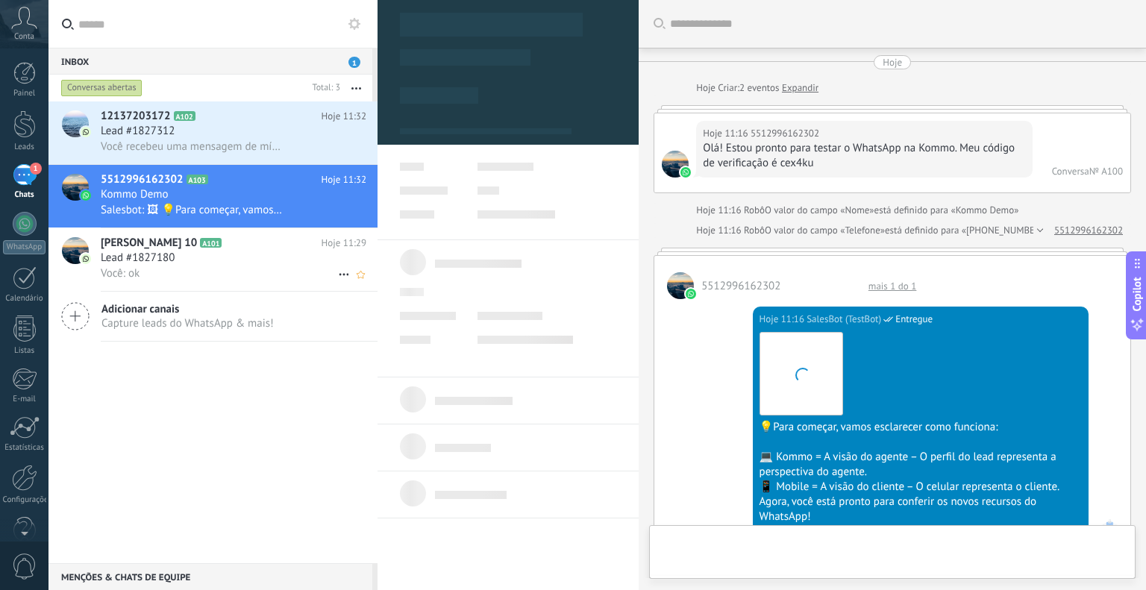
click at [235, 245] on h2 "[PERSON_NAME] 10 A101" at bounding box center [211, 243] width 221 height 15
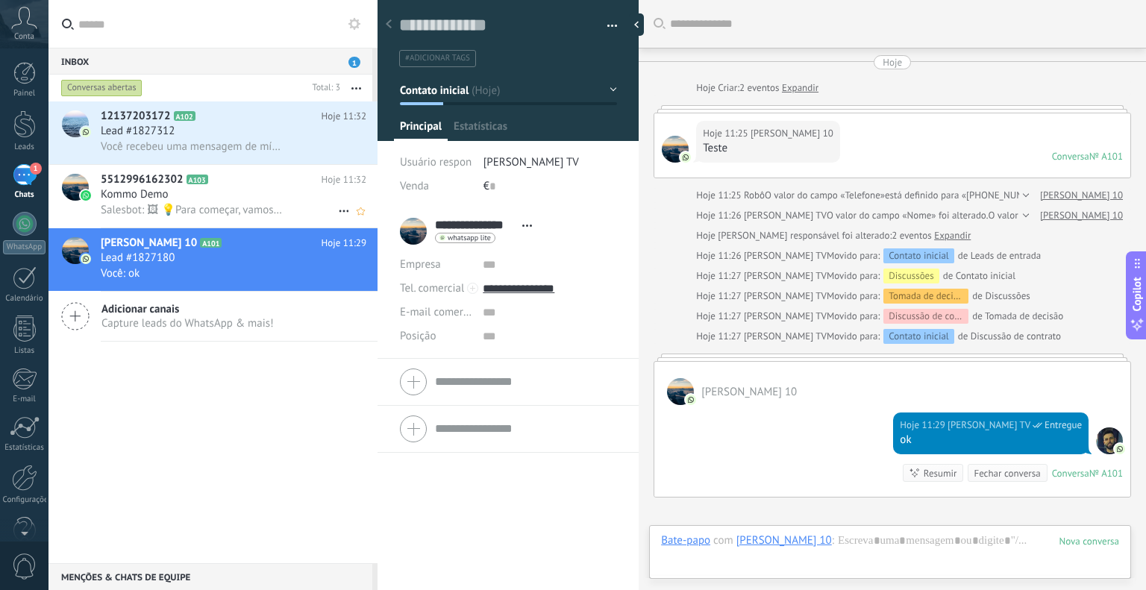
scroll to position [166, 0]
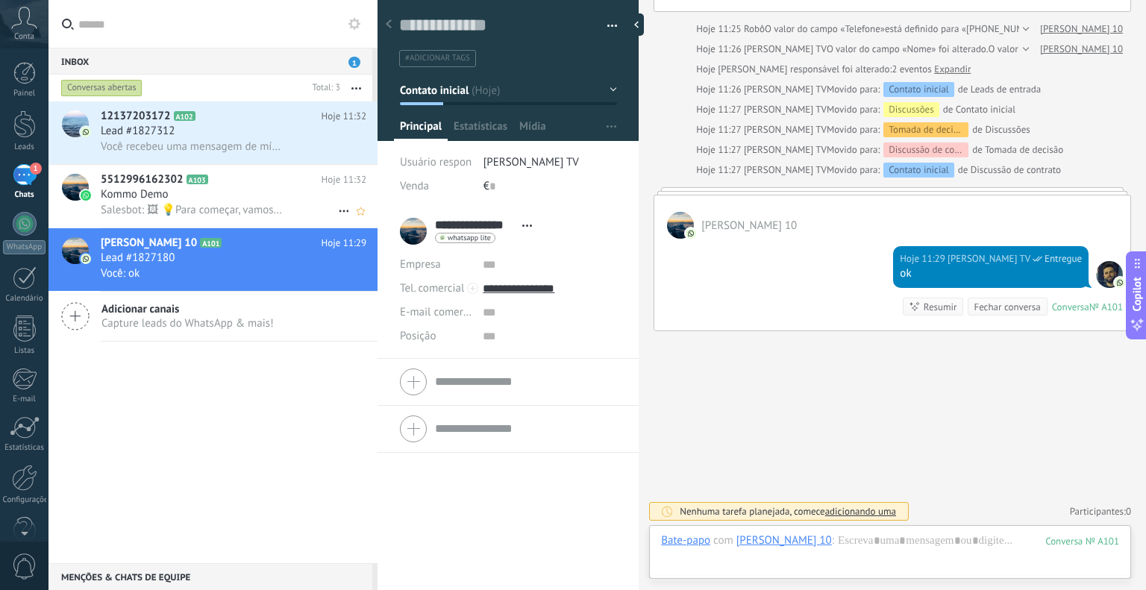
click at [240, 220] on div "5512996162302 A103 Hoje 11:32 Kommo Demo Salesbot: 🖼 💡Para começar, vamos escla…" at bounding box center [239, 196] width 277 height 63
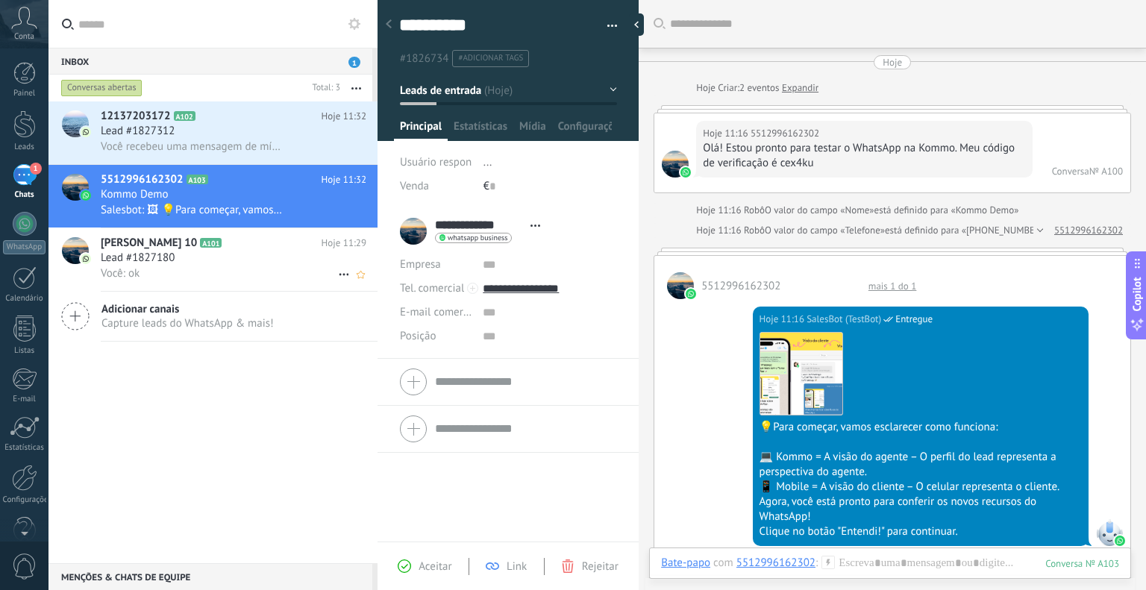
scroll to position [1980, 0]
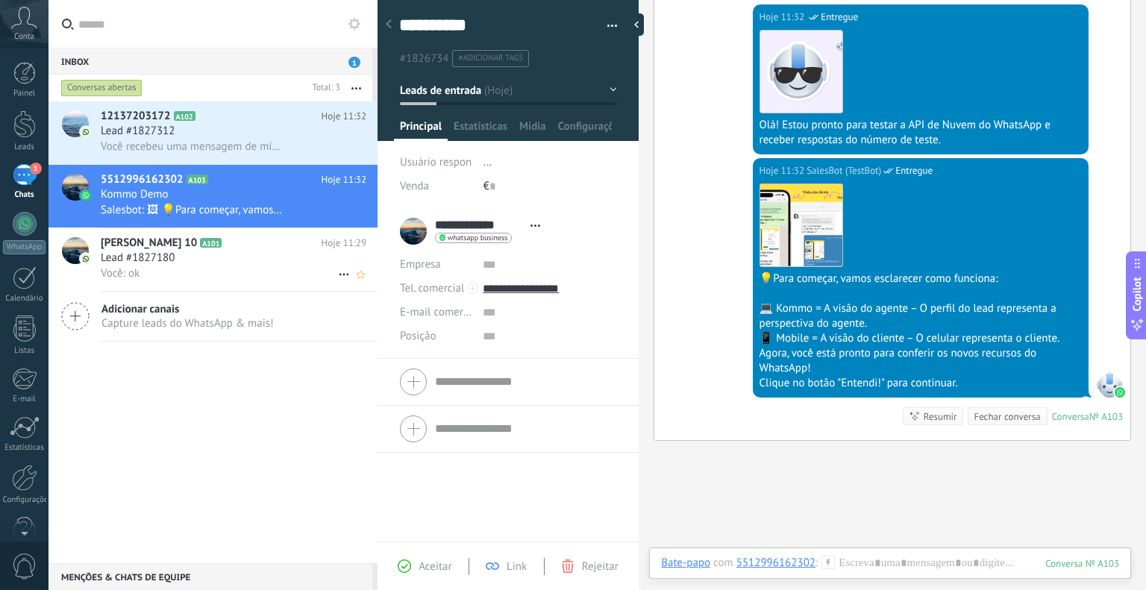
click at [242, 241] on h2 "[PERSON_NAME] 10 A101" at bounding box center [211, 243] width 221 height 15
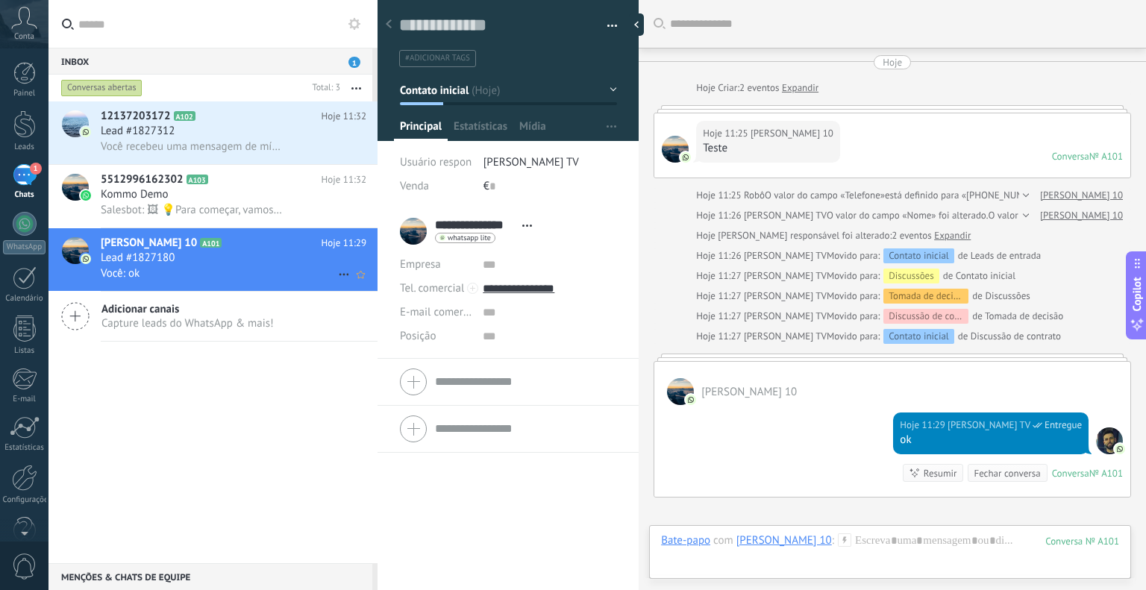
scroll to position [166, 0]
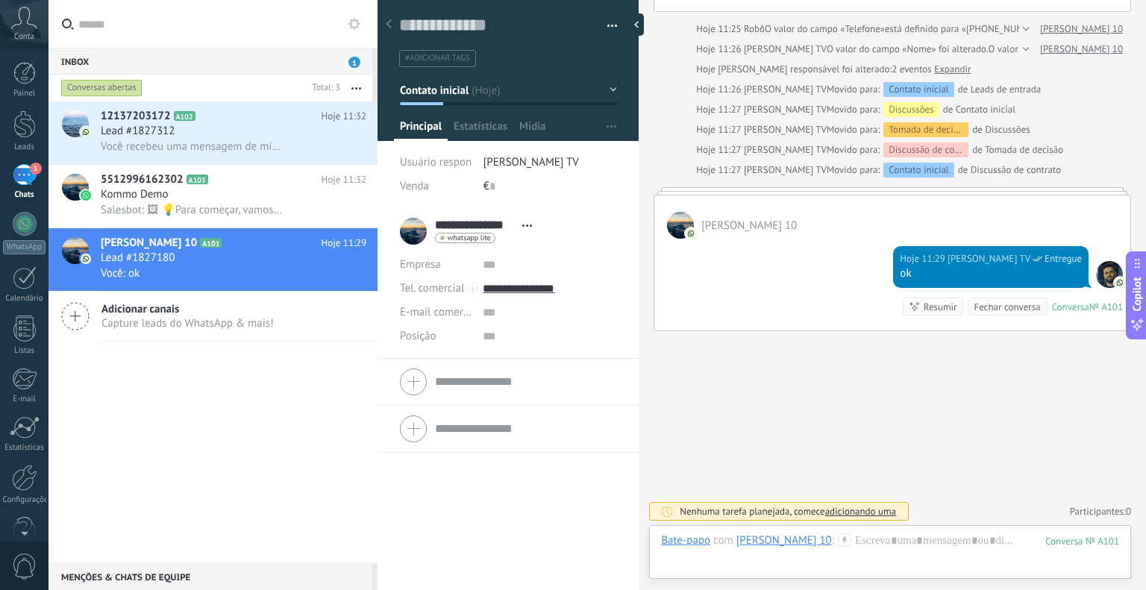
click at [30, 188] on link "1 Chats" at bounding box center [24, 182] width 48 height 36
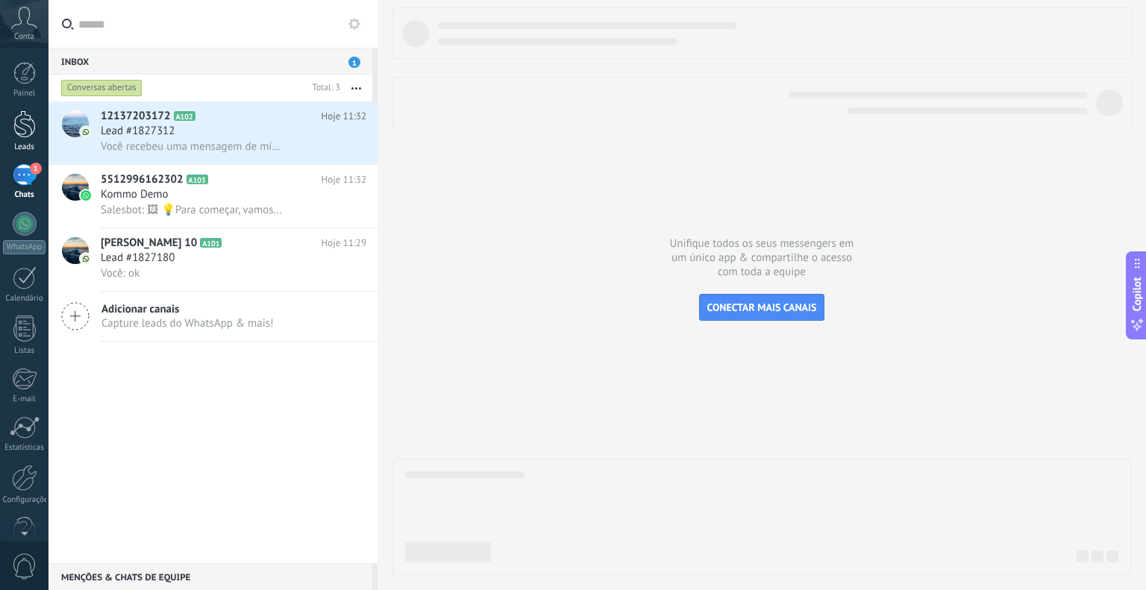
click at [28, 145] on div "Leads" at bounding box center [24, 148] width 43 height 10
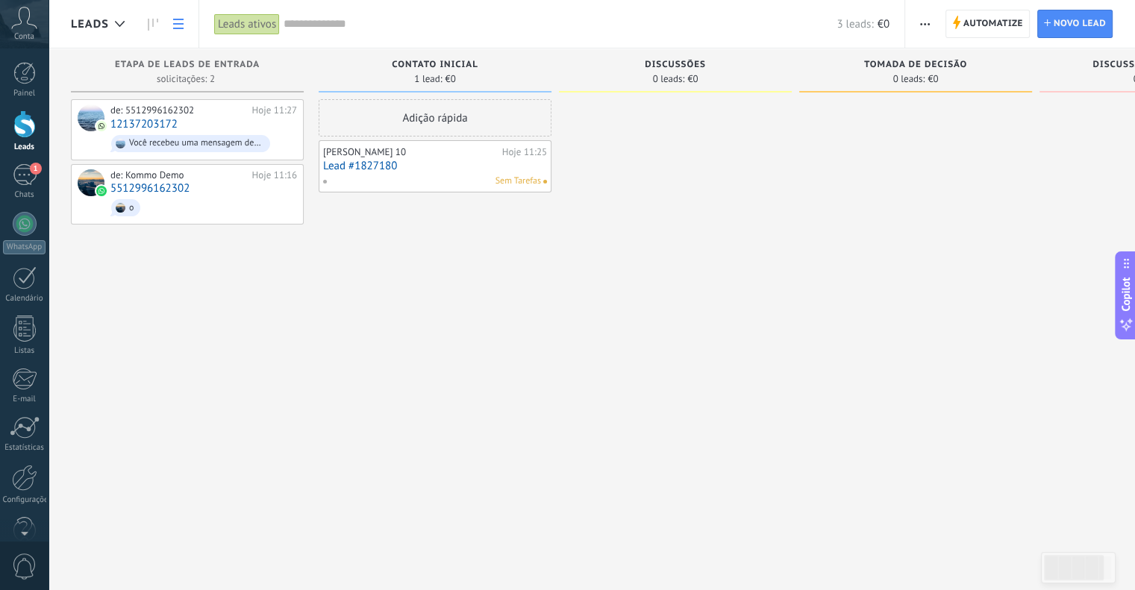
click at [177, 26] on icon at bounding box center [178, 24] width 10 height 10
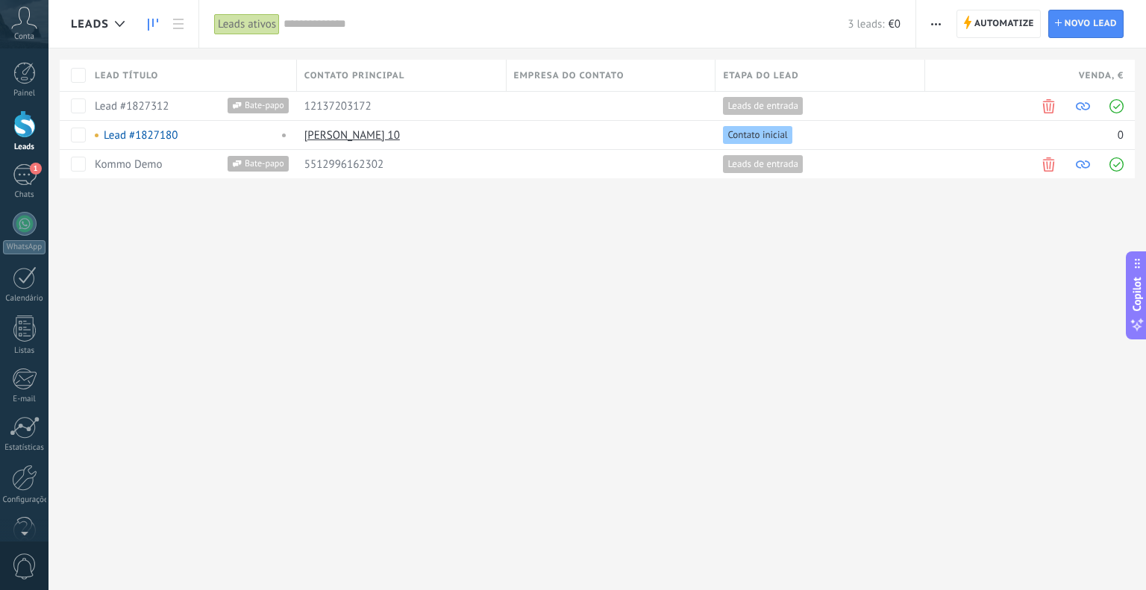
click at [155, 29] on icon at bounding box center [153, 25] width 10 height 12
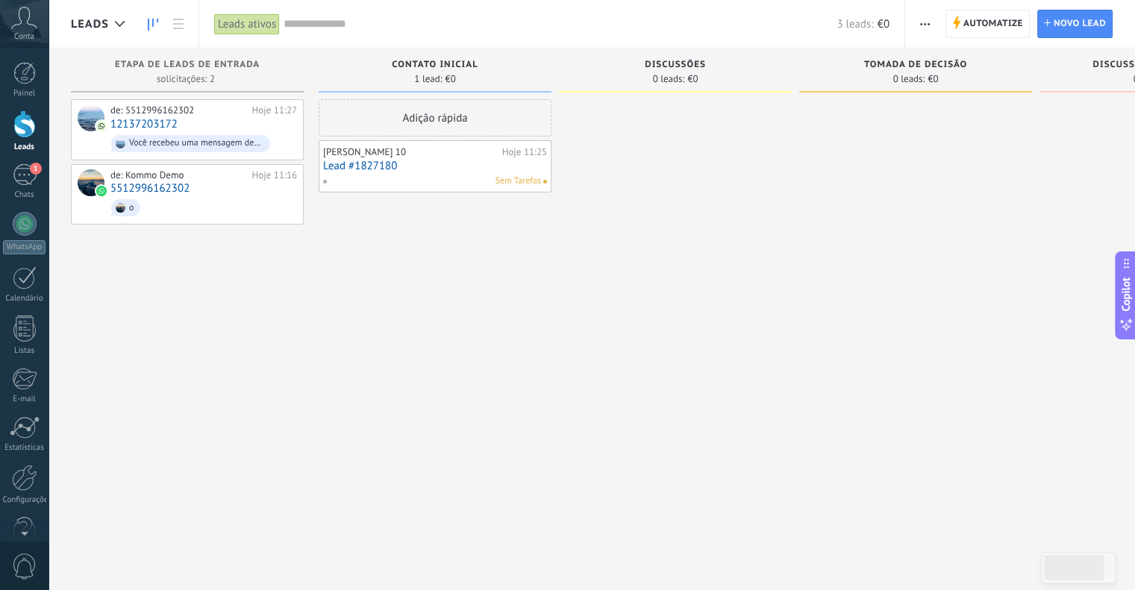
click at [484, 163] on link "Lead #1827180" at bounding box center [435, 166] width 224 height 13
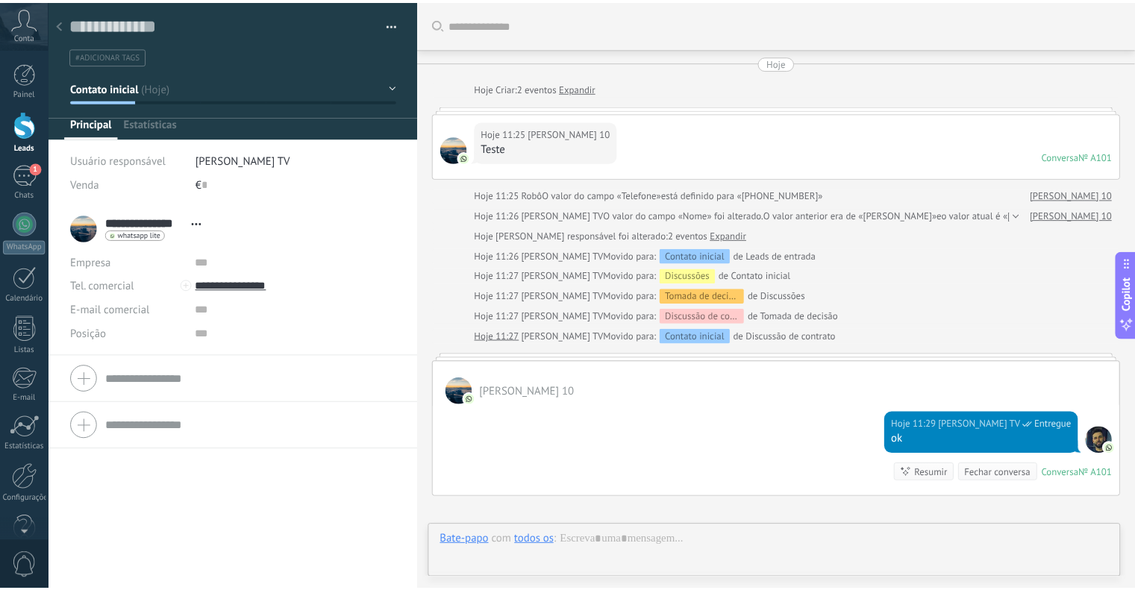
scroll to position [22, 0]
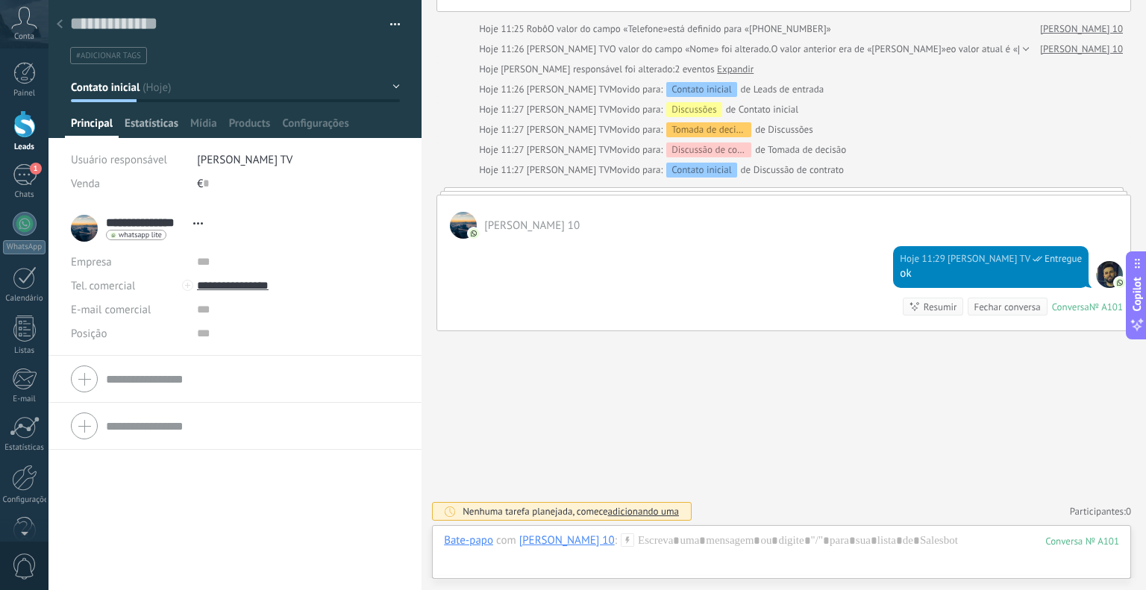
click at [161, 127] on span "Estatísticas" at bounding box center [152, 127] width 54 height 22
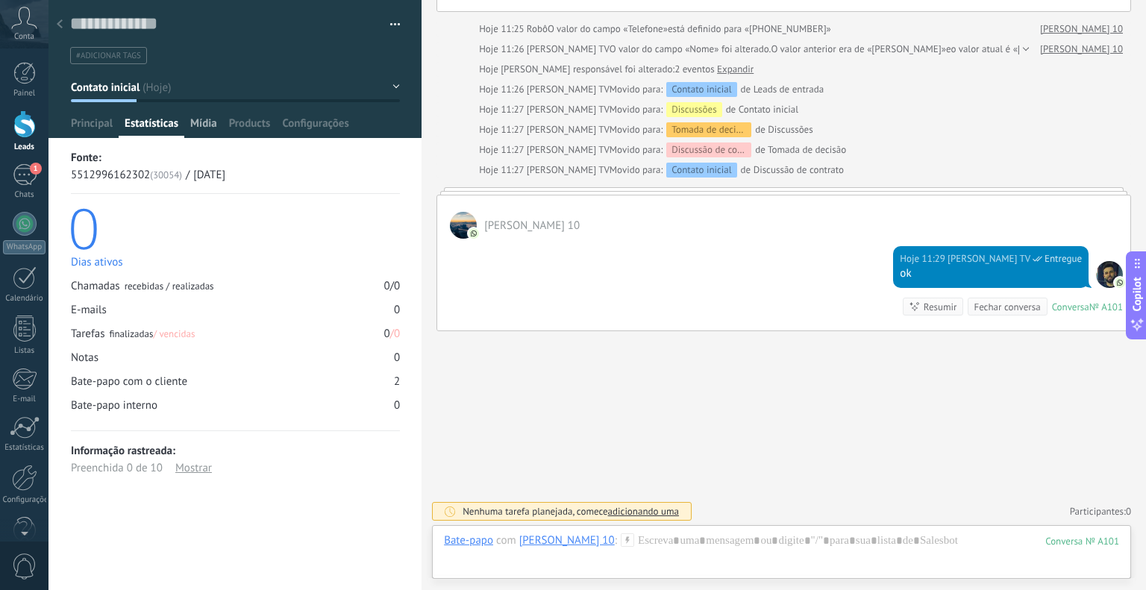
click at [219, 123] on div "Mídia" at bounding box center [203, 127] width 39 height 22
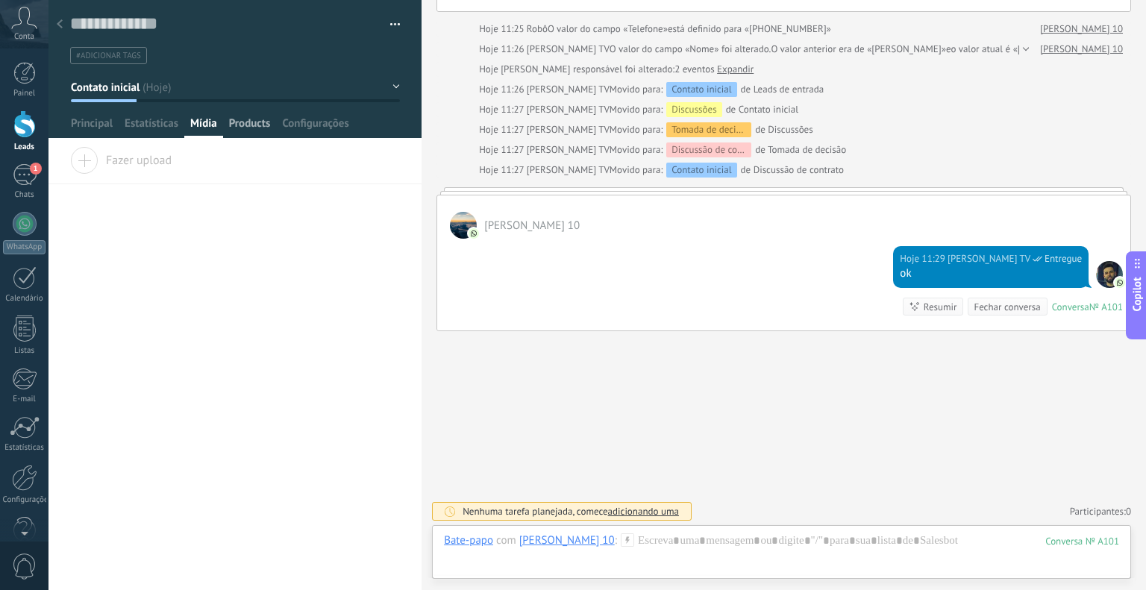
click at [251, 124] on span "Products" at bounding box center [250, 127] width 42 height 22
click at [101, 168] on span "Adicionar" at bounding box center [112, 157] width 84 height 21
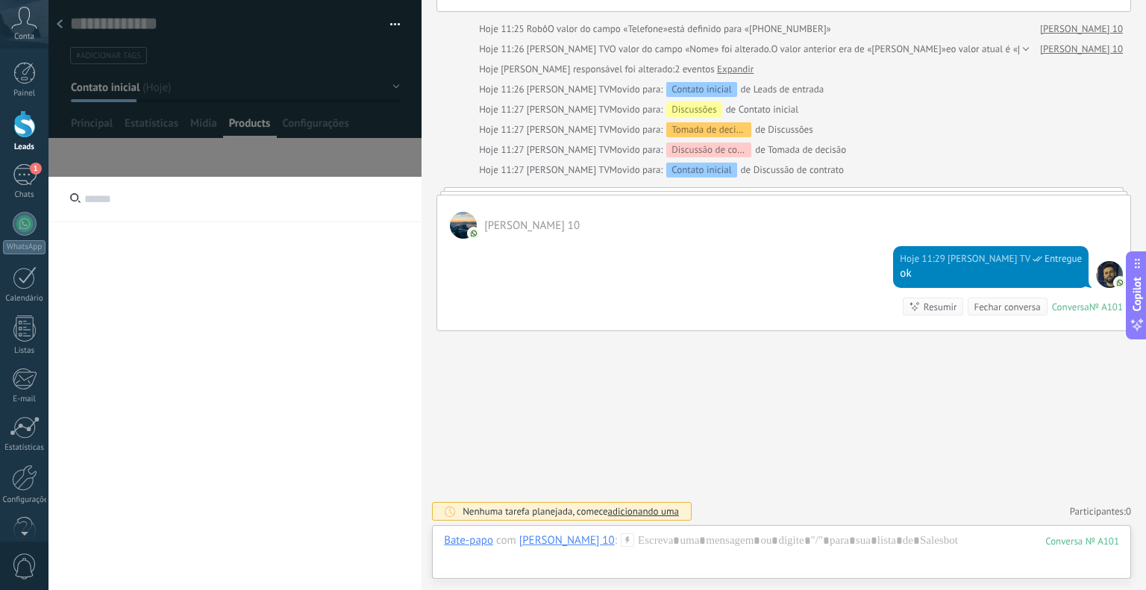
click at [116, 190] on input "text" at bounding box center [234, 200] width 373 height 46
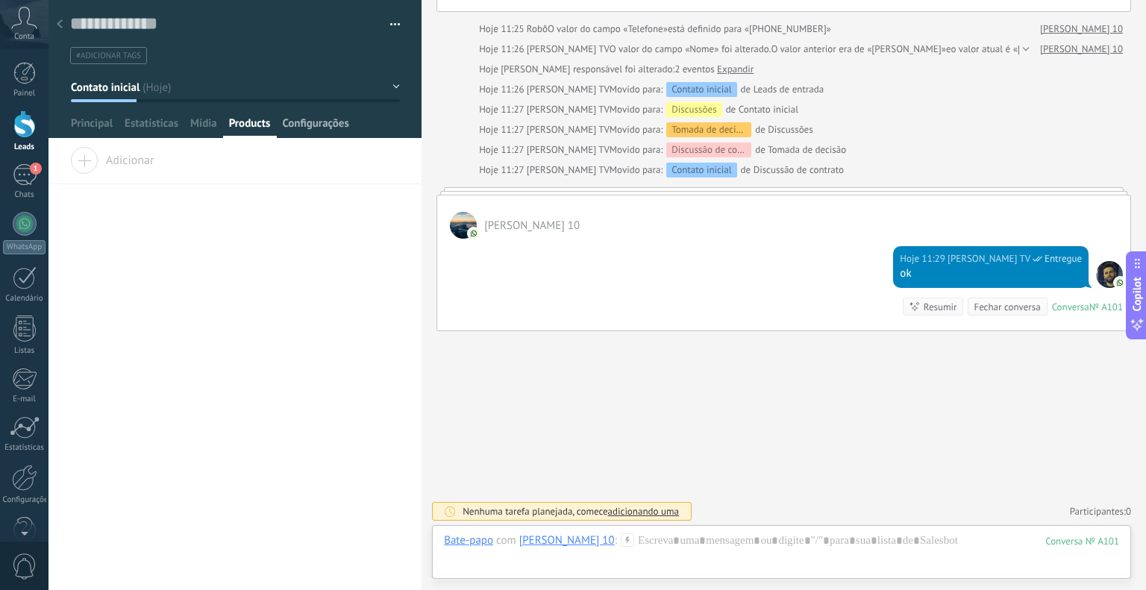
click at [297, 122] on span "Configurações" at bounding box center [315, 127] width 66 height 22
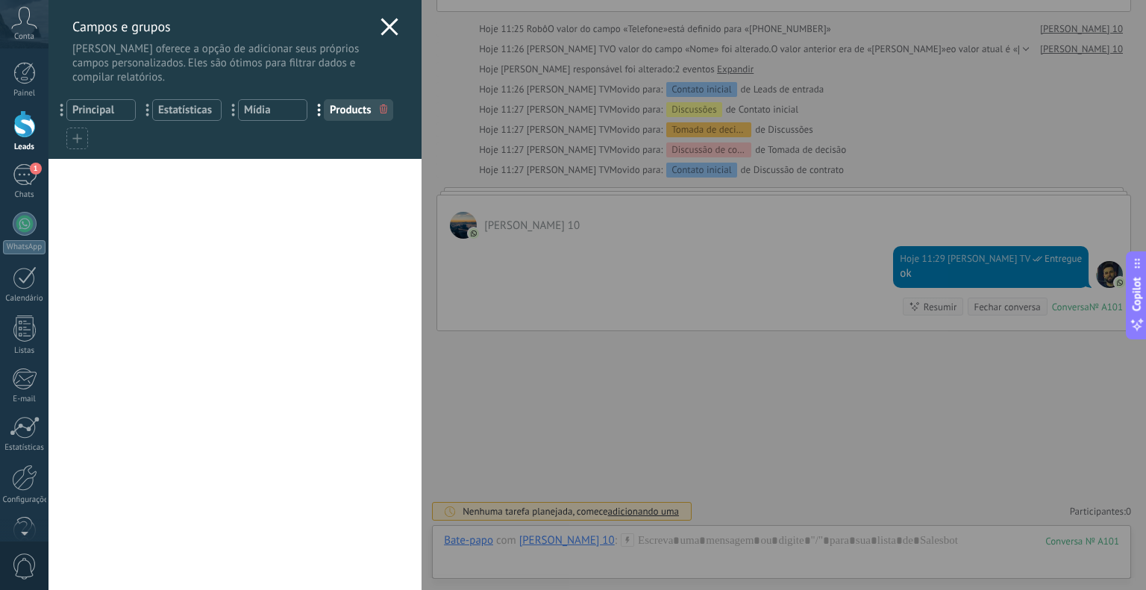
click at [386, 22] on icon at bounding box center [390, 27] width 18 height 18
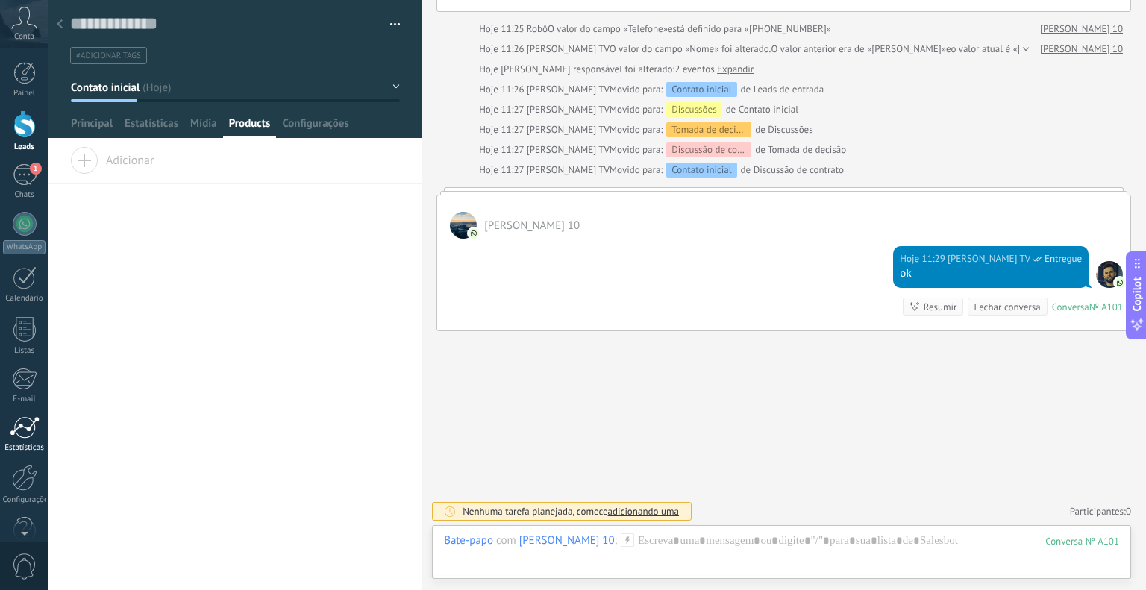
click at [26, 439] on link "Estatísticas" at bounding box center [24, 434] width 48 height 37
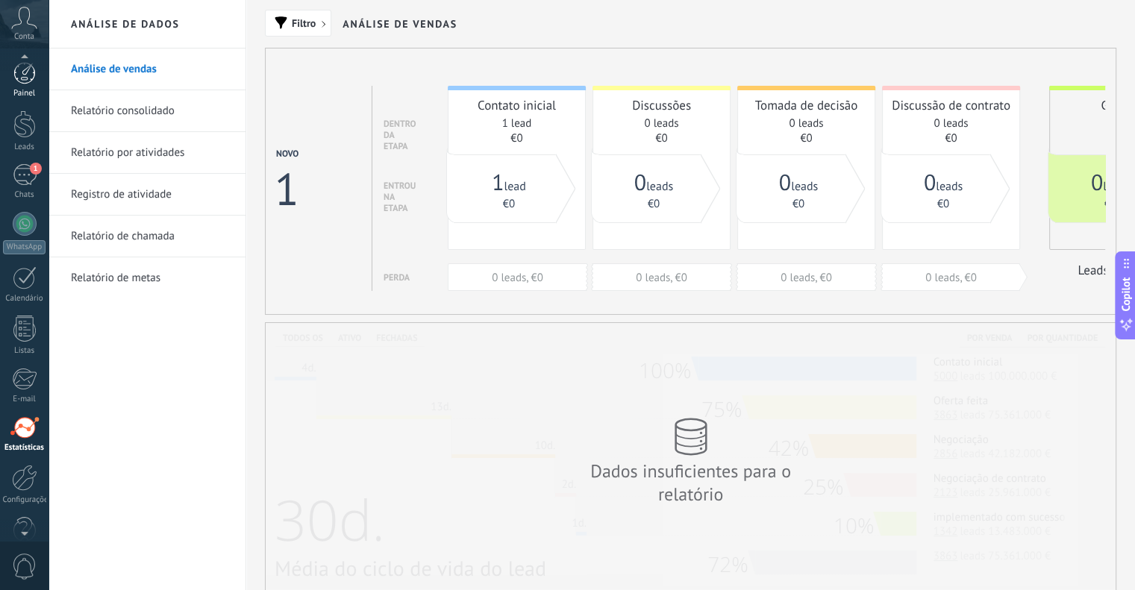
click at [6, 83] on link "Painel" at bounding box center [24, 80] width 48 height 37
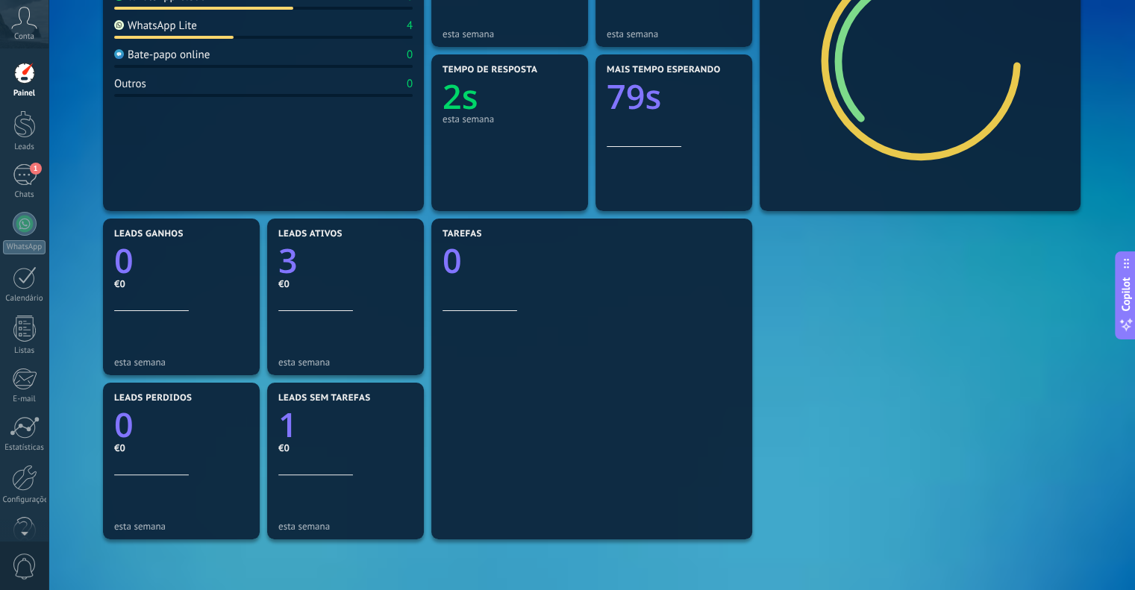
scroll to position [373, 0]
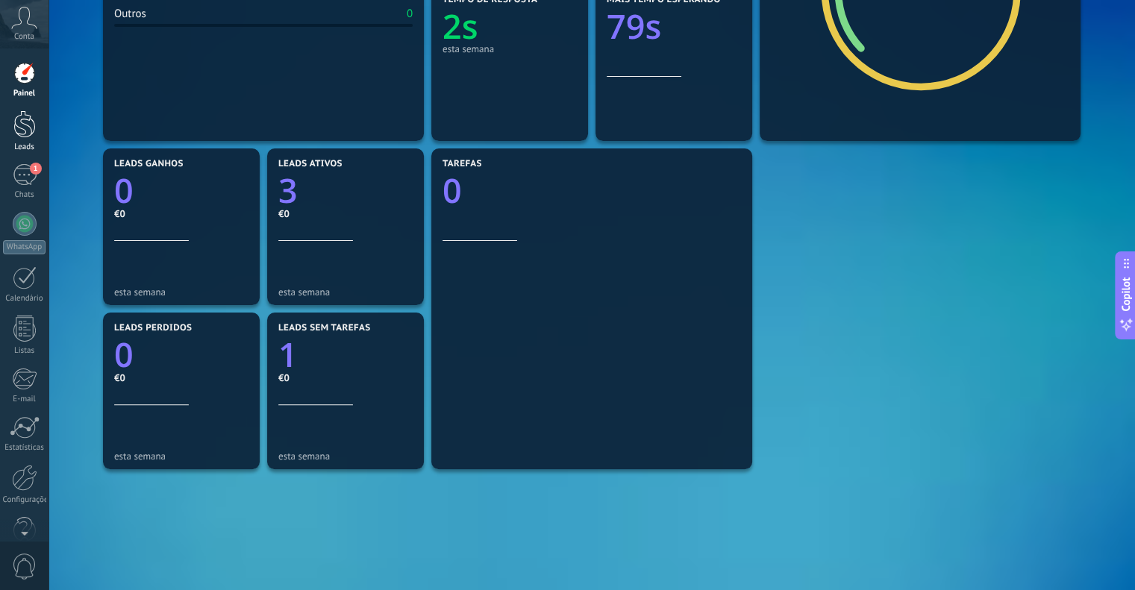
click at [8, 126] on link "Leads" at bounding box center [24, 131] width 48 height 42
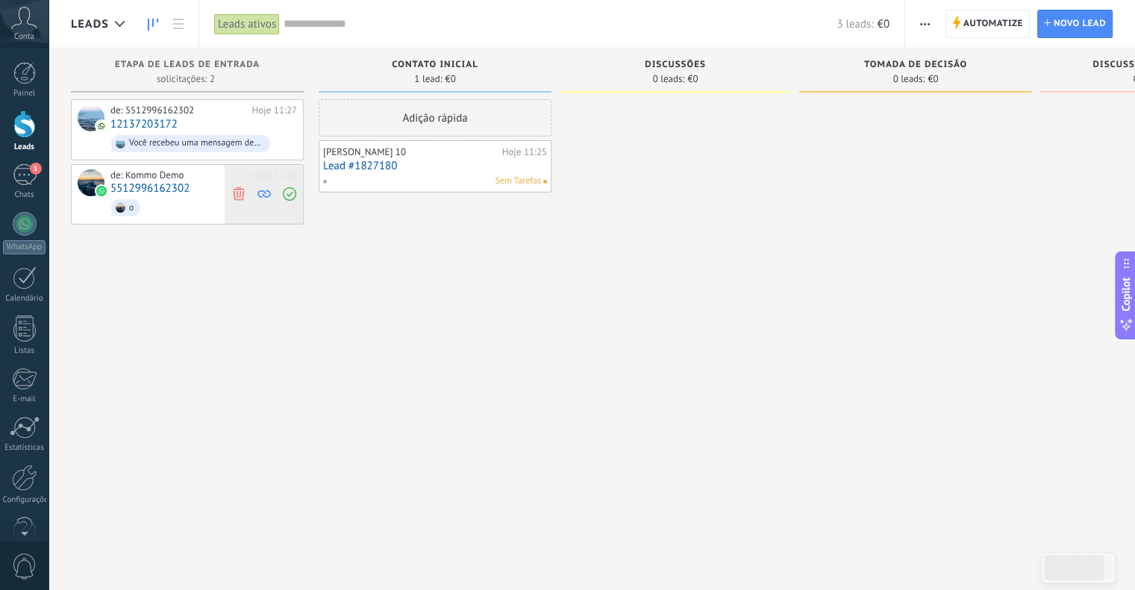
click at [261, 193] on icon at bounding box center [263, 193] width 13 height 13
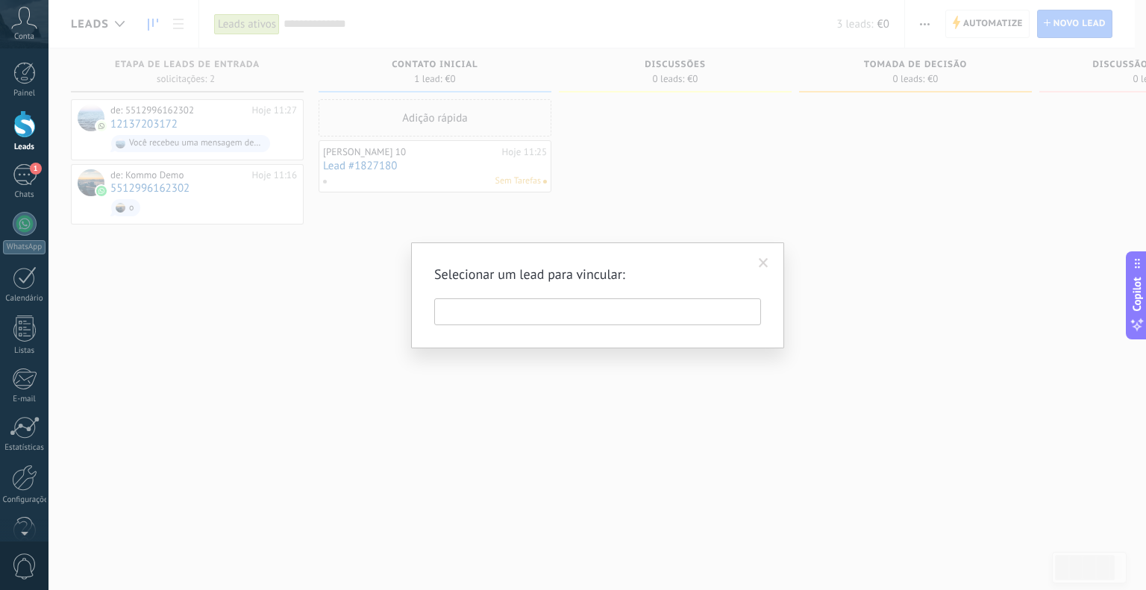
click at [763, 269] on span at bounding box center [763, 263] width 25 height 25
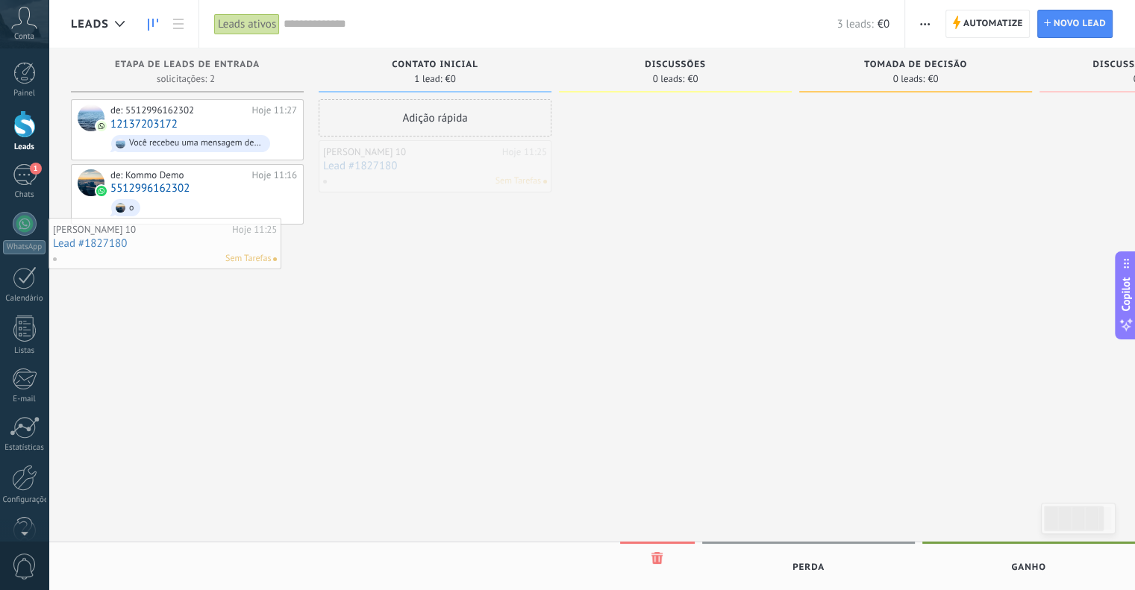
drag, startPoint x: 417, startPoint y: 166, endPoint x: 137, endPoint y: 247, distance: 291.4
drag, startPoint x: 361, startPoint y: 168, endPoint x: 110, endPoint y: 157, distance: 250.9
drag, startPoint x: 407, startPoint y: 163, endPoint x: 668, endPoint y: 116, distance: 265.5
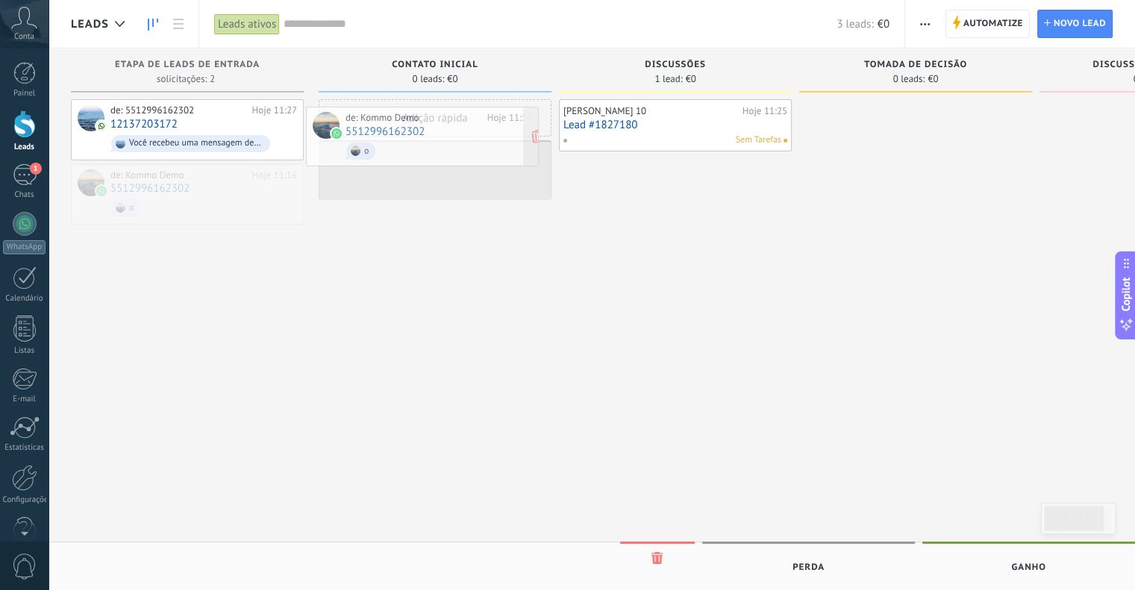
drag, startPoint x: 163, startPoint y: 208, endPoint x: 406, endPoint y: 151, distance: 249.0
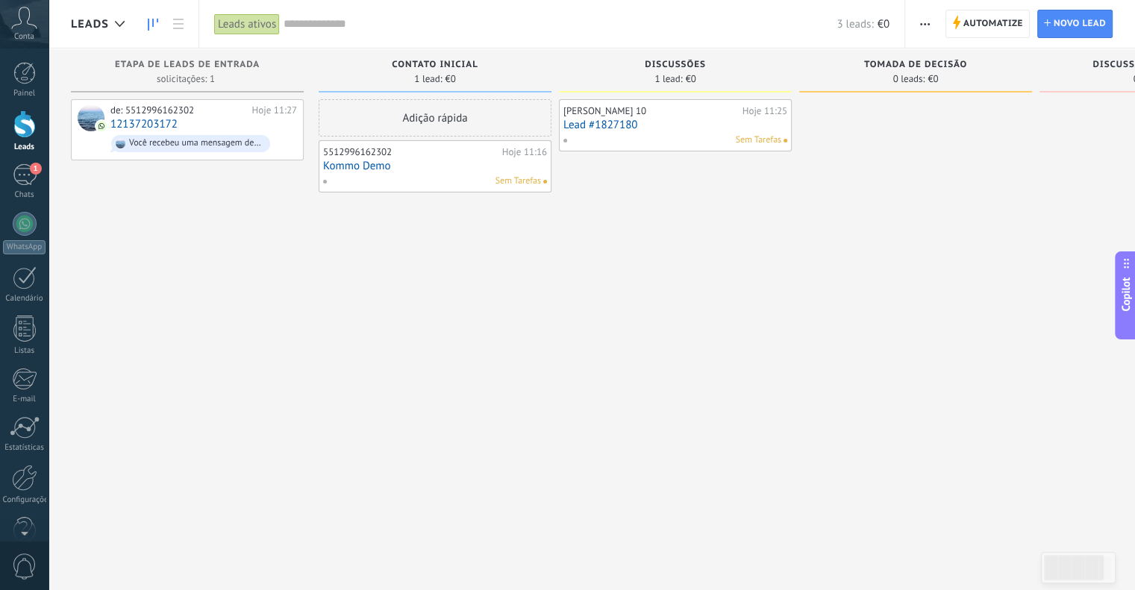
click at [483, 160] on link "Kommo Demo" at bounding box center [435, 166] width 224 height 13
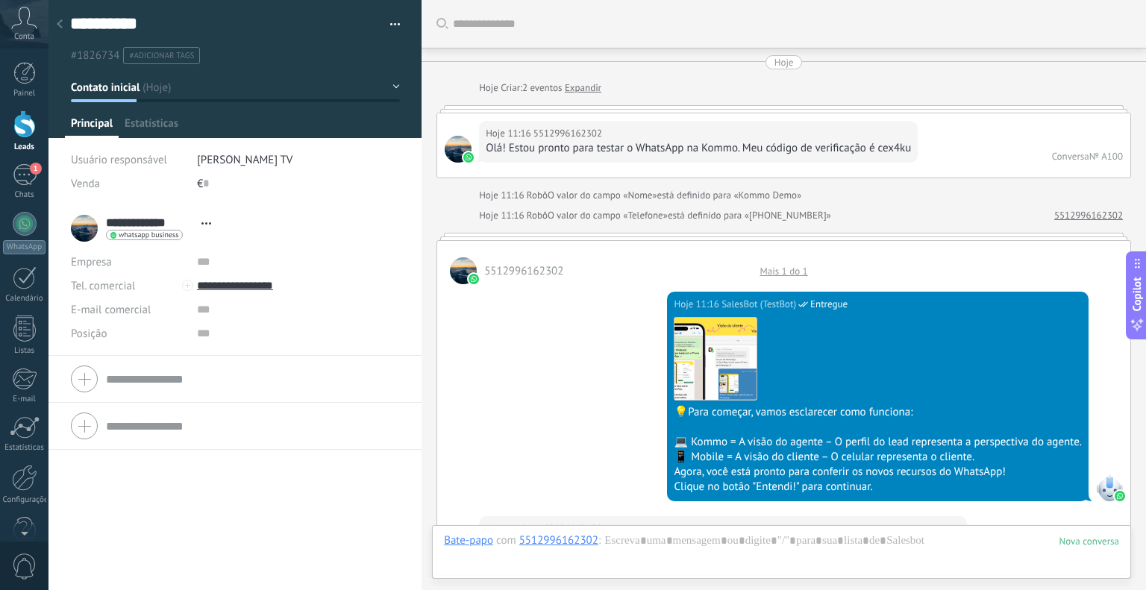
scroll to position [22, 0]
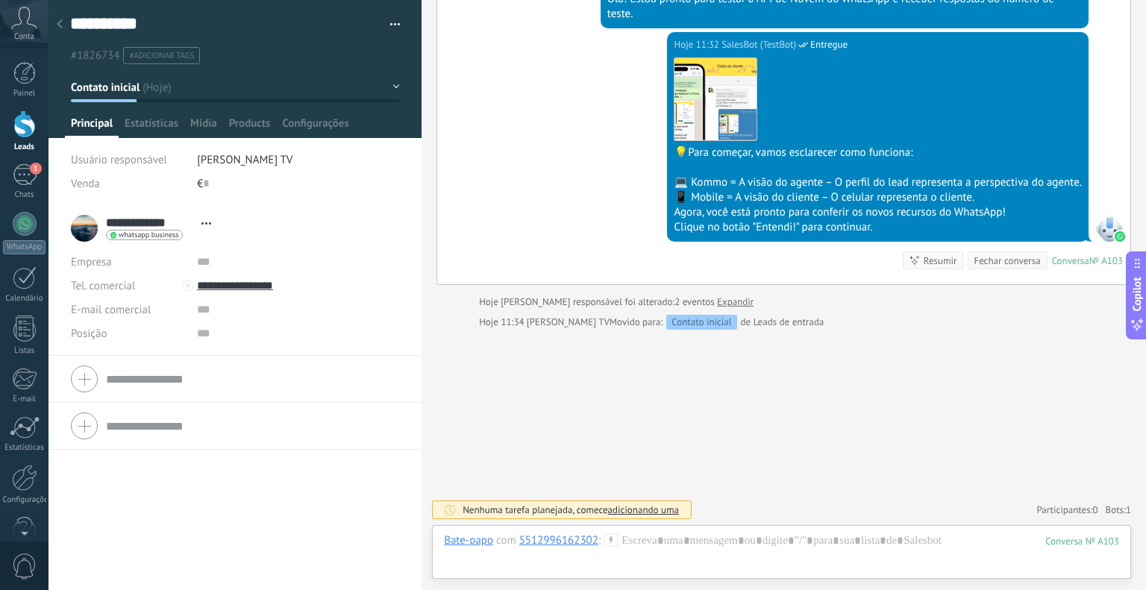
click at [60, 26] on use at bounding box center [60, 23] width 6 height 9
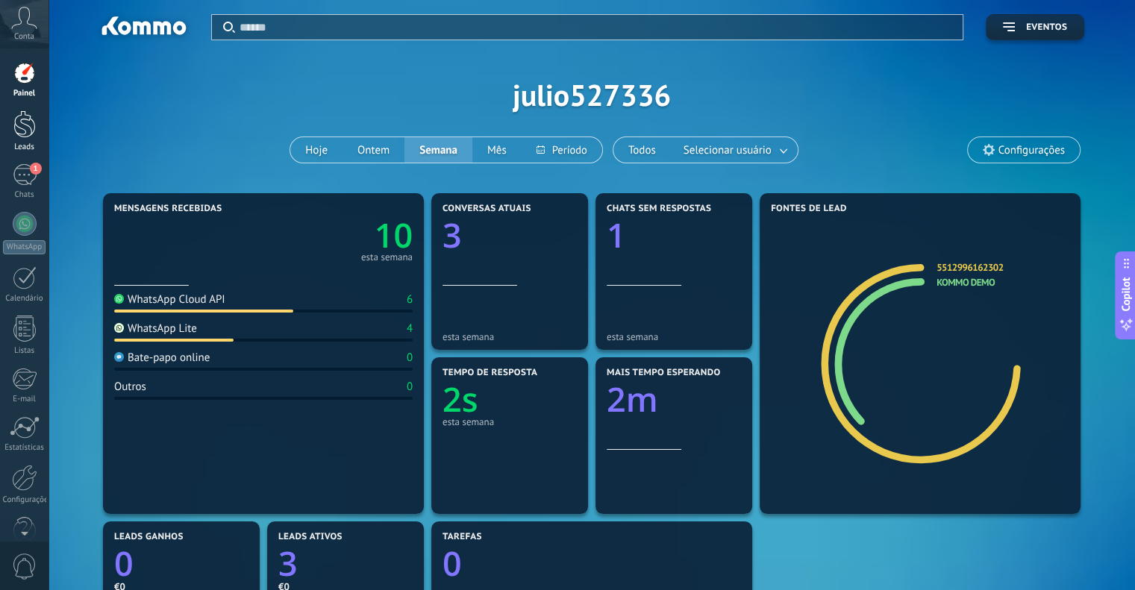
click at [25, 128] on div at bounding box center [24, 124] width 22 height 28
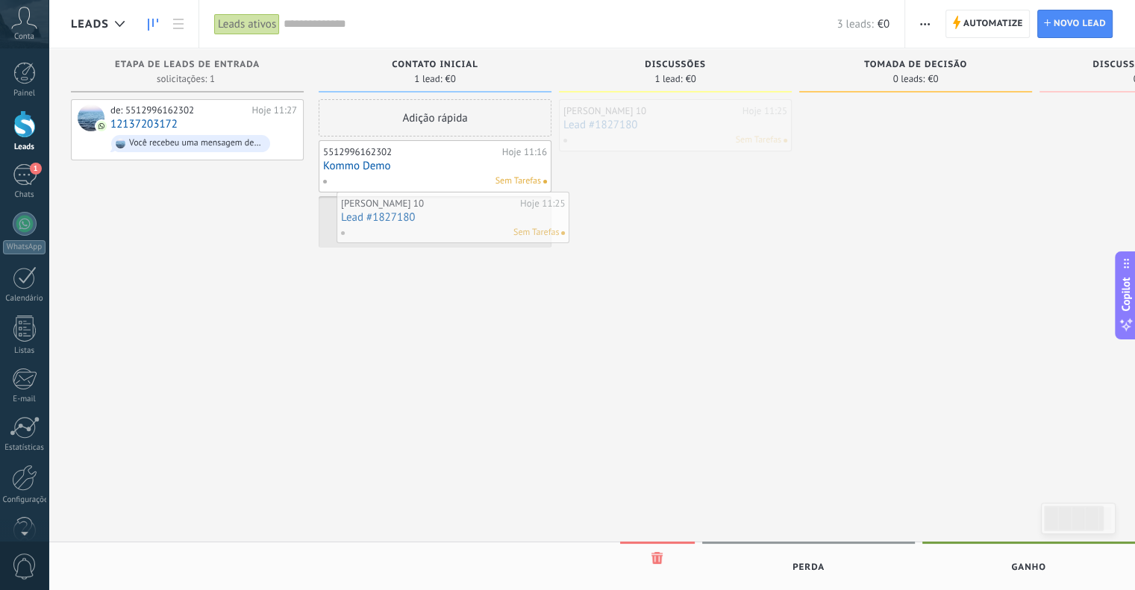
drag, startPoint x: 658, startPoint y: 126, endPoint x: 428, endPoint y: 211, distance: 245.7
drag, startPoint x: 417, startPoint y: 216, endPoint x: 93, endPoint y: 197, distance: 324.4
drag, startPoint x: 389, startPoint y: 175, endPoint x: 141, endPoint y: 190, distance: 248.9
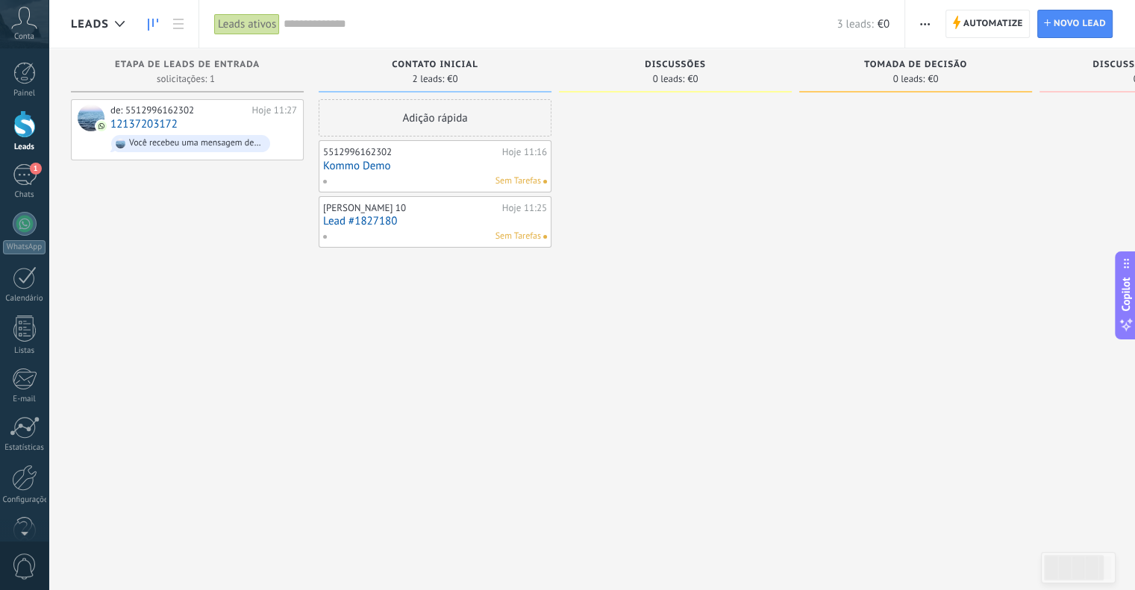
click at [428, 163] on link "Kommo Demo" at bounding box center [435, 166] width 224 height 13
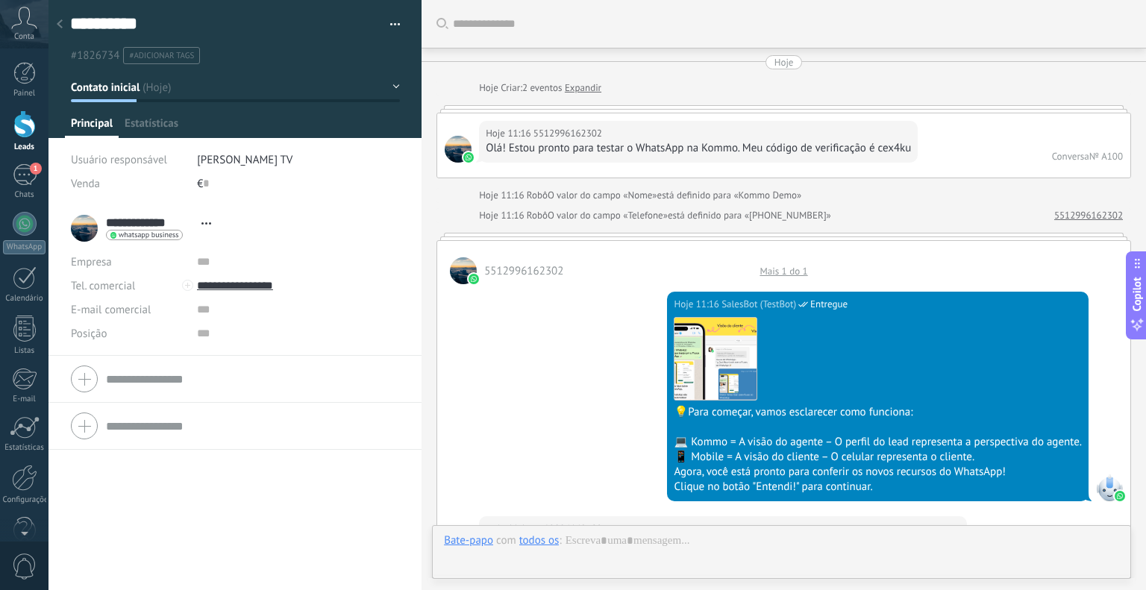
scroll to position [2012, 0]
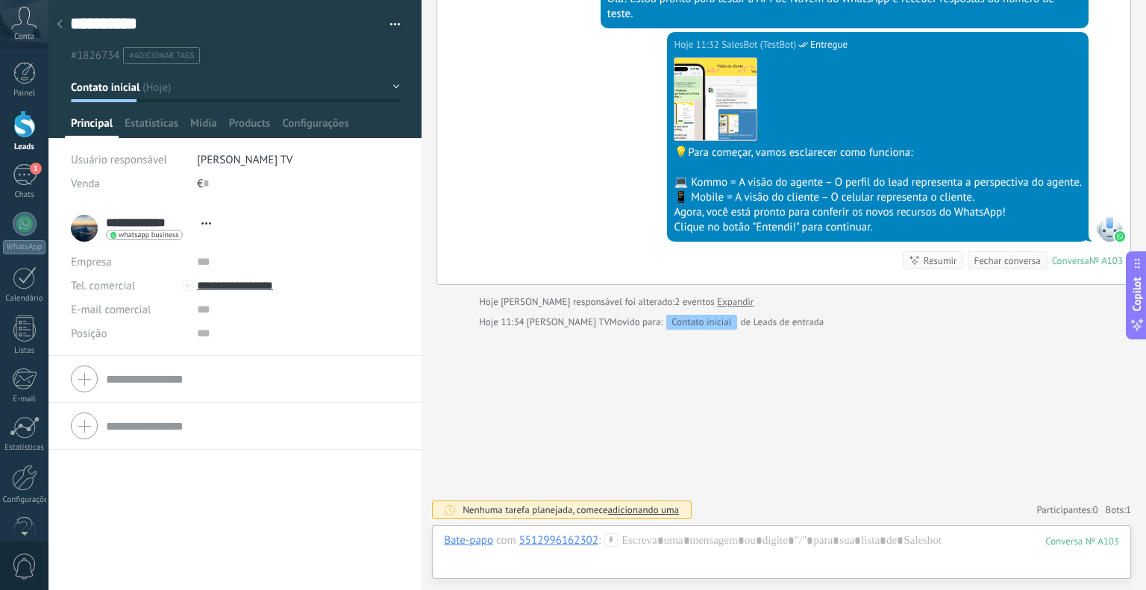
click at [69, 27] on div at bounding box center [59, 24] width 21 height 29
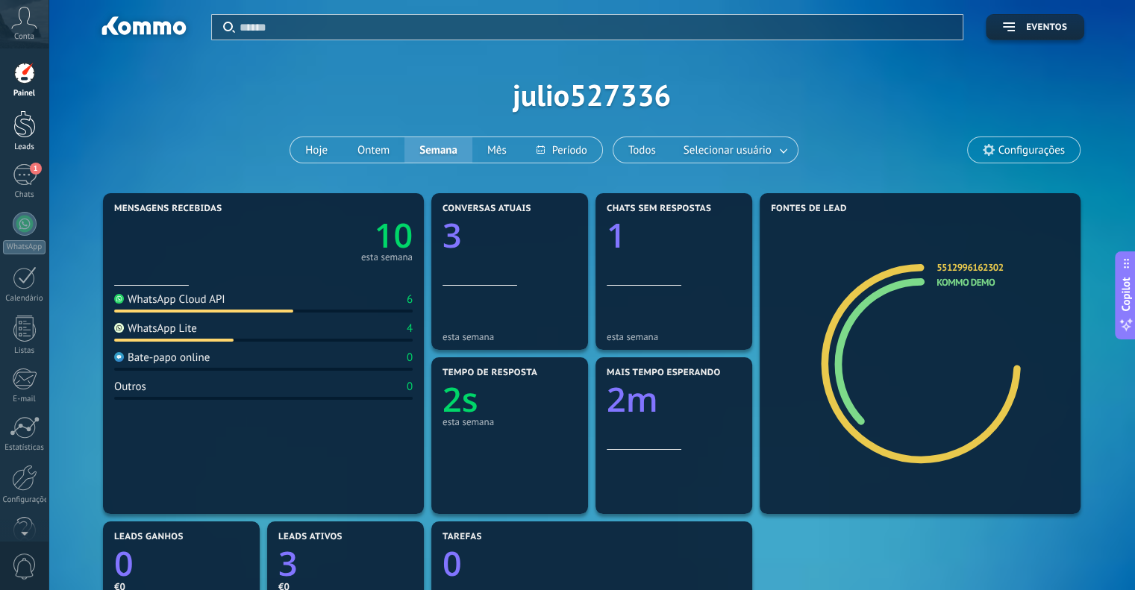
click at [18, 119] on div at bounding box center [24, 124] width 22 height 28
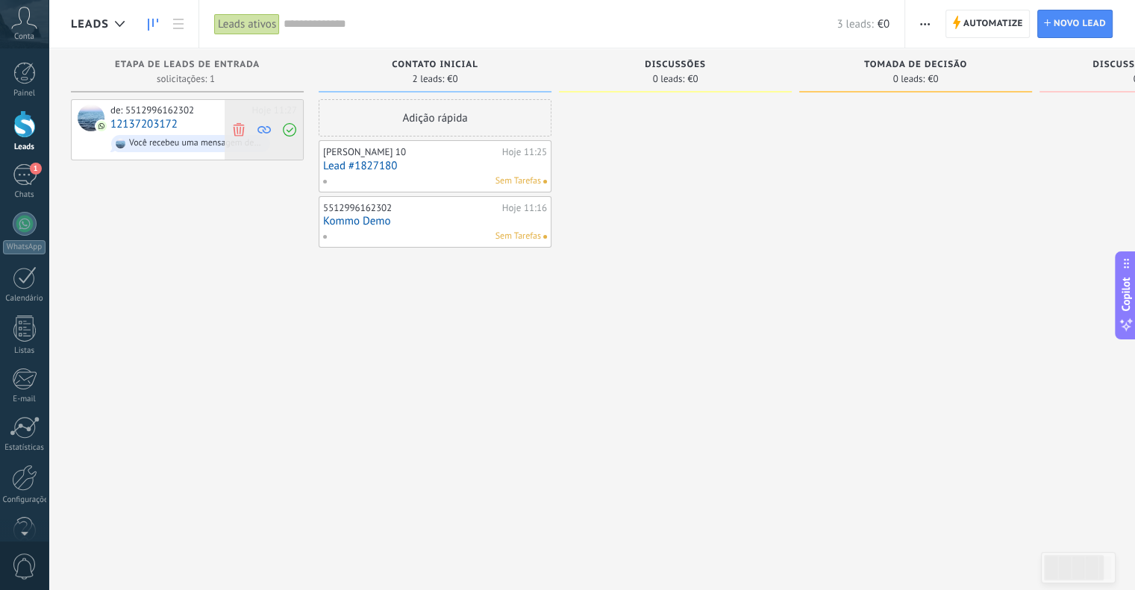
click at [239, 130] on icon at bounding box center [238, 128] width 13 height 13
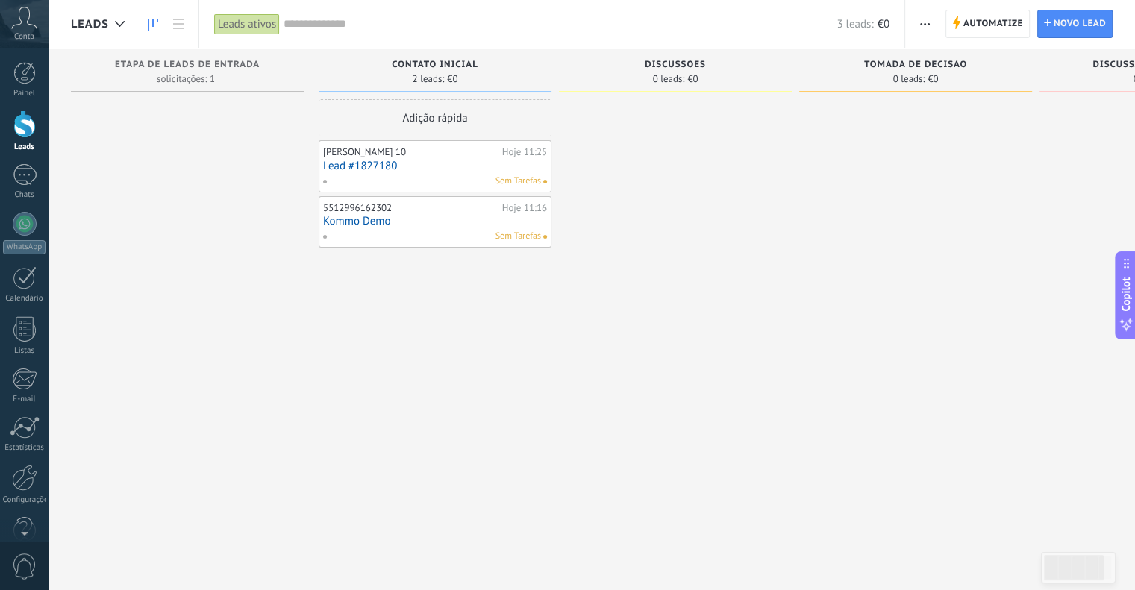
click at [405, 221] on link "Kommo Demo" at bounding box center [435, 221] width 224 height 13
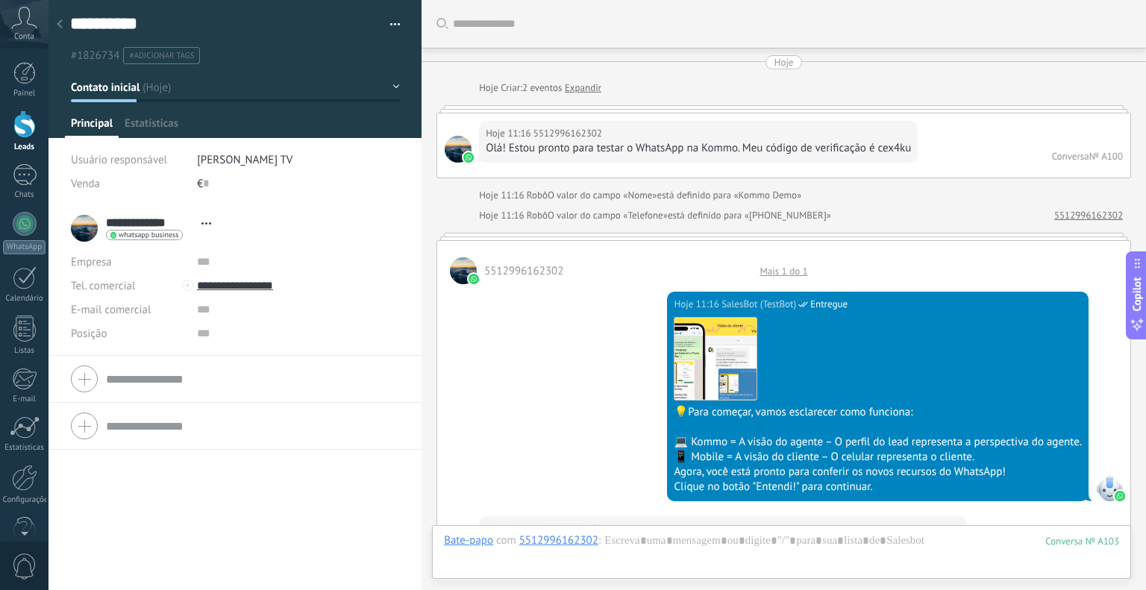
scroll to position [22, 0]
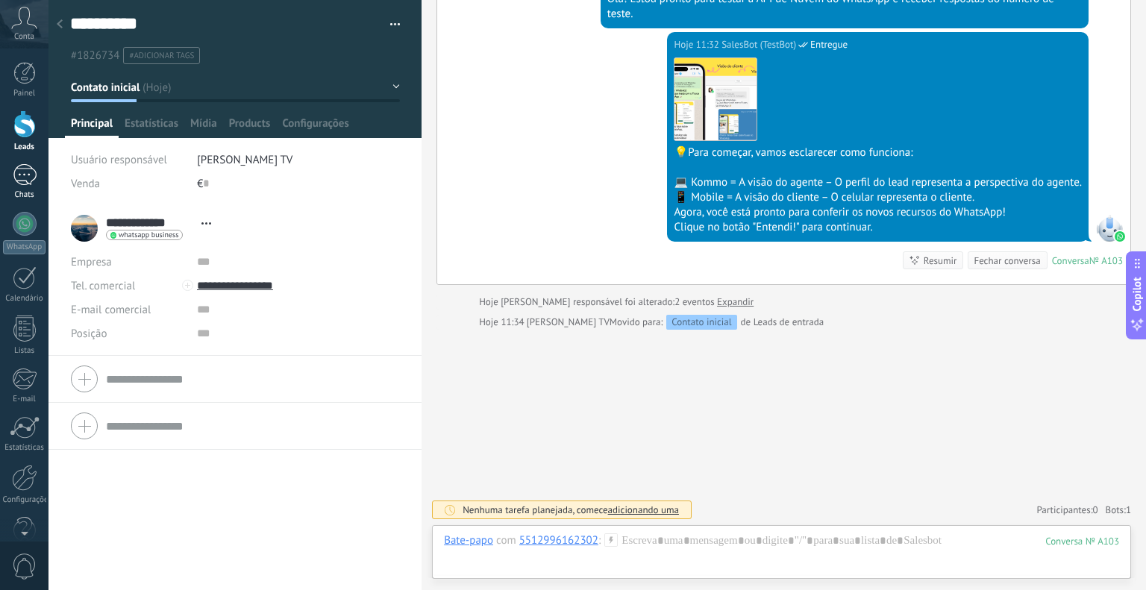
click at [32, 170] on div "1" at bounding box center [25, 175] width 24 height 22
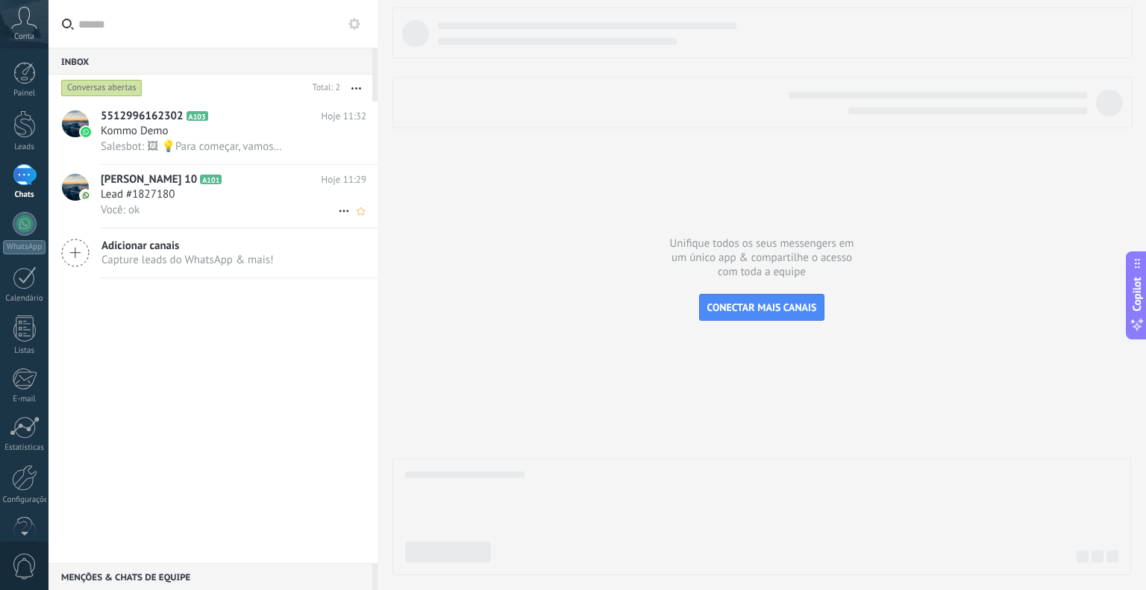
click at [243, 172] on div "[PERSON_NAME] 10 A101 Hoje 11:29 Lead #1827180 Você: ok" at bounding box center [239, 196] width 277 height 63
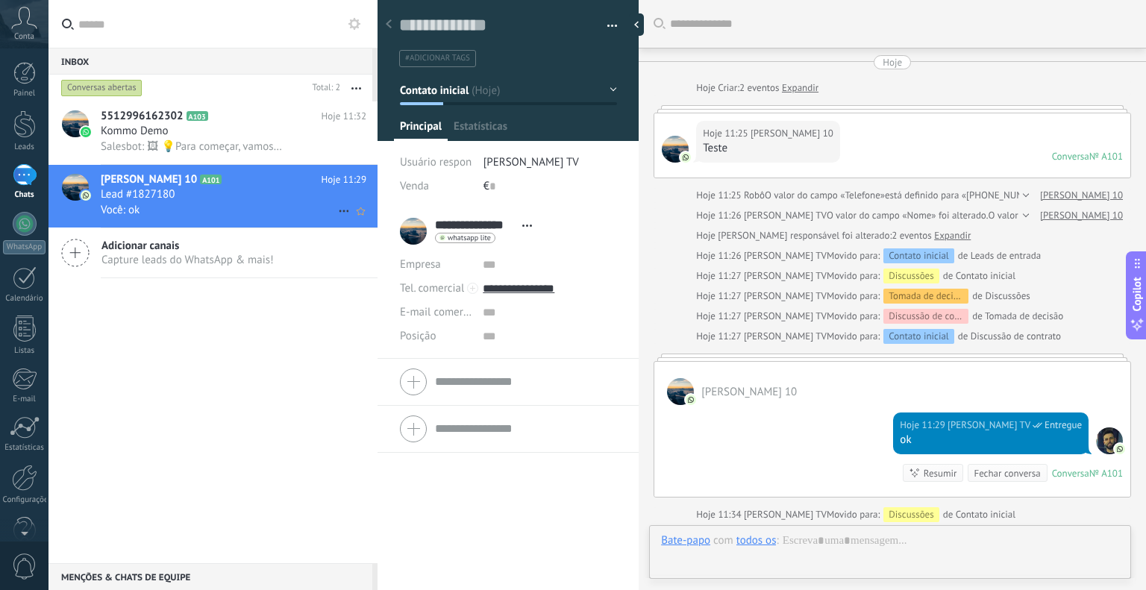
scroll to position [22, 0]
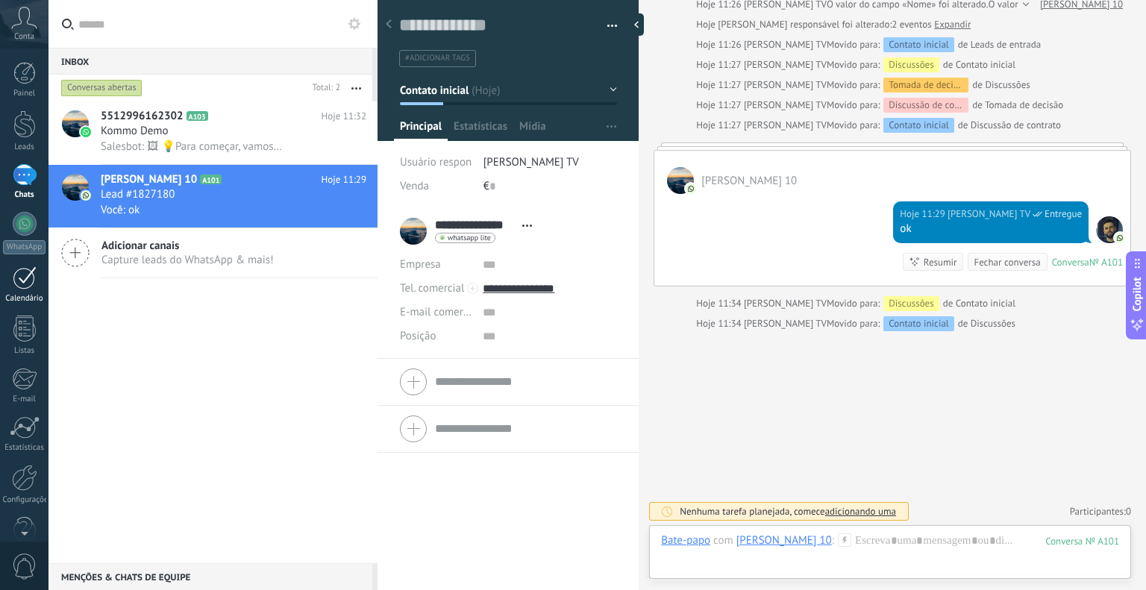
click at [9, 289] on link "Calendário" at bounding box center [24, 284] width 48 height 37
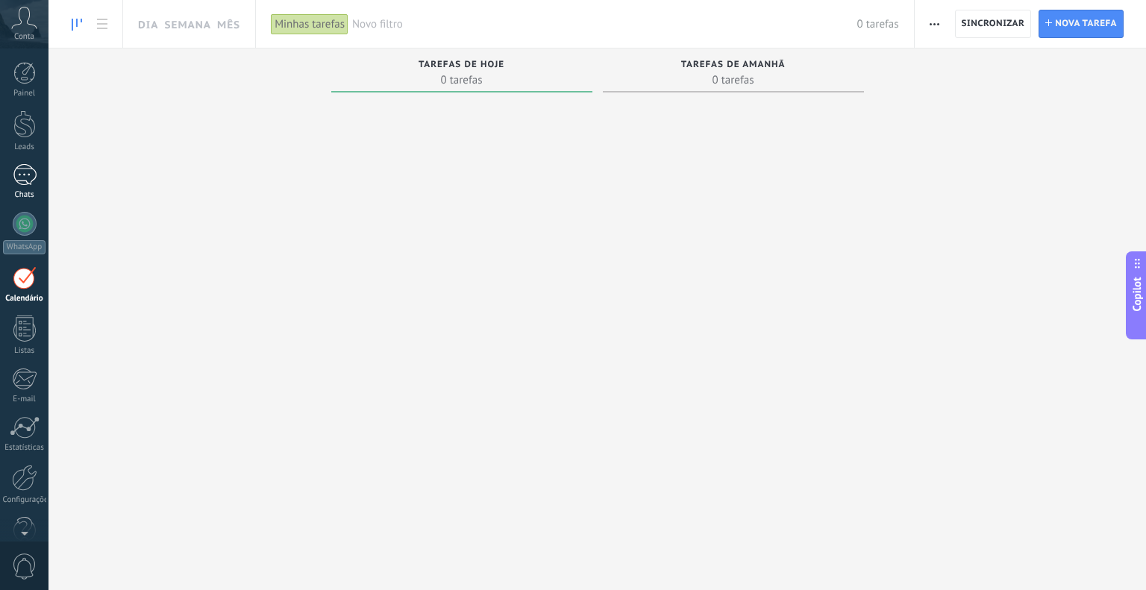
click at [37, 179] on link "1 Chats" at bounding box center [24, 182] width 48 height 36
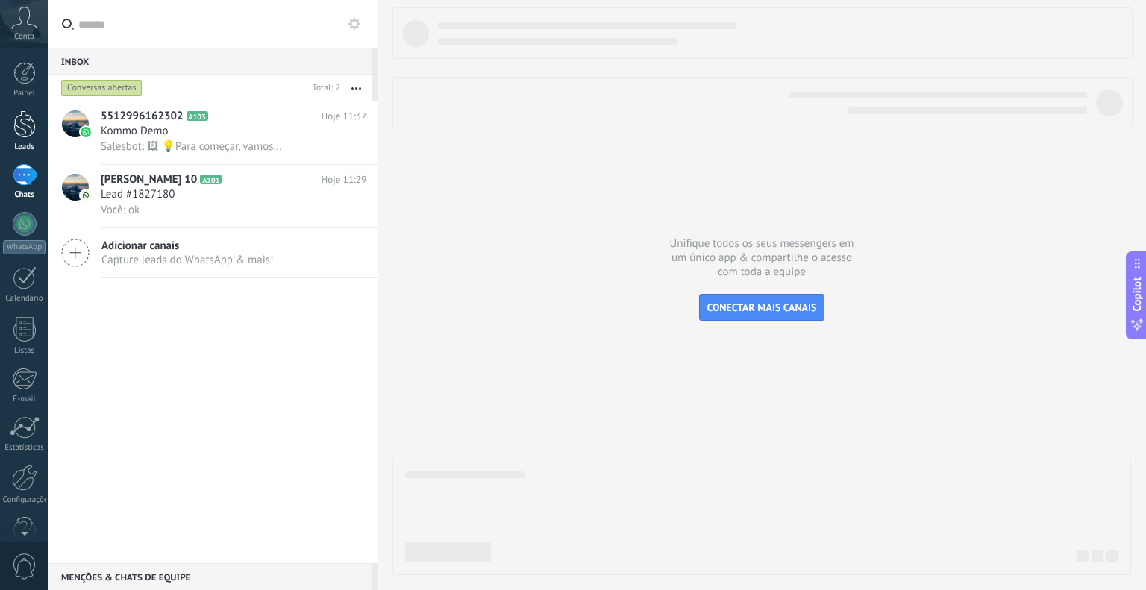
click at [27, 145] on div "Leads" at bounding box center [24, 148] width 43 height 10
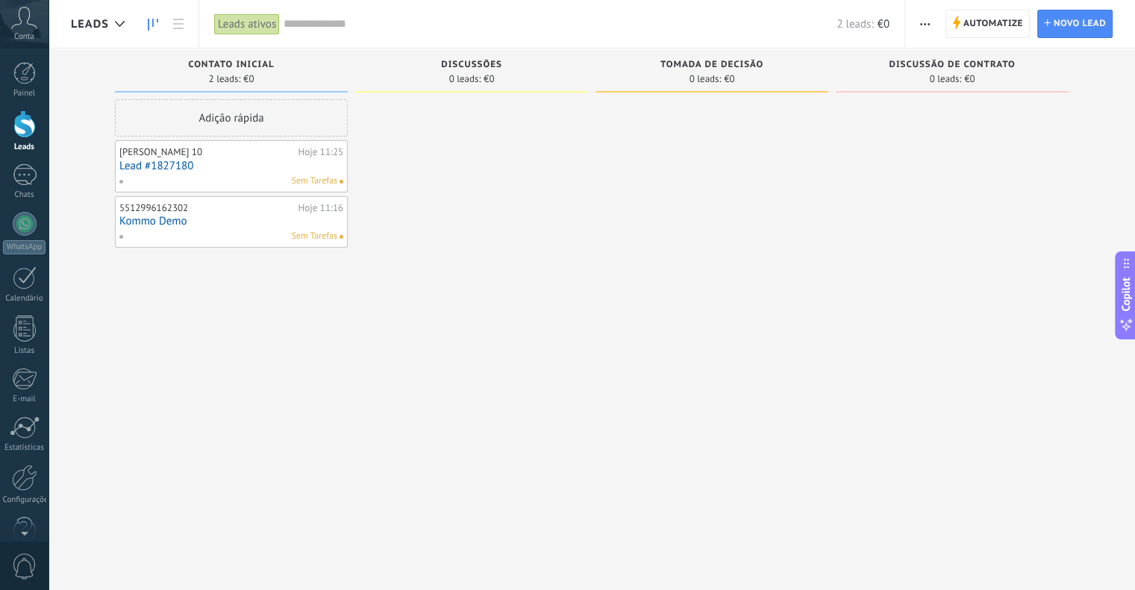
click at [402, 327] on div at bounding box center [471, 296] width 233 height 395
click at [289, 237] on div "Sem Tarefas" at bounding box center [228, 236] width 219 height 13
click at [304, 169] on link "Lead #1827180" at bounding box center [231, 166] width 224 height 13
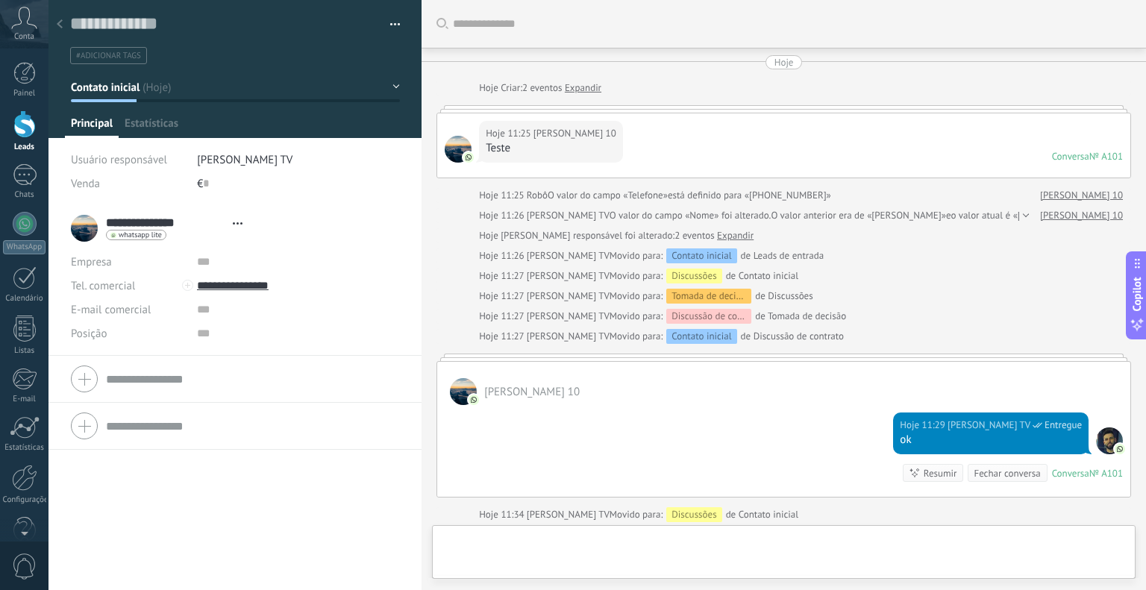
type textarea "**********"
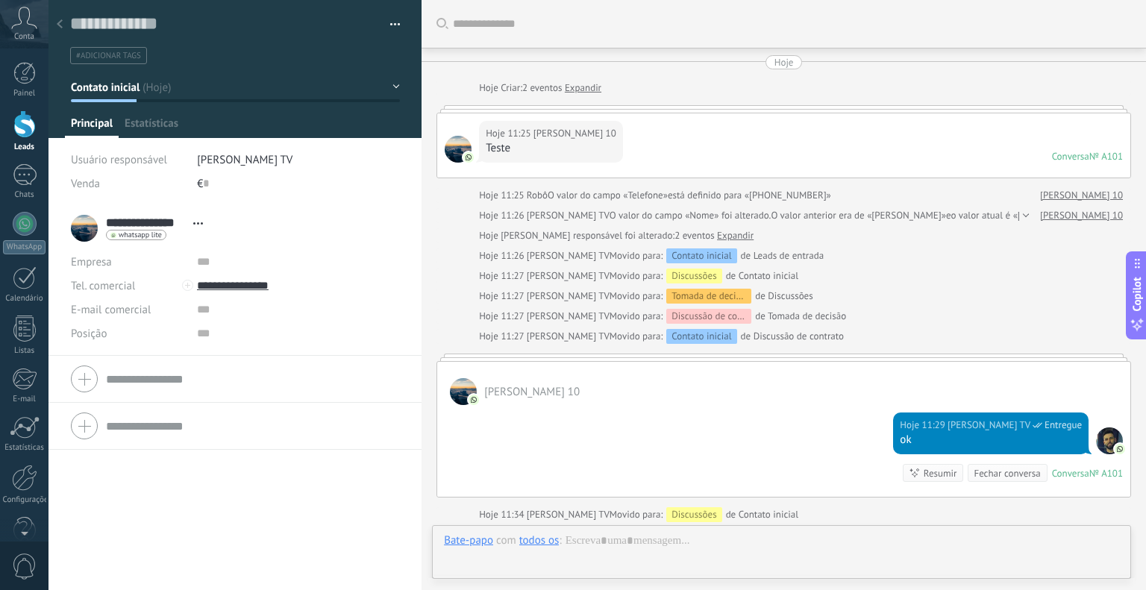
scroll to position [211, 0]
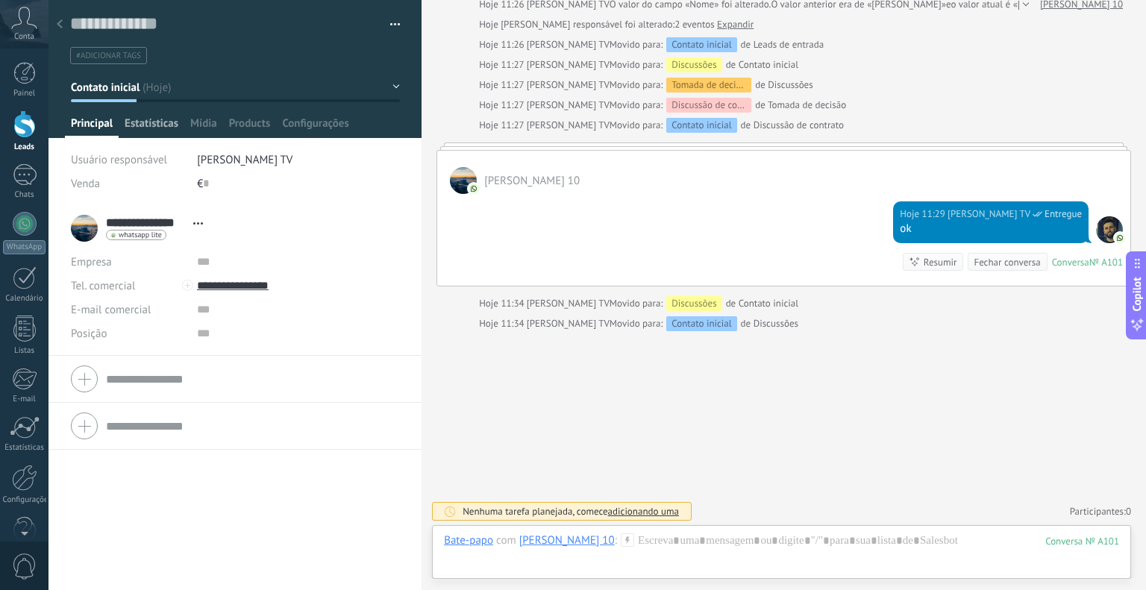
click at [173, 125] on span "Estatísticas" at bounding box center [152, 127] width 54 height 22
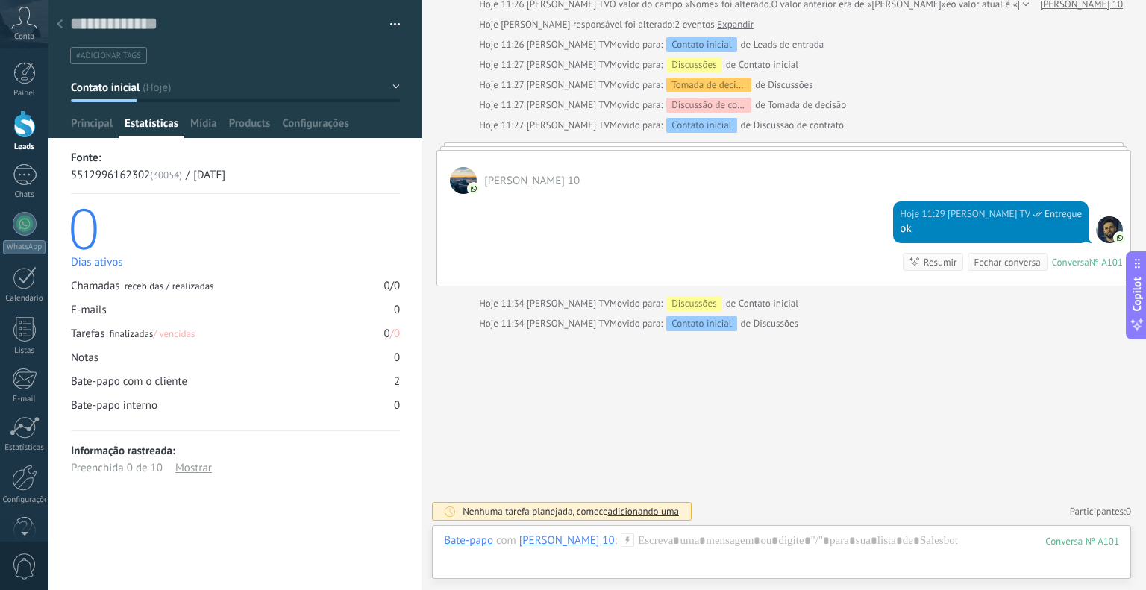
click at [388, 29] on button "button" at bounding box center [390, 24] width 22 height 22
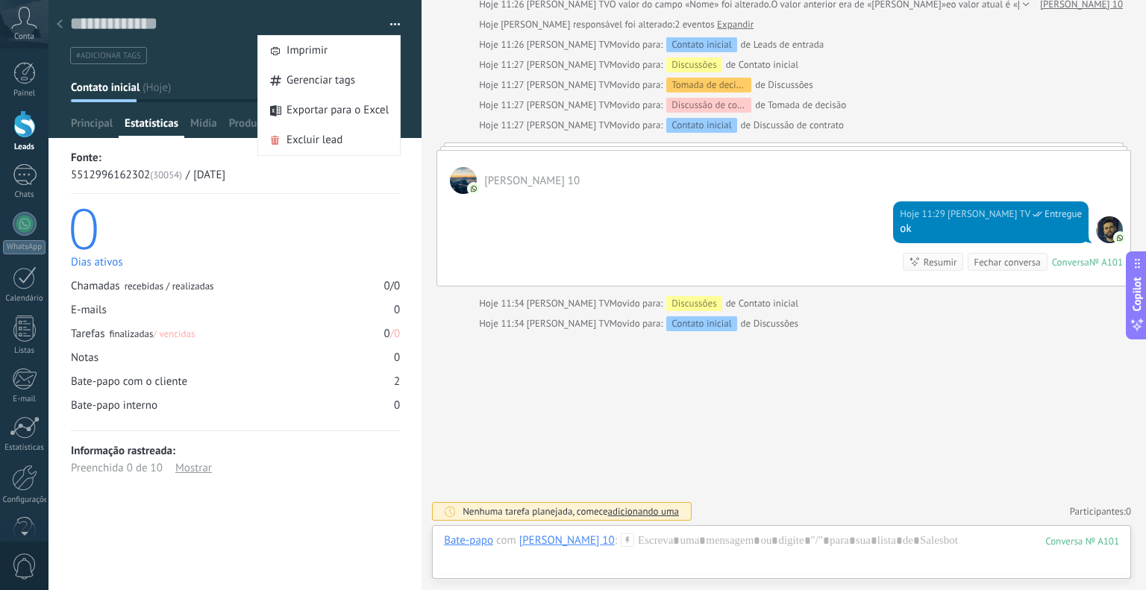
click at [388, 29] on button "button" at bounding box center [390, 24] width 22 height 22
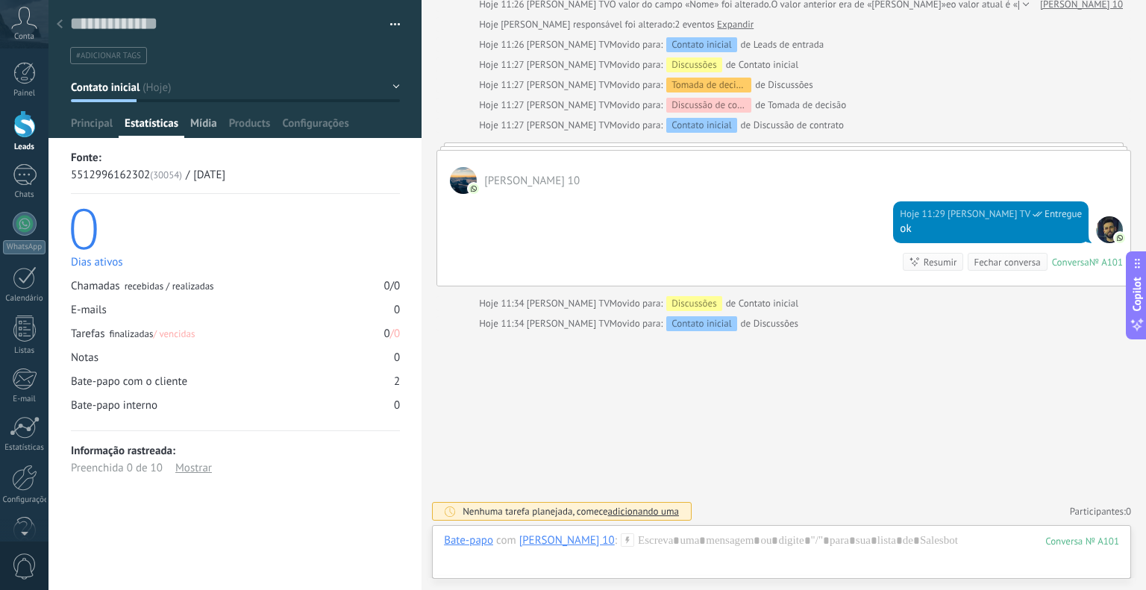
click at [184, 135] on div "Mídia" at bounding box center [203, 127] width 39 height 22
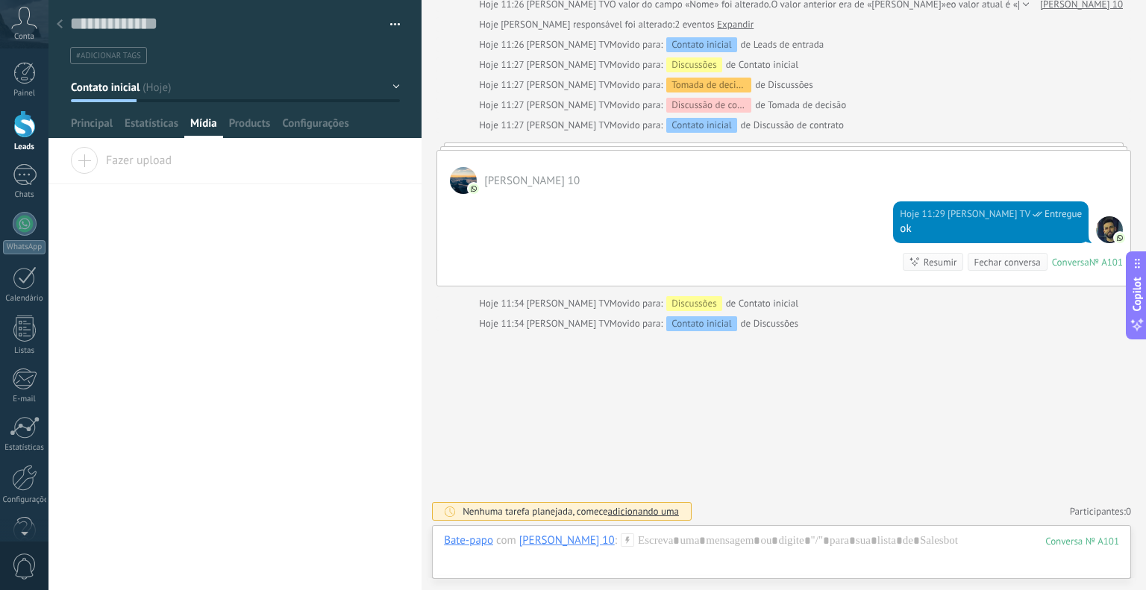
click at [281, 113] on div at bounding box center [235, 69] width 374 height 138
click at [274, 122] on div "Products" at bounding box center [250, 127] width 54 height 22
click at [122, 158] on span "Adicionar" at bounding box center [112, 157] width 84 height 21
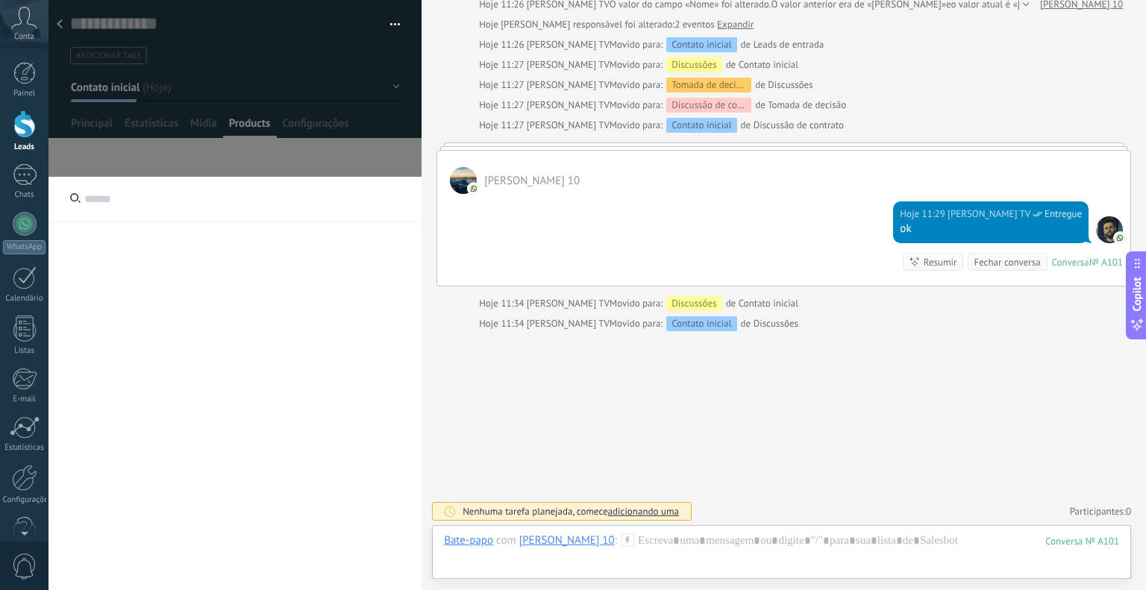
click at [81, 190] on input "text" at bounding box center [234, 200] width 373 height 46
click at [114, 204] on input "text" at bounding box center [234, 200] width 373 height 46
type input "*****"
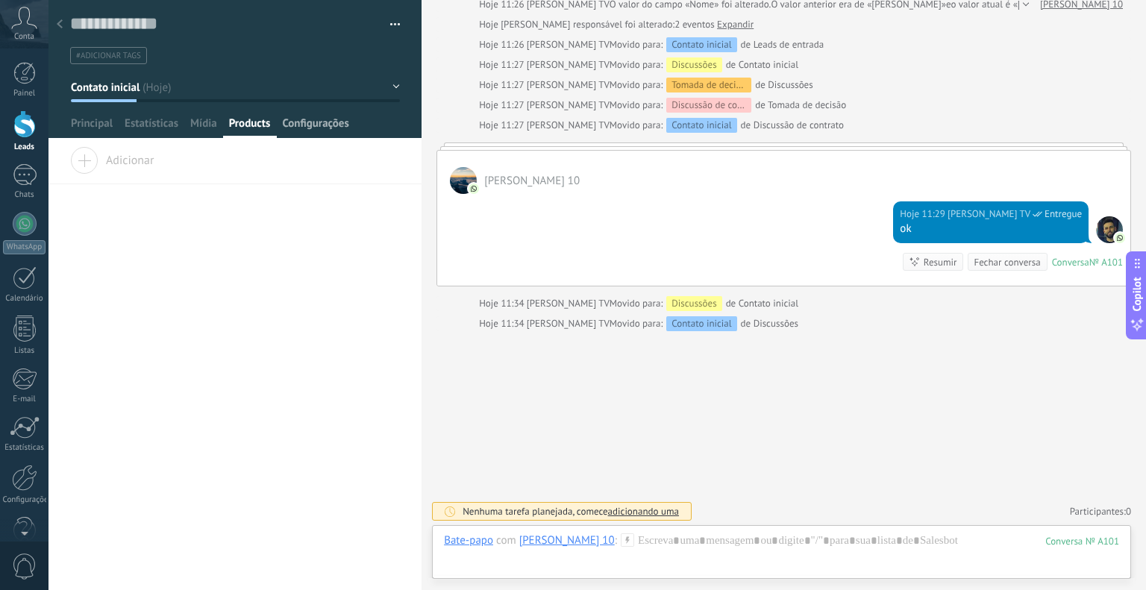
click at [314, 126] on span "Configurações" at bounding box center [315, 127] width 66 height 22
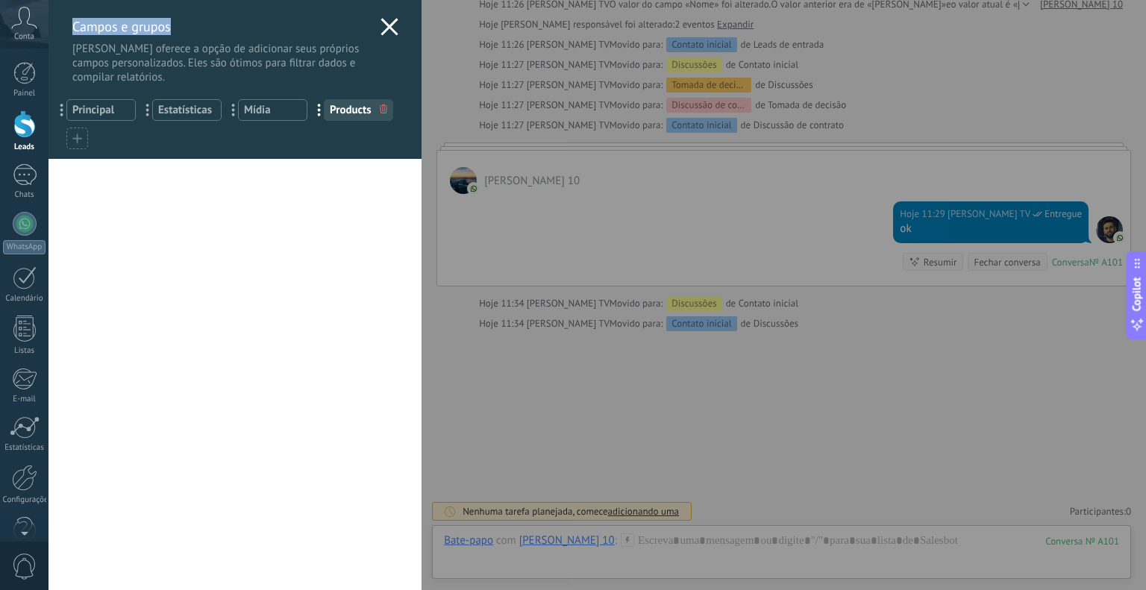
click at [393, 28] on div "[PERSON_NAME] e grupos Kommo oferece a opção de adicionar seus próprios campos …" at bounding box center [234, 79] width 373 height 159
click at [391, 28] on icon at bounding box center [390, 27] width 18 height 18
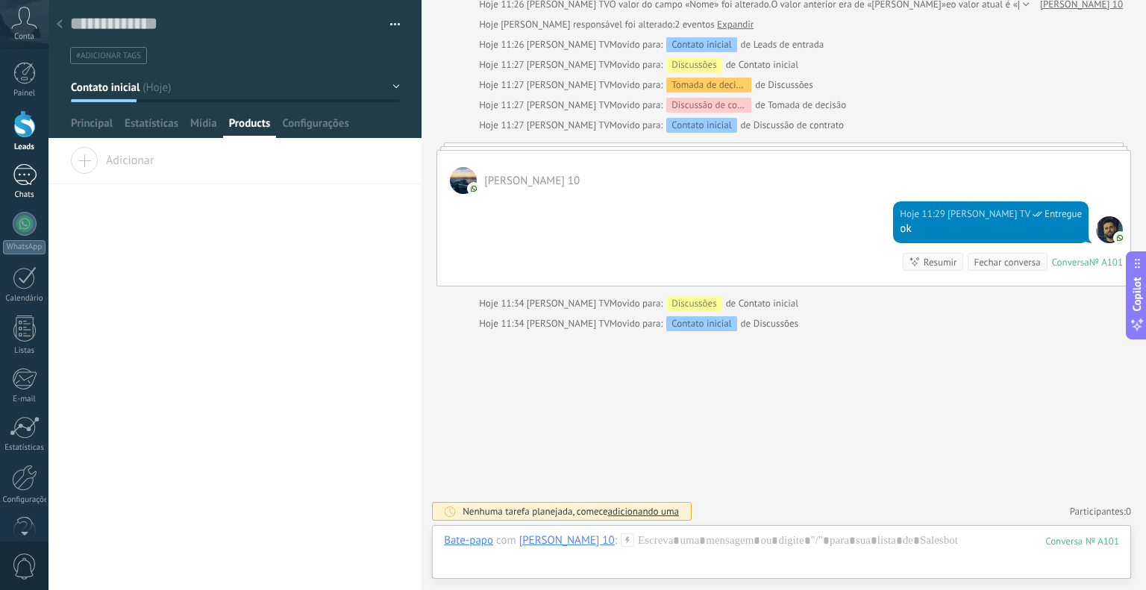
click at [34, 179] on div "1" at bounding box center [25, 175] width 24 height 22
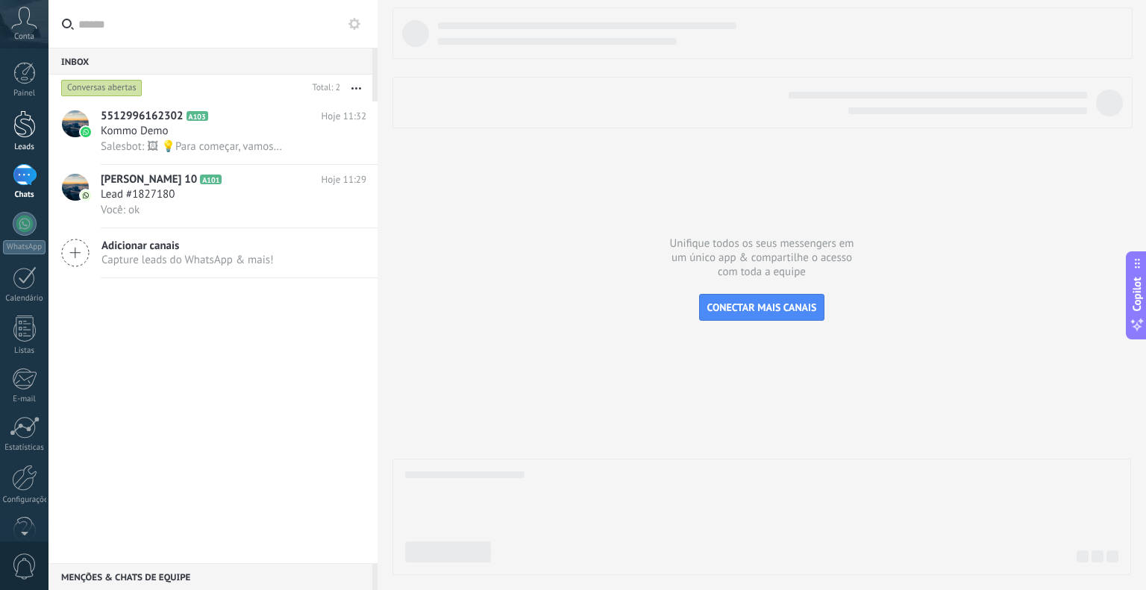
click at [27, 143] on div "Leads" at bounding box center [24, 148] width 43 height 10
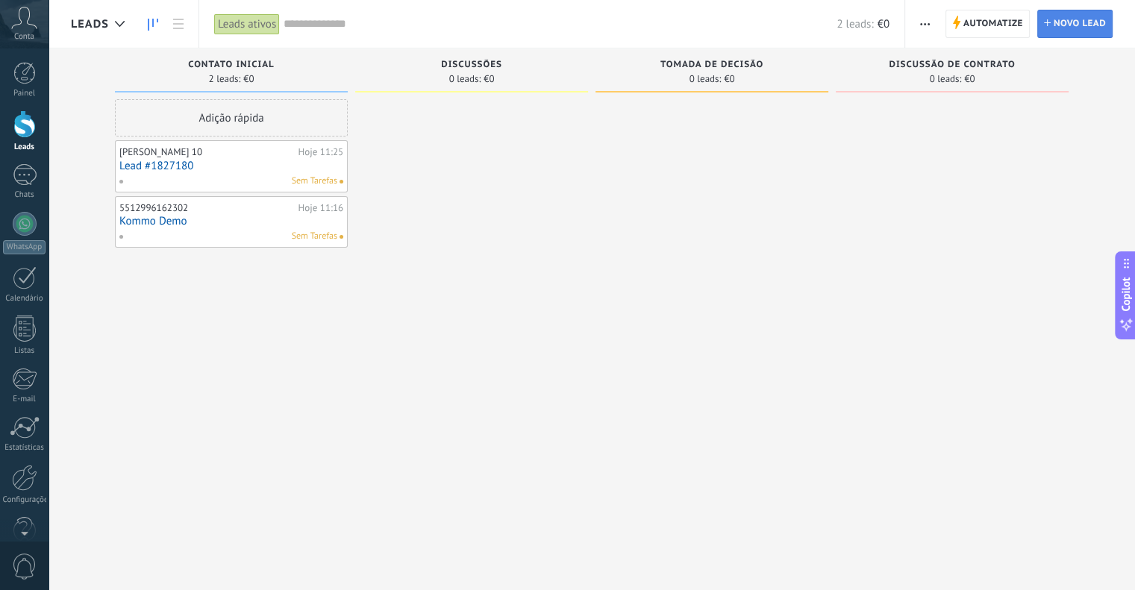
click at [1048, 25] on icon at bounding box center [1047, 22] width 7 height 7
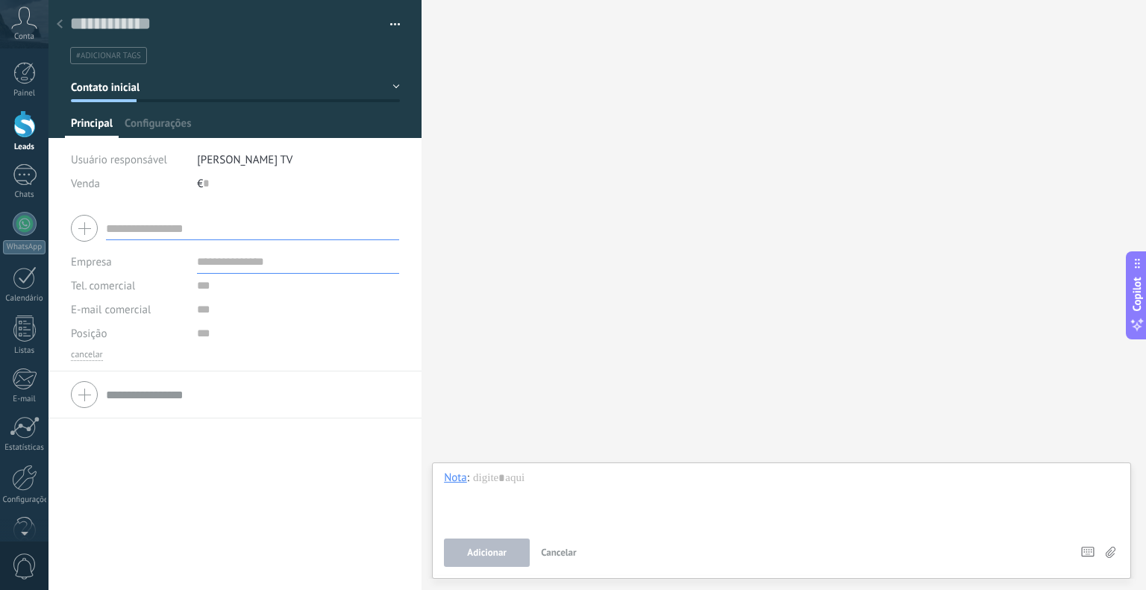
click at [58, 23] on use at bounding box center [60, 23] width 6 height 9
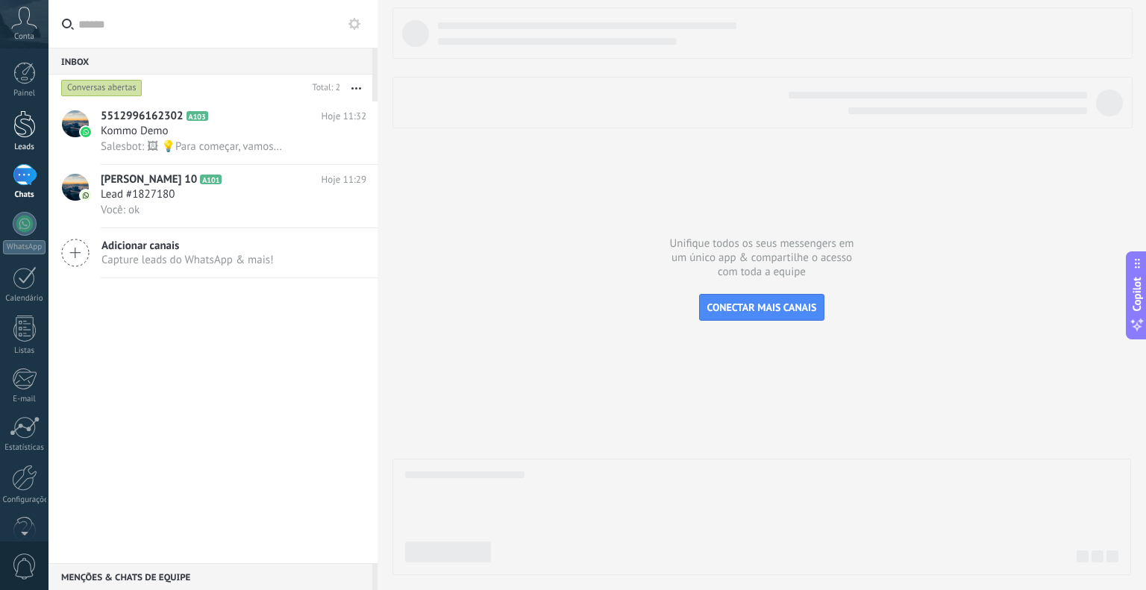
click at [36, 148] on div "Leads" at bounding box center [24, 148] width 43 height 10
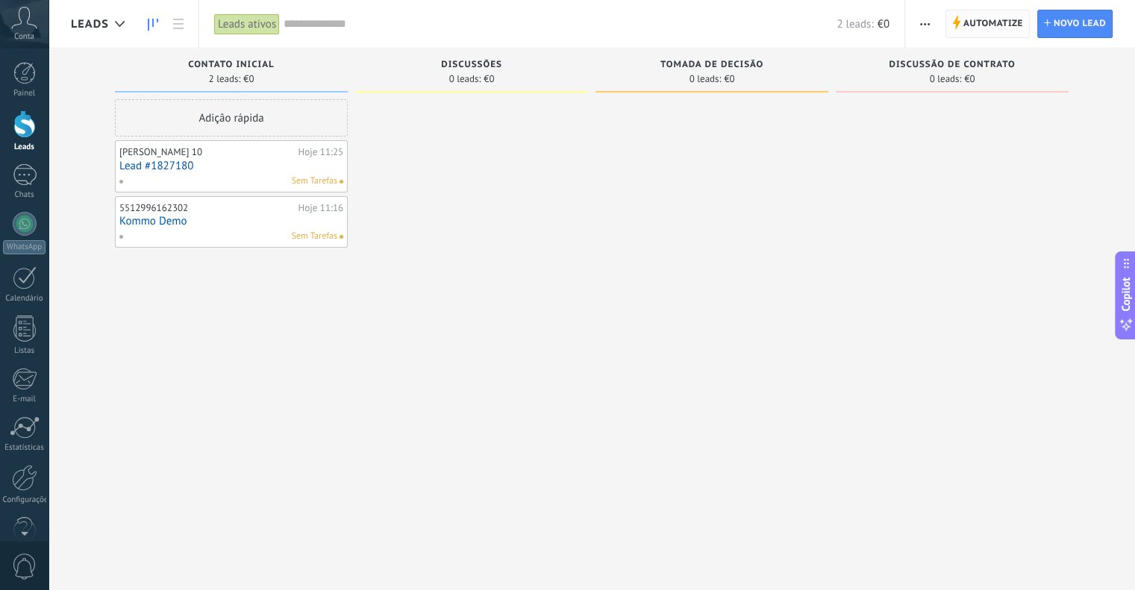
click at [960, 20] on icon at bounding box center [956, 22] width 8 height 13
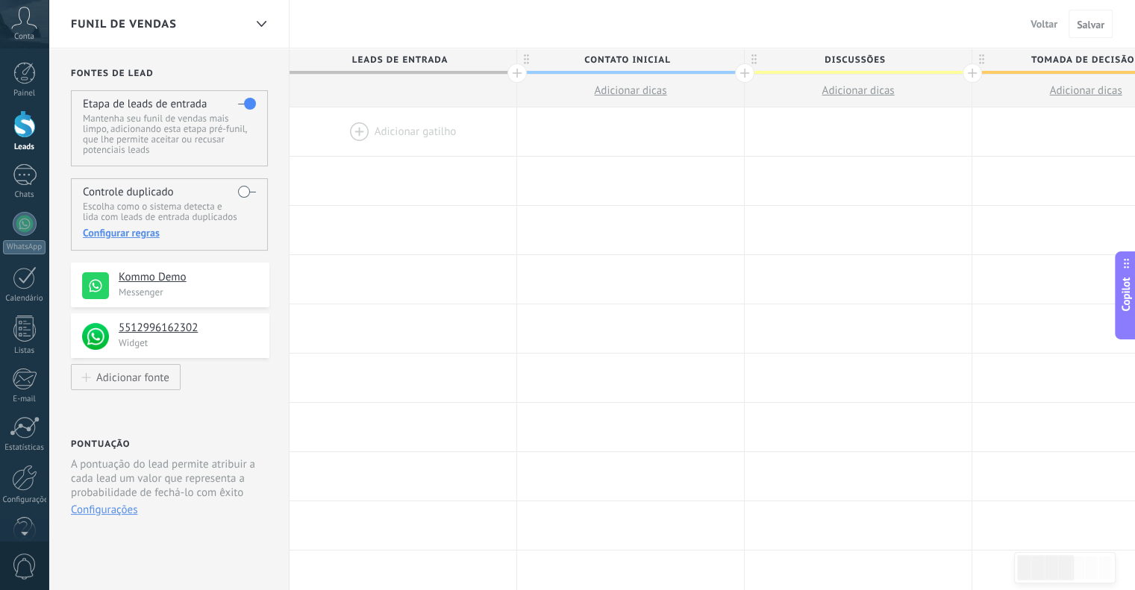
click at [384, 127] on div at bounding box center [402, 131] width 227 height 48
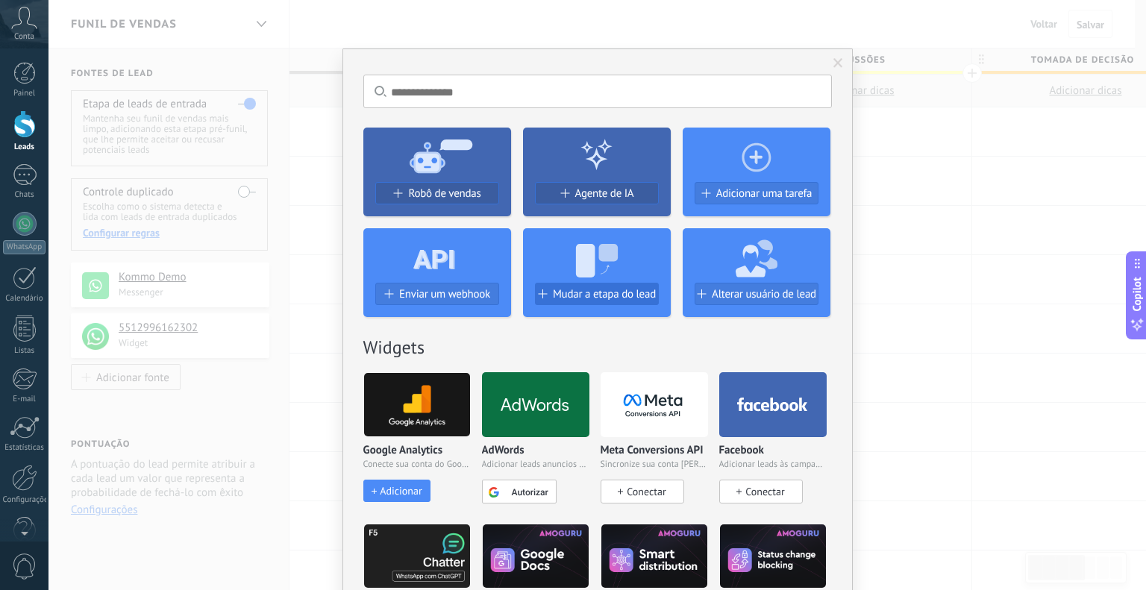
click at [591, 292] on span "Mudar a etapa do lead" at bounding box center [604, 294] width 103 height 13
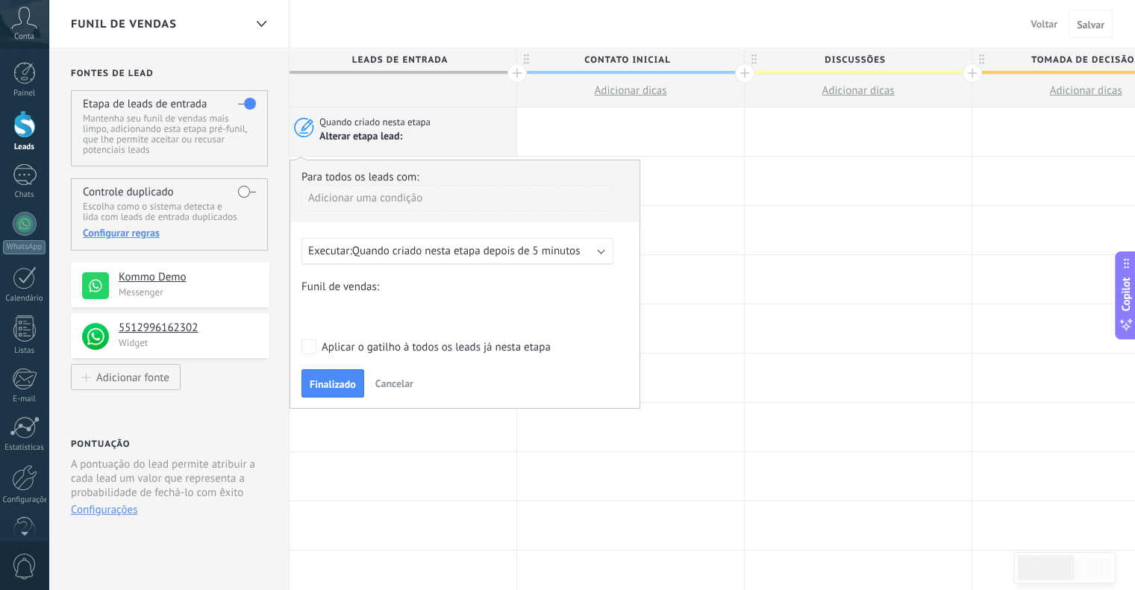
click at [602, 252] on div "Executar: Quando criado nesta etapa depois de 5 minutos" at bounding box center [457, 251] width 312 height 27
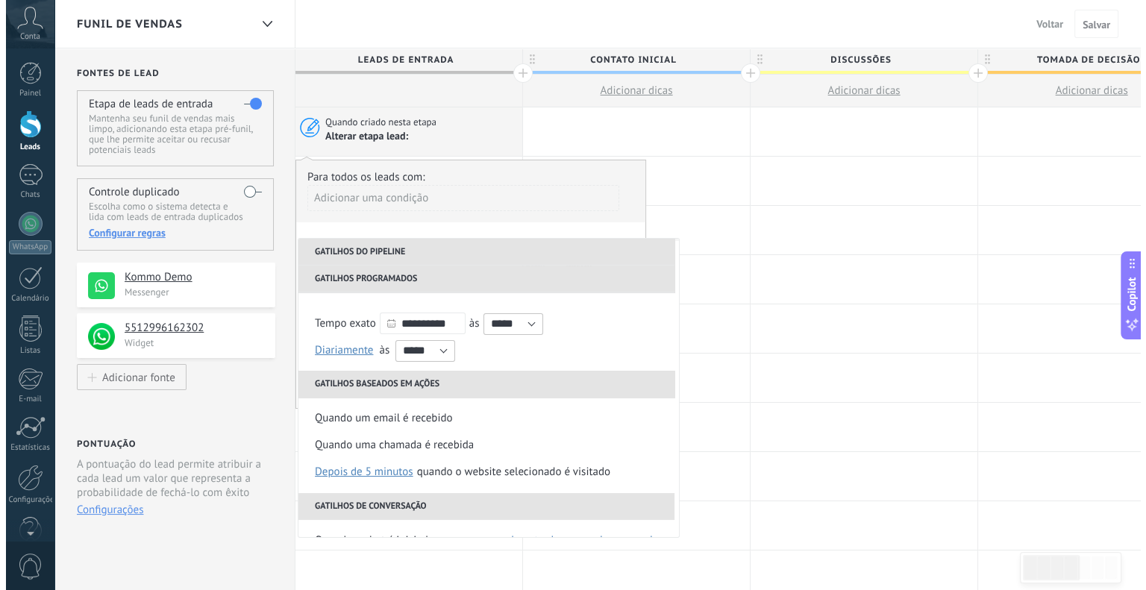
scroll to position [218, 0]
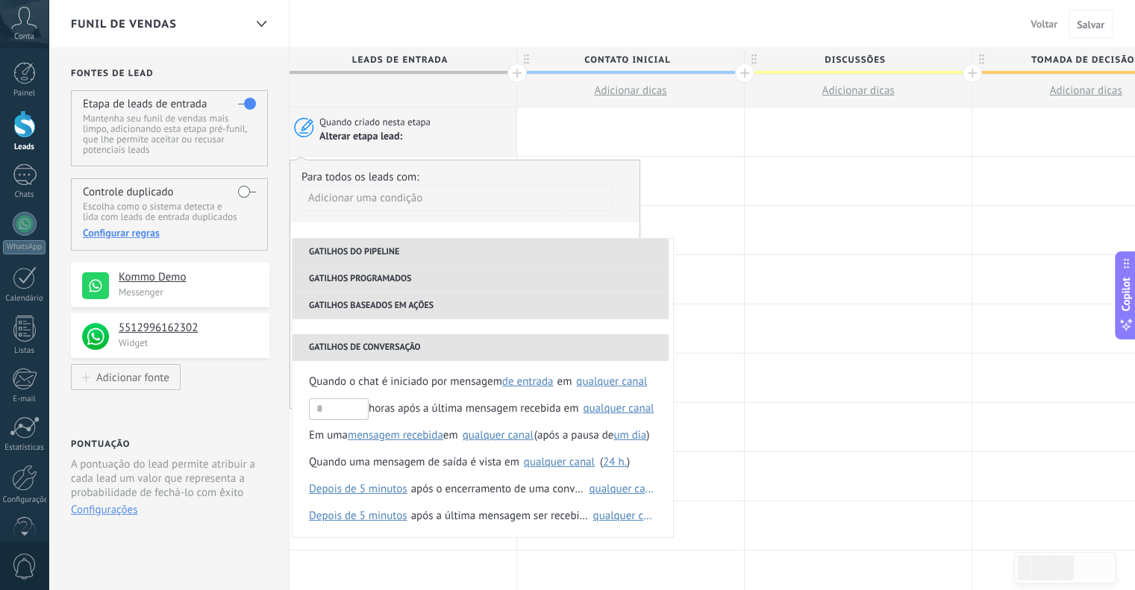
click at [654, 92] on span "Adicionar dicas" at bounding box center [630, 91] width 72 height 14
type textarea "*********"
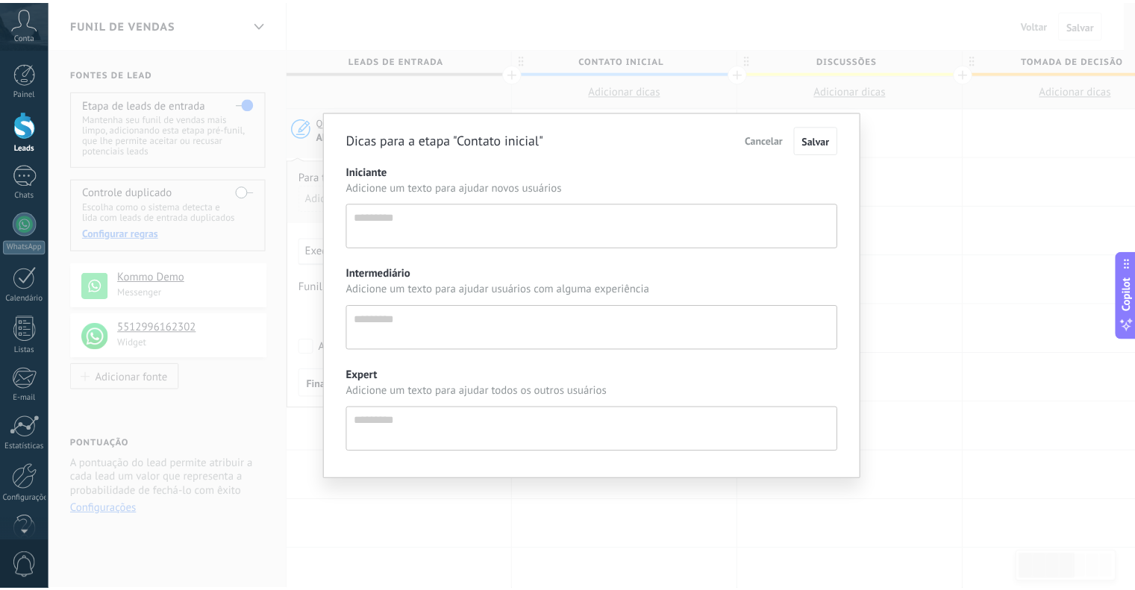
scroll to position [14, 0]
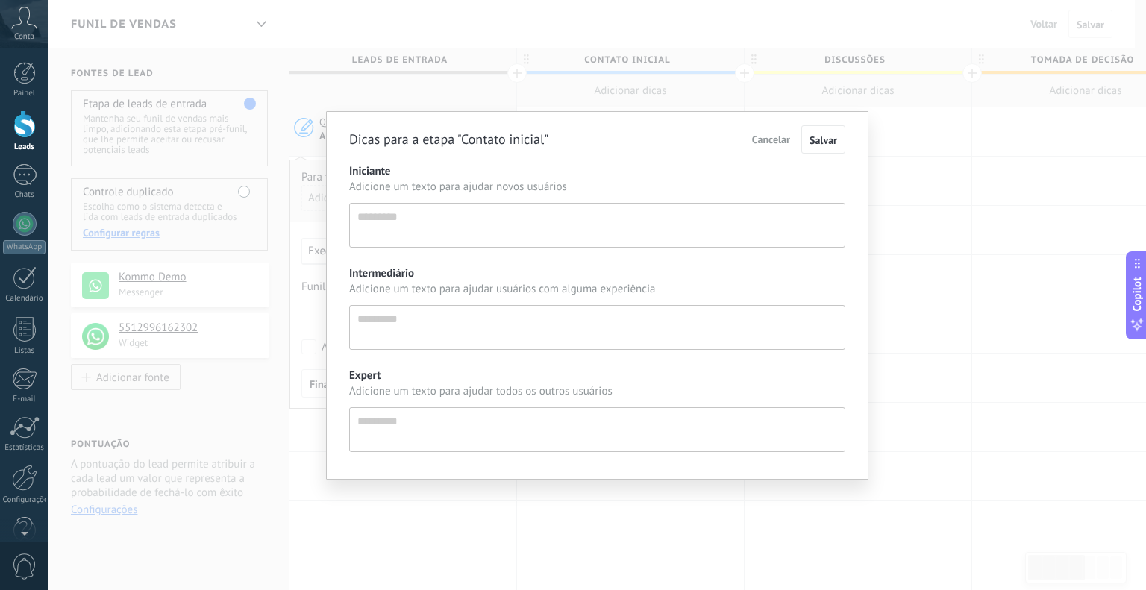
click at [1057, 181] on div "Dicas para a etapa "Contato inicial" Cancelar Salvar Iniciante Adicione um text…" at bounding box center [597, 295] width 1098 height 590
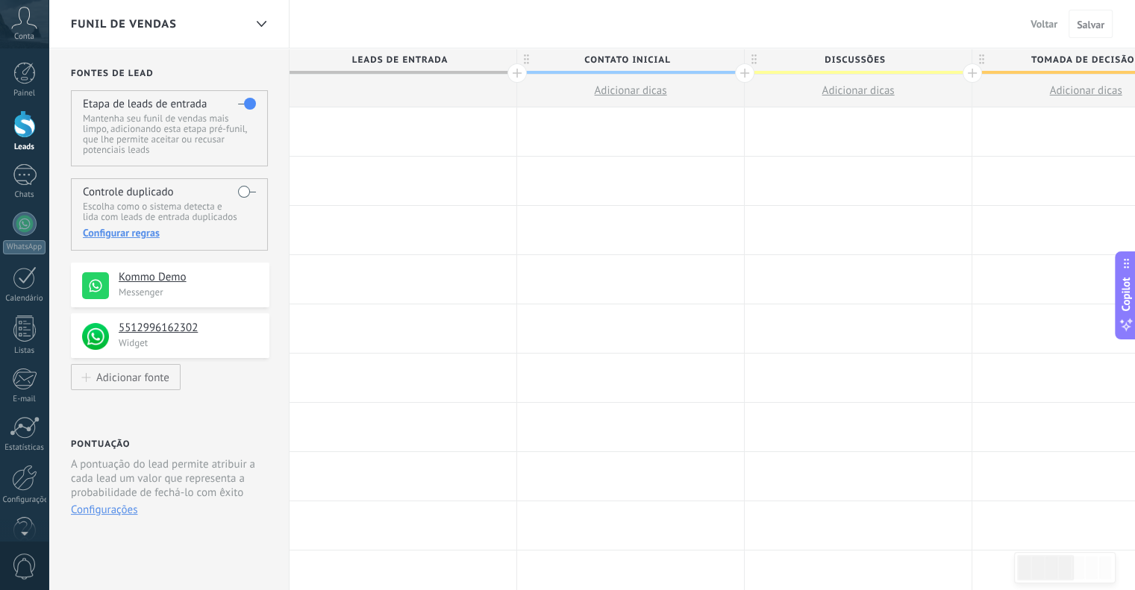
click at [244, 276] on h4 "Kommo Demo" at bounding box center [189, 277] width 140 height 15
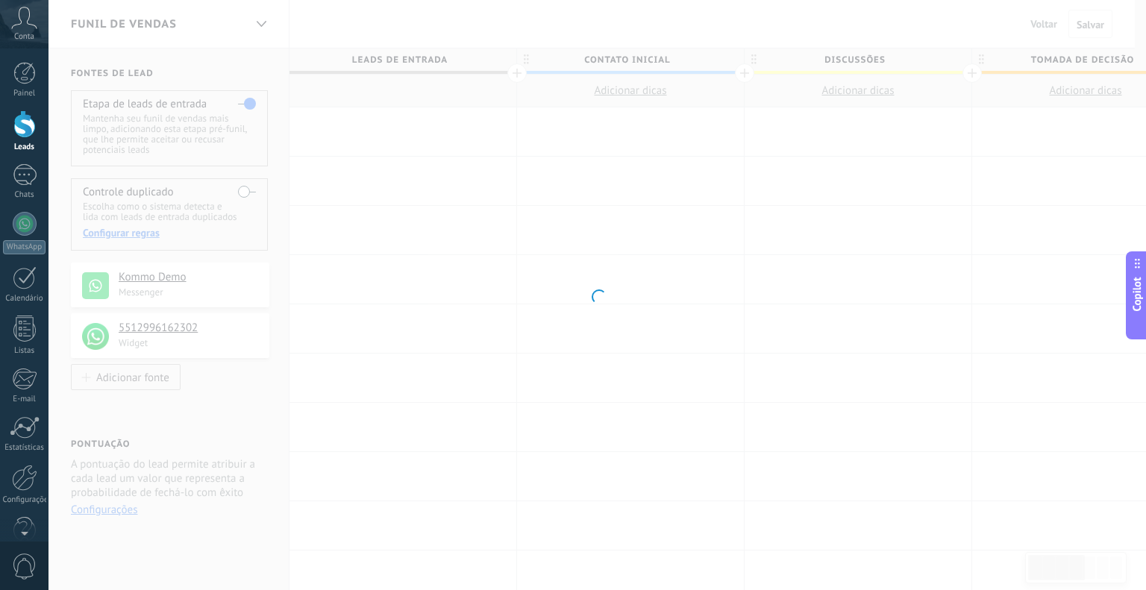
click at [240, 277] on div at bounding box center [597, 295] width 1098 height 590
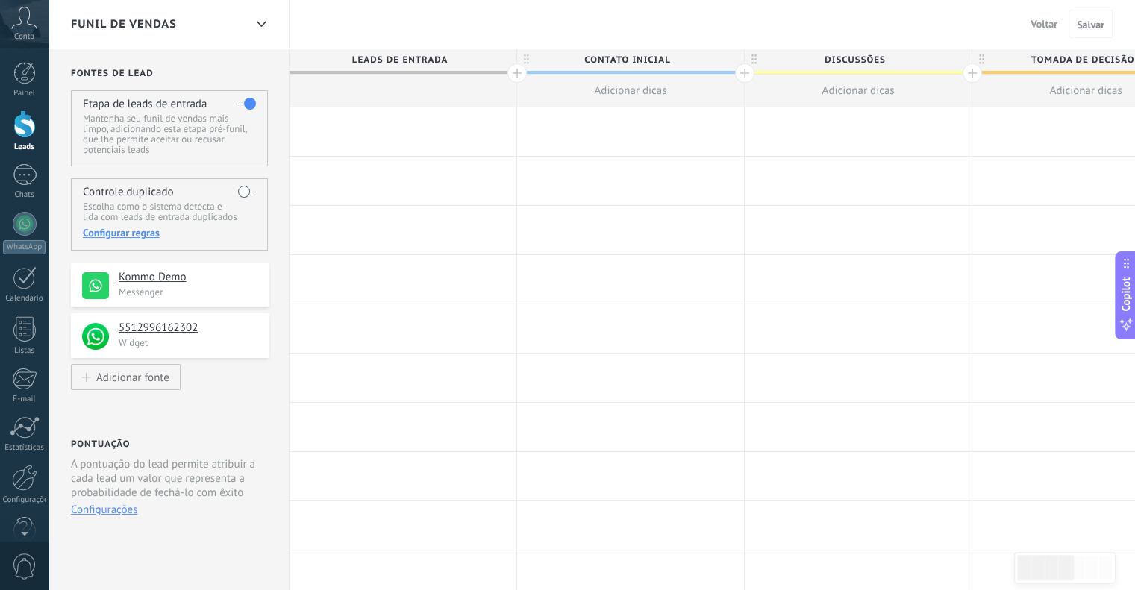
drag, startPoint x: 240, startPoint y: 277, endPoint x: 417, endPoint y: 171, distance: 206.1
click at [471, 140] on div "**********" at bounding box center [965, 596] width 1834 height 1097
click at [169, 372] on div "Adicionar fonte" at bounding box center [132, 377] width 73 height 13
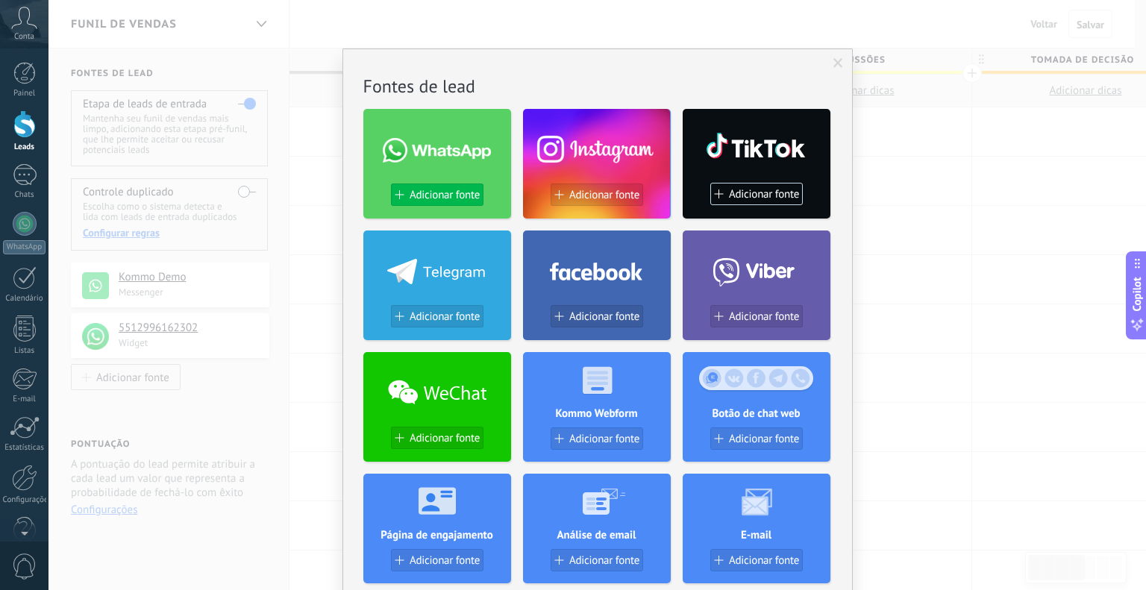
click at [463, 192] on span "Adicionar fonte" at bounding box center [445, 195] width 70 height 13
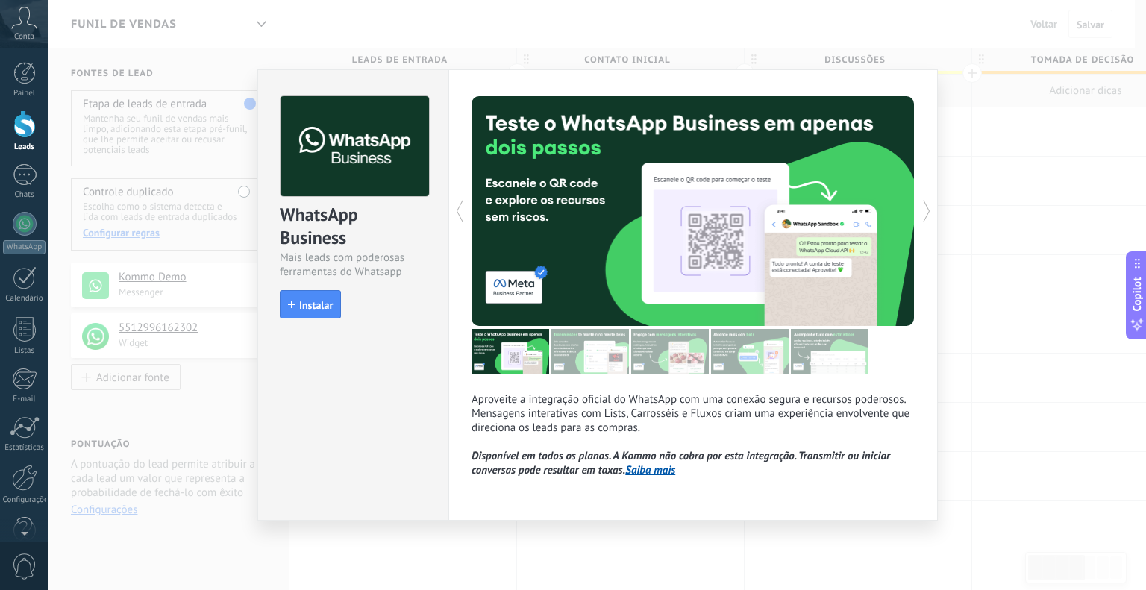
click at [151, 414] on div "WhatsApp Business Mais leads com poderosas ferramentas do Whatsapp install Inst…" at bounding box center [597, 295] width 1098 height 590
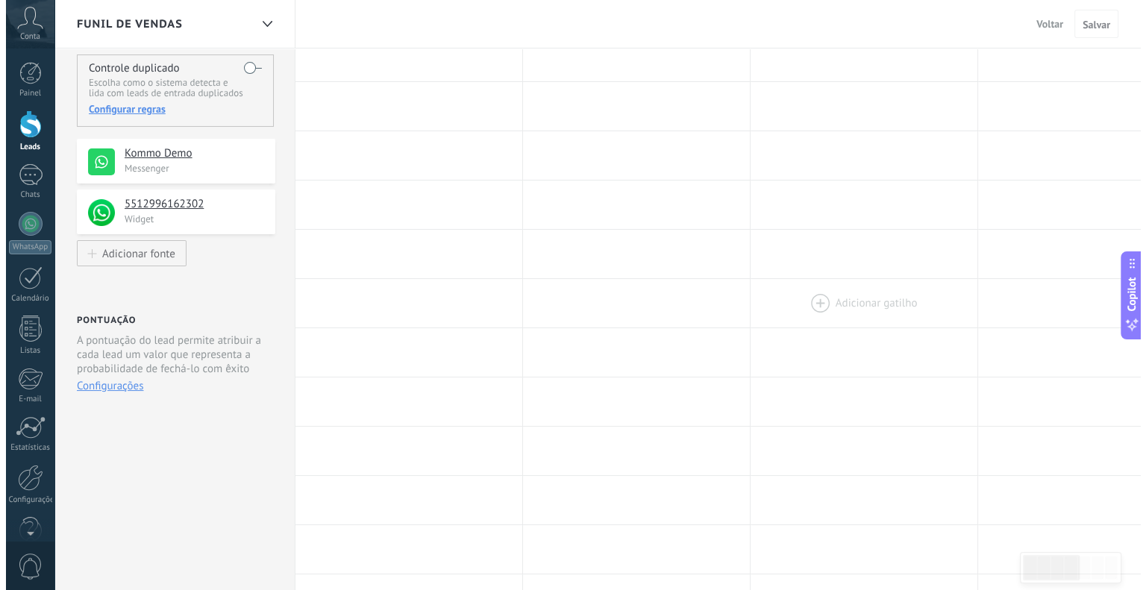
scroll to position [0, 0]
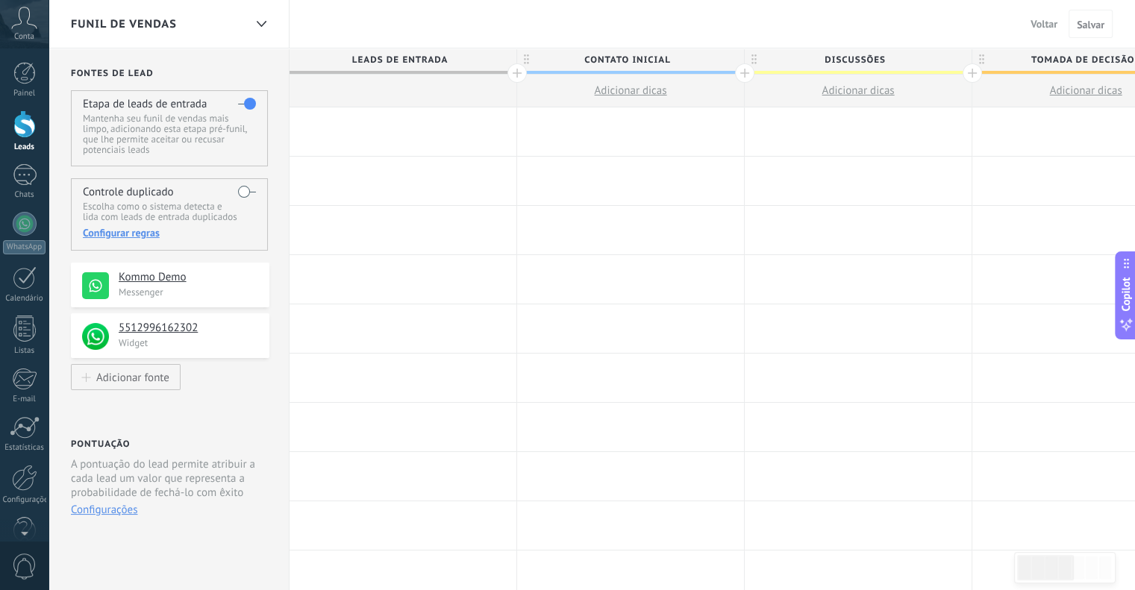
click at [246, 104] on label at bounding box center [247, 104] width 18 height 24
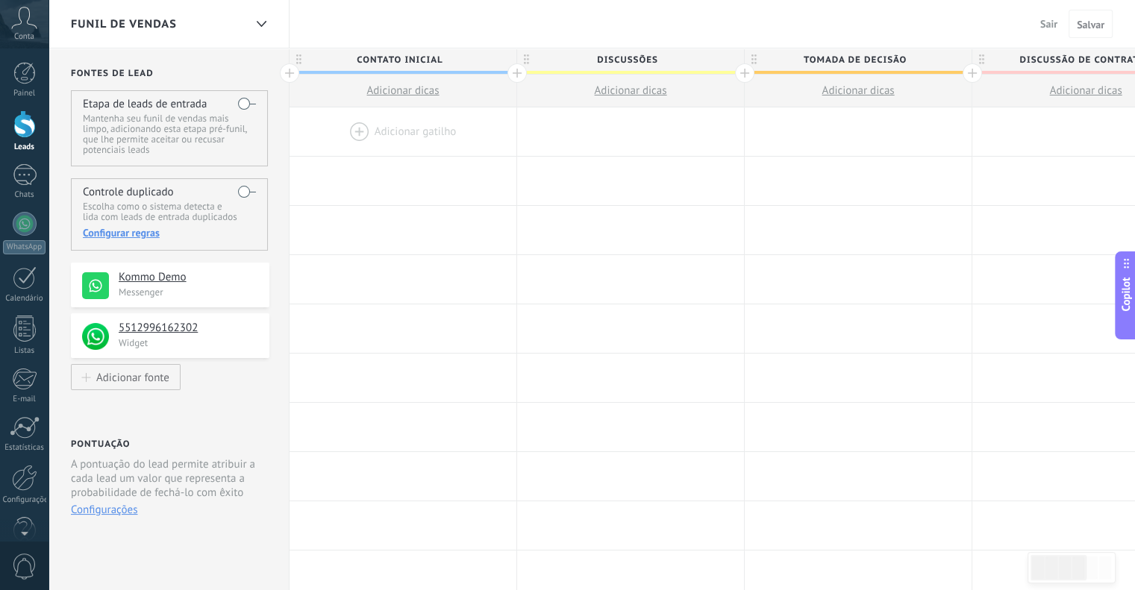
click at [246, 104] on label at bounding box center [247, 104] width 18 height 24
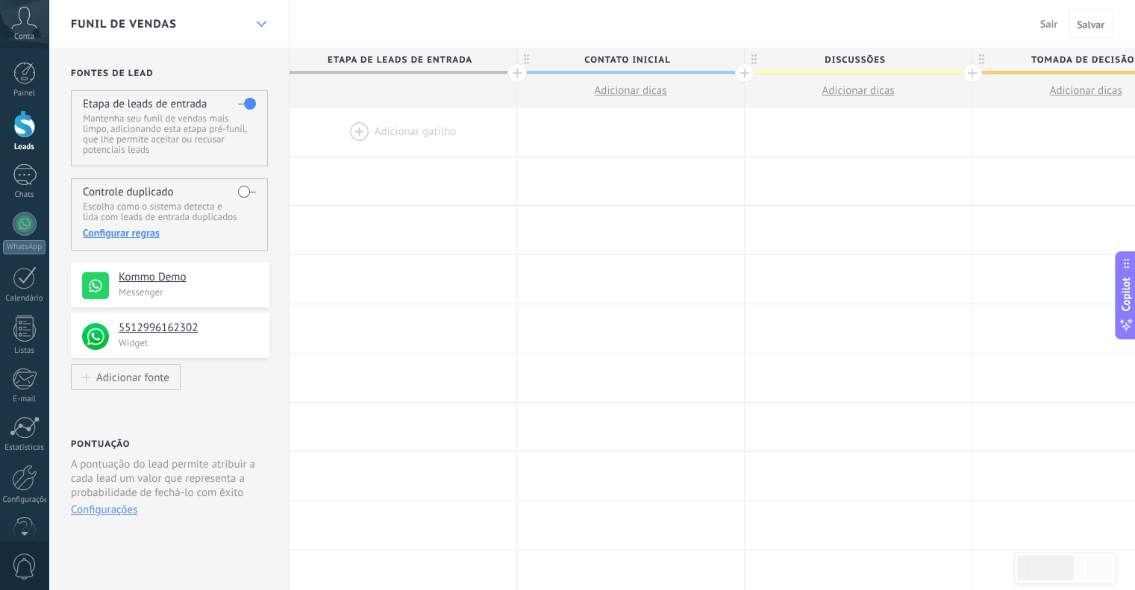
click at [256, 17] on div at bounding box center [260, 24] width 25 height 29
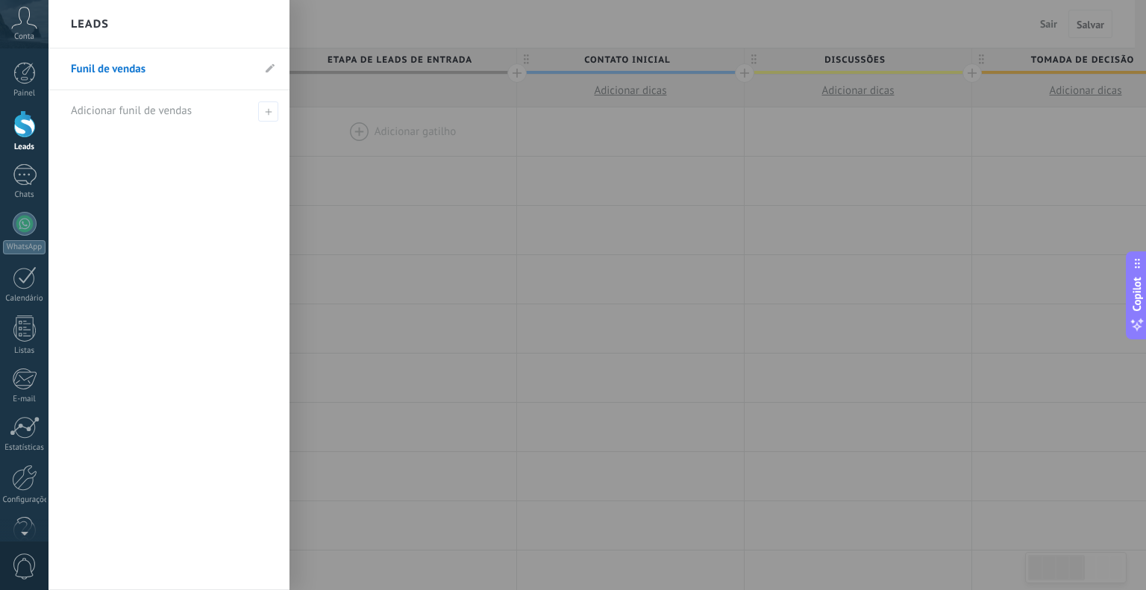
click at [175, 184] on div "Funil de vendas Adicionar funil de vendas" at bounding box center [168, 319] width 241 height 542
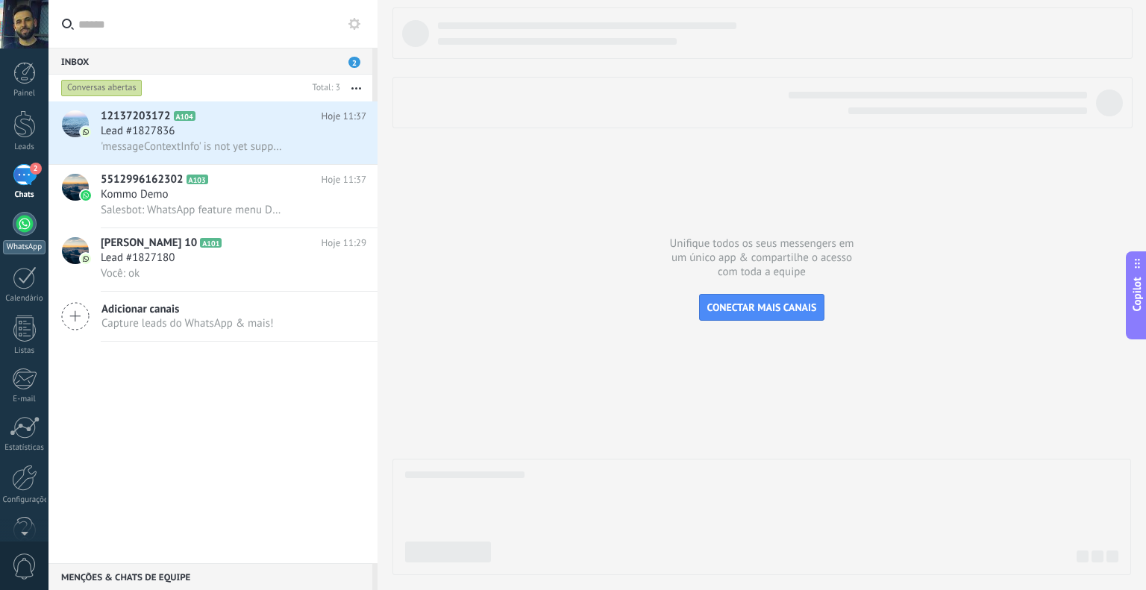
click at [24, 236] on link "WhatsApp" at bounding box center [24, 233] width 48 height 43
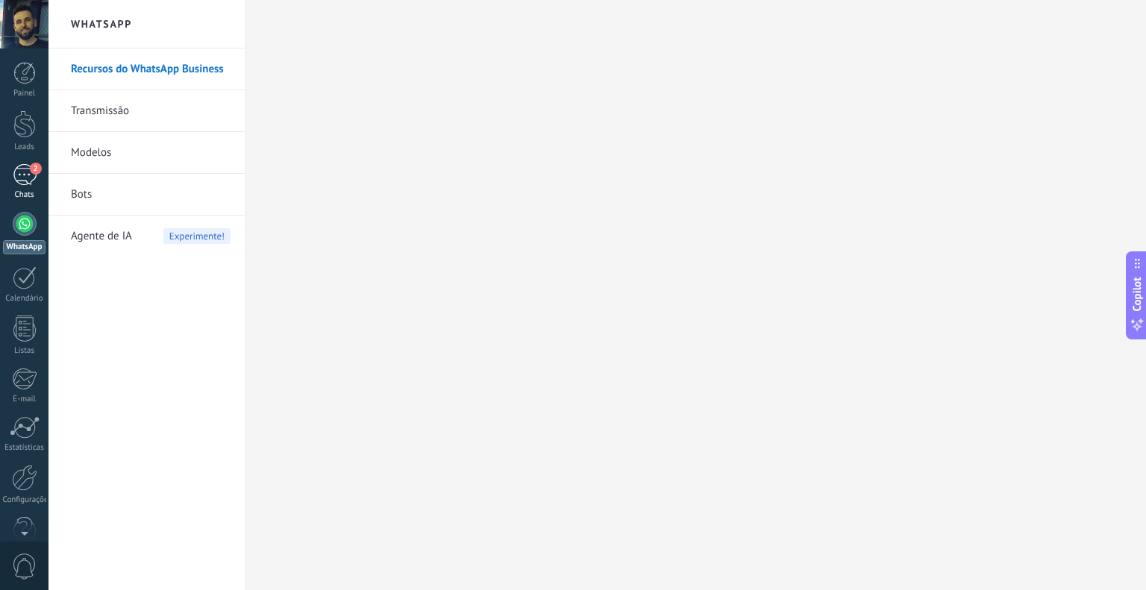
click at [30, 171] on span "2" at bounding box center [36, 169] width 12 height 12
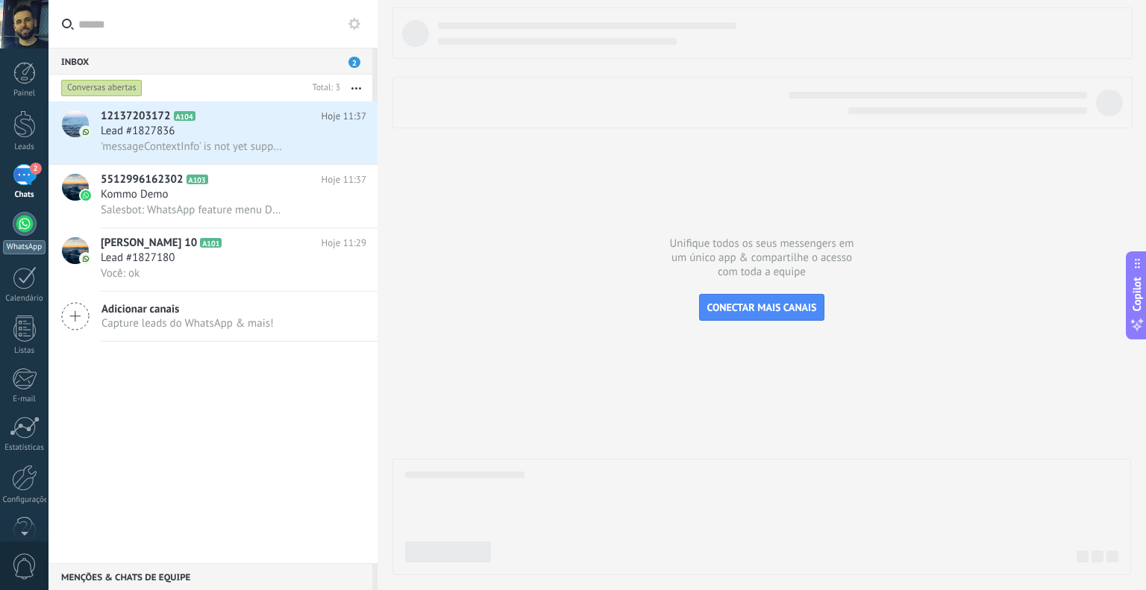
click at [22, 228] on div at bounding box center [25, 224] width 24 height 24
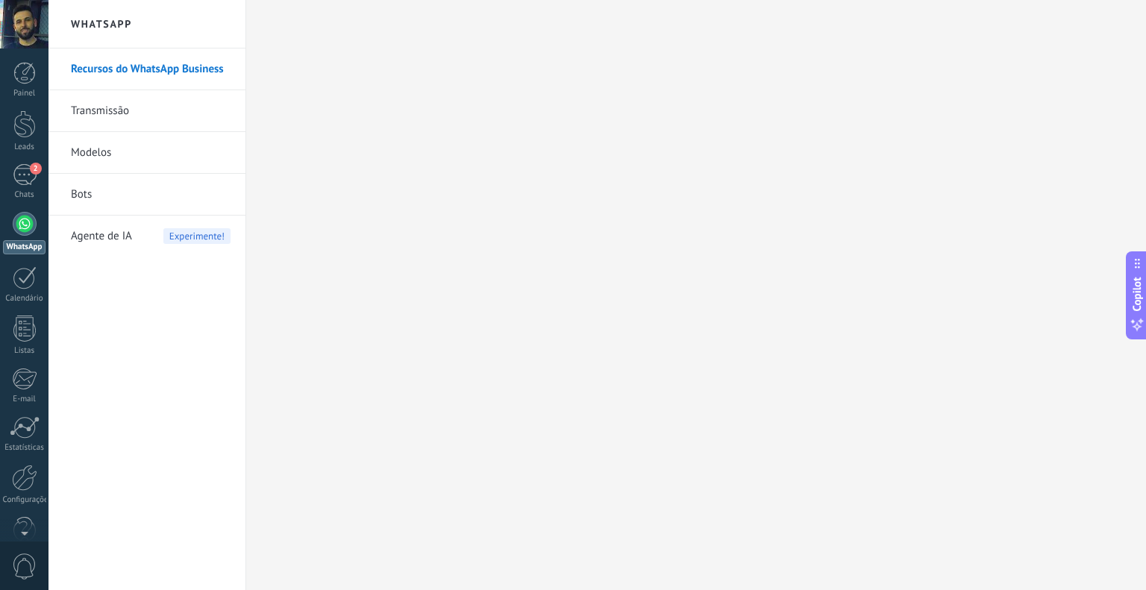
click at [119, 119] on link "Transmissão" at bounding box center [151, 111] width 160 height 42
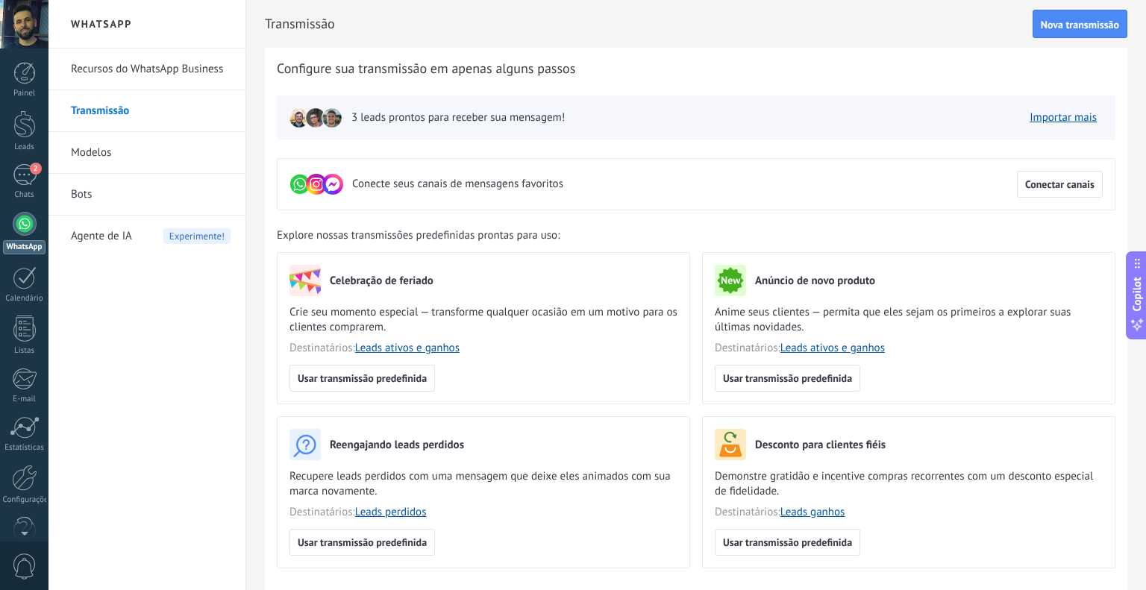
click at [111, 155] on link "Modelos" at bounding box center [151, 153] width 160 height 42
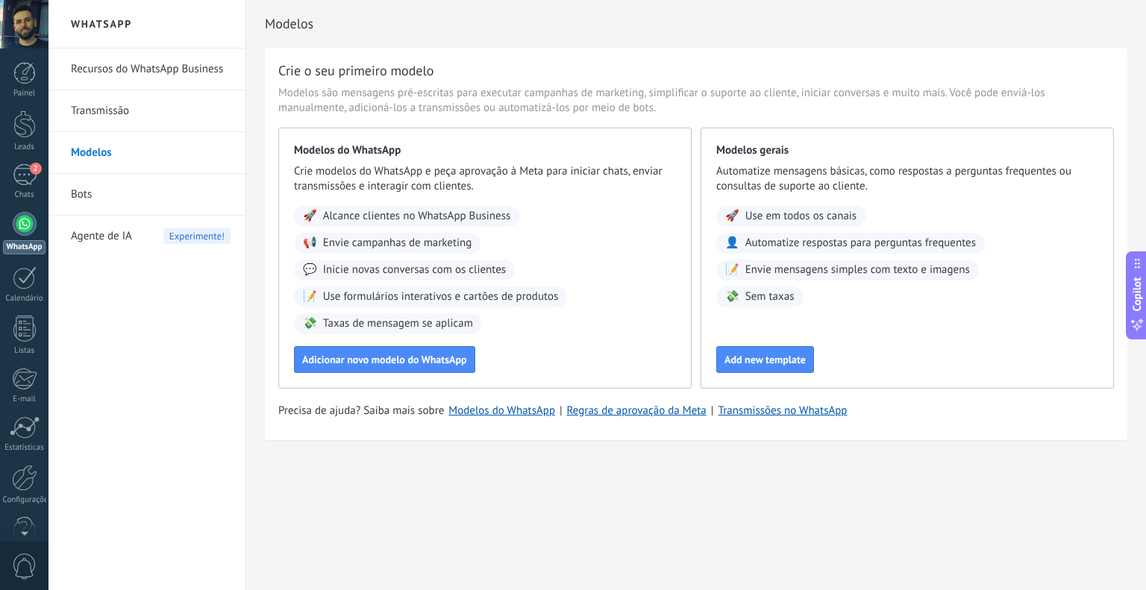
click at [81, 194] on link "Bots" at bounding box center [151, 195] width 160 height 42
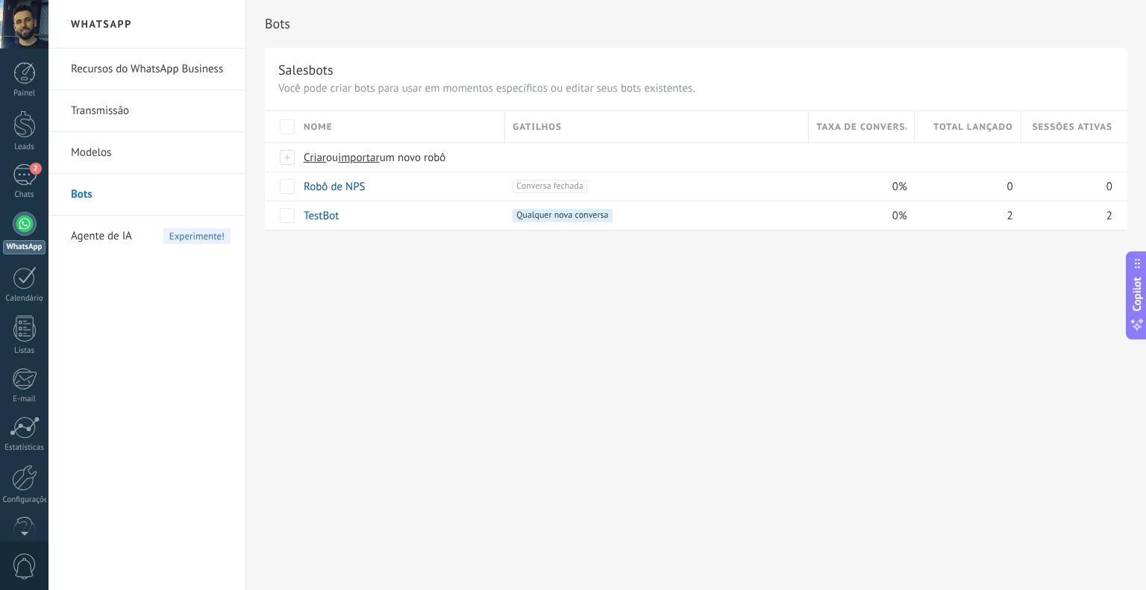
click at [93, 228] on span "Agente de IA" at bounding box center [101, 237] width 61 height 42
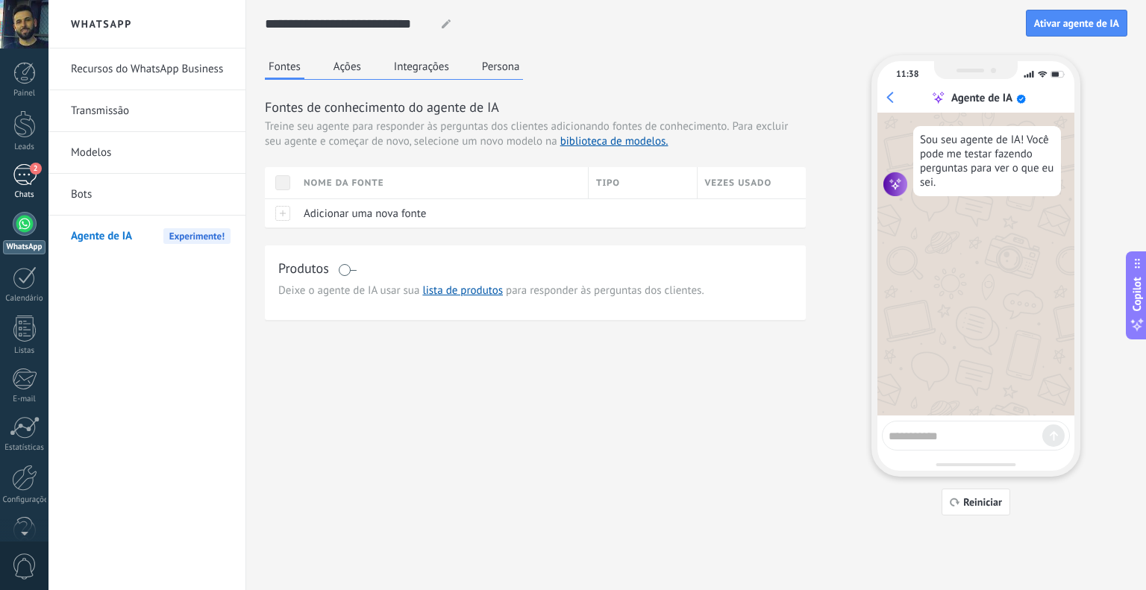
click at [32, 190] on div "Chats" at bounding box center [24, 195] width 43 height 10
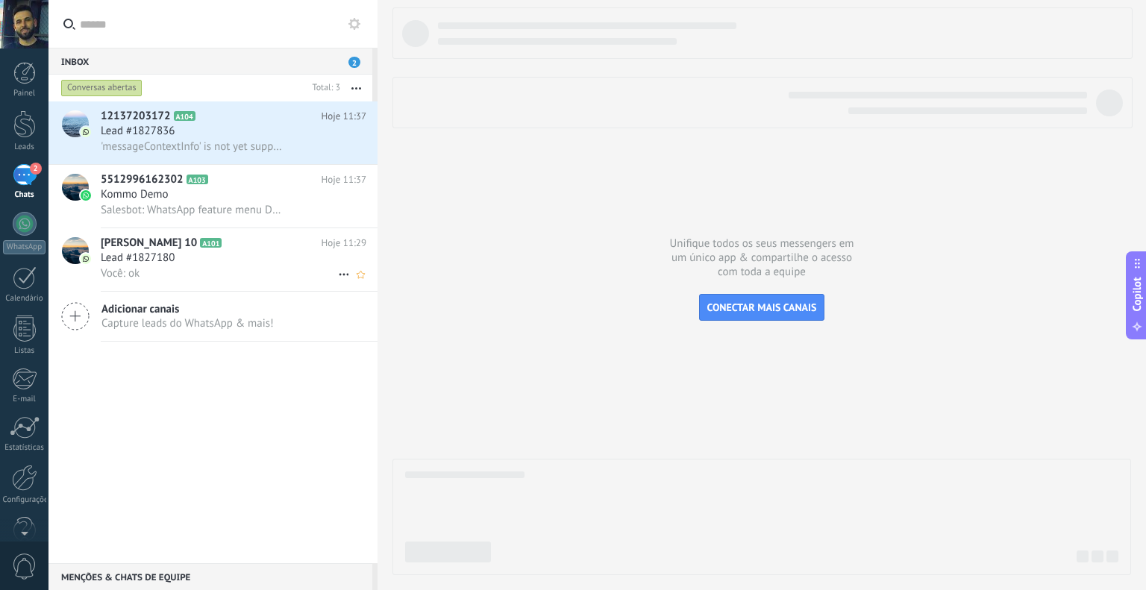
click at [247, 268] on div "Você: ok" at bounding box center [234, 274] width 266 height 16
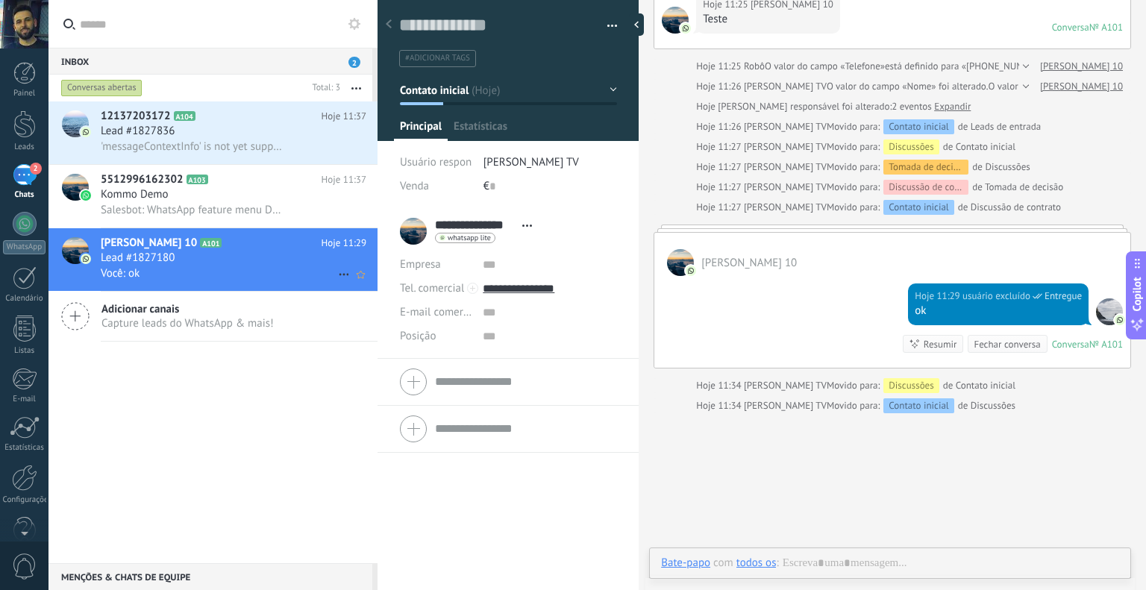
scroll to position [22, 0]
click at [337, 276] on icon at bounding box center [344, 275] width 18 height 18
click at [315, 269] on div at bounding box center [573, 295] width 1146 height 590
click at [607, 27] on span "button" at bounding box center [612, 28] width 10 height 3
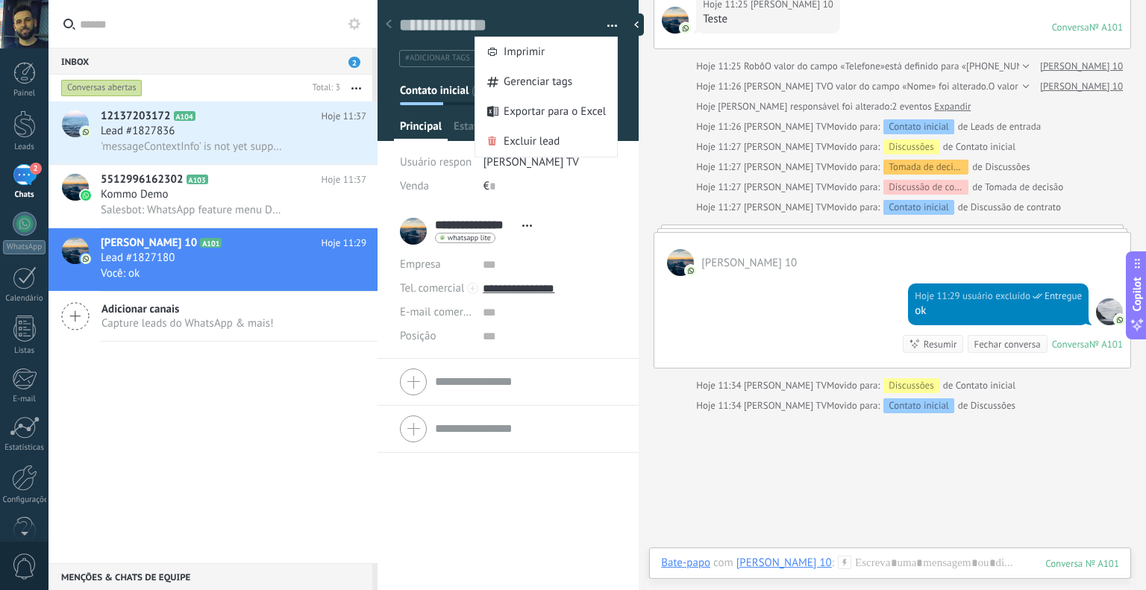
click at [607, 27] on span "button" at bounding box center [612, 28] width 10 height 3
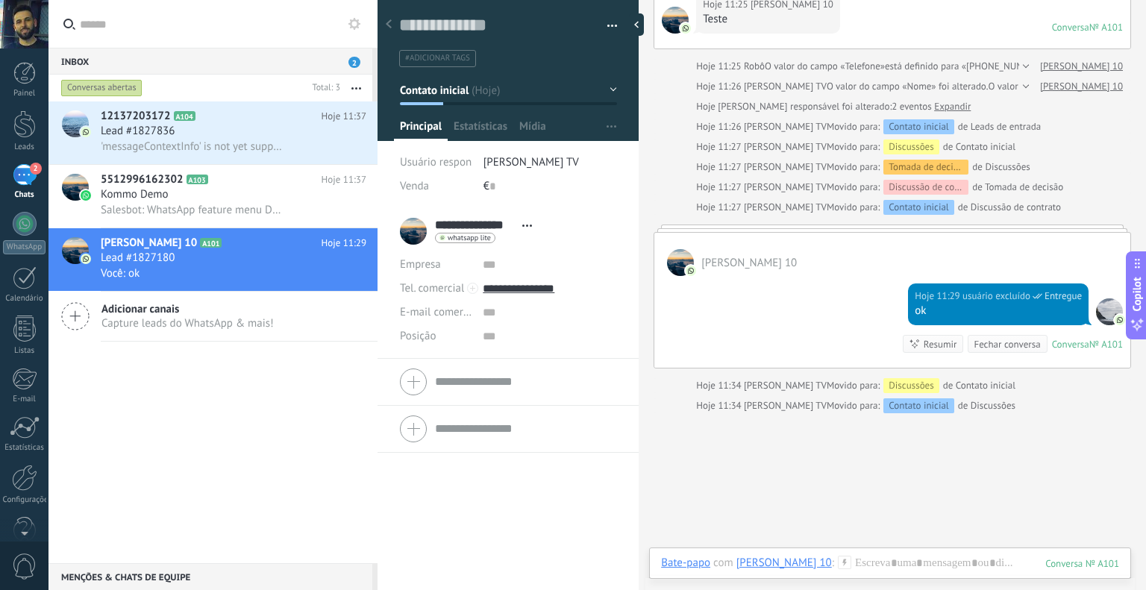
click at [560, 127] on div "Products Configurações Principal Estatísticas Mídia" at bounding box center [508, 130] width 229 height 22
click at [612, 87] on div at bounding box center [509, 65] width 262 height 151
click at [607, 91] on button "Contato inicial" at bounding box center [508, 90] width 217 height 27
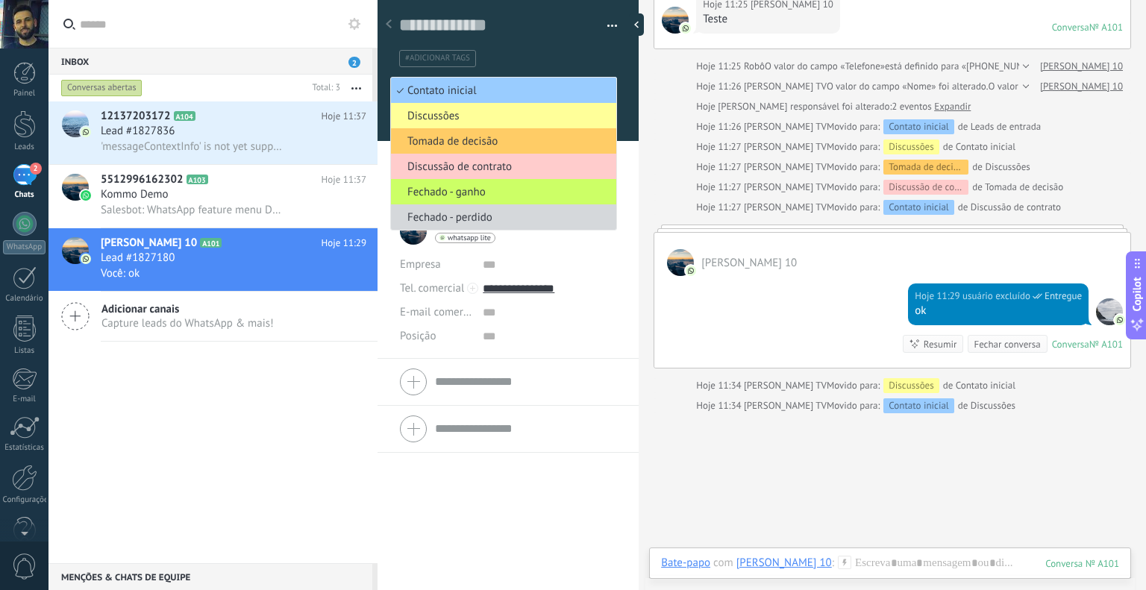
click at [611, 63] on div "#adicionar tags" at bounding box center [508, 54] width 219 height 28
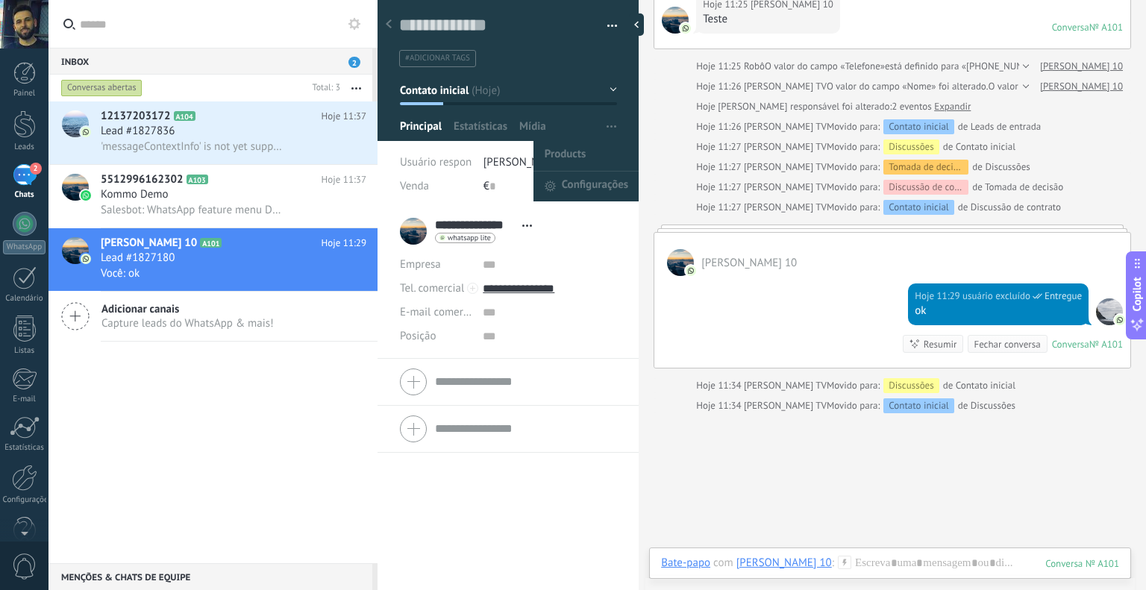
click at [610, 122] on span "button" at bounding box center [612, 127] width 10 height 28
click at [572, 148] on span "Products" at bounding box center [566, 156] width 42 height 30
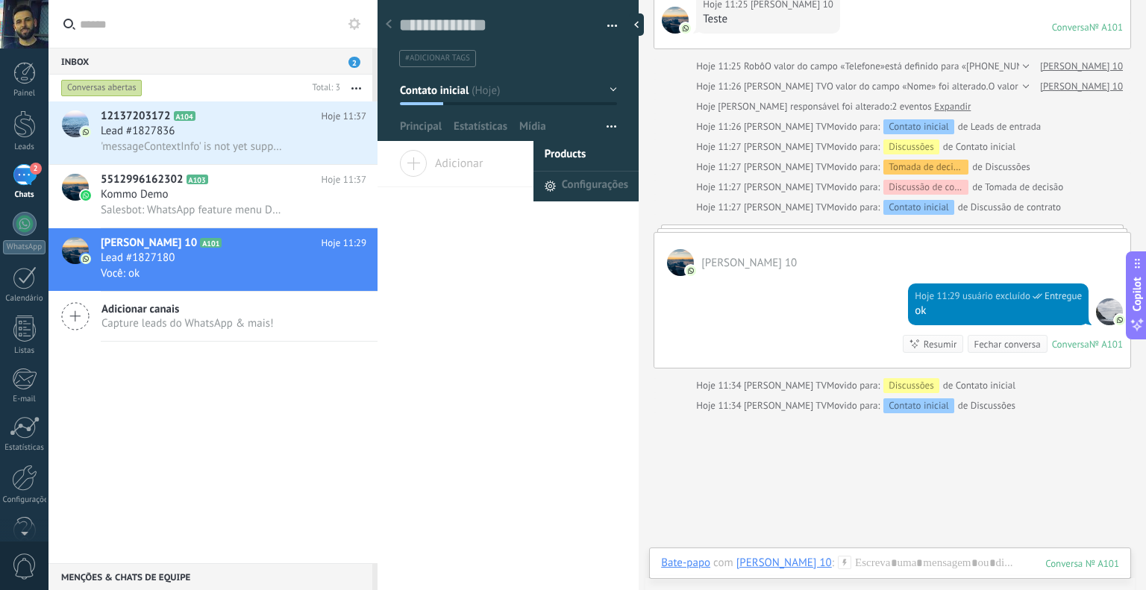
click at [607, 126] on icon "button" at bounding box center [612, 126] width 10 height 2
click at [589, 181] on span "Configurações" at bounding box center [595, 187] width 66 height 30
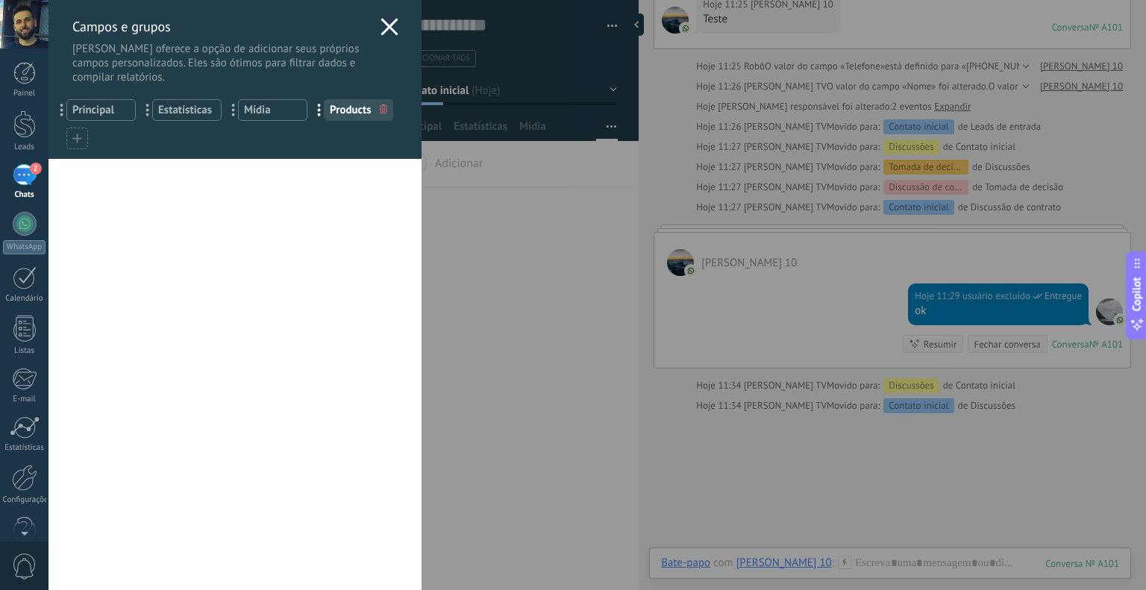
click at [358, 104] on span "Products" at bounding box center [358, 110] width 57 height 14
click at [319, 110] on span "..." at bounding box center [324, 109] width 31 height 25
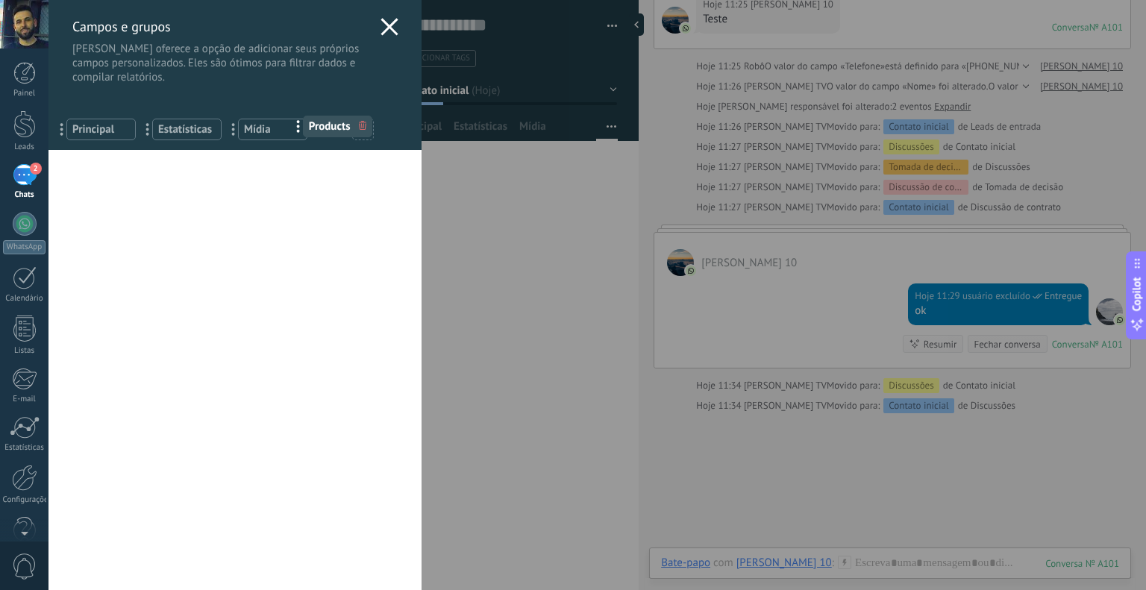
drag, startPoint x: 319, startPoint y: 110, endPoint x: 298, endPoint y: 125, distance: 25.5
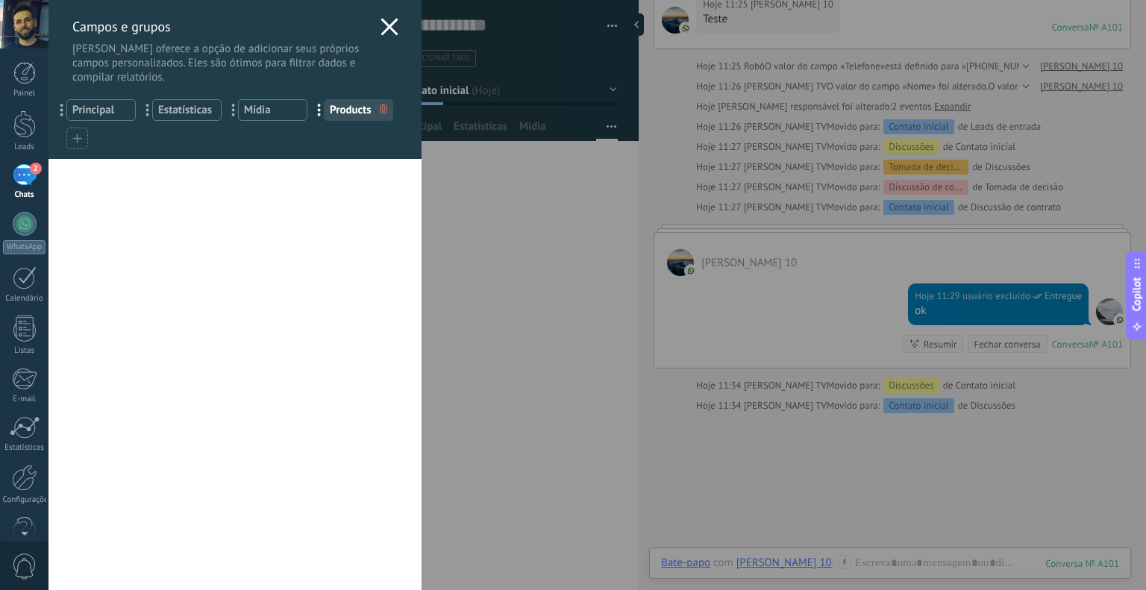
click at [381, 26] on icon at bounding box center [390, 27] width 18 height 18
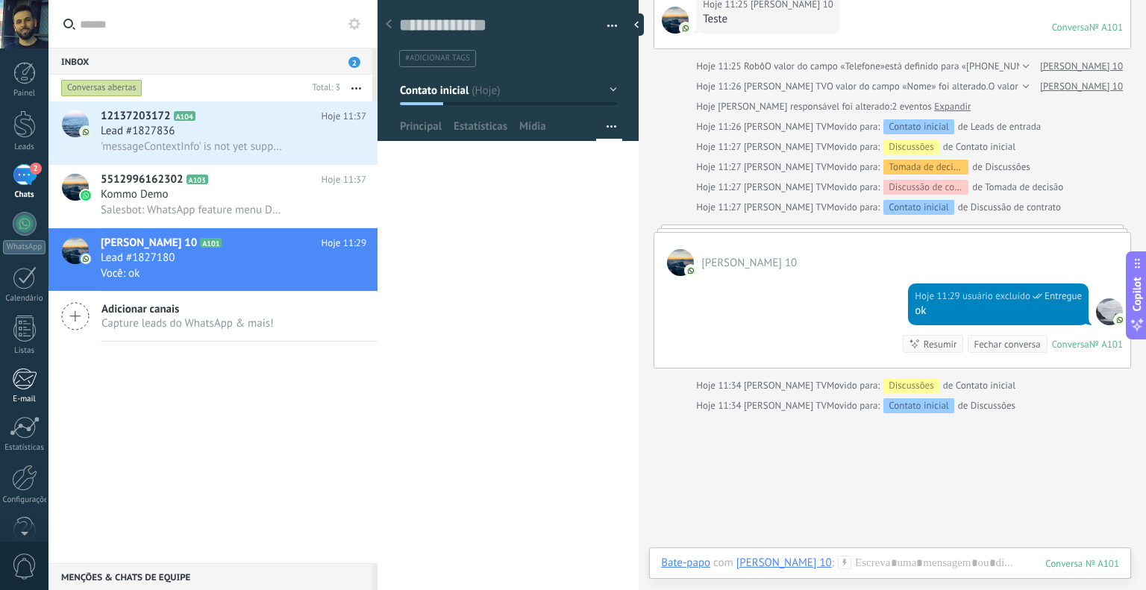
click at [36, 379] on div at bounding box center [24, 379] width 25 height 22
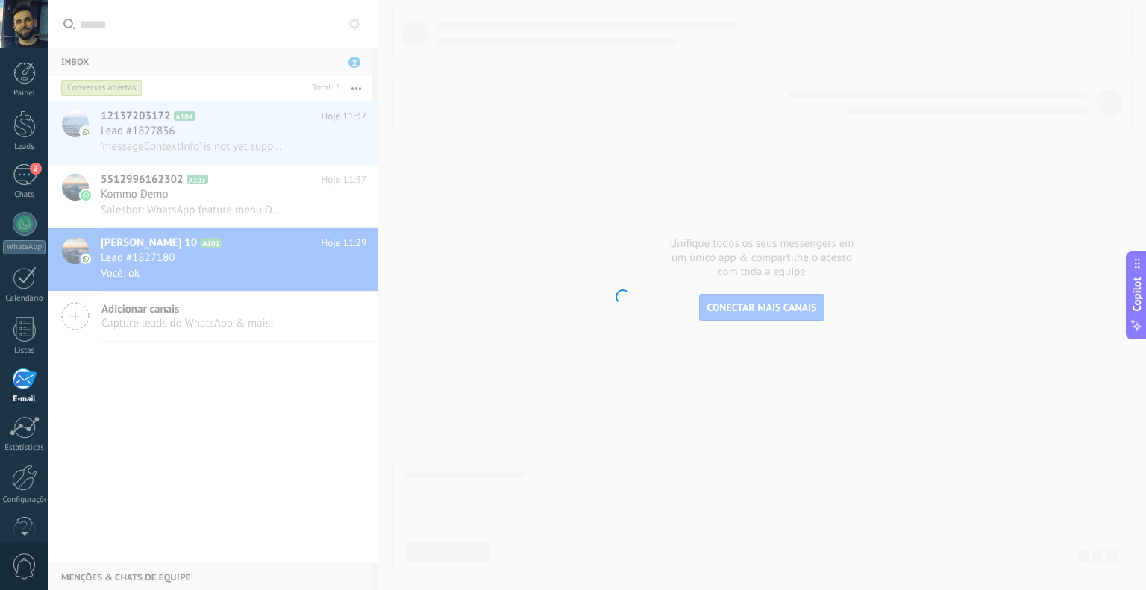
scroll to position [30, 0]
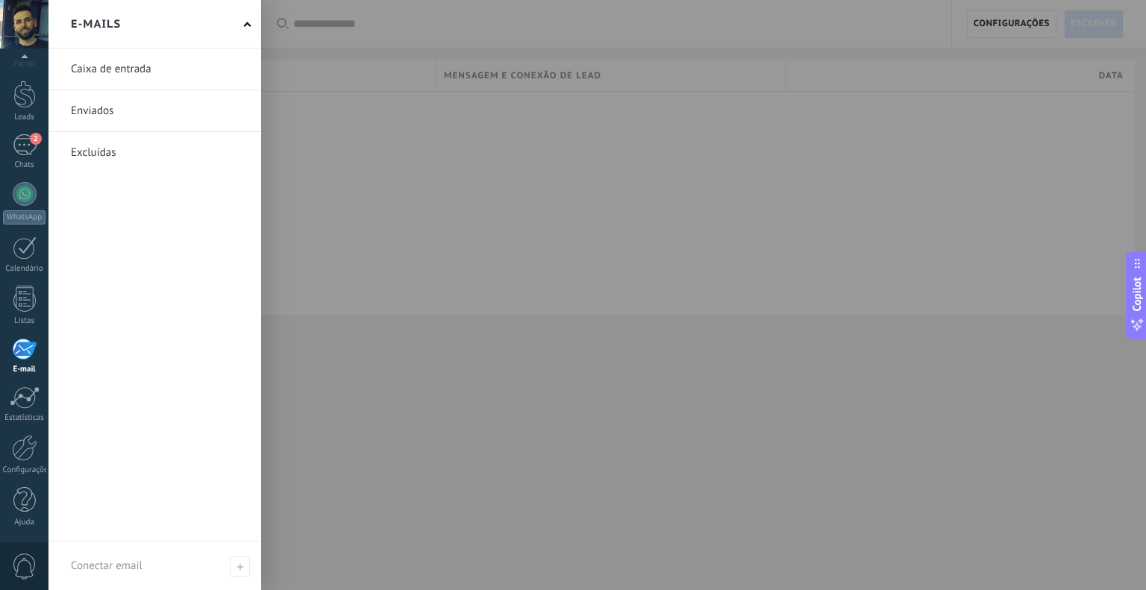
click at [31, 351] on div at bounding box center [24, 349] width 25 height 22
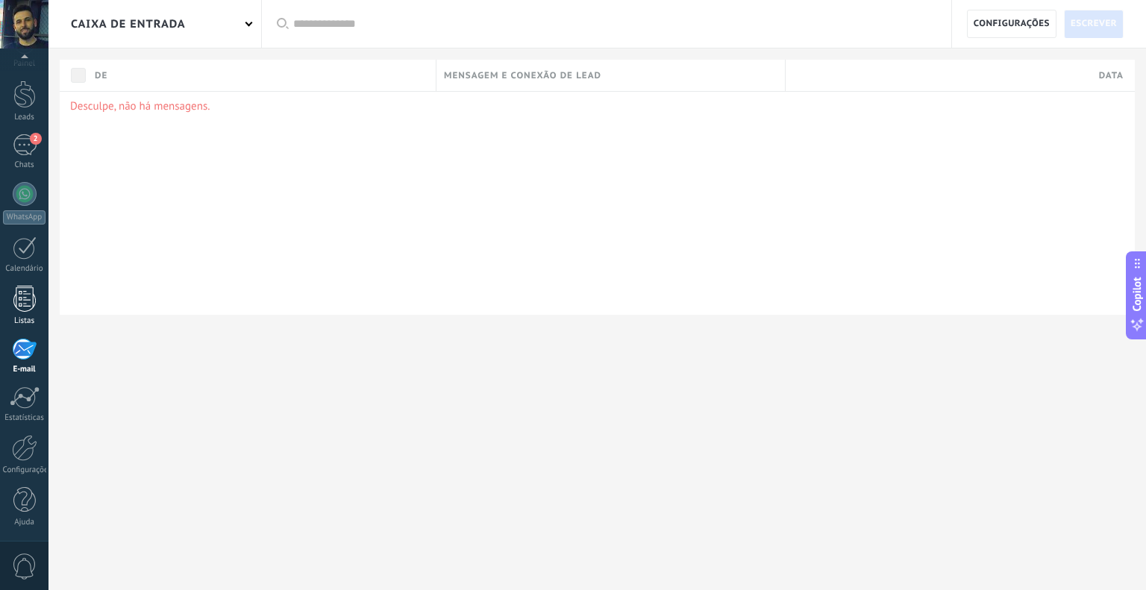
click at [27, 303] on div at bounding box center [24, 299] width 22 height 26
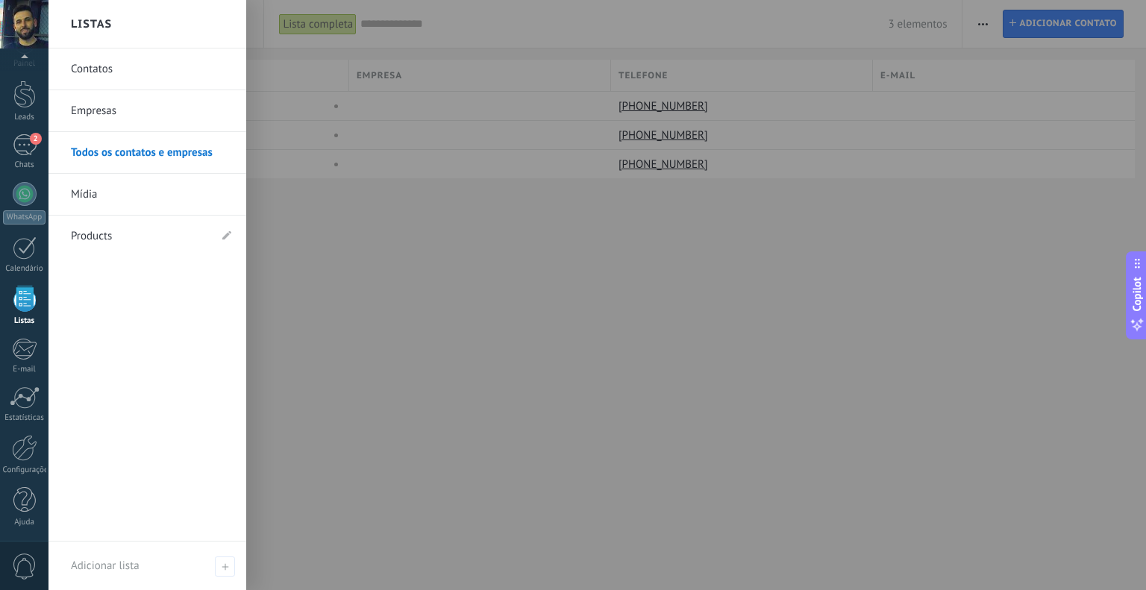
click at [100, 235] on link "Products" at bounding box center [140, 237] width 138 height 42
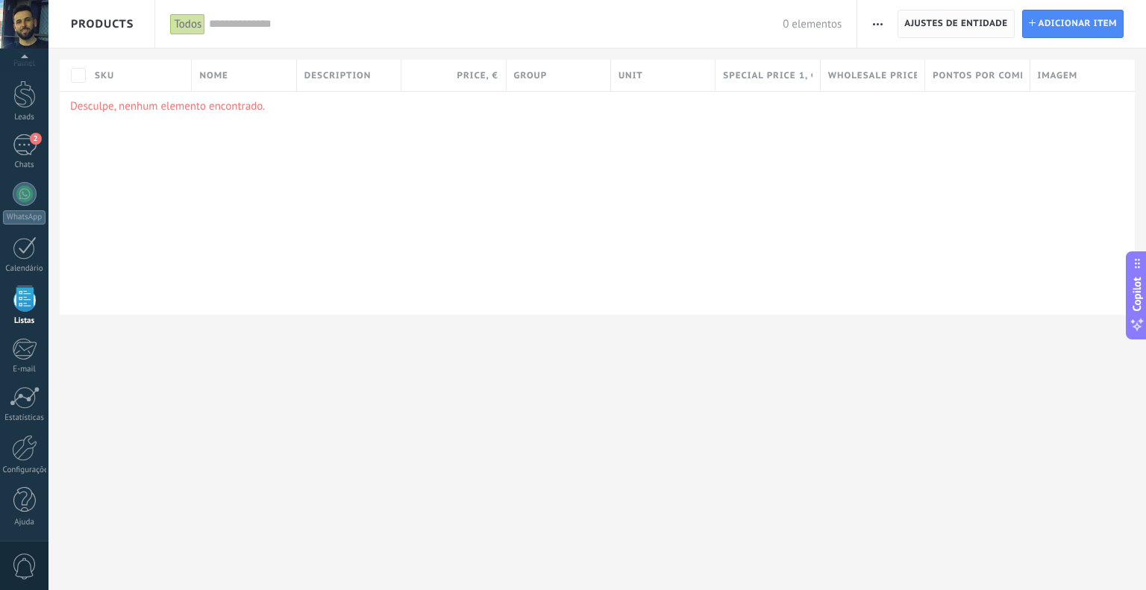
click at [980, 27] on span "Ajustes de entidade" at bounding box center [955, 23] width 103 height 27
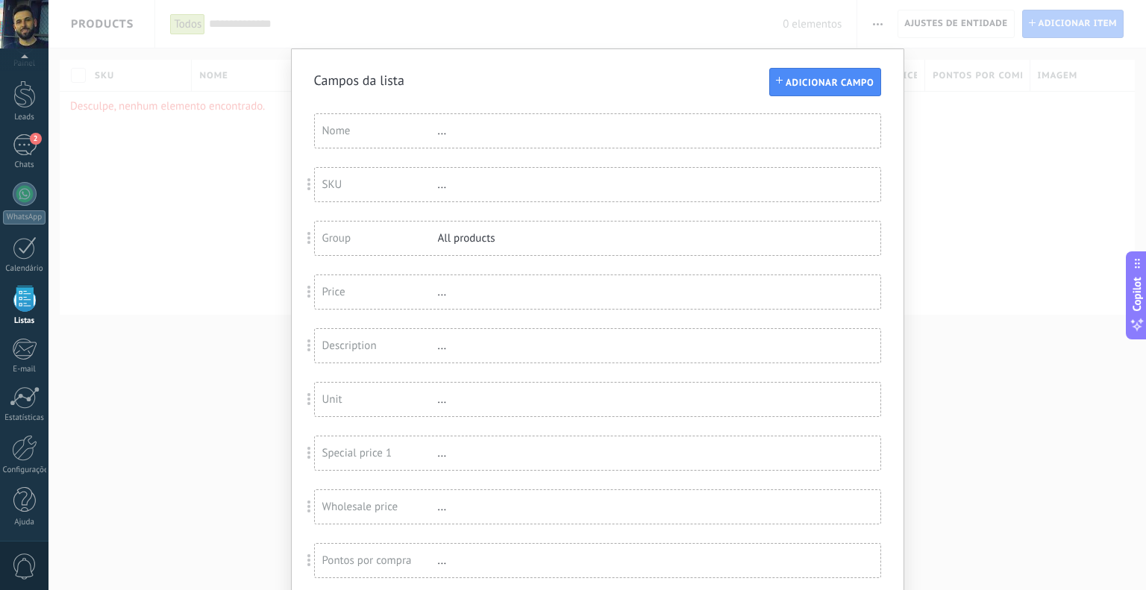
click at [955, 203] on div "Campos da lista Adicionar campo Você atingiu o limite de campos personalizados …" at bounding box center [597, 295] width 1098 height 590
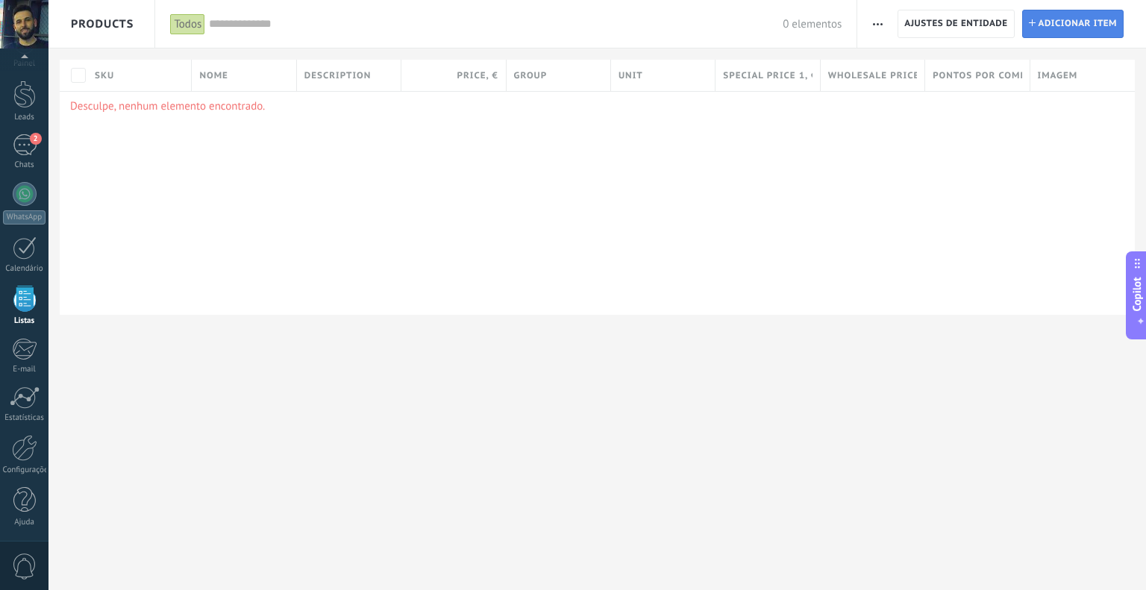
click at [1034, 28] on link "Adicionar Adicionar item" at bounding box center [1073, 24] width 102 height 28
type textarea "***"
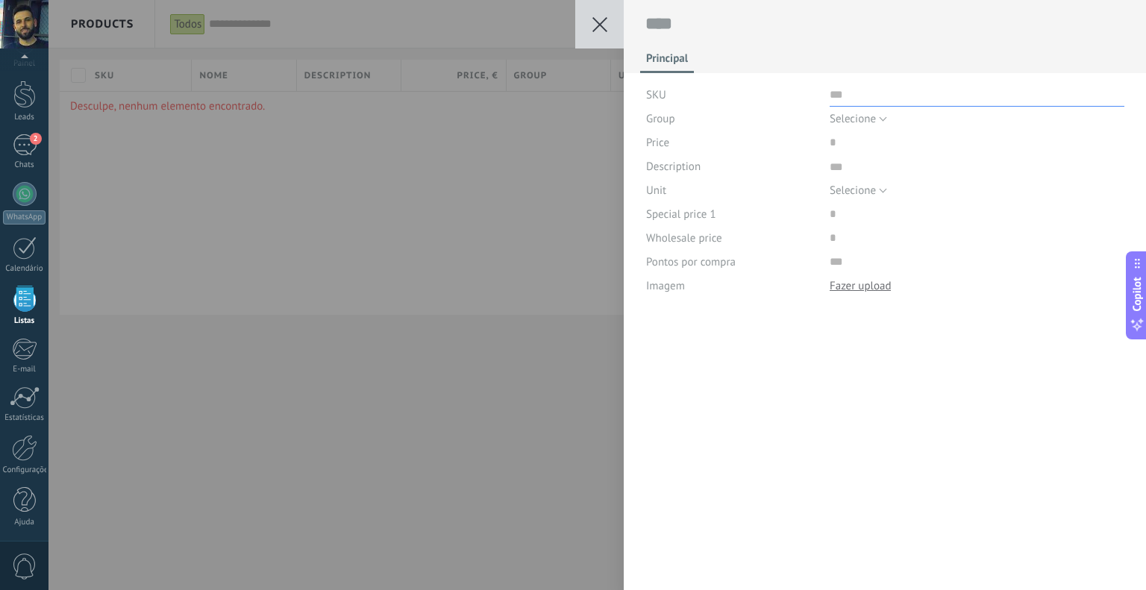
click at [836, 104] on input "text" at bounding box center [977, 95] width 295 height 24
type input "***"
click at [877, 120] on button "Selecione" at bounding box center [858, 119] width 57 height 24
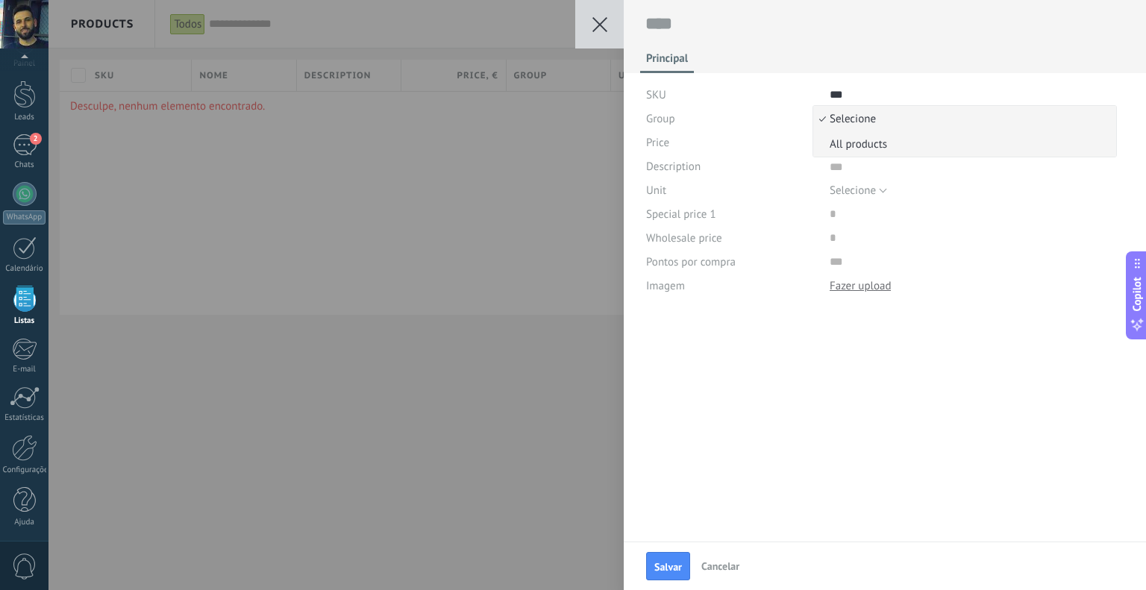
click at [873, 143] on span "All products" at bounding box center [962, 144] width 298 height 14
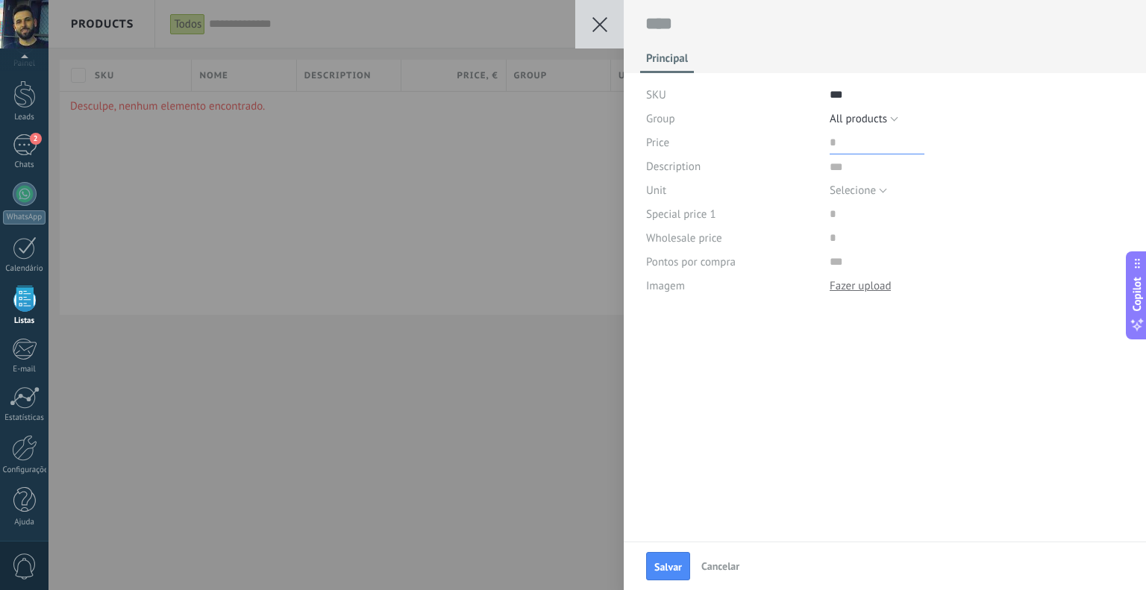
click at [868, 141] on input "price" at bounding box center [877, 143] width 95 height 24
type input "***"
click at [887, 187] on div "Selecione pc l m3 kg t gal cu ft lb Selecione" at bounding box center [977, 190] width 295 height 24
click at [884, 192] on button "Selecione" at bounding box center [858, 190] width 57 height 24
click at [968, 395] on div "Principal SKU *** Group Selecione All products All products Price Description U…" at bounding box center [885, 271] width 522 height 542
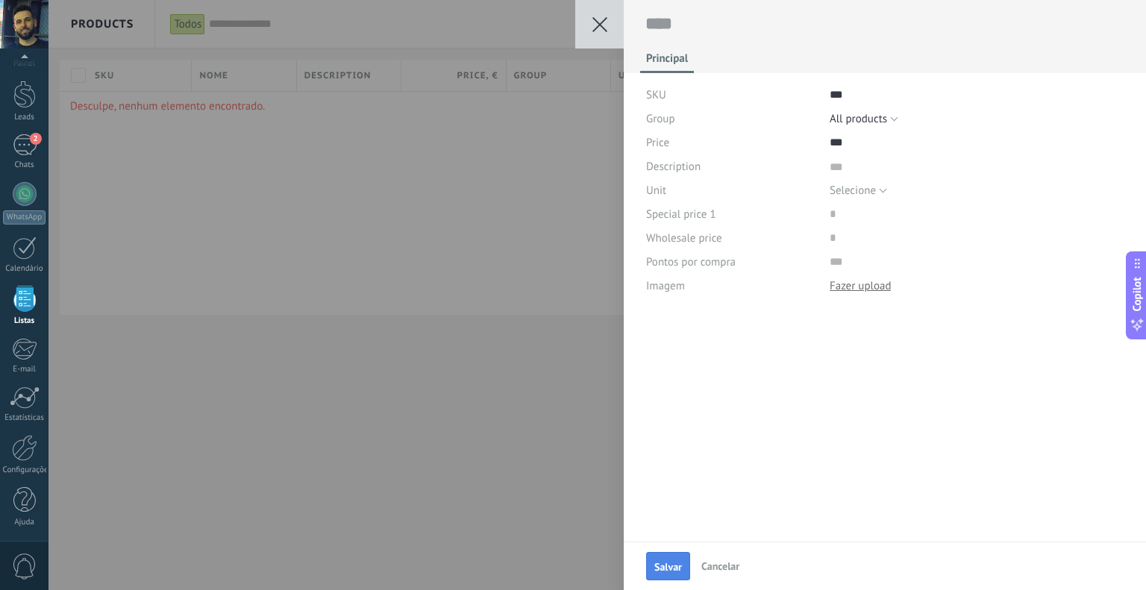
click at [680, 569] on span "Salvar" at bounding box center [668, 567] width 28 height 10
click at [713, 564] on span "Cancelar" at bounding box center [720, 566] width 38 height 13
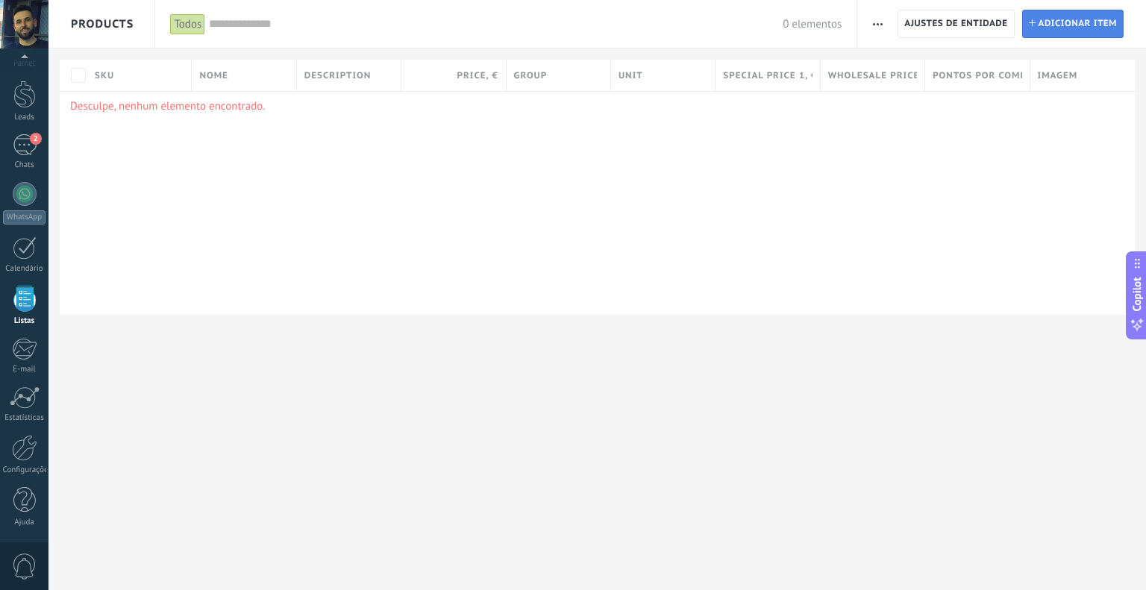
click at [1086, 24] on span "Adicionar item" at bounding box center [1078, 23] width 79 height 27
type textarea "***"
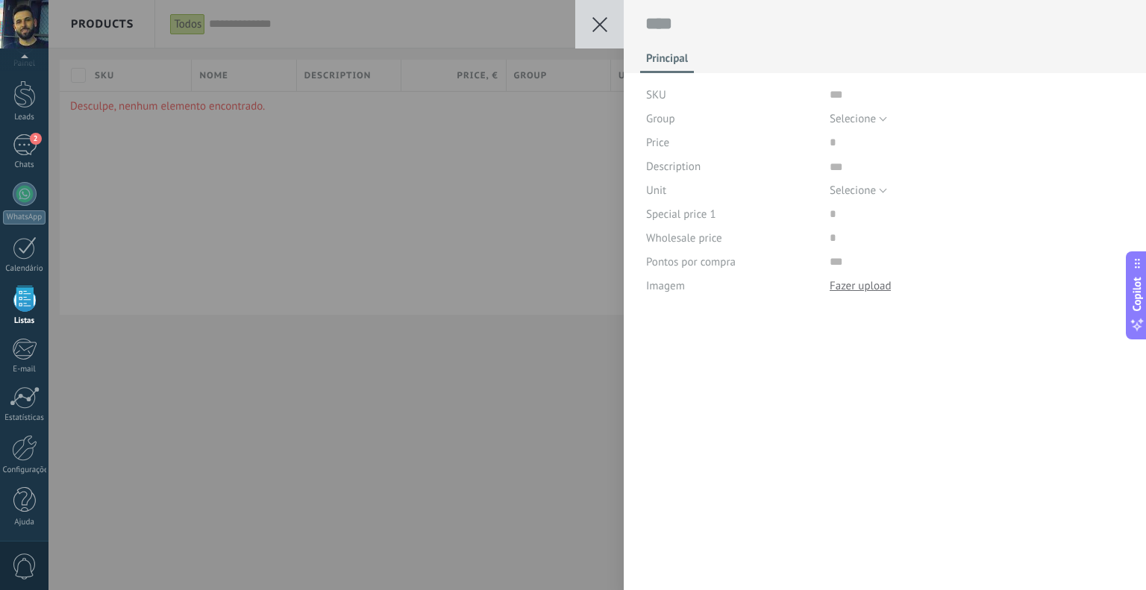
scroll to position [15, 0]
click at [848, 95] on input "text" at bounding box center [977, 95] width 295 height 24
type input "*"
click at [849, 122] on span "Selecione" at bounding box center [853, 119] width 46 height 14
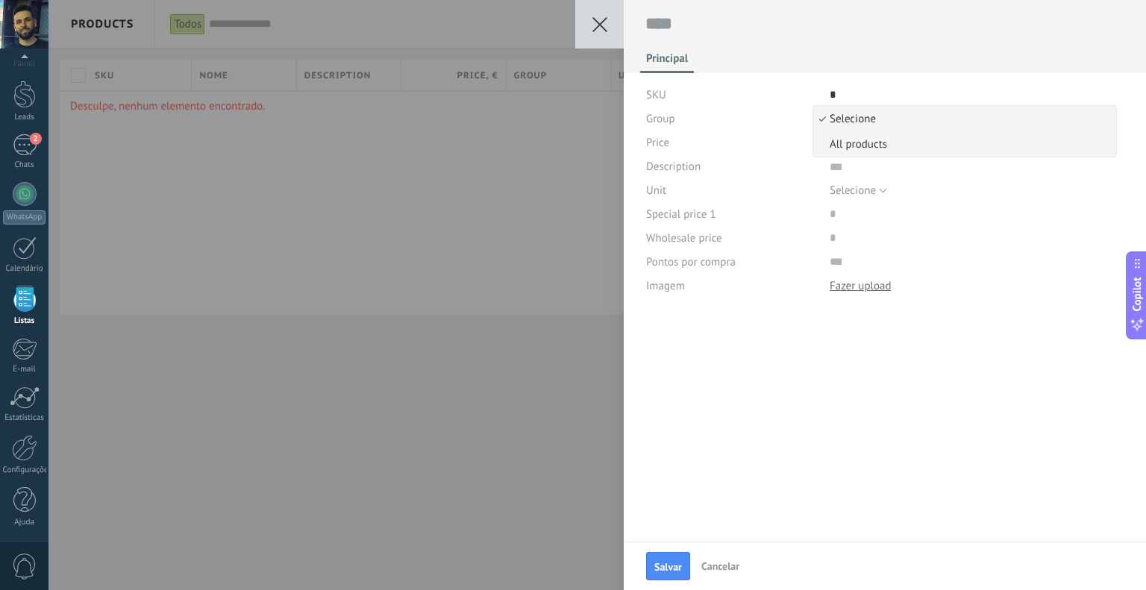
click at [850, 140] on span "All products" at bounding box center [962, 144] width 298 height 14
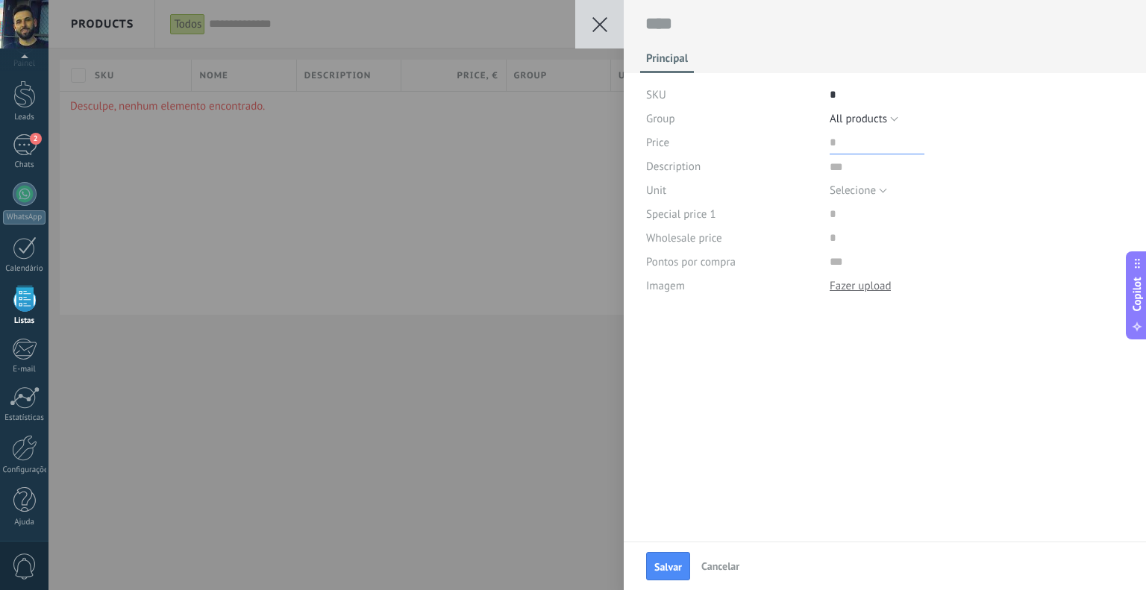
click at [848, 147] on input "price" at bounding box center [877, 143] width 95 height 24
drag, startPoint x: 842, startPoint y: 145, endPoint x: 807, endPoint y: 145, distance: 35.1
click at [808, 145] on div "Price" at bounding box center [885, 143] width 478 height 24
type input "*******"
click at [874, 163] on textarea at bounding box center [977, 166] width 295 height 24
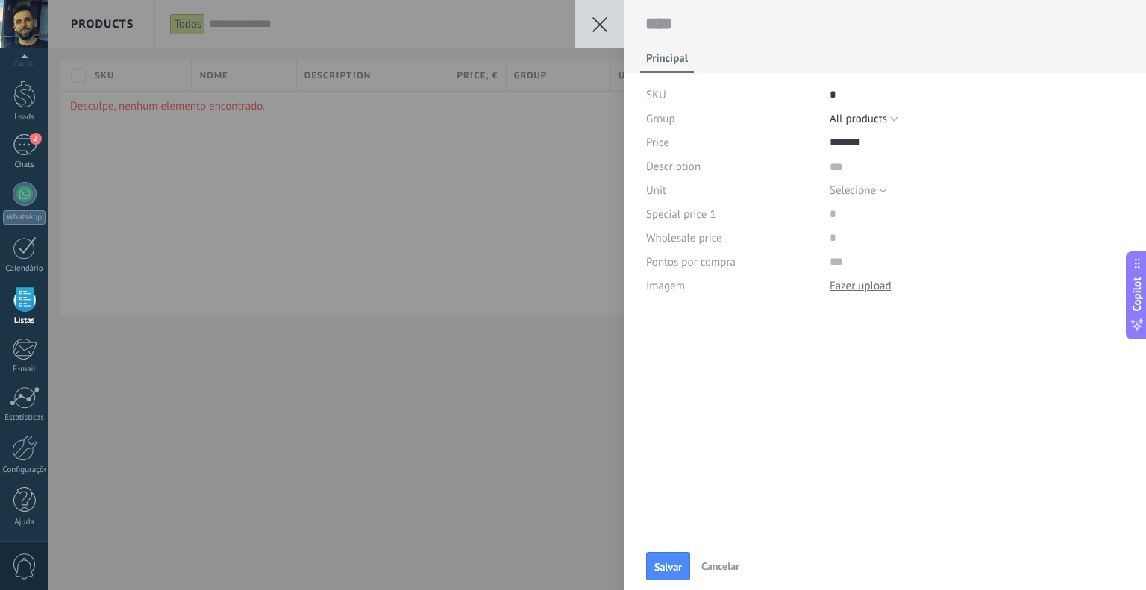
type textarea "*"
type textarea "**"
type textarea "***"
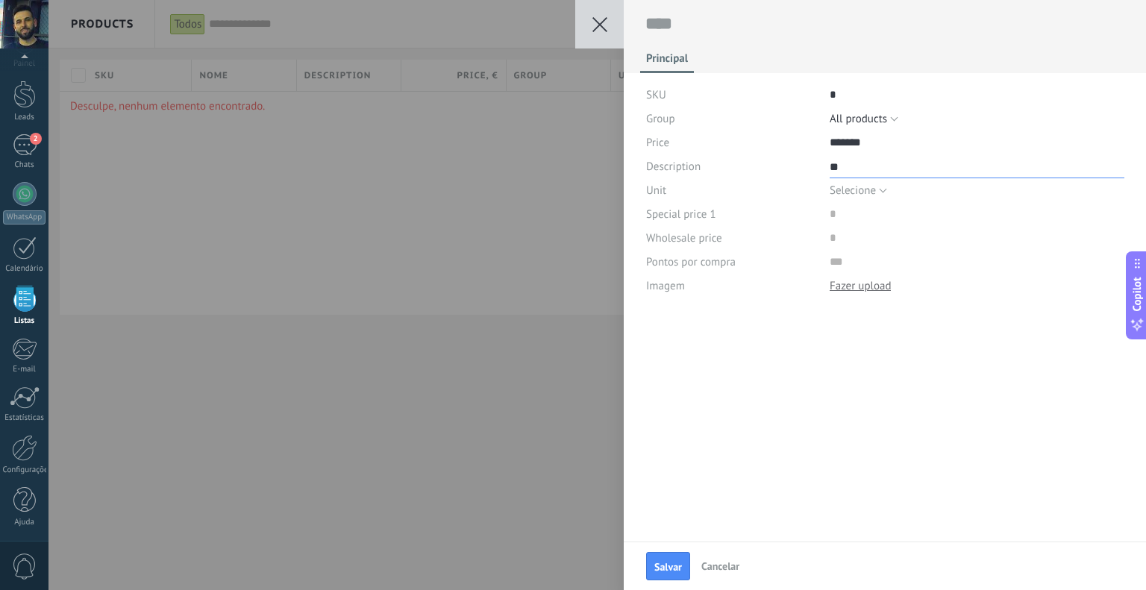
type textarea "***"
type textarea "****"
type textarea "*****"
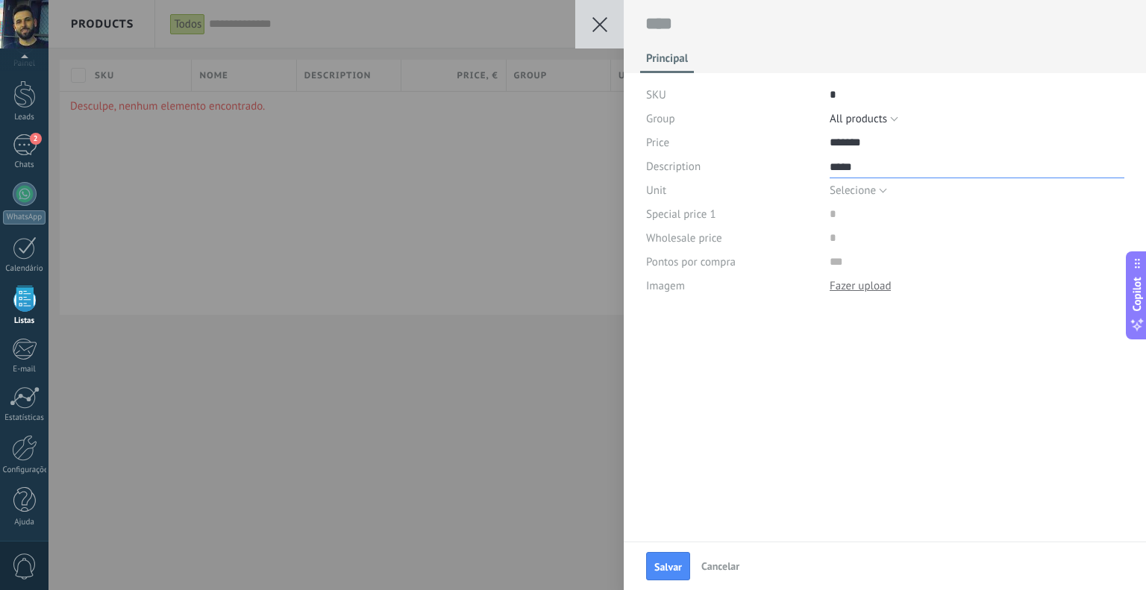
type textarea "******"
type textarea "*******"
type textarea "********"
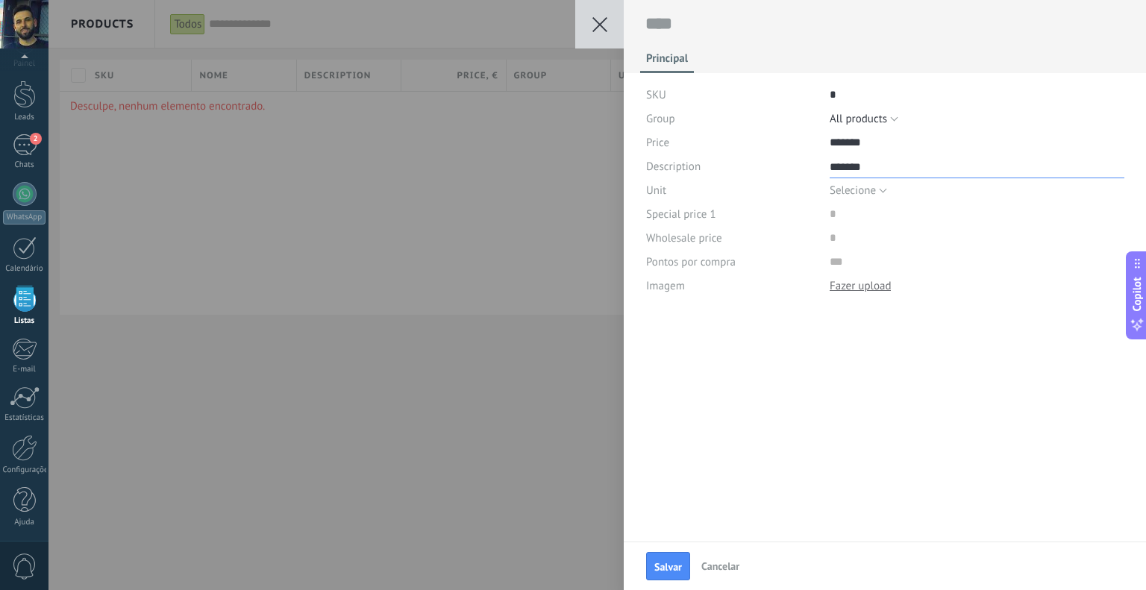
type textarea "********"
type textarea "*********"
click at [851, 190] on span "Selecione" at bounding box center [853, 191] width 46 height 14
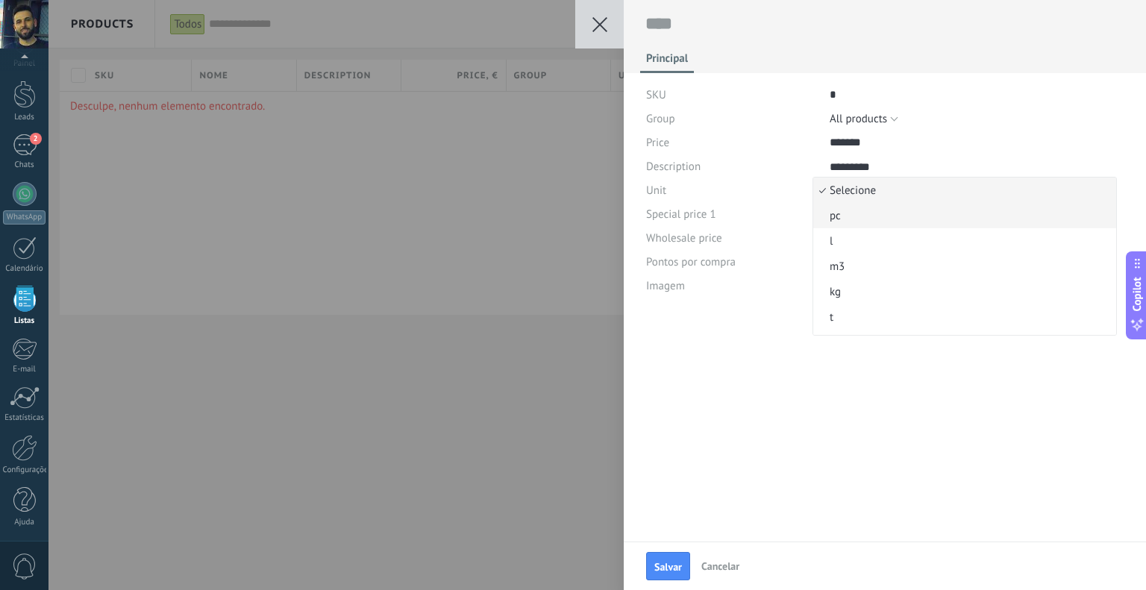
click at [859, 210] on span "pc" at bounding box center [962, 216] width 298 height 14
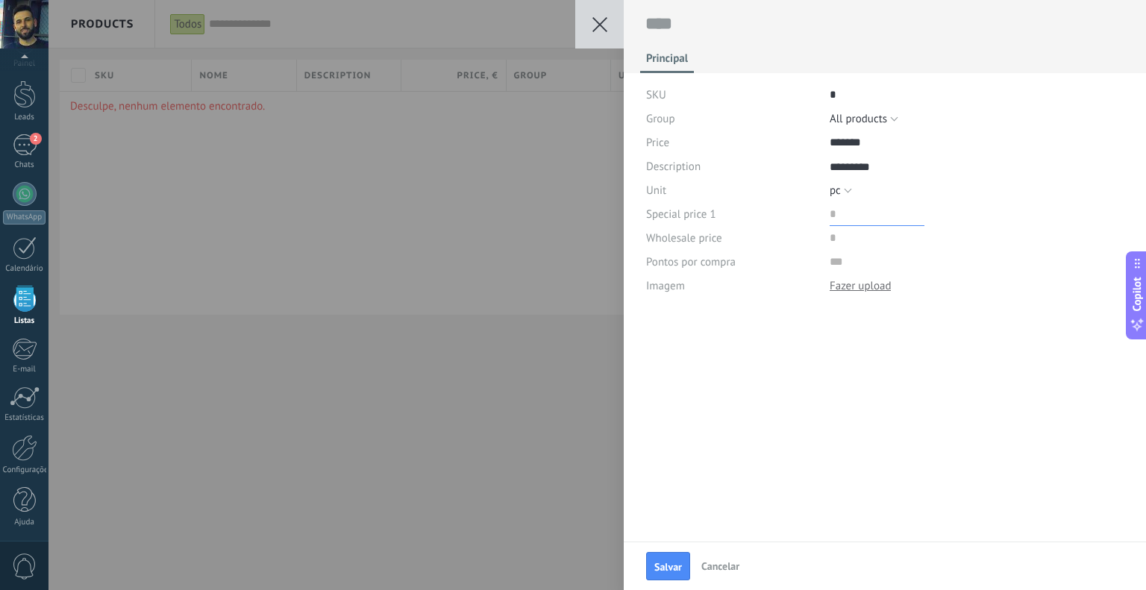
click at [839, 215] on input "price" at bounding box center [877, 214] width 95 height 24
click at [847, 236] on input "price" at bounding box center [877, 238] width 95 height 24
click at [663, 569] on span "Salvar" at bounding box center [668, 567] width 28 height 10
click at [780, 13] on textarea at bounding box center [885, 24] width 480 height 22
type textarea "*"
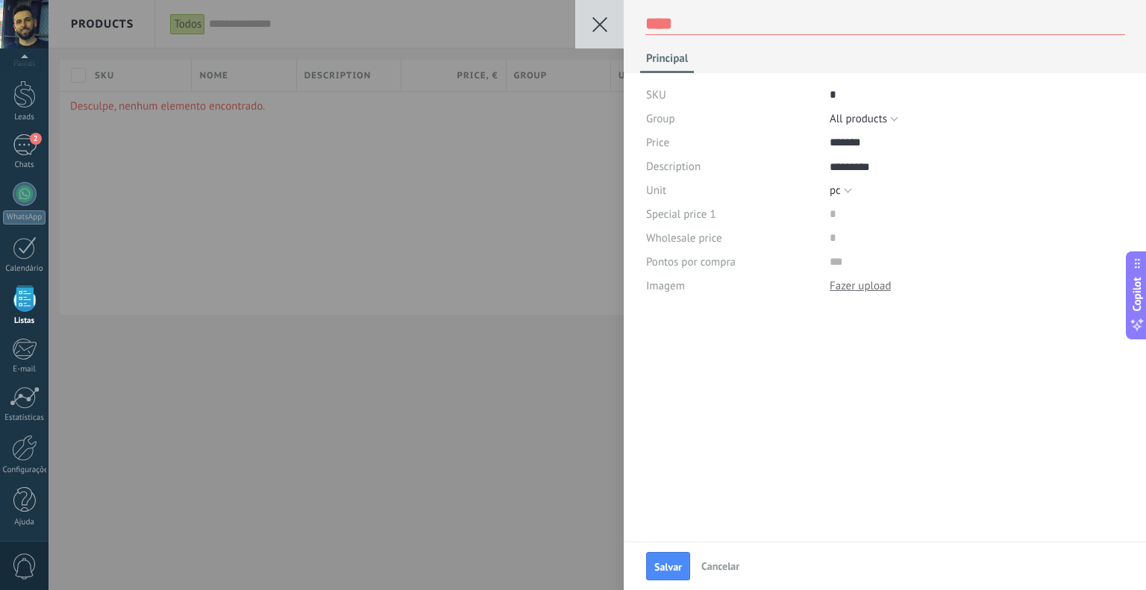
type textarea "*"
type textarea "**"
type textarea "***"
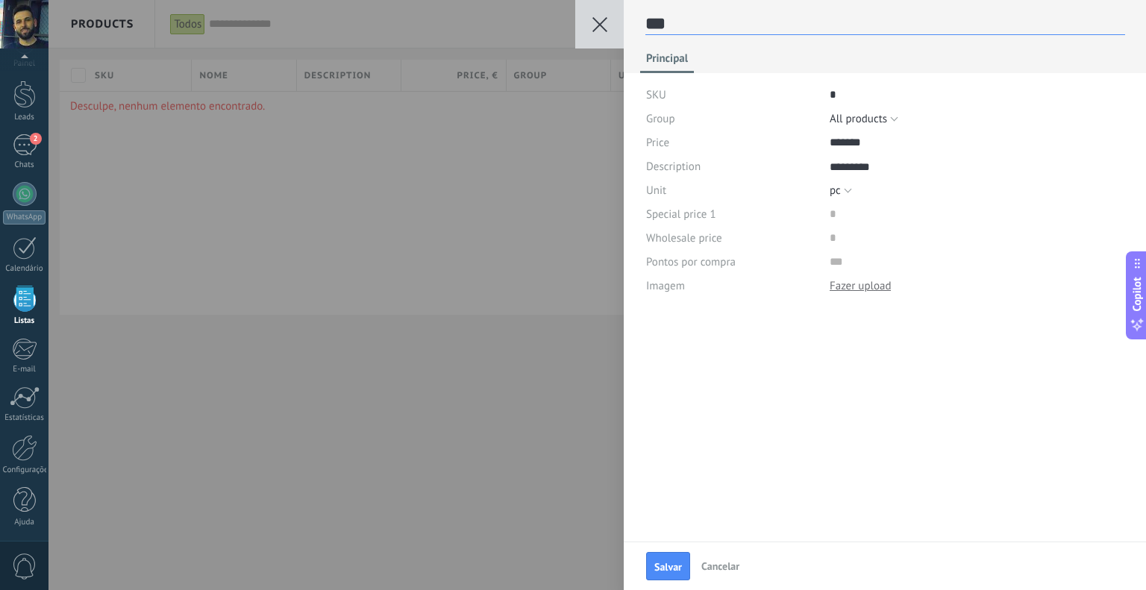
type textarea "****"
type textarea "*****"
type textarea "******"
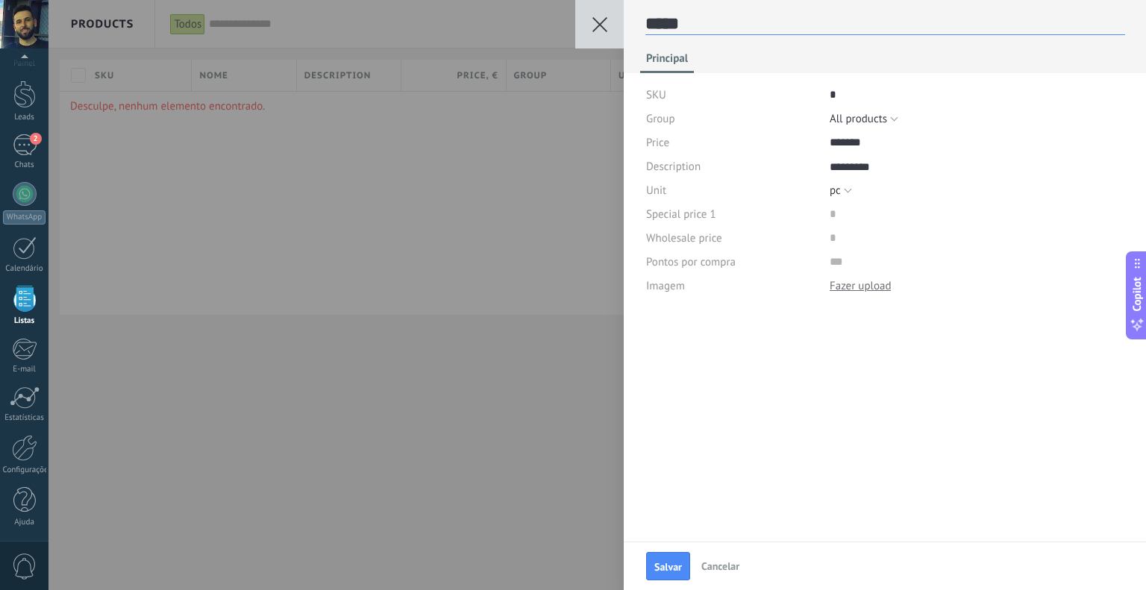
type textarea "******"
type textarea "*****"
type textarea "****"
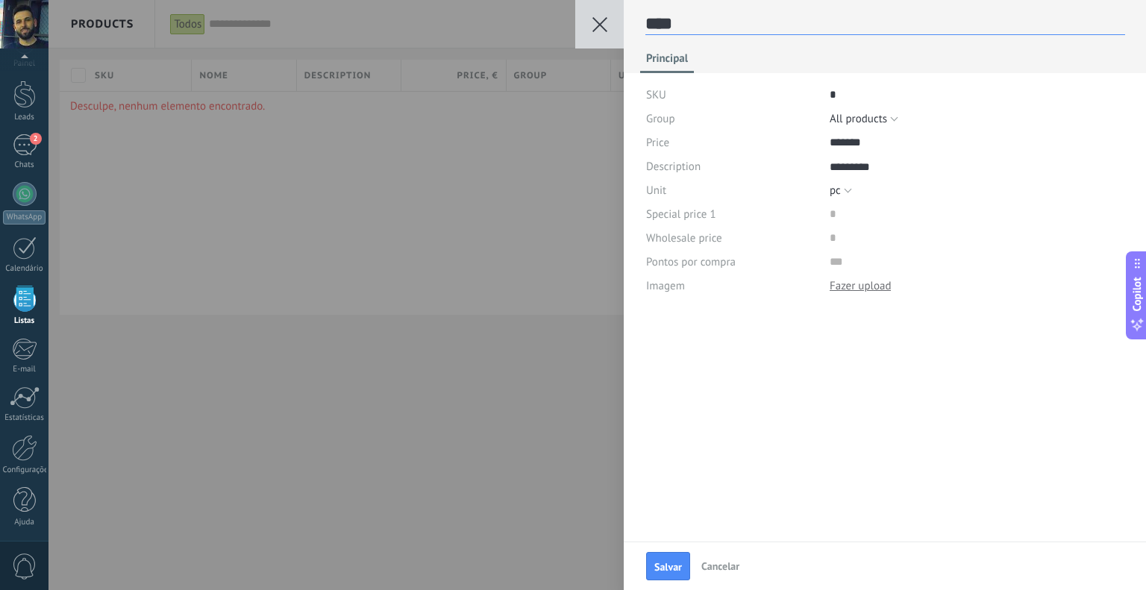
type textarea "***"
type textarea "**"
type textarea "*"
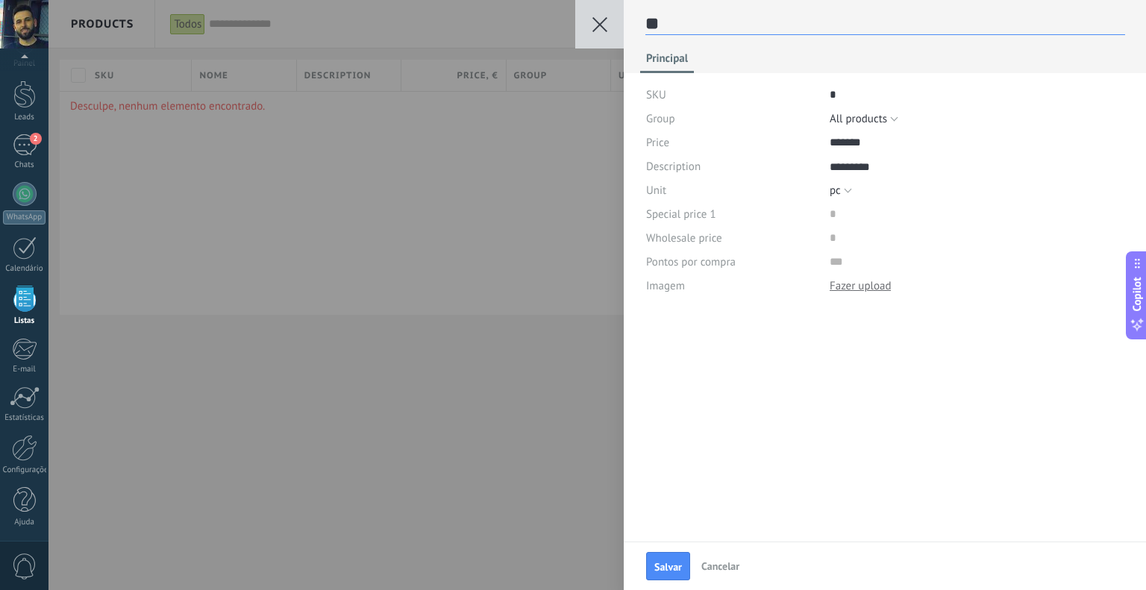
type textarea "*"
type textarea "****"
type textarea "*"
type textarea "**"
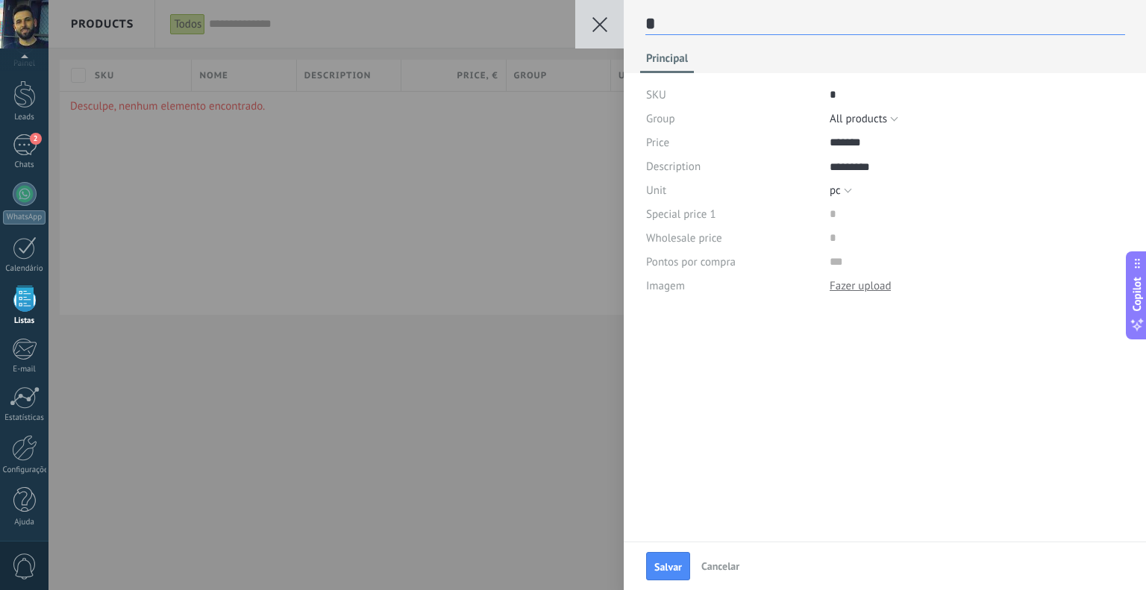
type textarea "**"
type textarea "***"
type textarea "****"
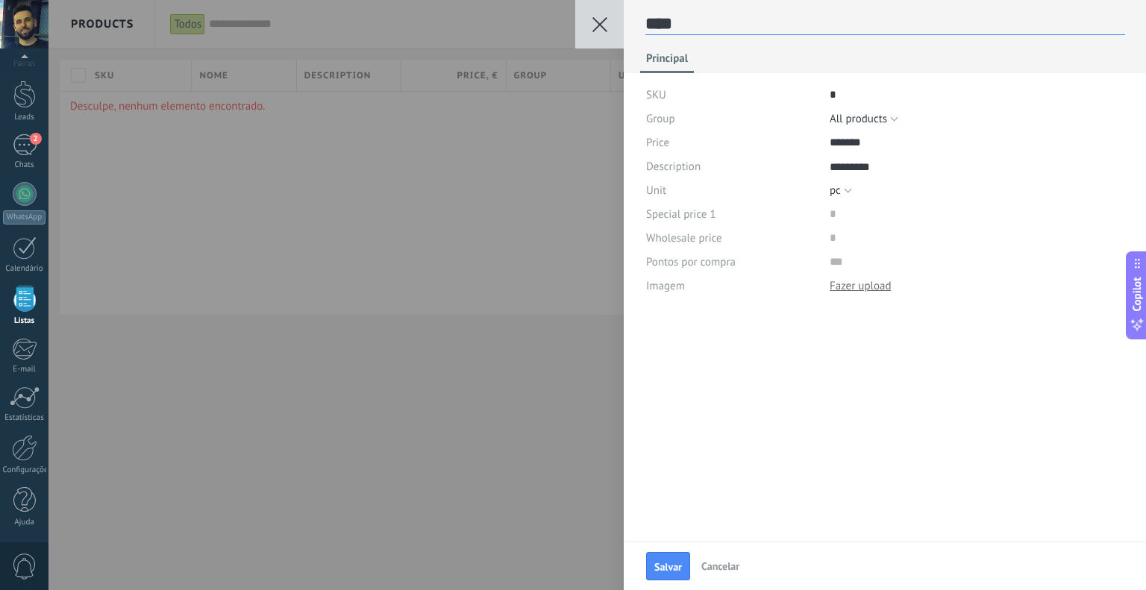
type textarea "*****"
type textarea "******"
type textarea "*******"
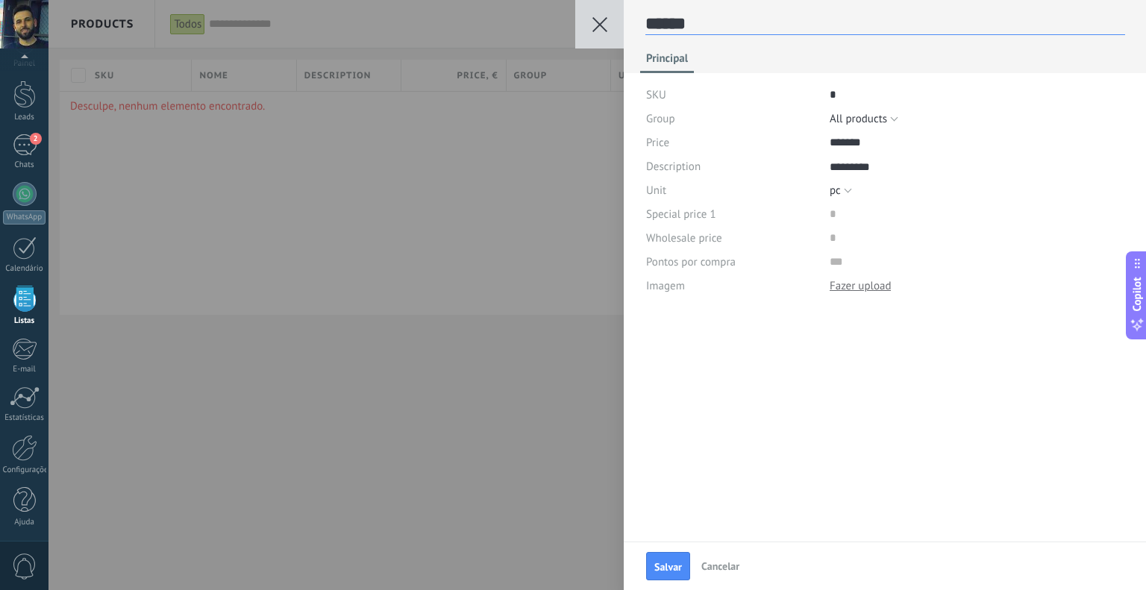
type textarea "*******"
type textarea "******"
type textarea "*****"
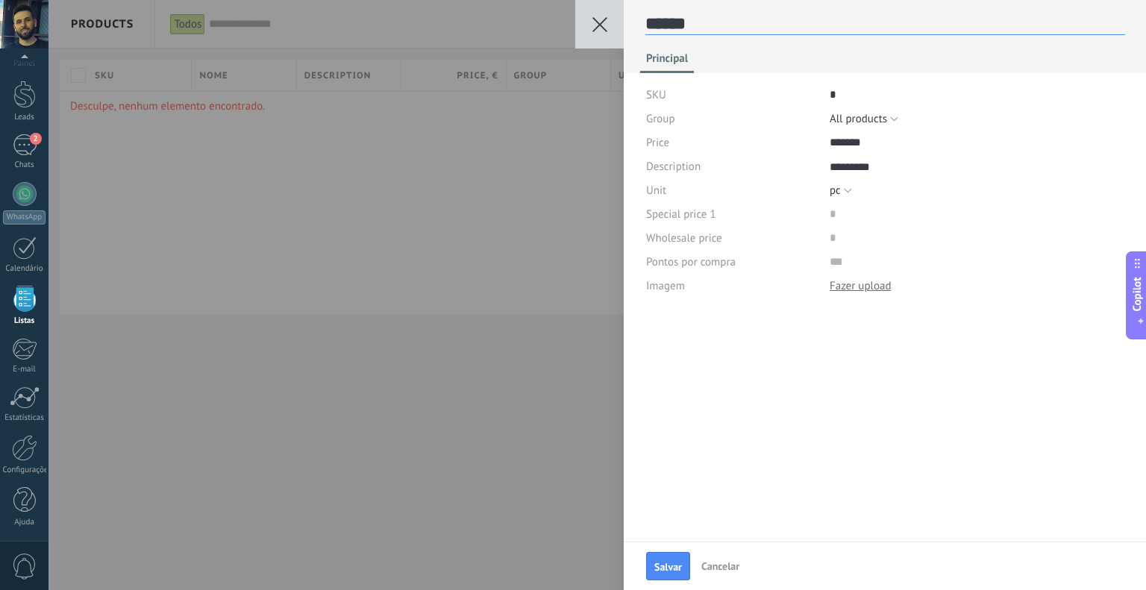
type textarea "*****"
type textarea "******"
type textarea "*******"
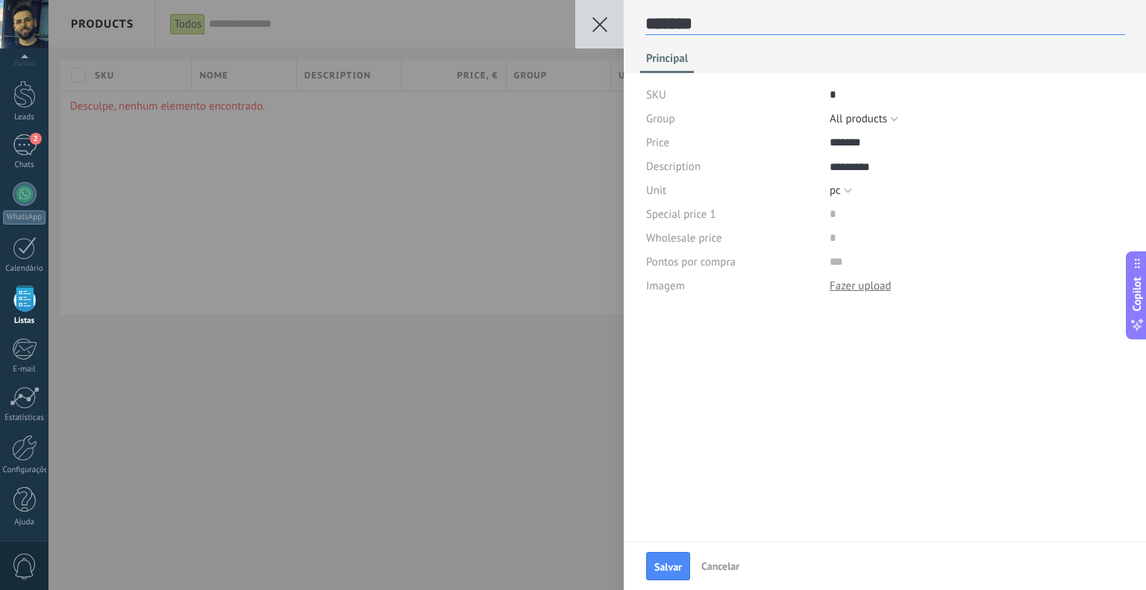
type textarea "********"
type textarea "*********"
click at [660, 563] on span "Salvar" at bounding box center [668, 567] width 28 height 10
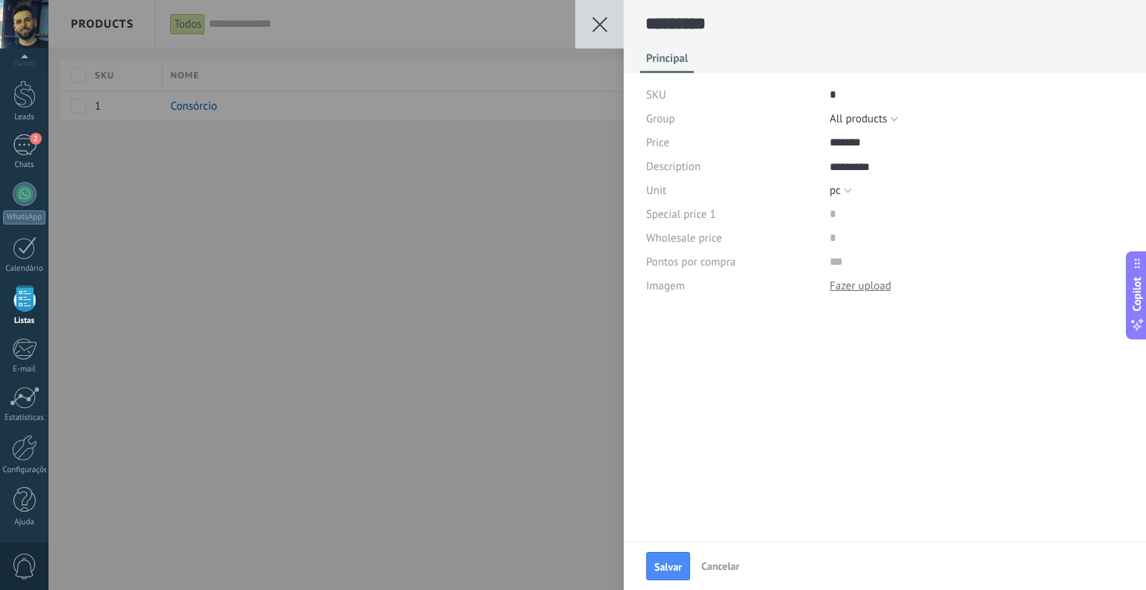
click at [519, 420] on div "Salvar Cancelar ********* Principal SKU * Group Selecione All products All prod…" at bounding box center [597, 295] width 1098 height 590
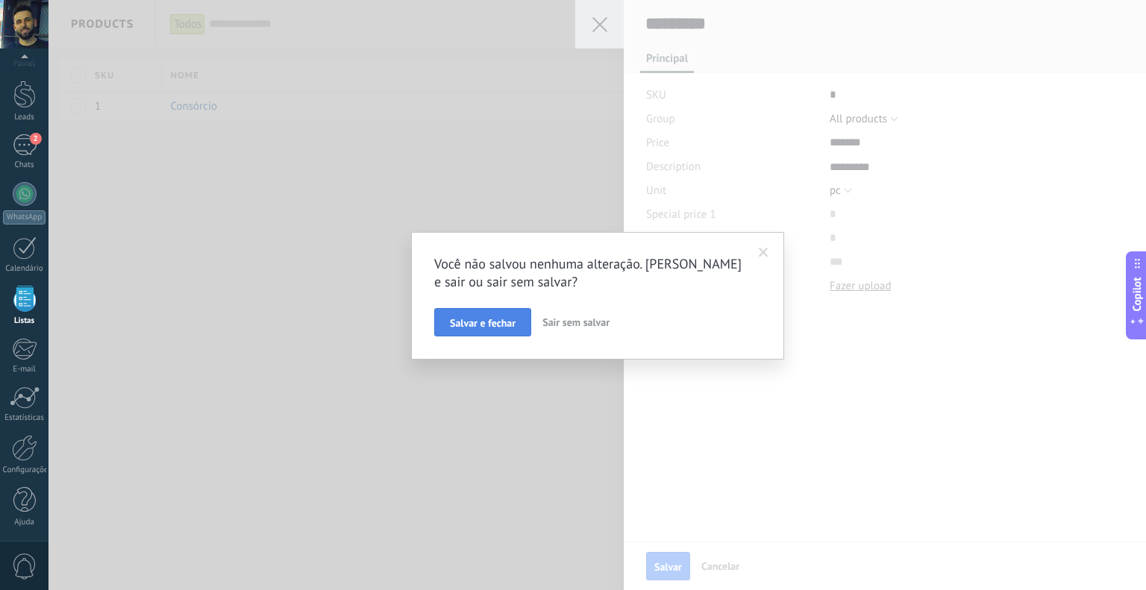
click at [504, 325] on span "Salvar e fechar" at bounding box center [483, 323] width 66 height 10
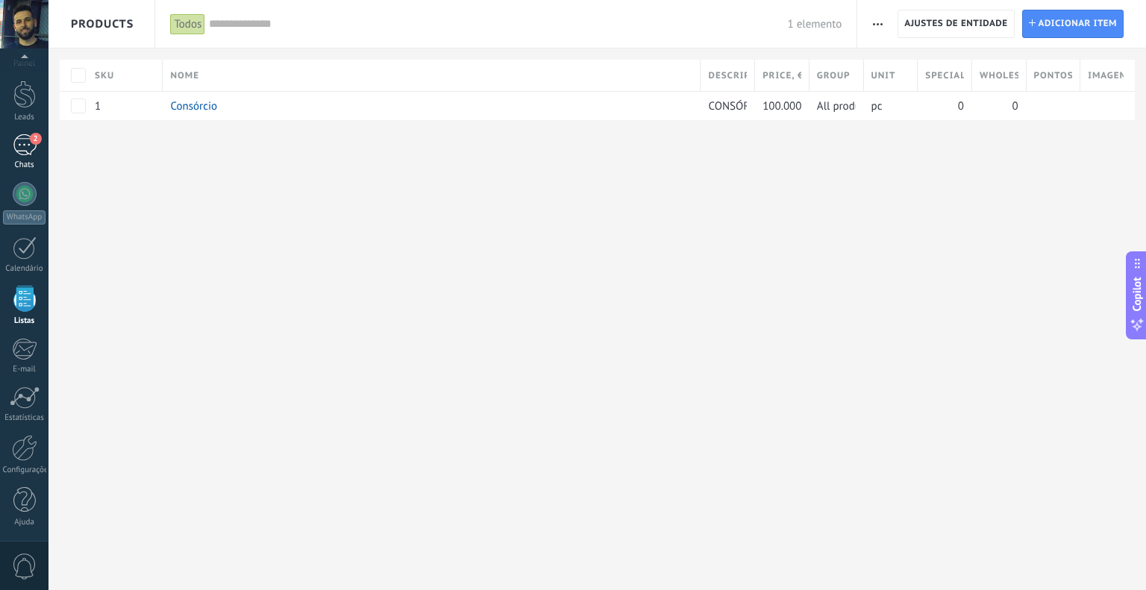
click at [24, 162] on div "Chats" at bounding box center [24, 165] width 43 height 10
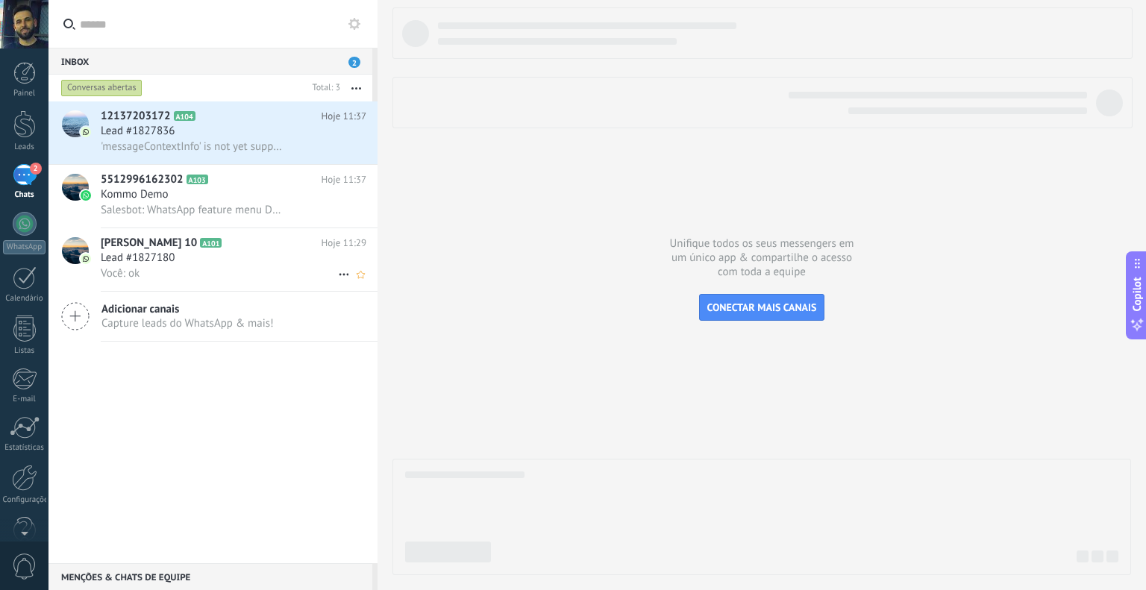
click at [226, 241] on icon at bounding box center [233, 243] width 15 height 15
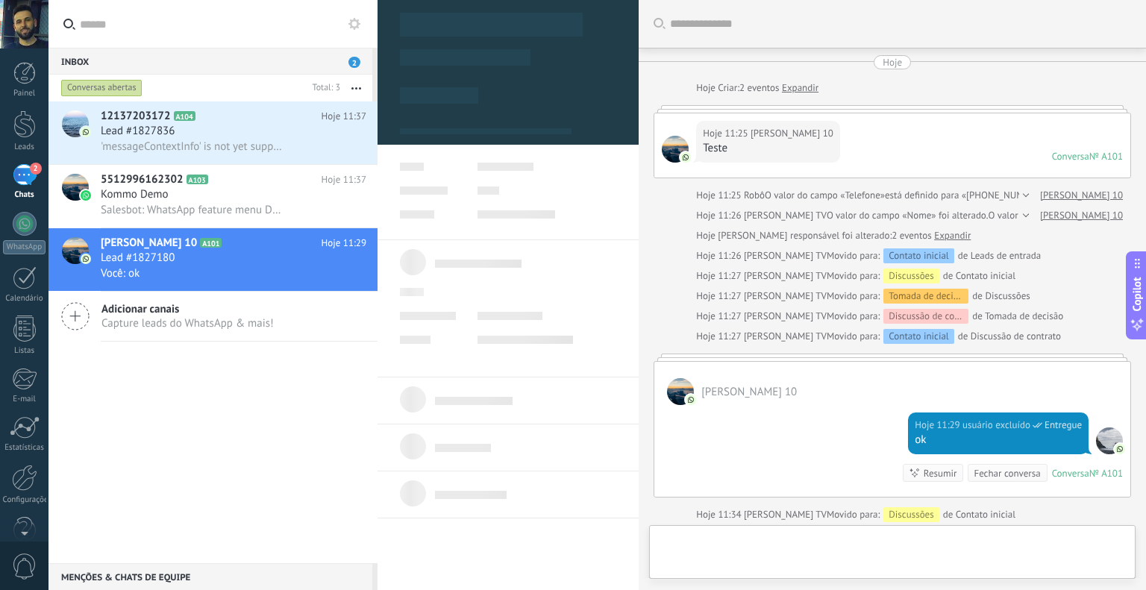
type textarea "**********"
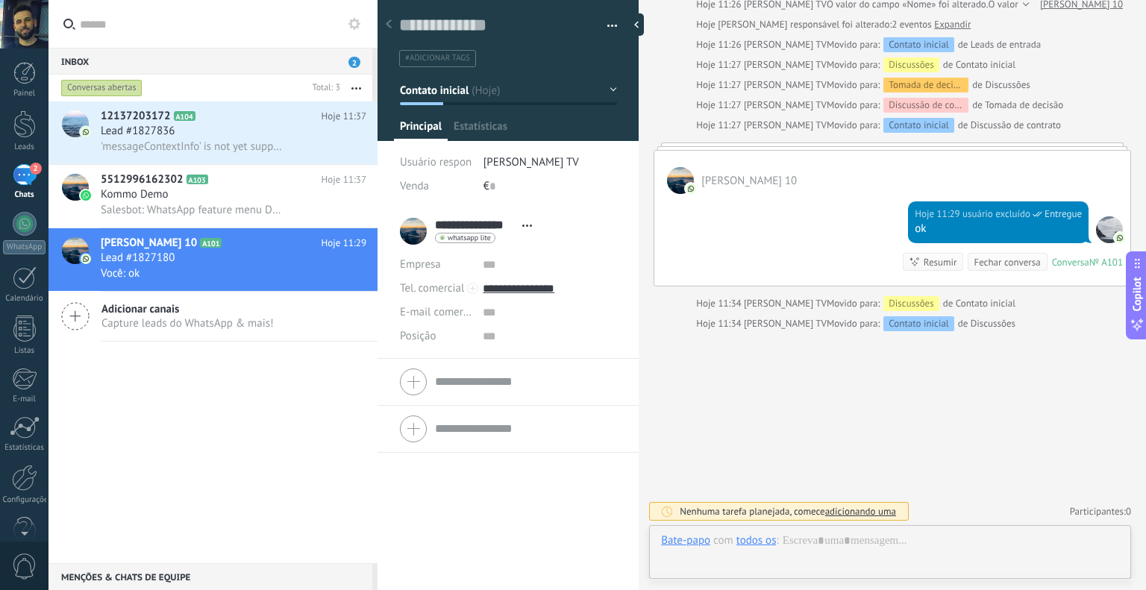
scroll to position [22, 0]
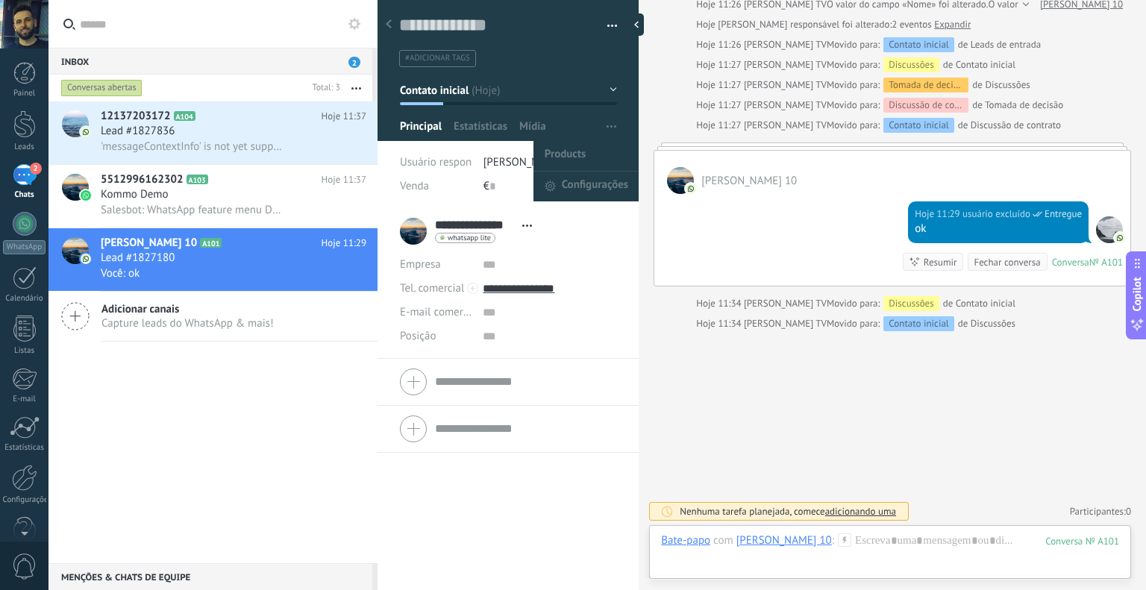
click at [607, 123] on span "button" at bounding box center [612, 127] width 10 height 28
click at [569, 147] on div "Salvar e criar Imprimir Gerenciar tags Exportar para o Excel" at bounding box center [509, 99] width 262 height 218
click at [567, 166] on span "Products" at bounding box center [566, 156] width 42 height 30
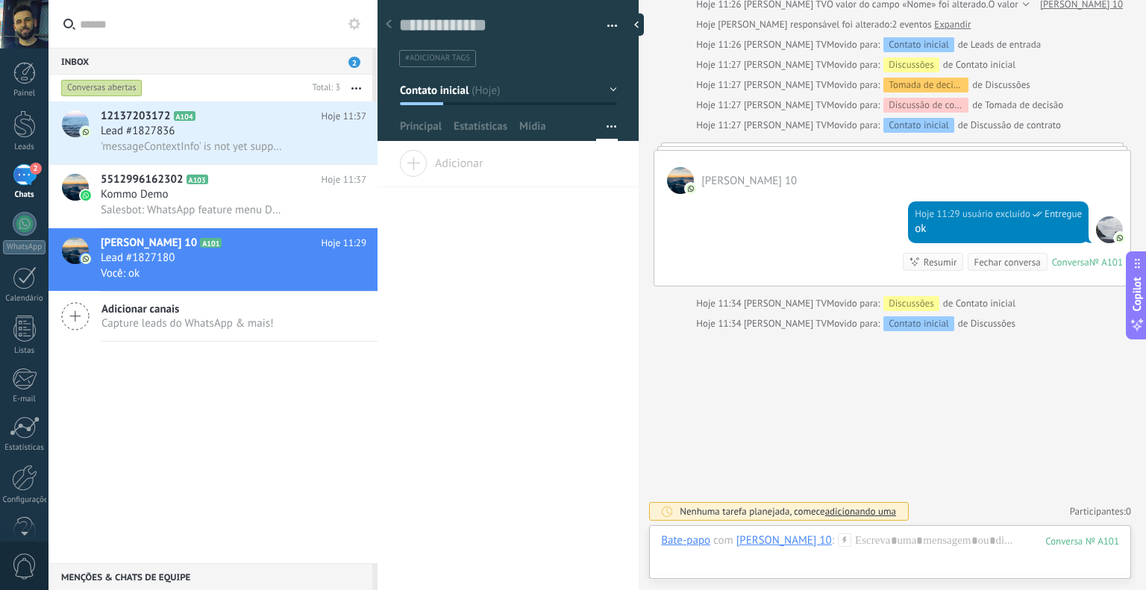
click at [477, 169] on span "Adicionar" at bounding box center [441, 160] width 84 height 21
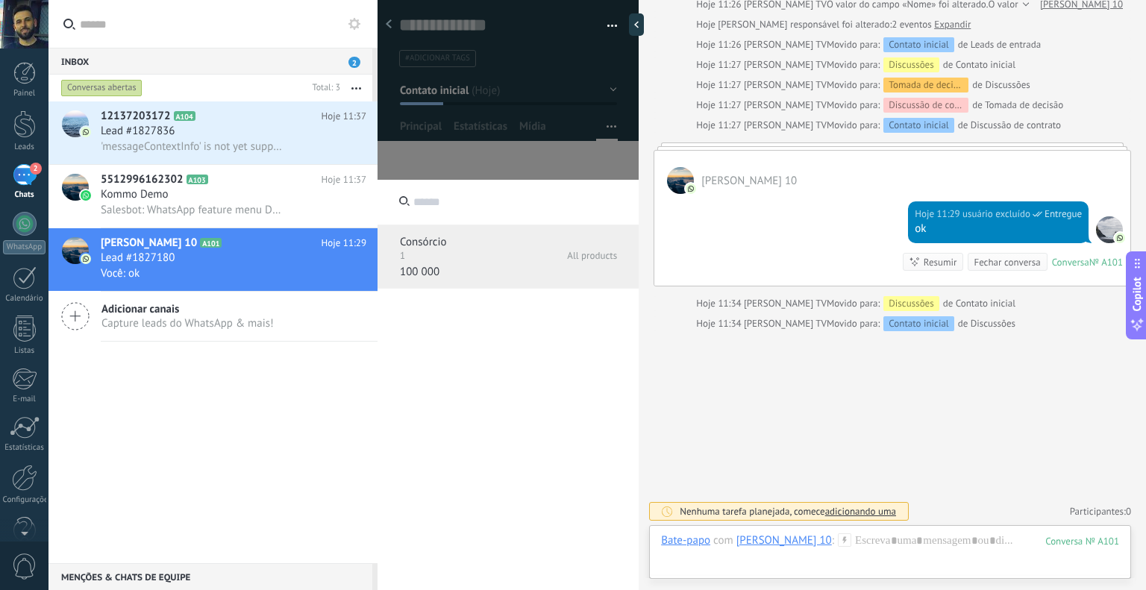
click at [451, 269] on p "100 000" at bounding box center [427, 272] width 54 height 15
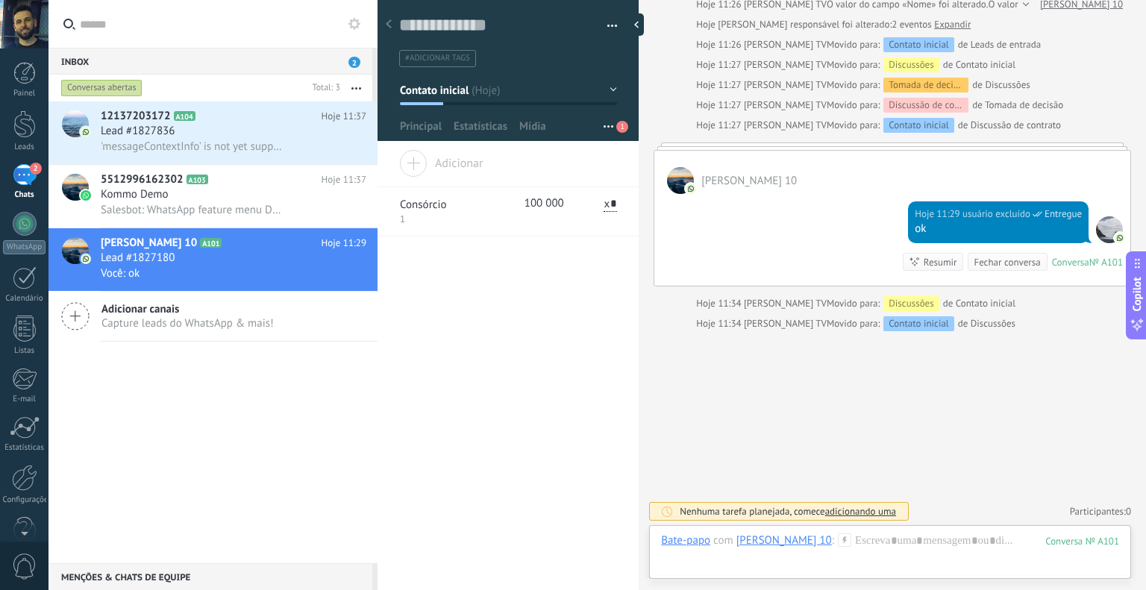
scroll to position [231, 0]
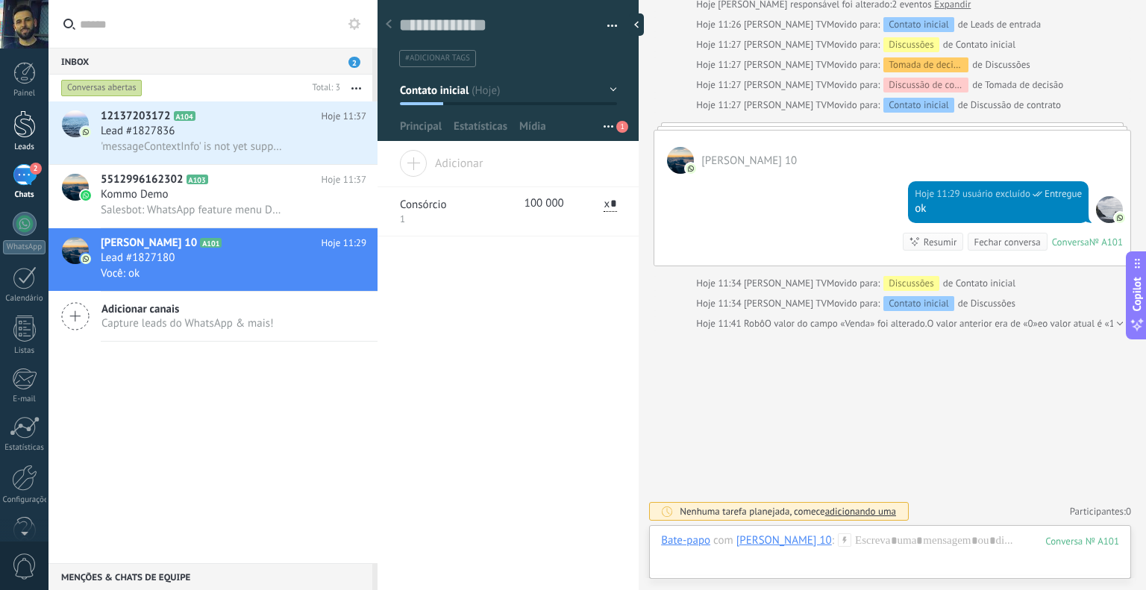
click at [10, 125] on link "Leads" at bounding box center [24, 131] width 48 height 42
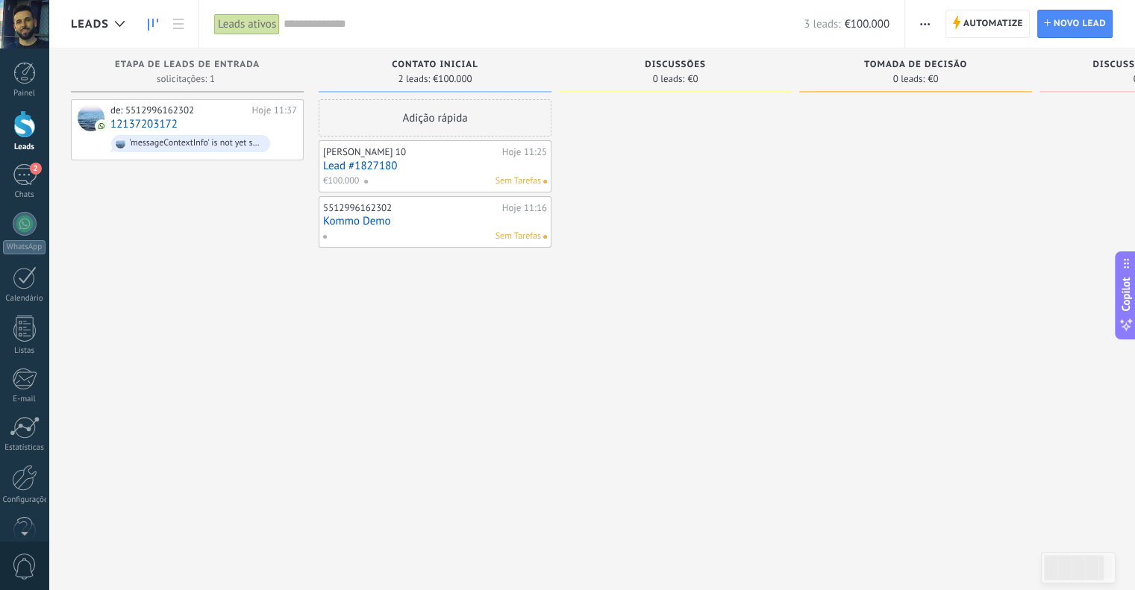
click at [258, 18] on div "Leads ativos" at bounding box center [247, 24] width 66 height 22
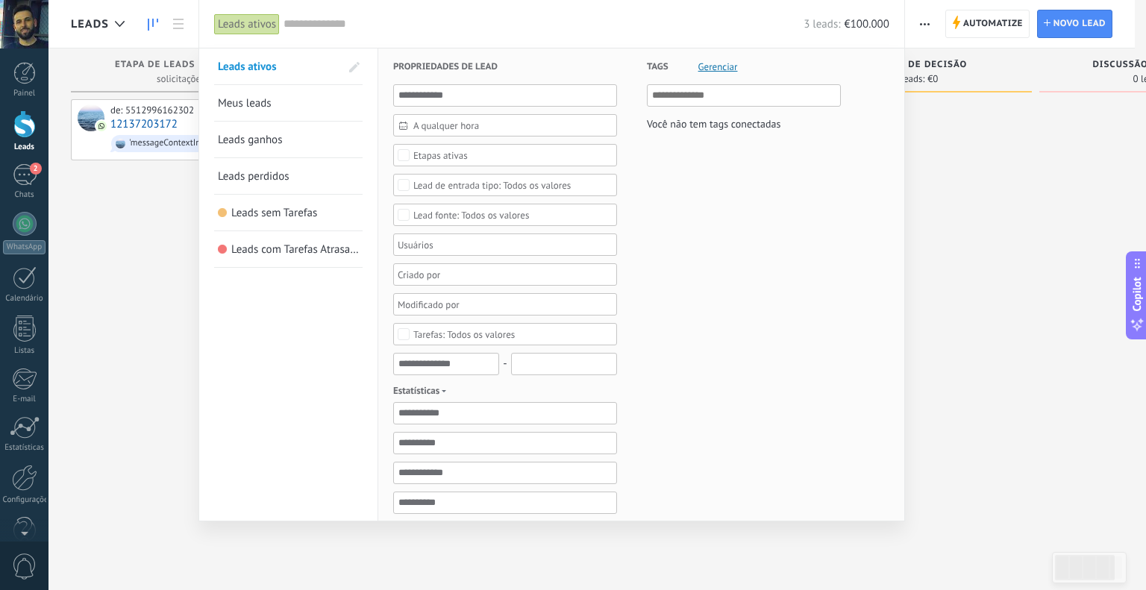
click at [272, 105] on link "Meus leads" at bounding box center [288, 103] width 141 height 36
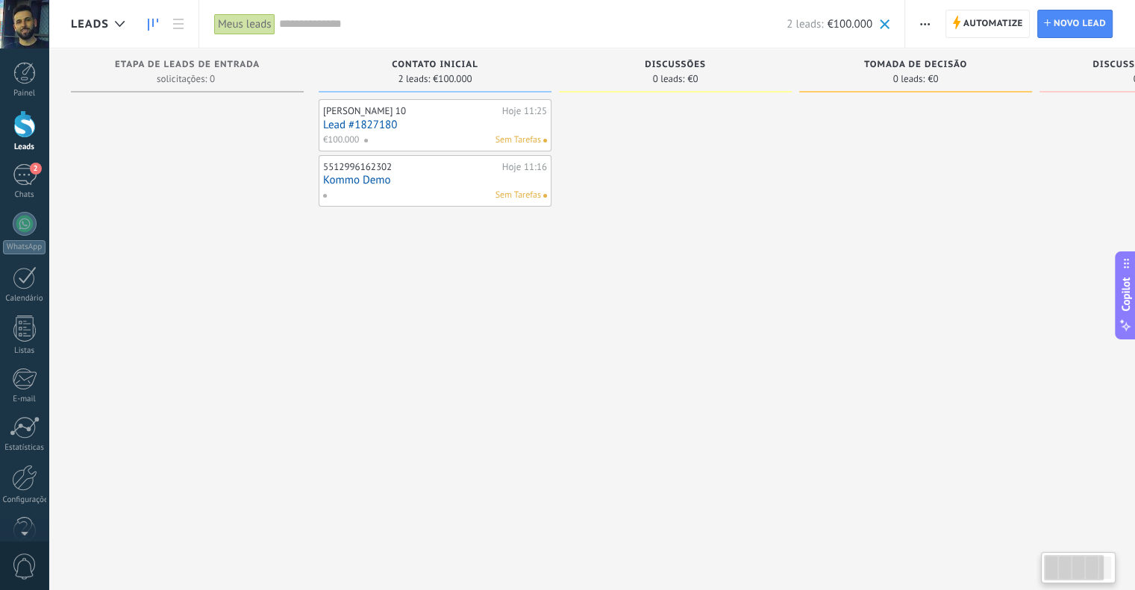
click at [21, 211] on div "Painel Leads 2 Chats WhatsApp Clientes" at bounding box center [24, 317] width 48 height 510
click at [21, 220] on div at bounding box center [25, 224] width 24 height 24
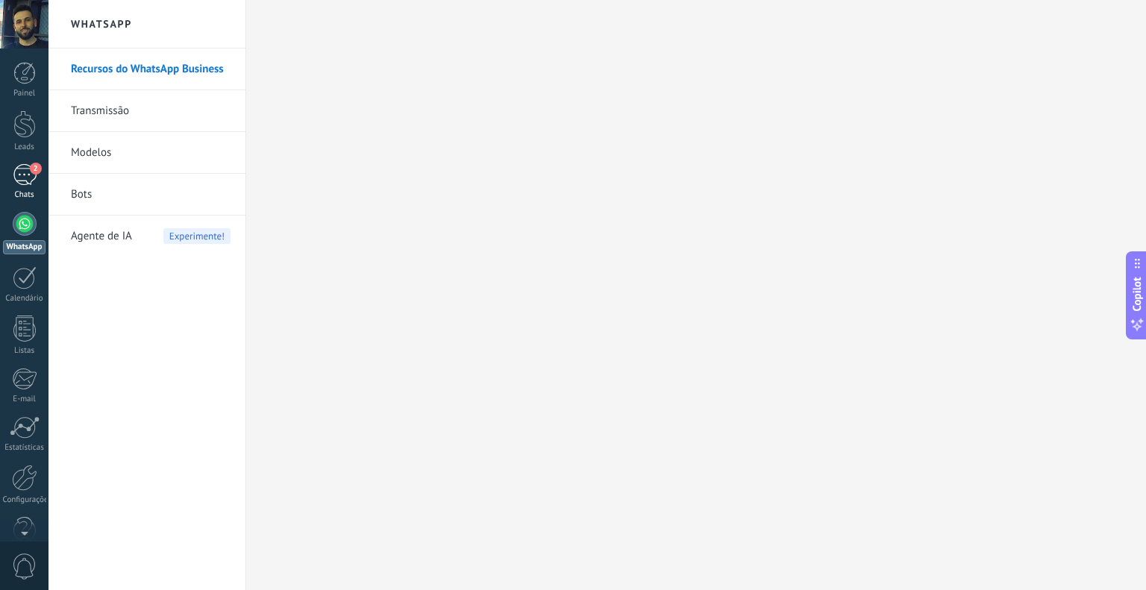
click at [28, 184] on div "2" at bounding box center [25, 175] width 24 height 22
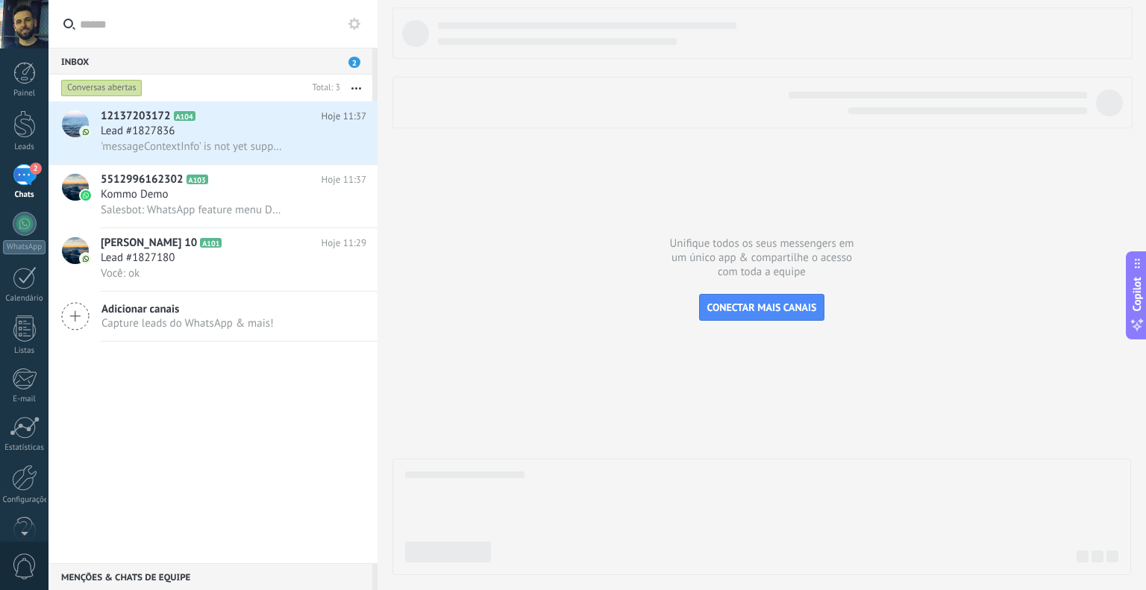
click at [357, 25] on use at bounding box center [354, 24] width 12 height 12
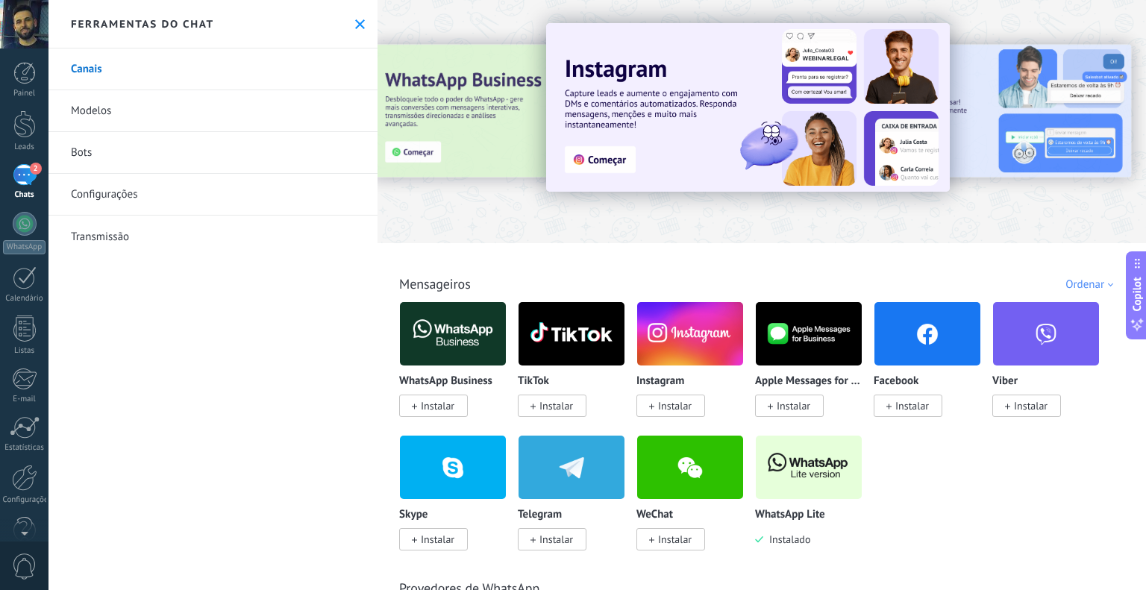
click at [116, 191] on link "Configurações" at bounding box center [212, 195] width 329 height 42
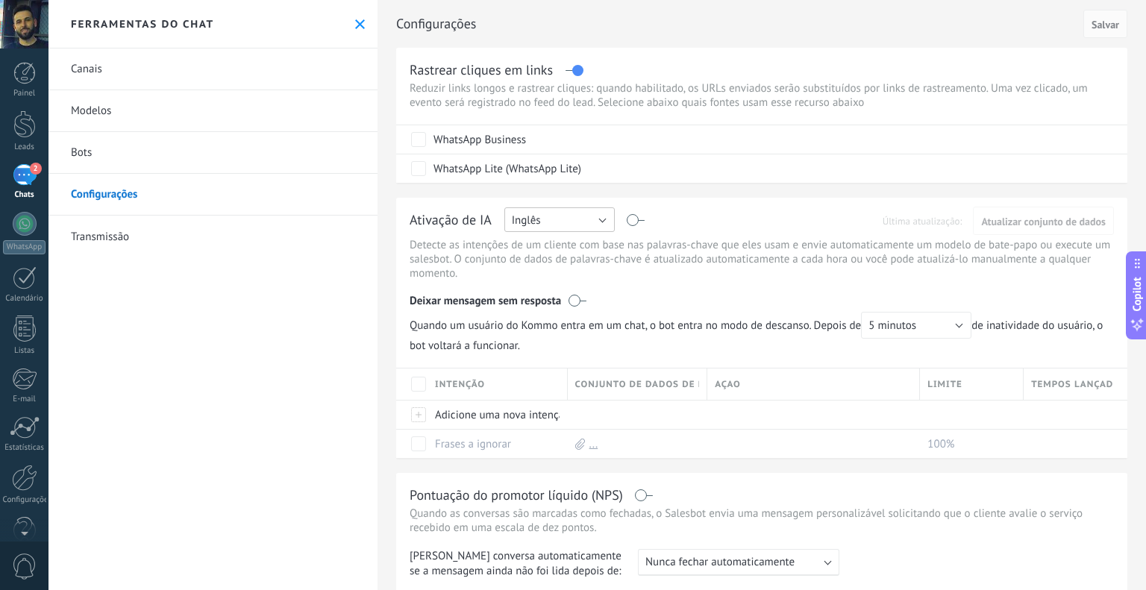
click at [595, 220] on button "Inglês" at bounding box center [559, 219] width 110 height 25
click at [582, 287] on li "Português" at bounding box center [554, 296] width 119 height 25
